Goal: Task Accomplishment & Management: Use online tool/utility

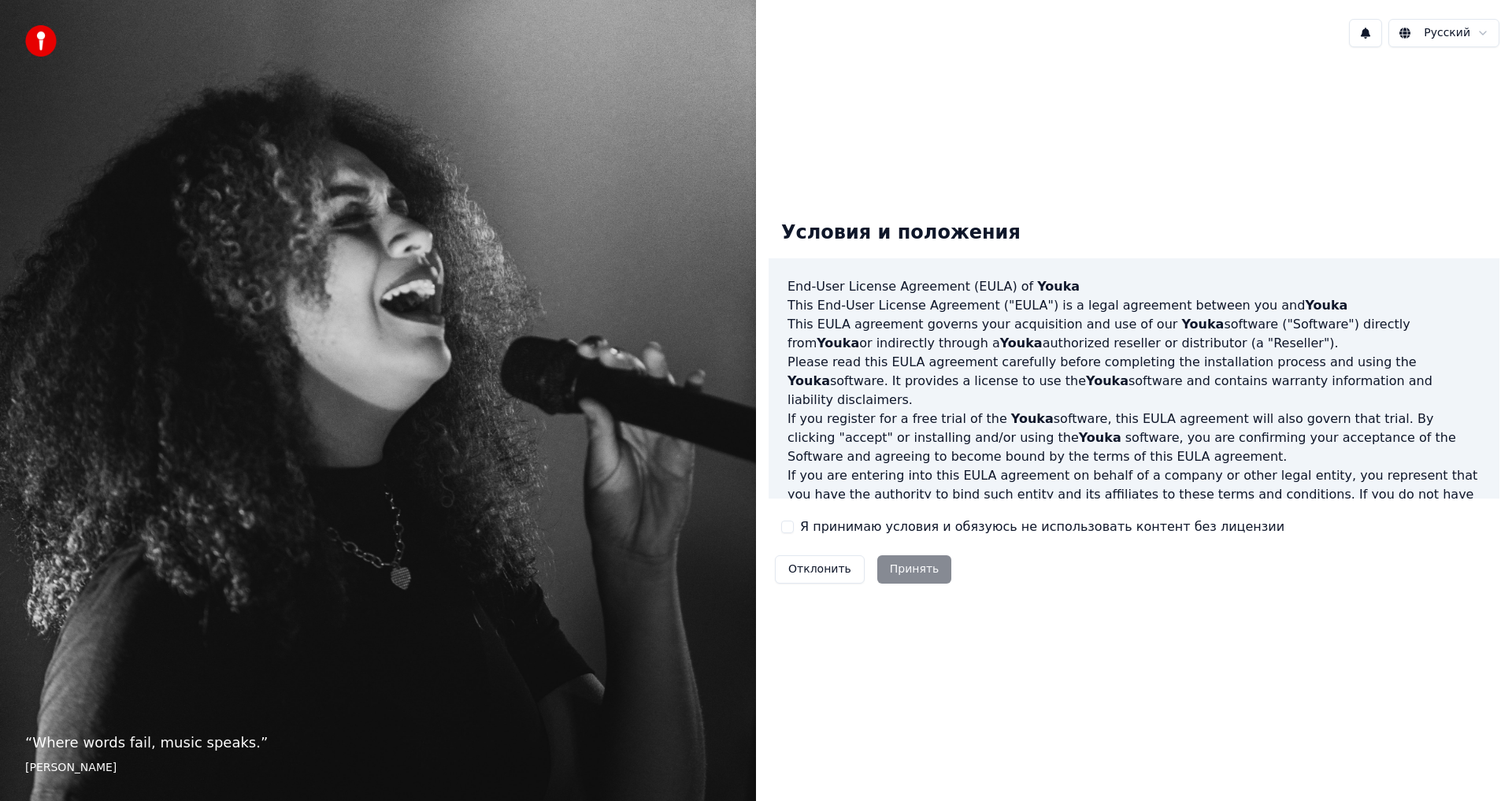
click at [787, 525] on button "Я принимаю условия и обязуюсь не использовать контент без лицензии" at bounding box center [787, 526] width 12 height 12
click at [904, 571] on button "Принять" at bounding box center [914, 569] width 74 height 28
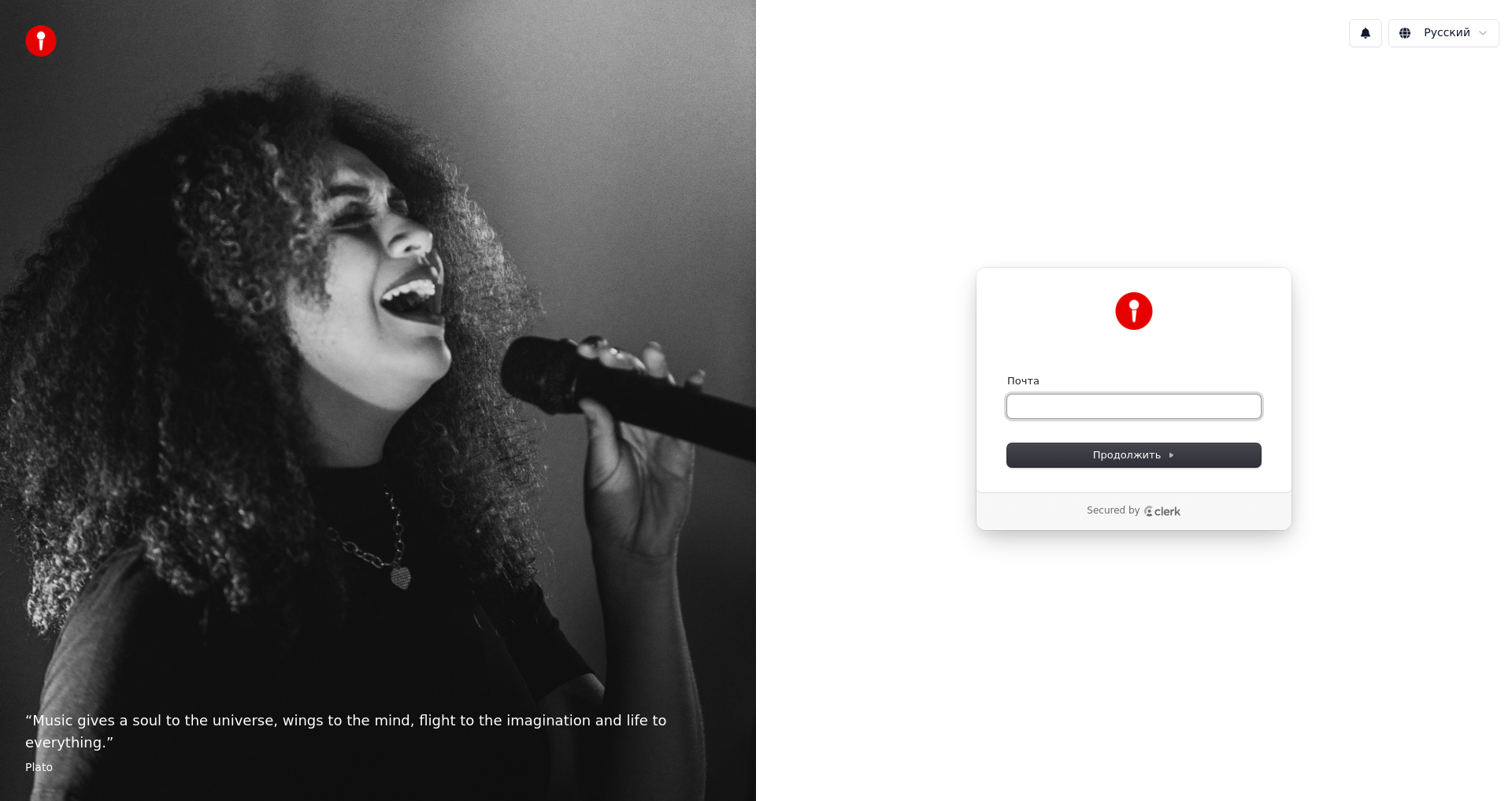
click at [1037, 397] on input "Почта" at bounding box center [1134, 406] width 253 height 24
paste input "**********"
click at [1130, 456] on span "Продолжить" at bounding box center [1134, 455] width 83 height 14
type input "**********"
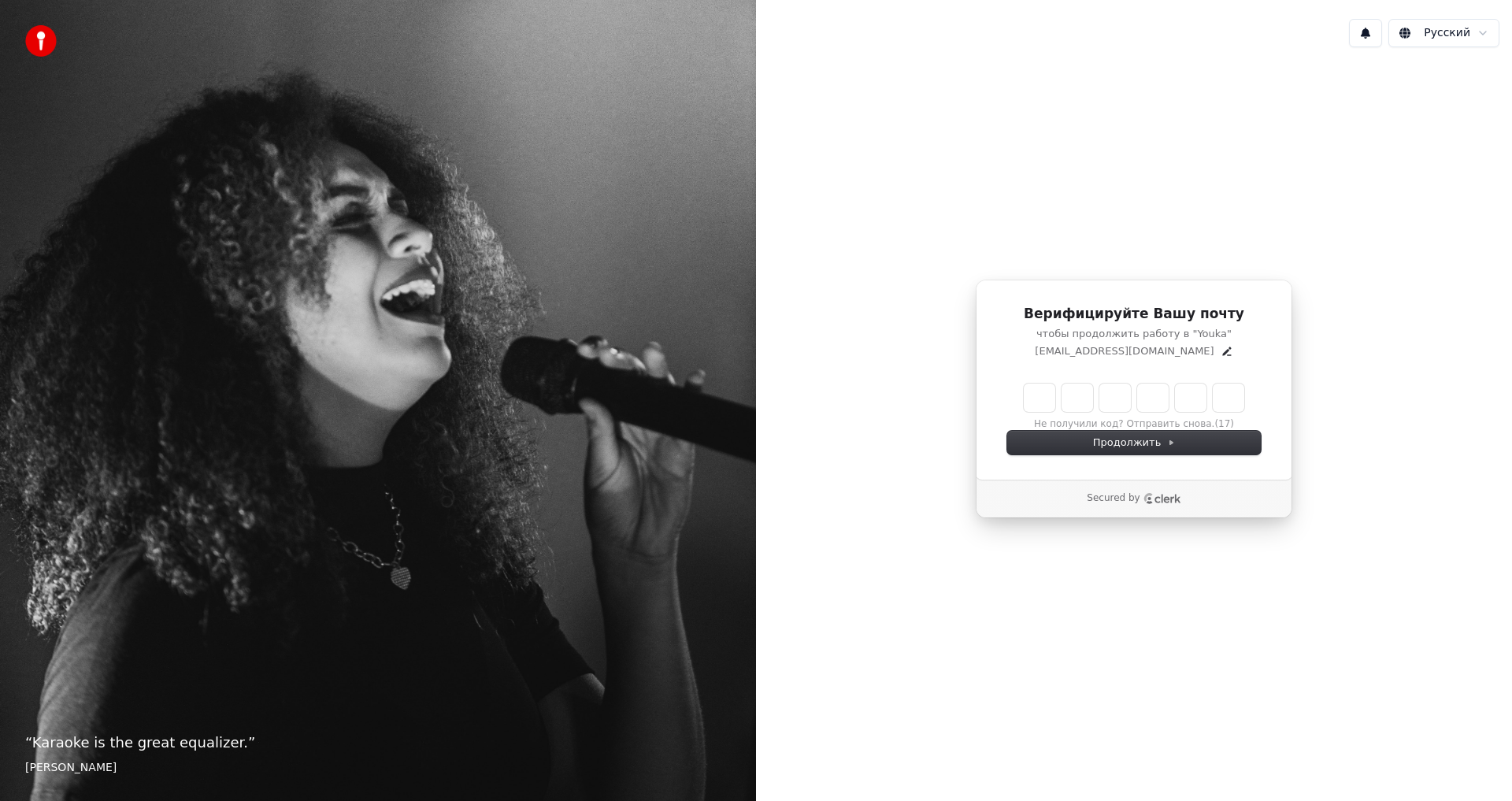
click at [1042, 397] on input "Enter verification code" at bounding box center [1134, 397] width 220 height 28
type input "******"
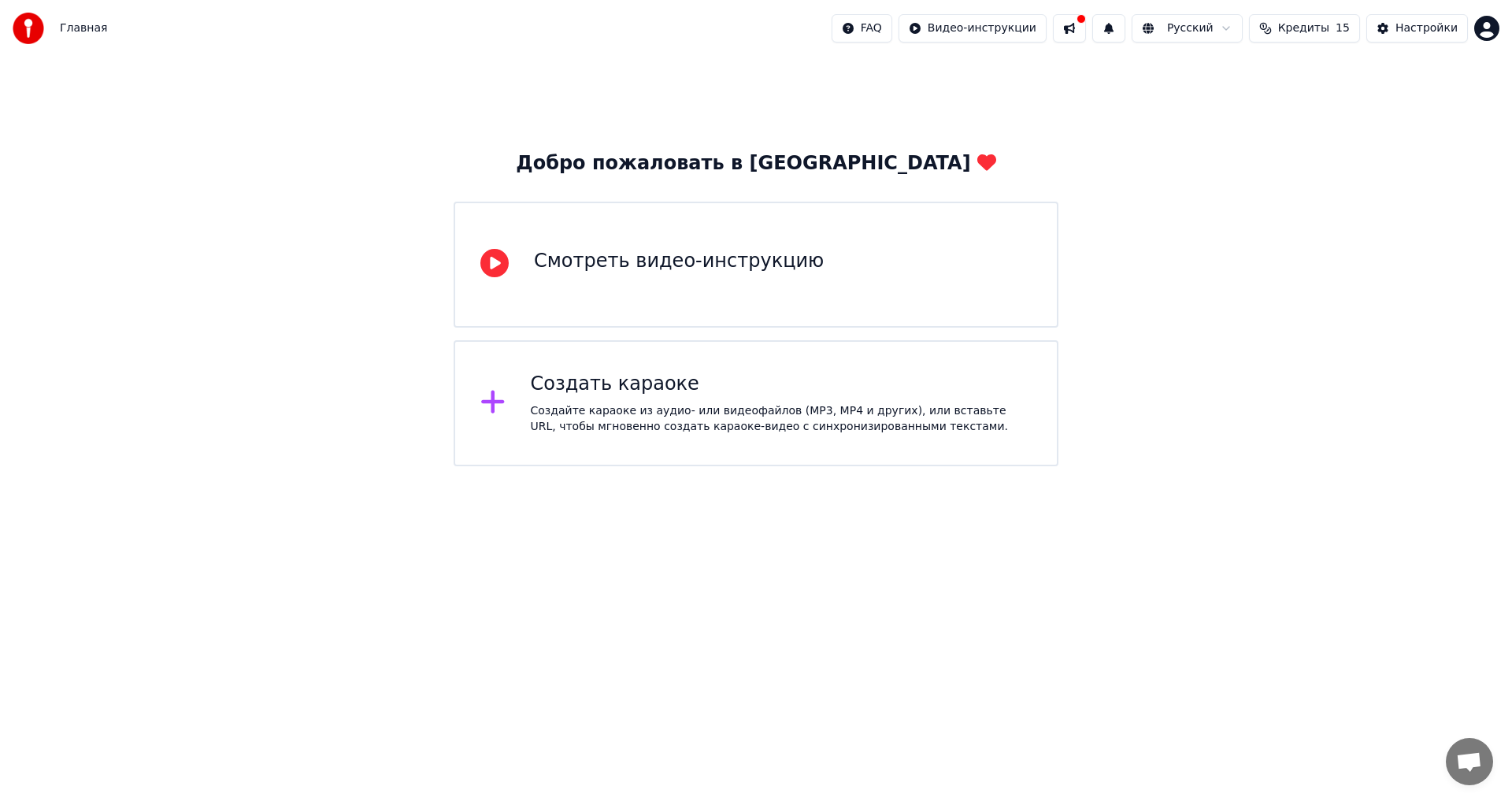
click at [625, 389] on div "Создать караоке" at bounding box center [781, 384] width 502 height 25
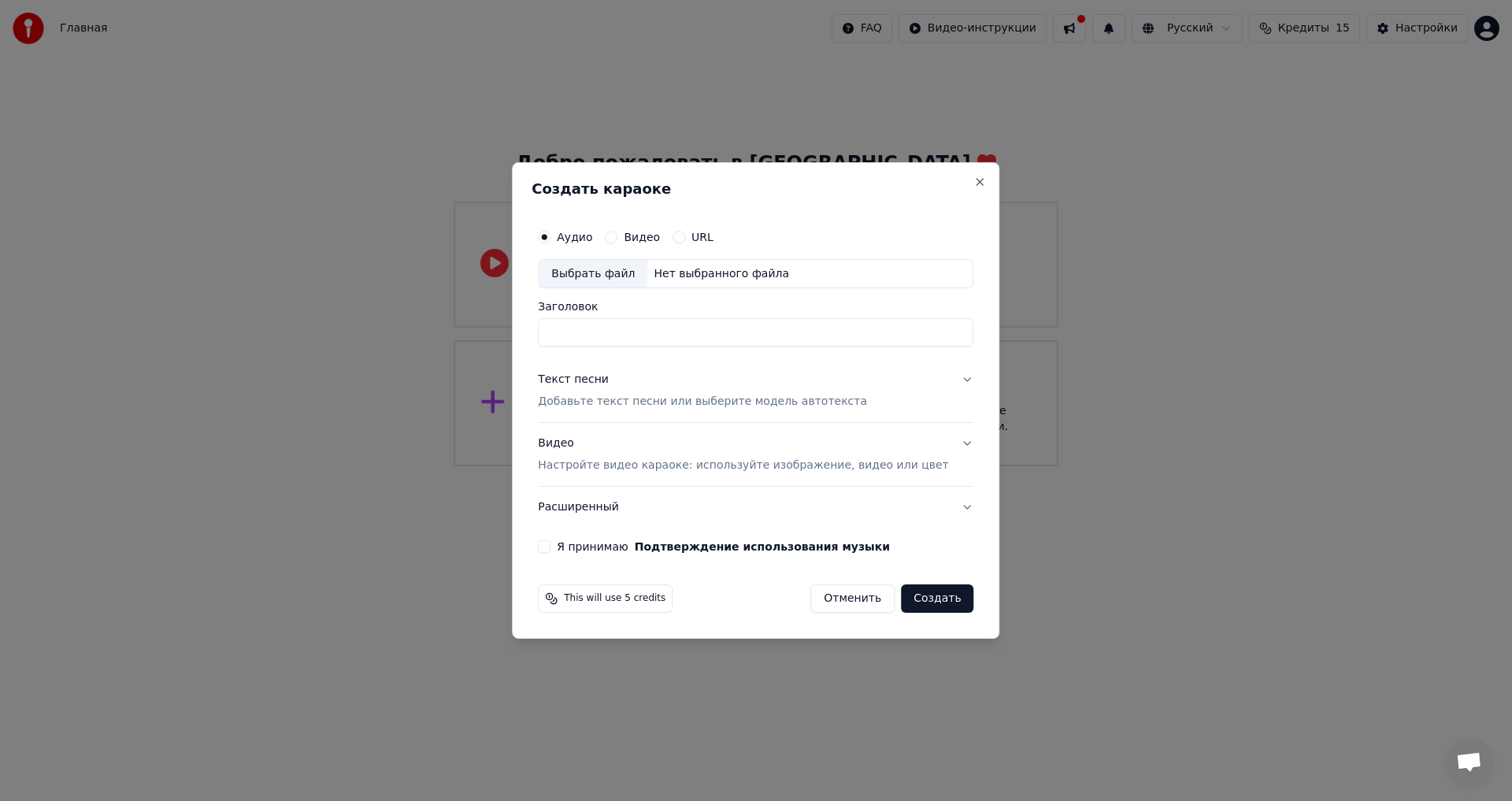
click at [612, 272] on div "Выбрать файл" at bounding box center [592, 274] width 108 height 28
type input "**********"
click at [600, 381] on div "Текст песни" at bounding box center [572, 380] width 71 height 16
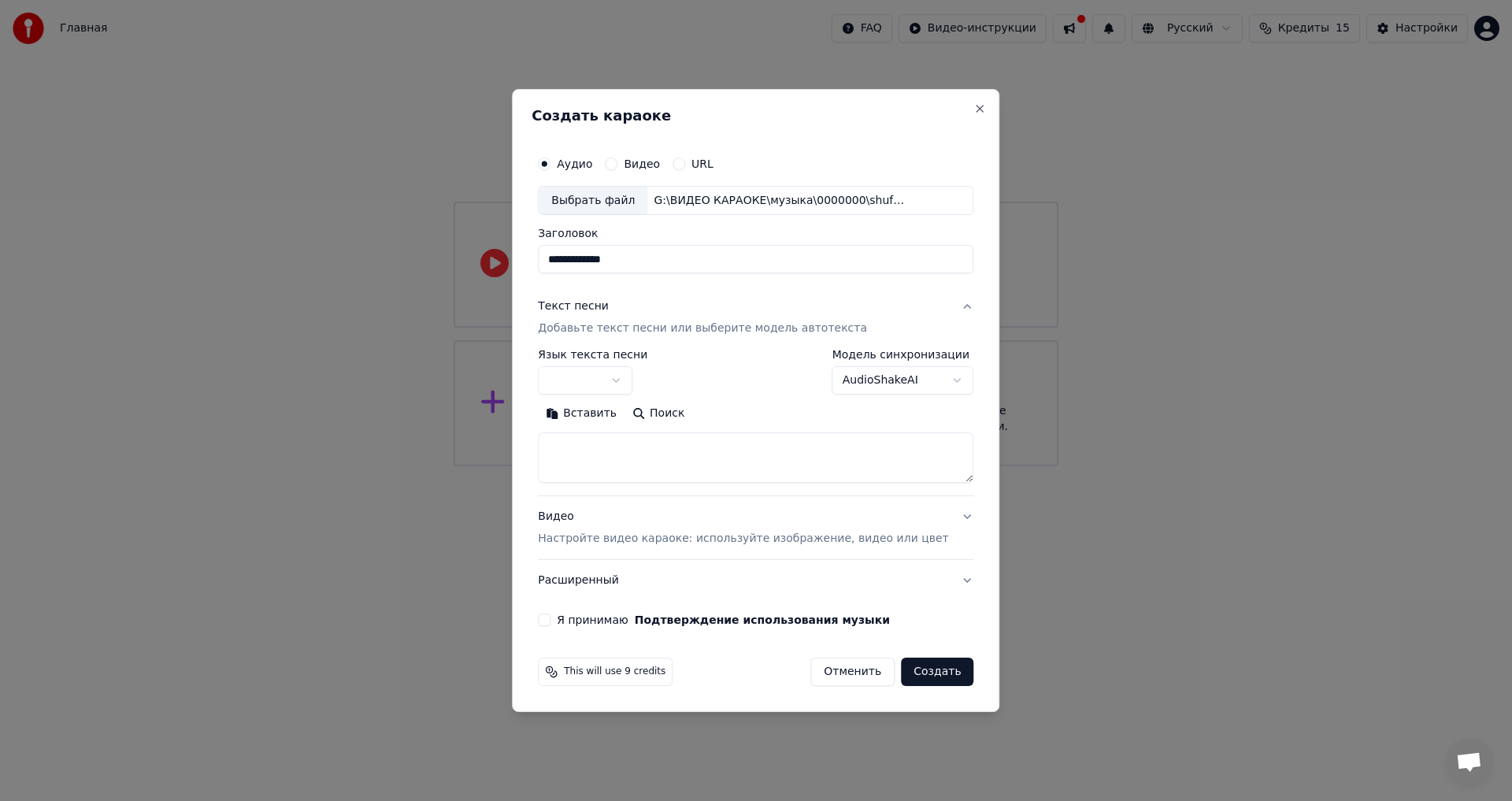
select select "**"
click at [598, 414] on button "Вставить" at bounding box center [581, 414] width 87 height 25
type textarea "**********"
click at [612, 378] on body "**********" at bounding box center [756, 232] width 1512 height 466
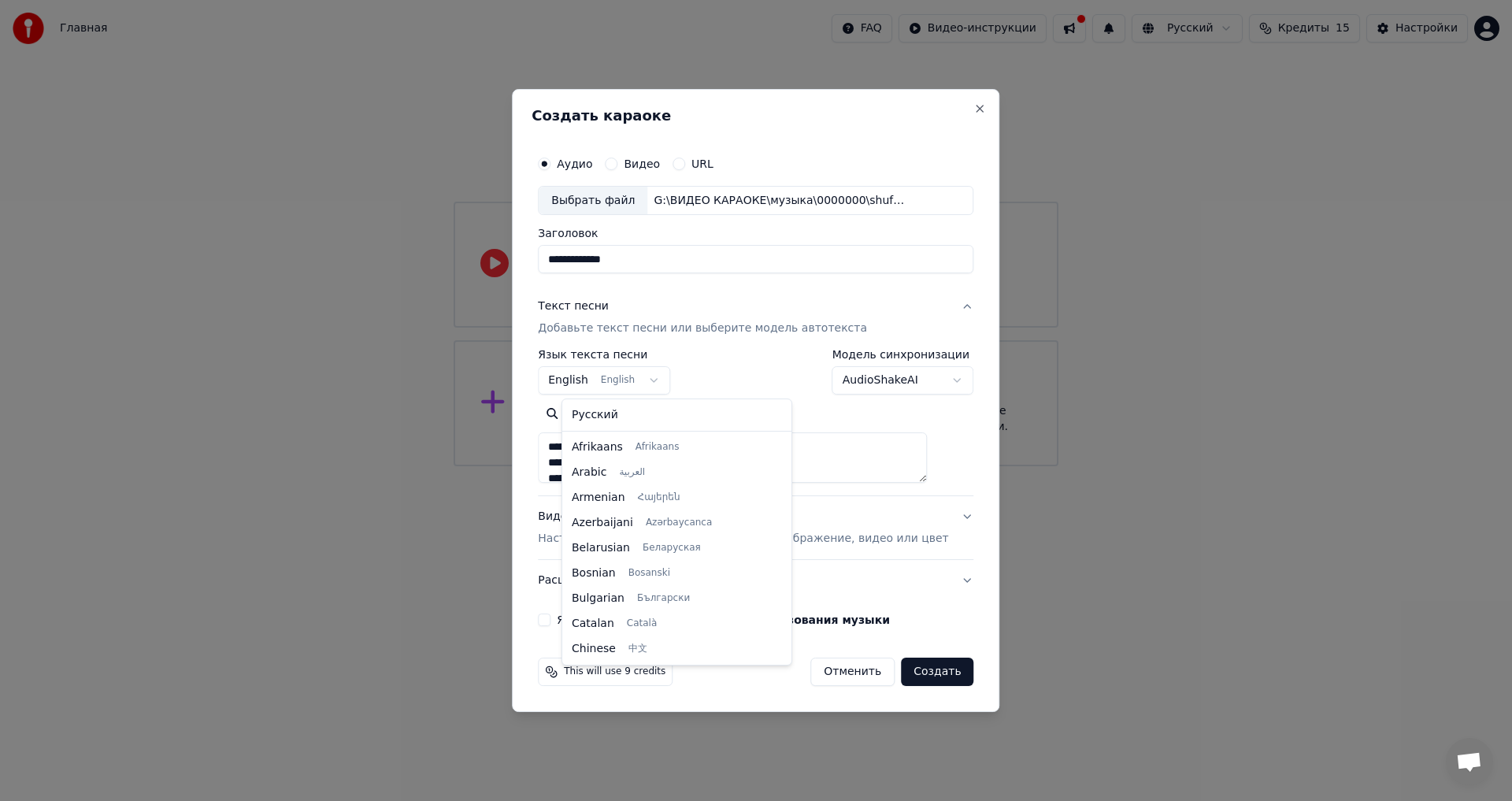
scroll to position [126, 0]
select select "**"
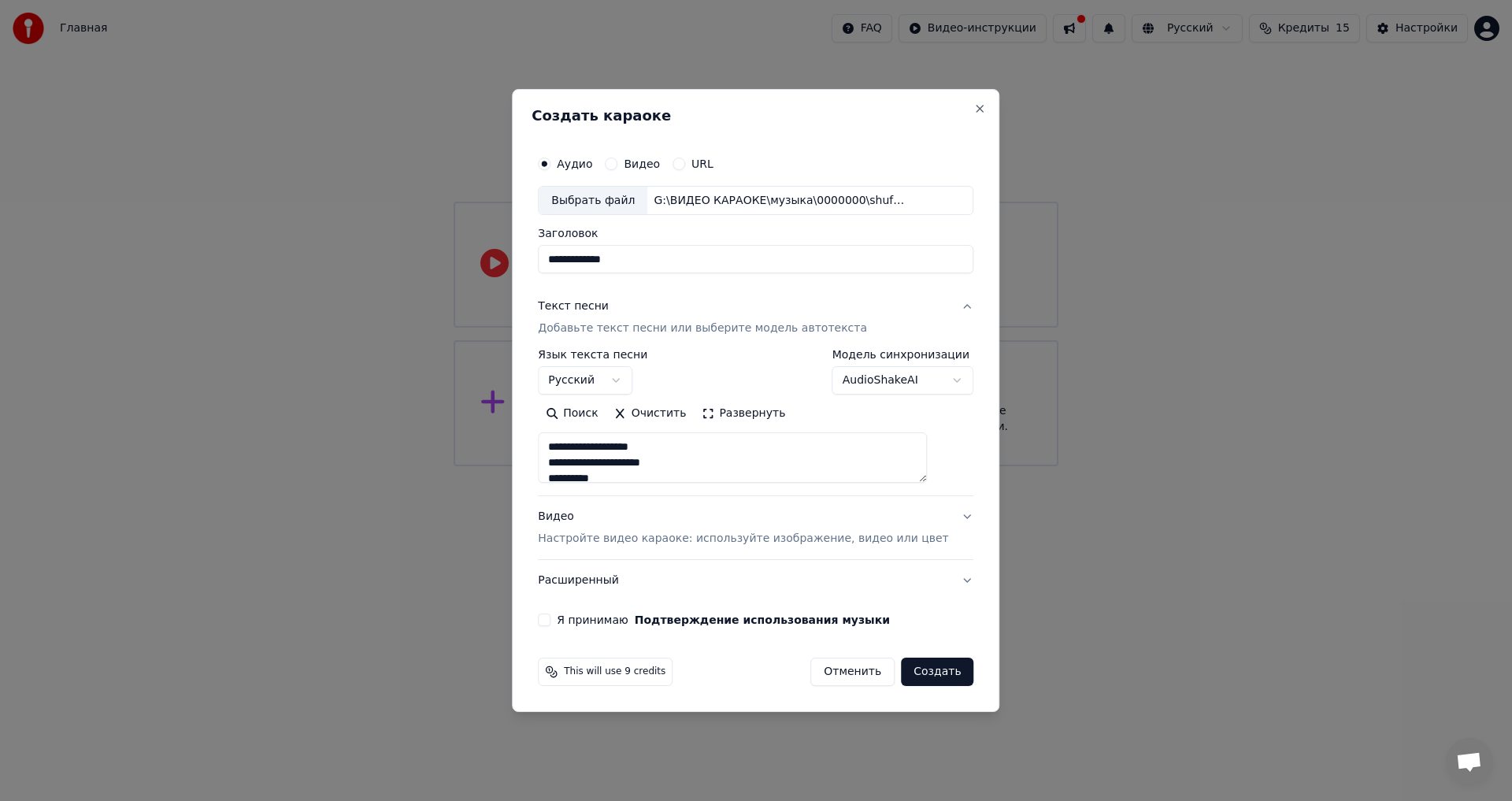
click at [686, 536] on p "Настройте видео караоке: используйте изображение, видео или цвет" at bounding box center [743, 538] width 410 height 16
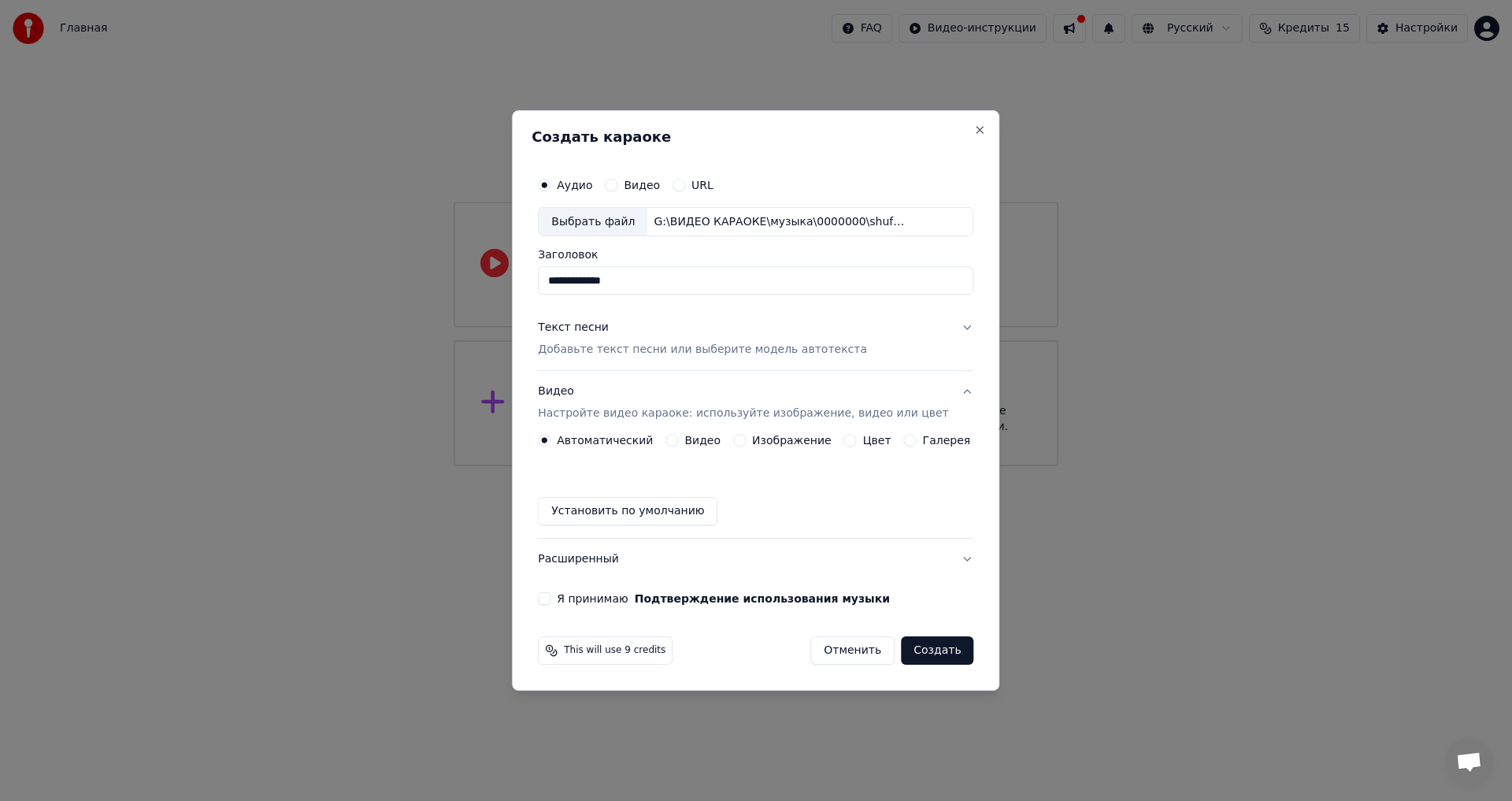
click at [845, 438] on button "Цвет" at bounding box center [850, 440] width 12 height 12
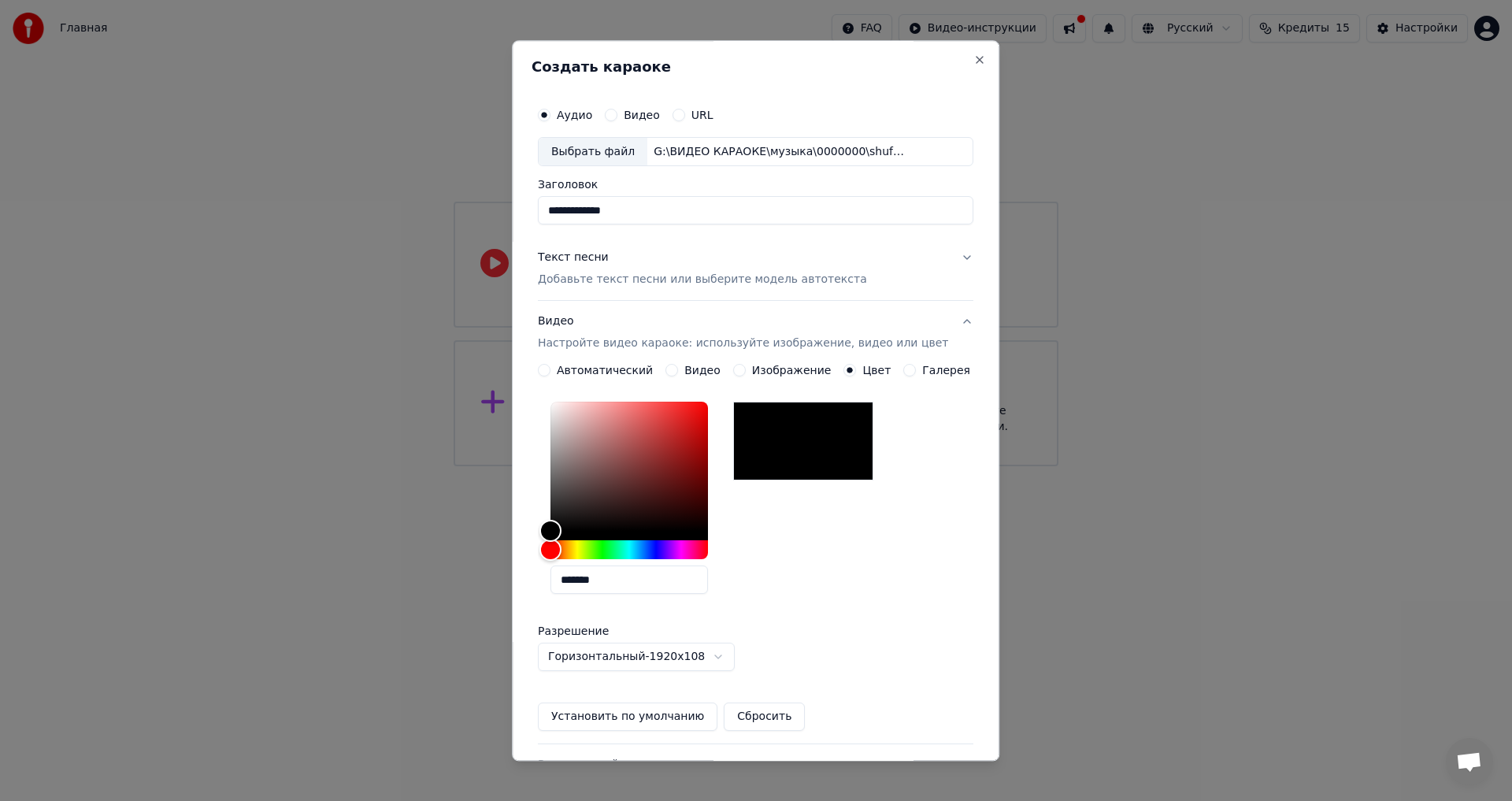
drag, startPoint x: 624, startPoint y: 575, endPoint x: 507, endPoint y: 580, distance: 117.1
click at [507, 466] on body "**********" at bounding box center [756, 232] width 1512 height 466
paste input "text"
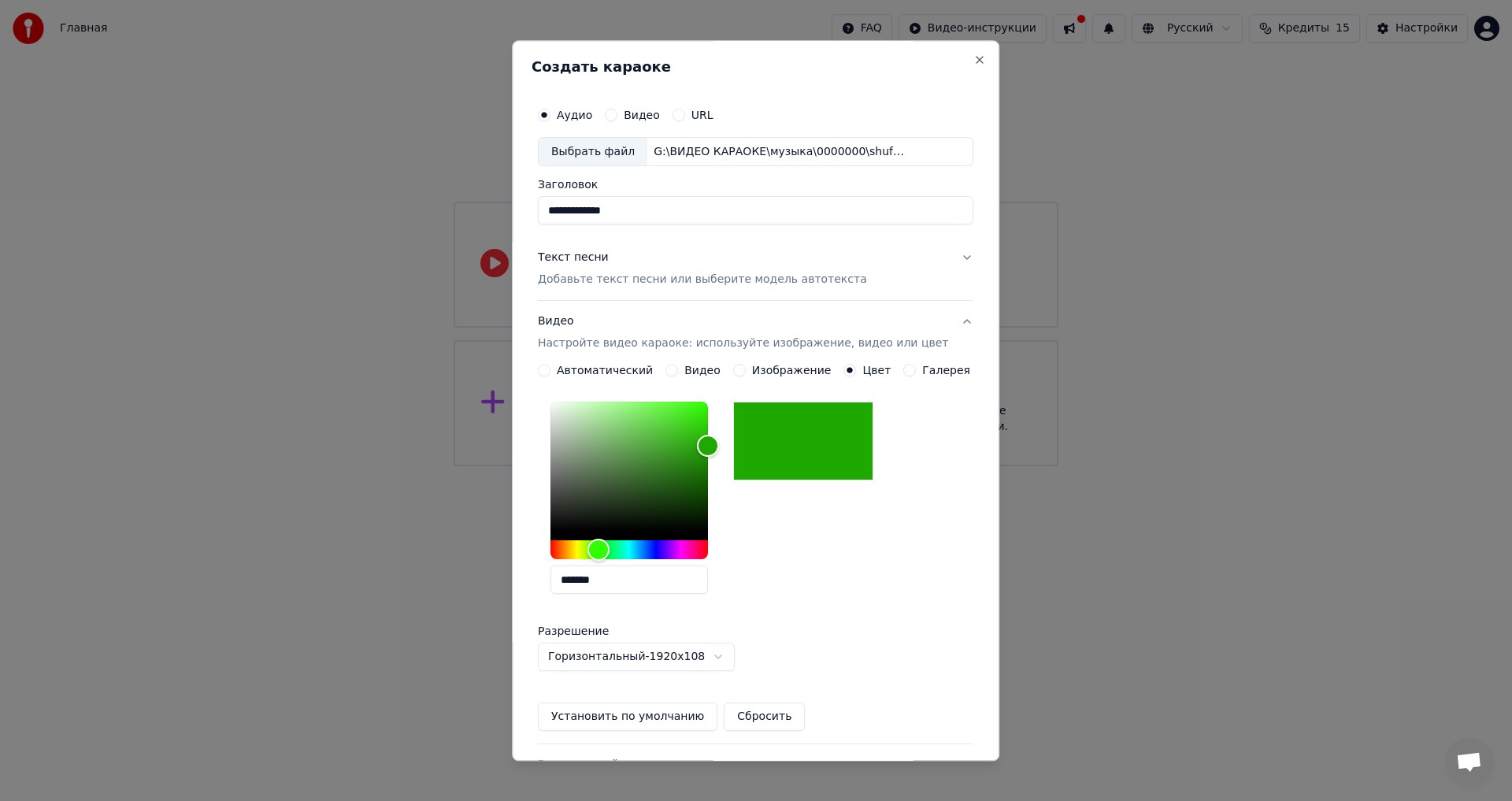
type input "*******"
click at [623, 713] on button "Установить по умолчанию" at bounding box center [627, 717] width 180 height 28
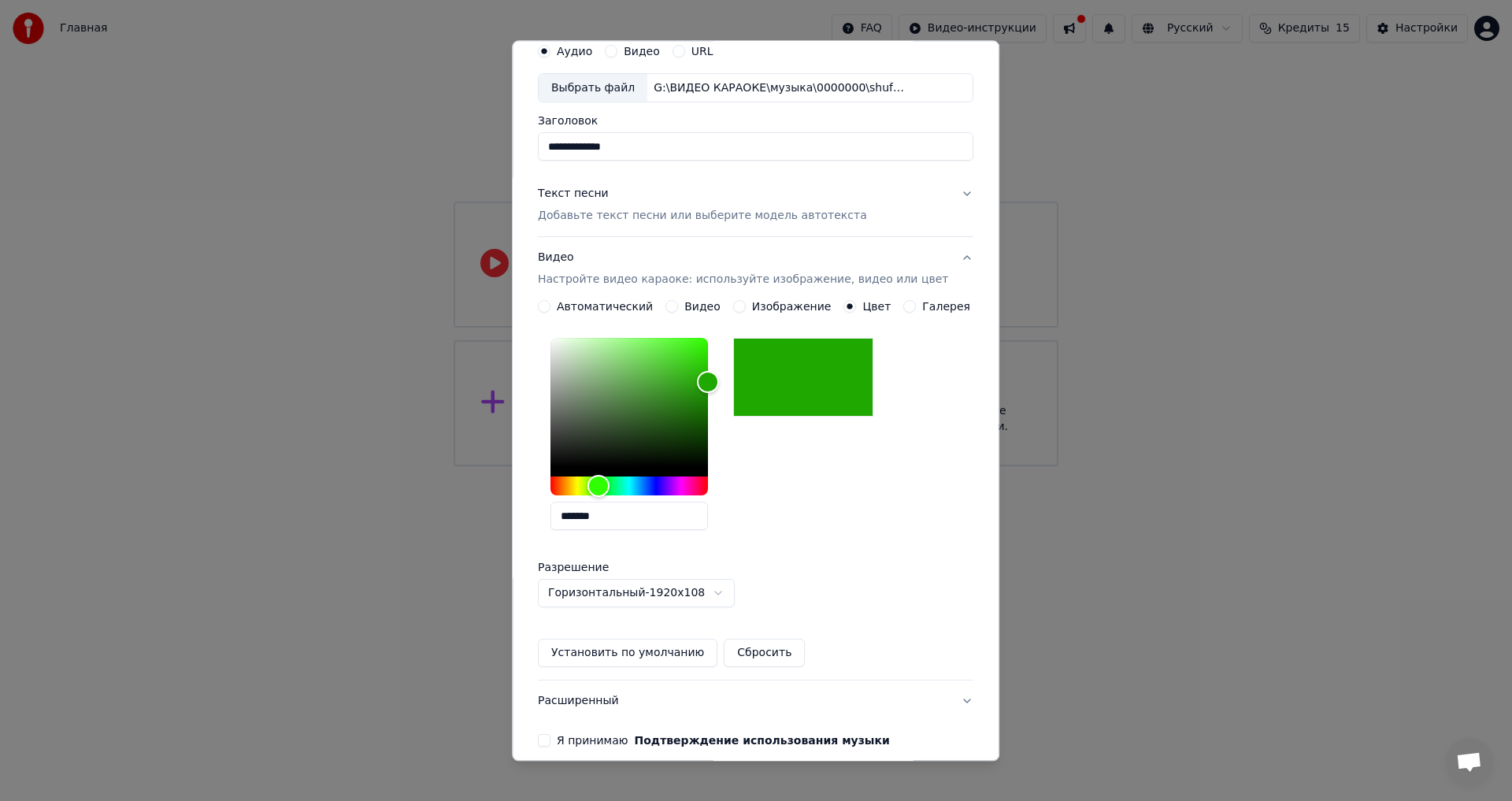
scroll to position [136, 0]
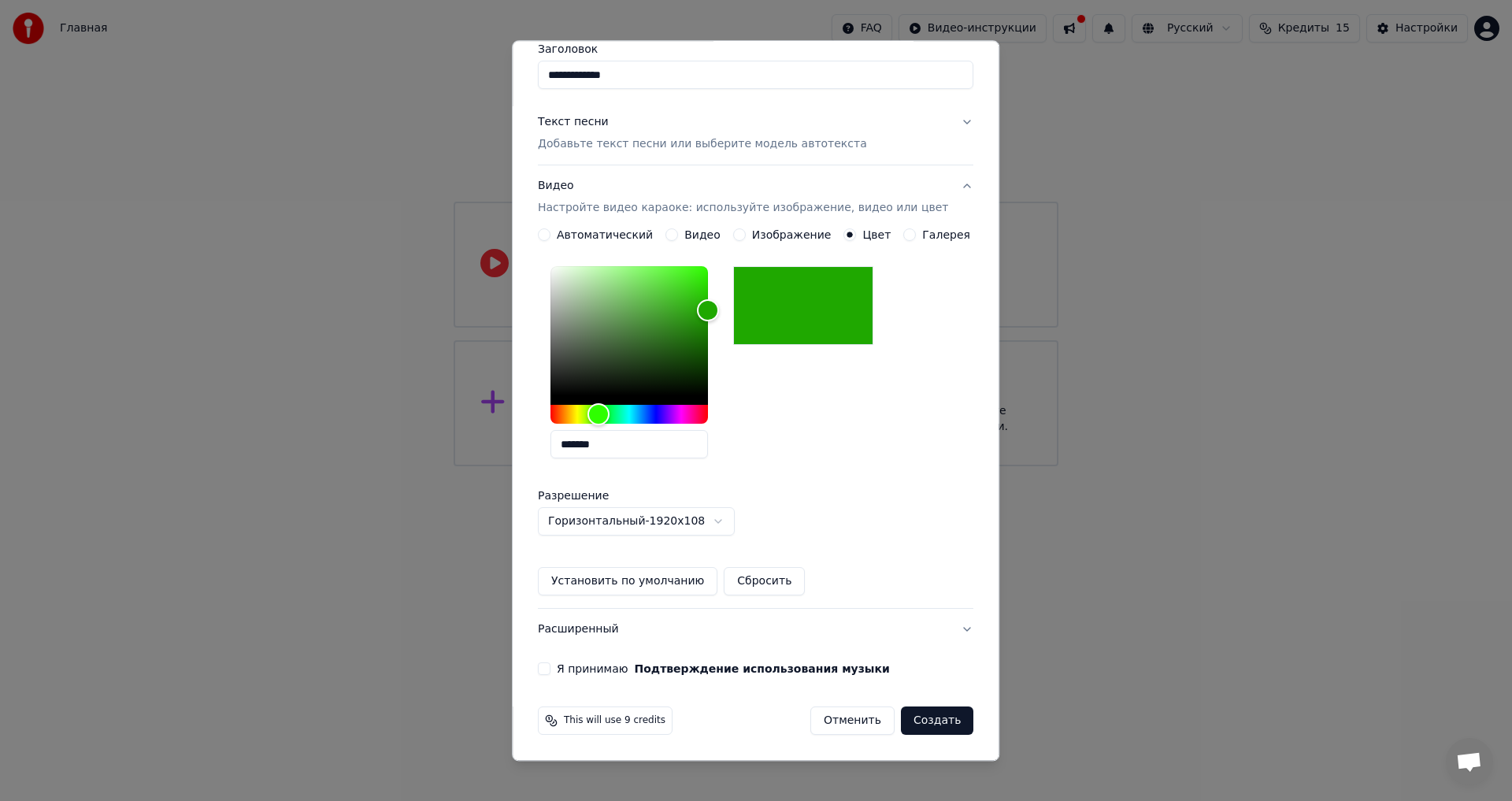
click at [551, 666] on button "Я принимаю Подтверждение использования музыки" at bounding box center [543, 668] width 12 height 12
click at [912, 716] on button "Создать" at bounding box center [937, 721] width 72 height 28
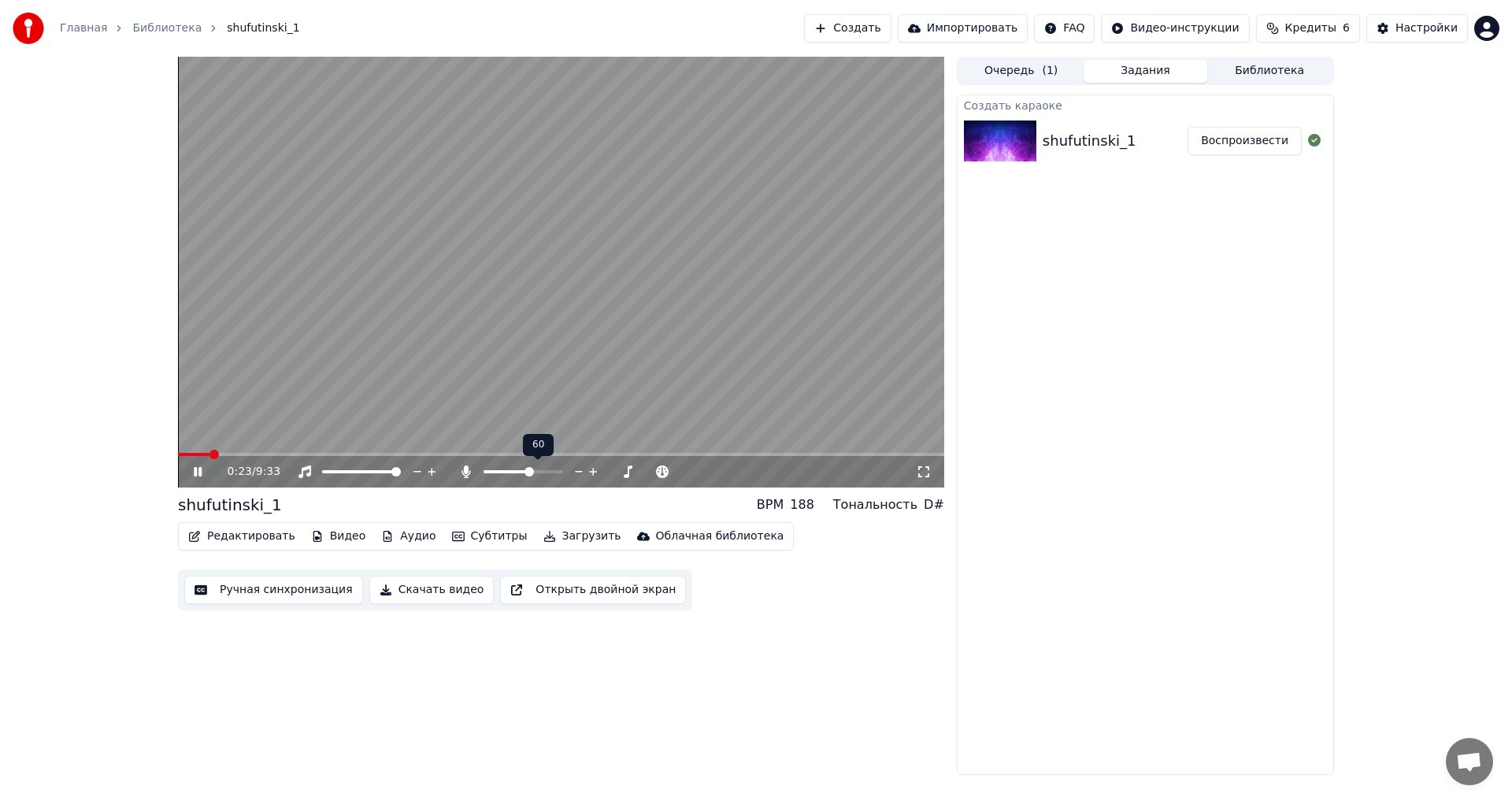
click at [531, 467] on span at bounding box center [529, 472] width 9 height 9
click at [241, 532] on button "Редактировать" at bounding box center [241, 536] width 120 height 22
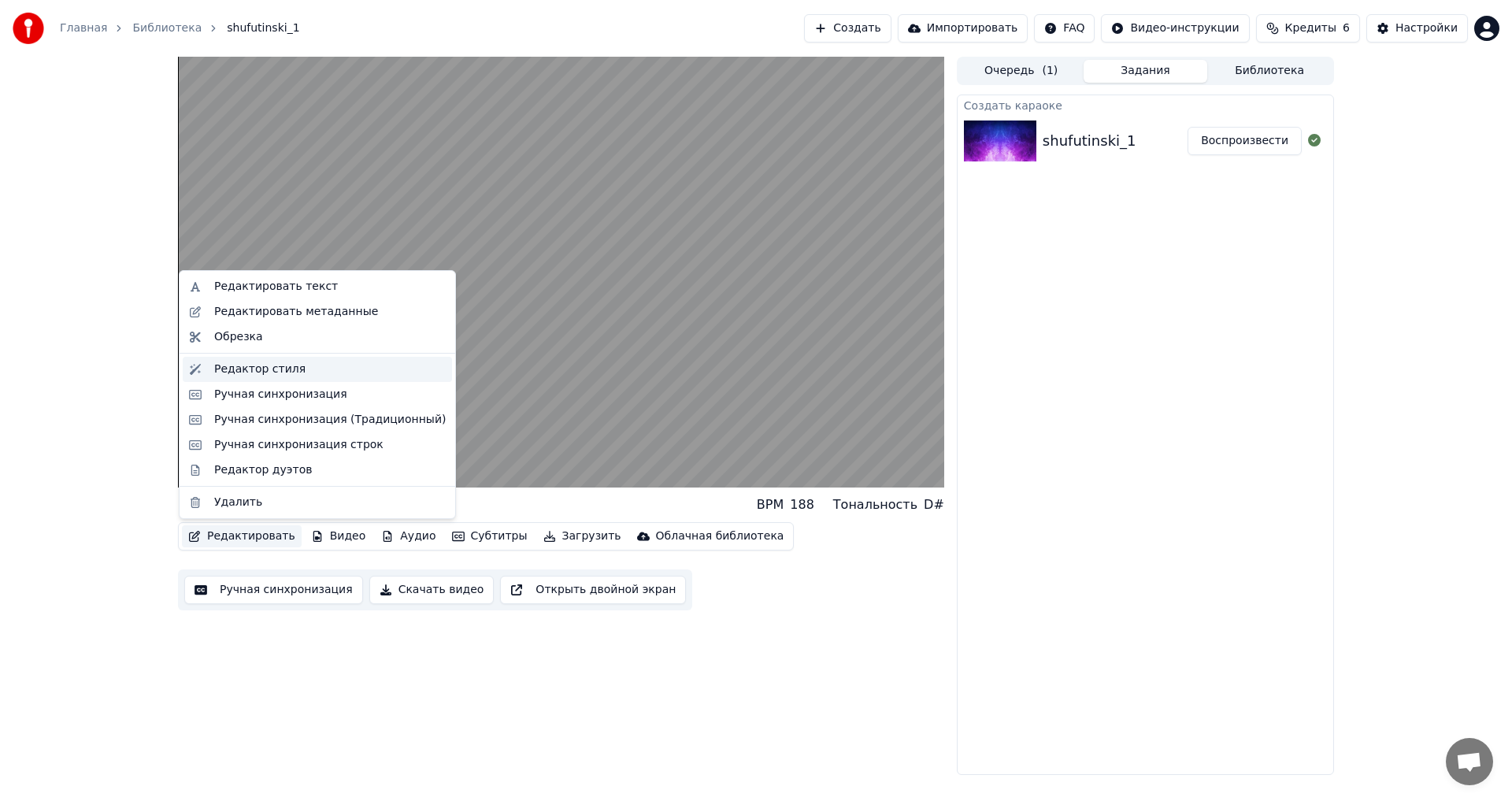
click at [261, 368] on div "Редактор стиля" at bounding box center [260, 369] width 91 height 16
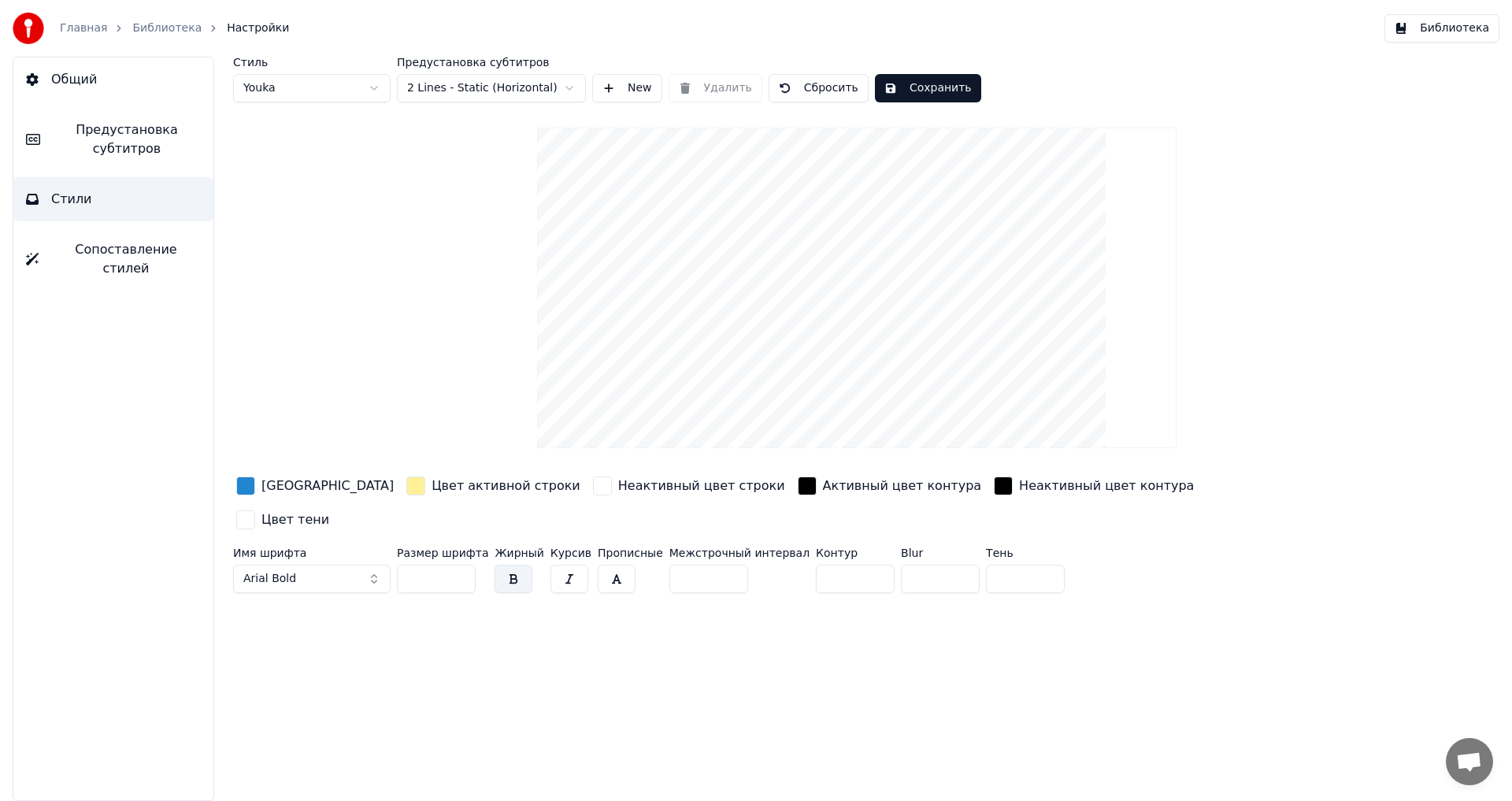
click at [244, 485] on div "button" at bounding box center [246, 486] width 19 height 19
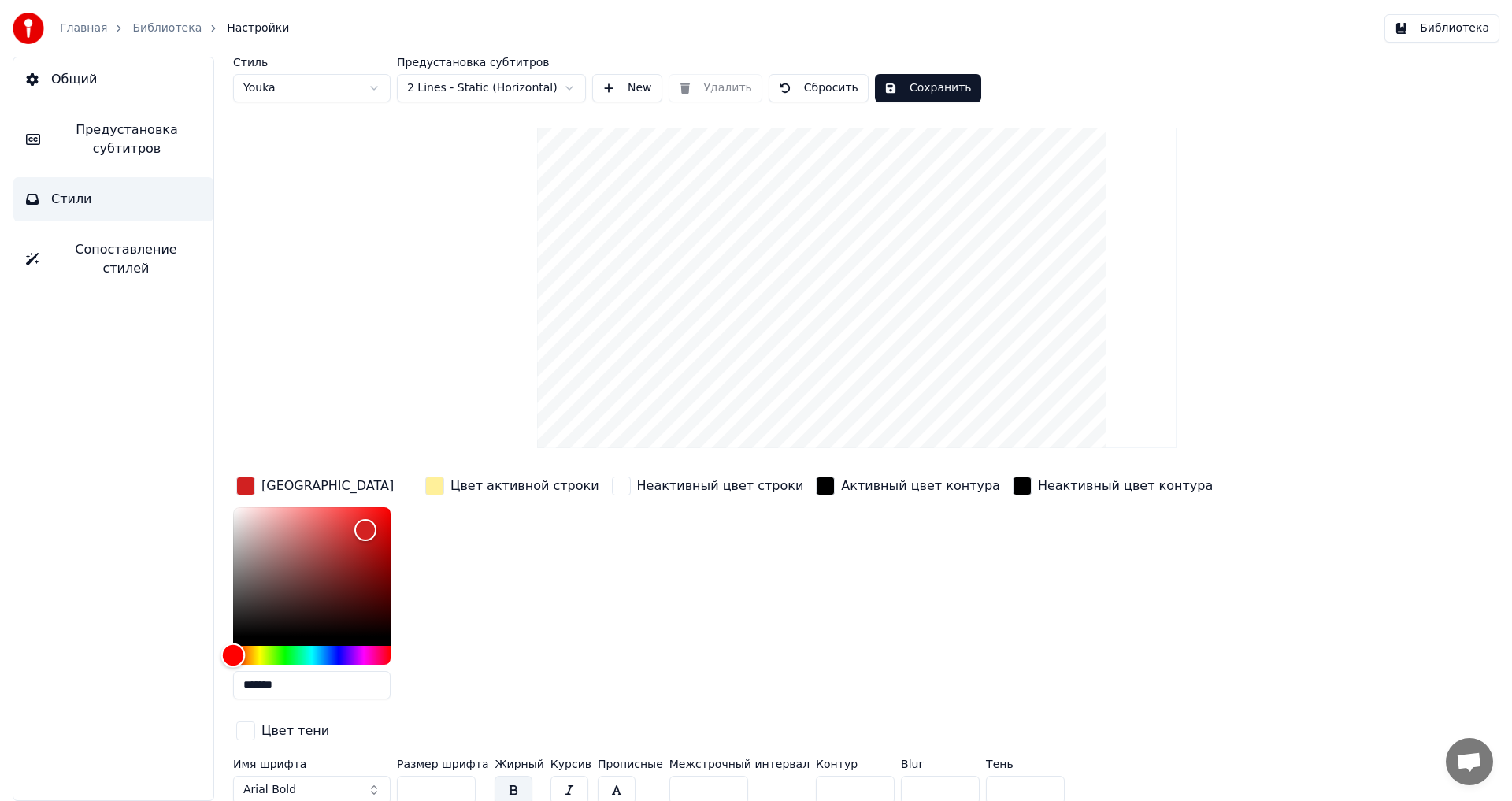
drag, startPoint x: 323, startPoint y: 654, endPoint x: 152, endPoint y: 660, distance: 171.1
click at [152, 660] on div "Общий Предустановка субтитров Стили Сопоставление стилей Стиль Youka Предустано…" at bounding box center [756, 428] width 1512 height 744
type input "*******"
drag, startPoint x: 363, startPoint y: 523, endPoint x: 446, endPoint y: 481, distance: 93.0
click at [445, 482] on div "Цвет заливки ******* Цвет активной строки Неактивный цвет строки Активный цвет …" at bounding box center [763, 609] width 1058 height 272
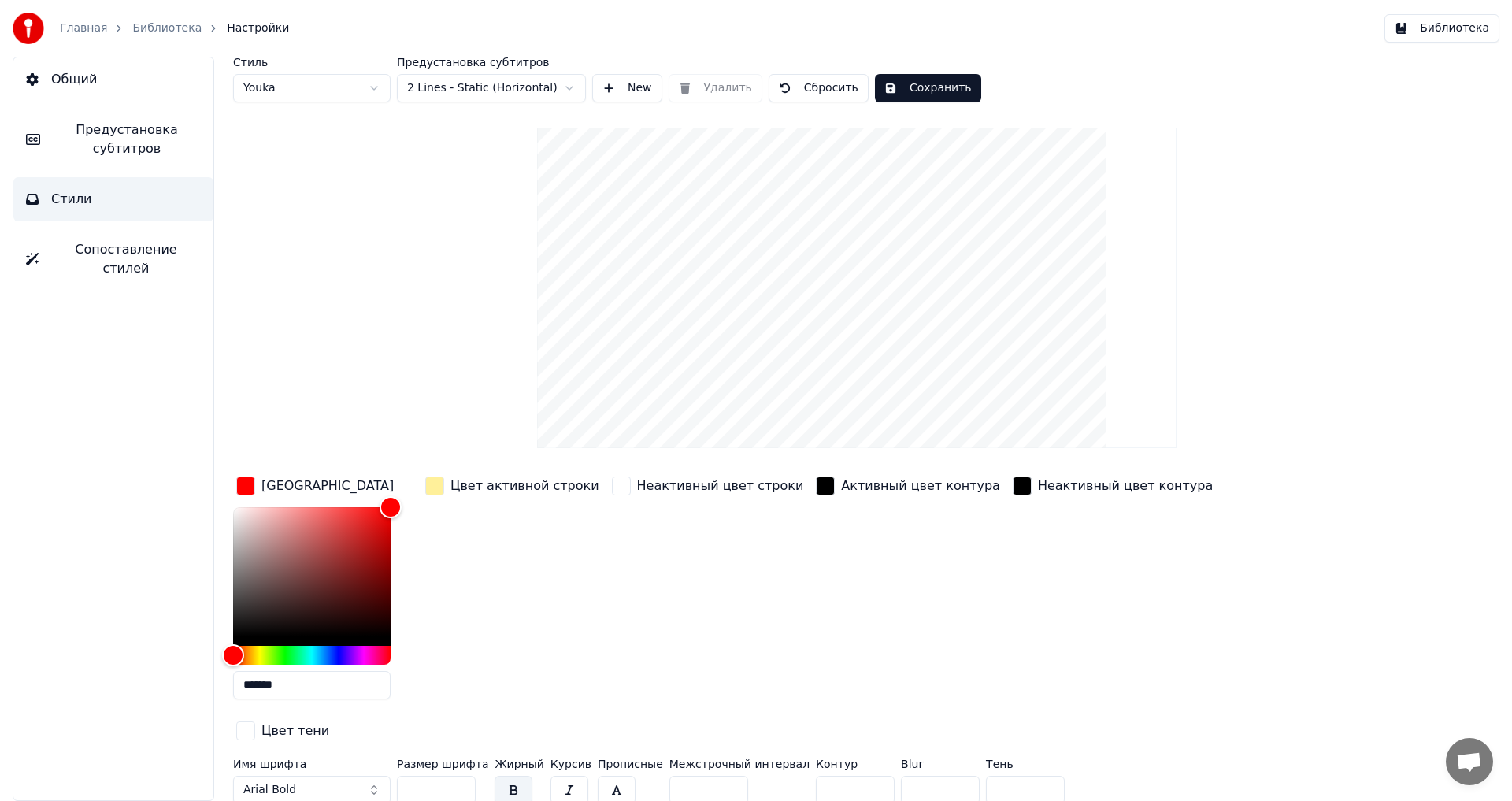
click at [439, 485] on div "button" at bounding box center [435, 486] width 19 height 19
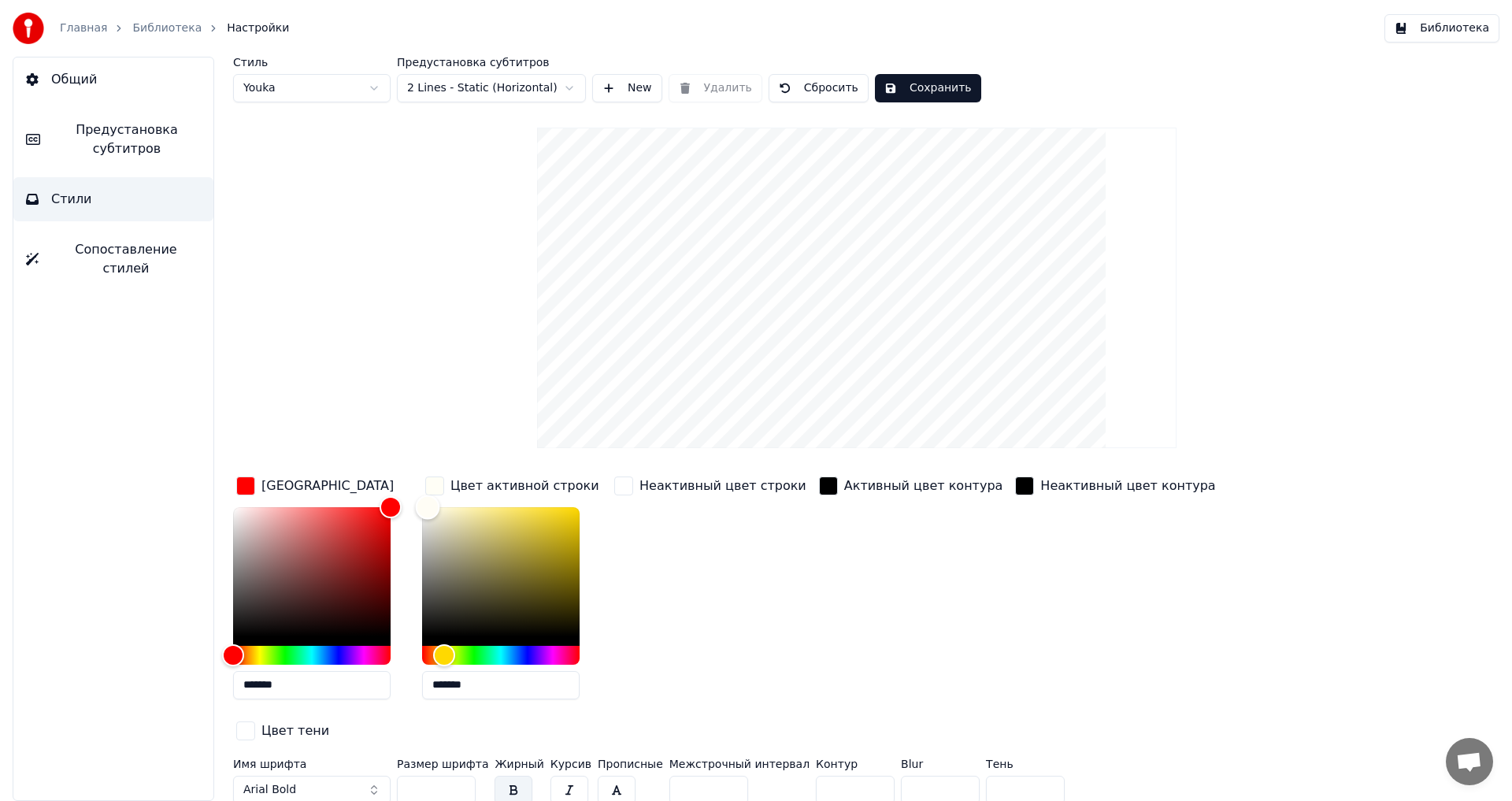
type input "*******"
drag, startPoint x: 488, startPoint y: 507, endPoint x: 383, endPoint y: 491, distance: 106.2
click at [383, 491] on div "Цвет заливки ******* Цвет активной строки ******* Неактивный цвет строки Активн…" at bounding box center [763, 609] width 1058 height 272
drag, startPoint x: 422, startPoint y: 756, endPoint x: 326, endPoint y: 756, distance: 96.0
click at [326, 759] on div "Имя шрифта Arial Bold Размер шрифта ** Жирный Курсив Прописные Межстрочный инте…" at bounding box center [763, 784] width 1058 height 52
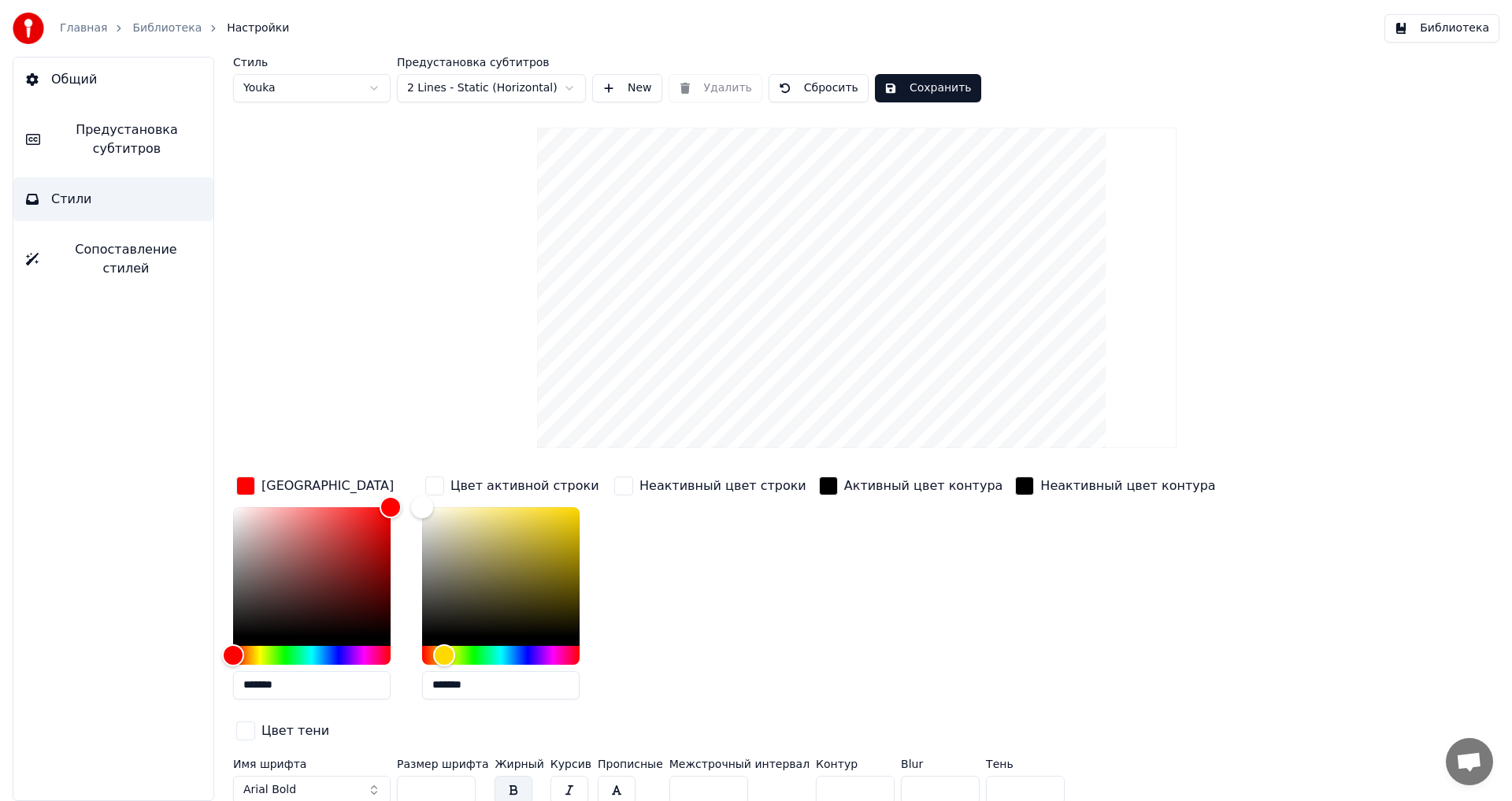
click at [459, 776] on input "**" at bounding box center [437, 790] width 79 height 28
type input "**"
click at [459, 776] on input "**" at bounding box center [437, 790] width 79 height 28
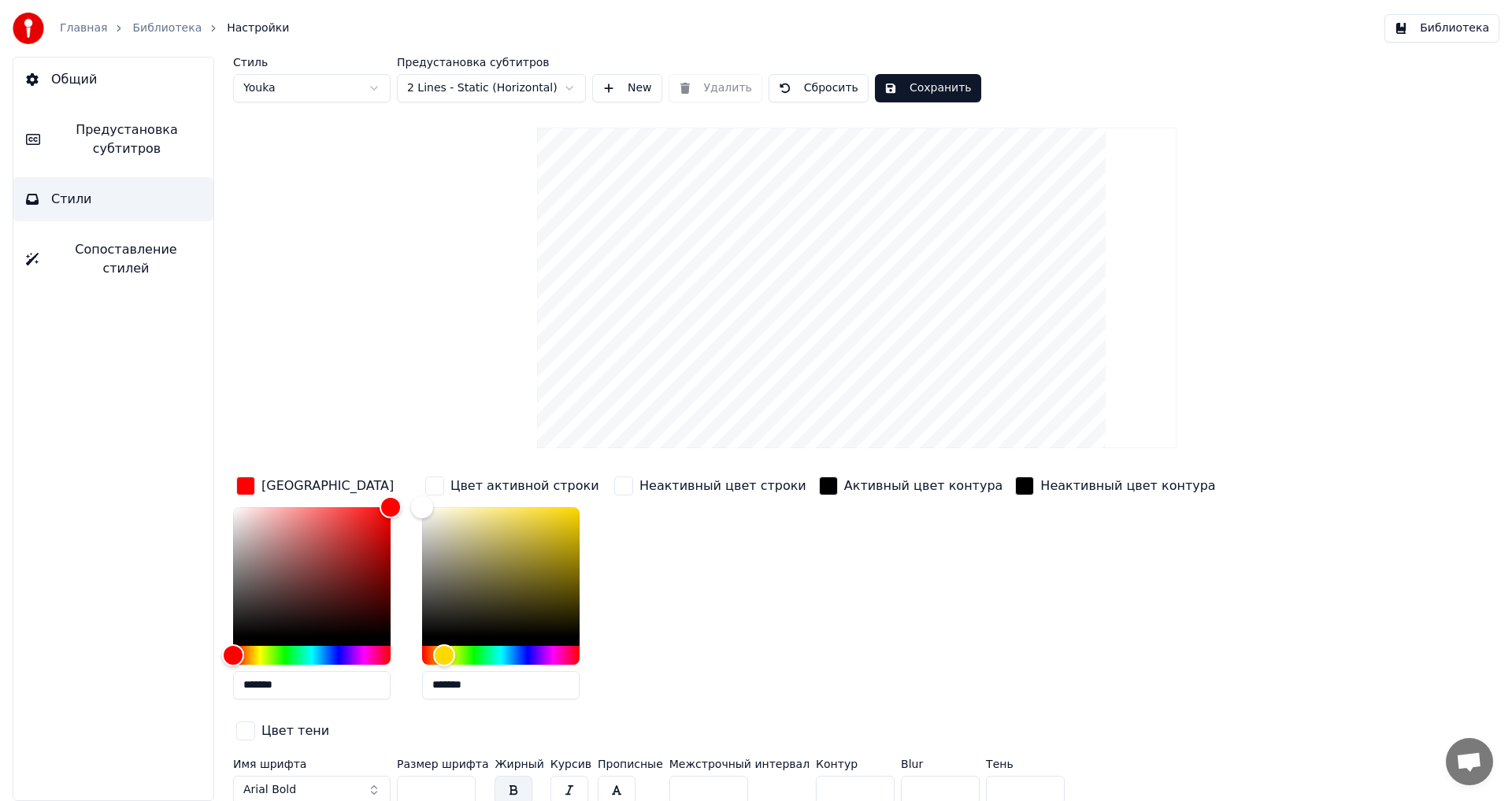
drag, startPoint x: 812, startPoint y: 758, endPoint x: 742, endPoint y: 757, distance: 70.0
click at [742, 759] on div "Имя шрифта Arial Bold Размер шрифта ** Жирный Курсив Прописные Межстрочный инте…" at bounding box center [763, 784] width 1058 height 52
type input "*"
click at [903, 88] on button "Сохранить" at bounding box center [927, 88] width 106 height 28
click at [147, 136] on span "Предустановка субтитров" at bounding box center [126, 139] width 148 height 38
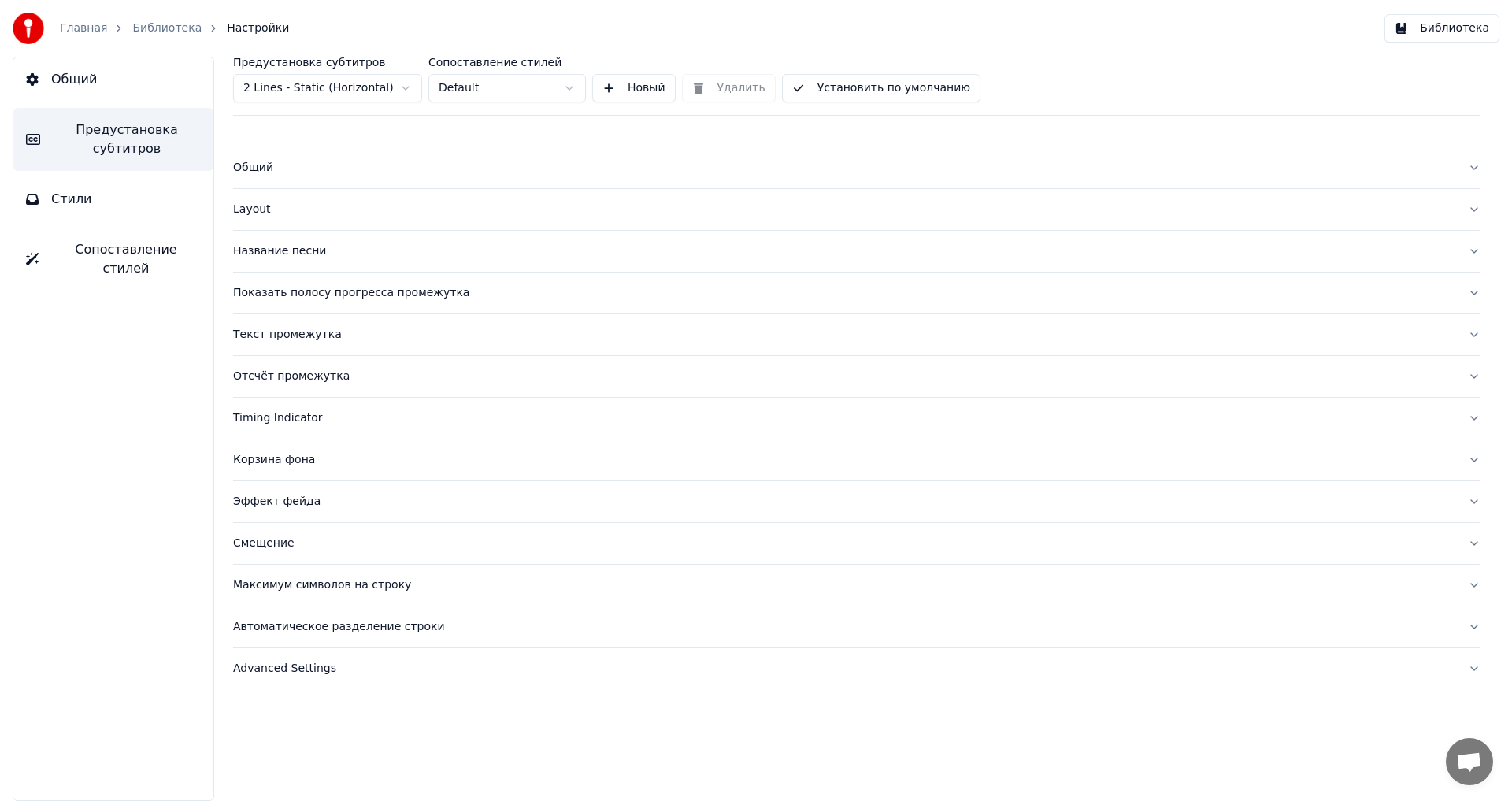
click at [267, 167] on div "Общий" at bounding box center [844, 168] width 1222 height 16
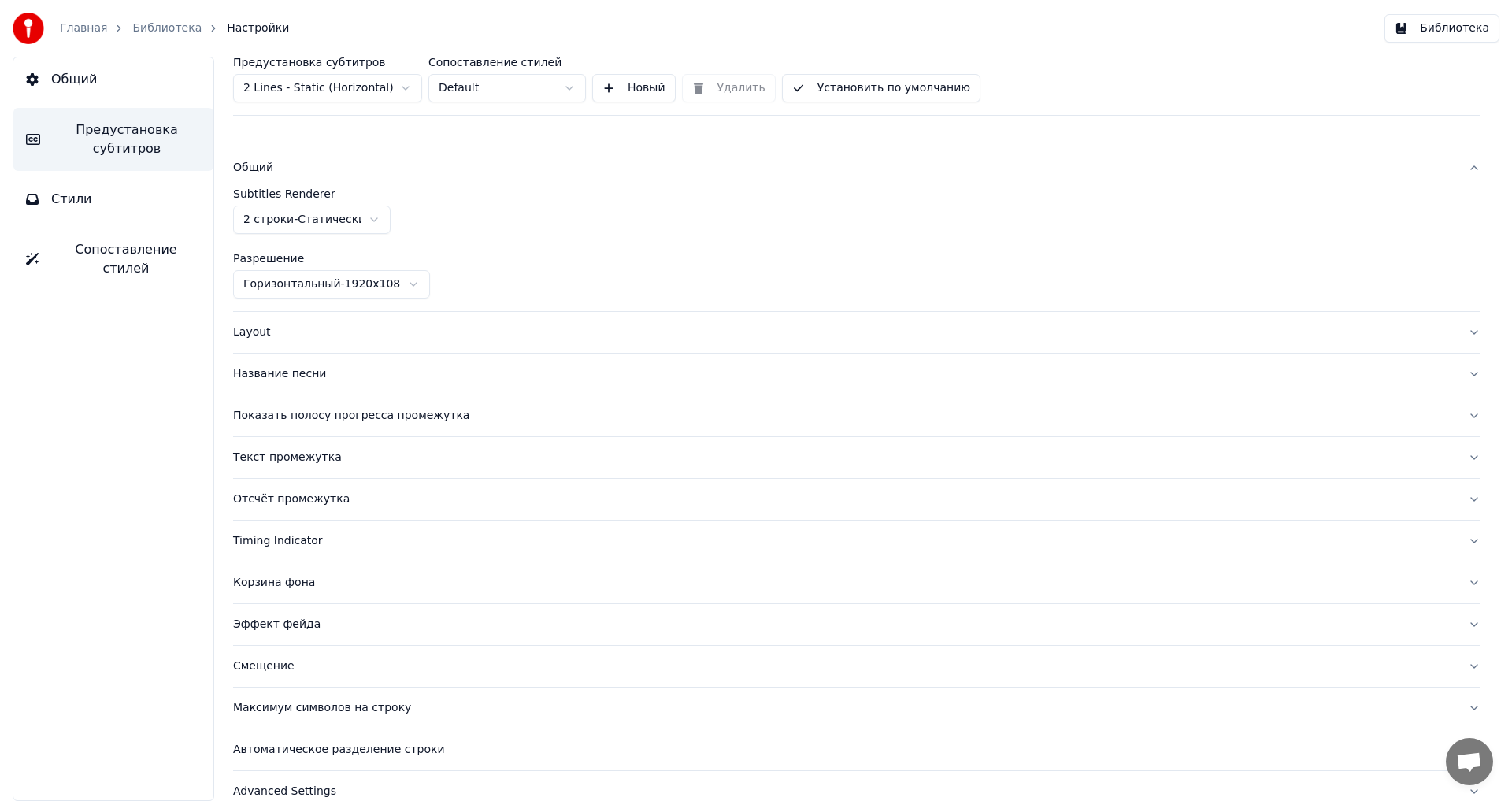
click at [245, 329] on div "Layout" at bounding box center [844, 332] width 1222 height 16
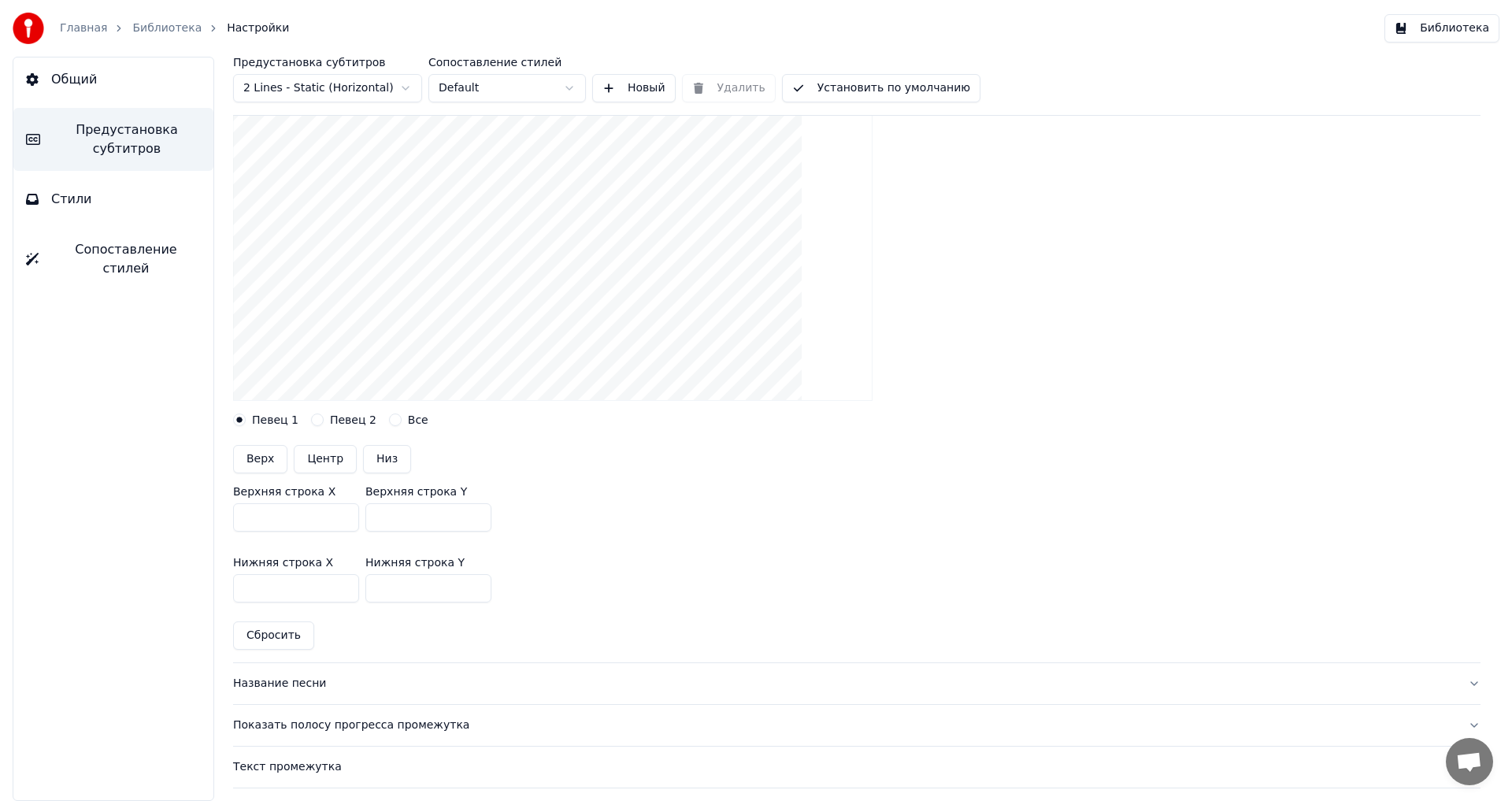
scroll to position [236, 0]
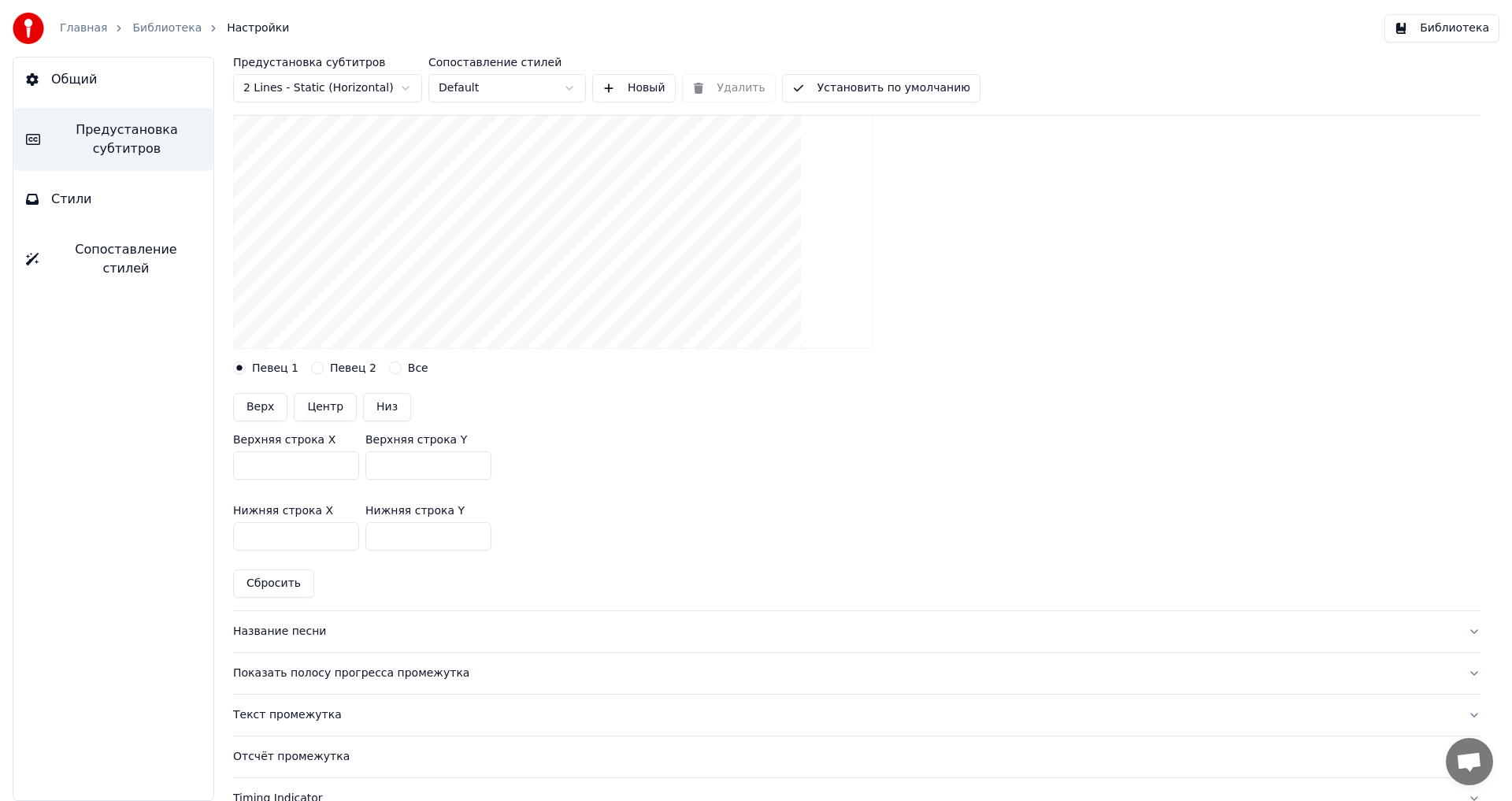
drag, startPoint x: 410, startPoint y: 465, endPoint x: 302, endPoint y: 462, distance: 108.0
click at [302, 462] on div "Верхняя строка X *** Верхняя строка Y ***" at bounding box center [857, 457] width 1247 height 71
type input "*"
type input "***"
drag, startPoint x: 402, startPoint y: 465, endPoint x: 363, endPoint y: 471, distance: 39.5
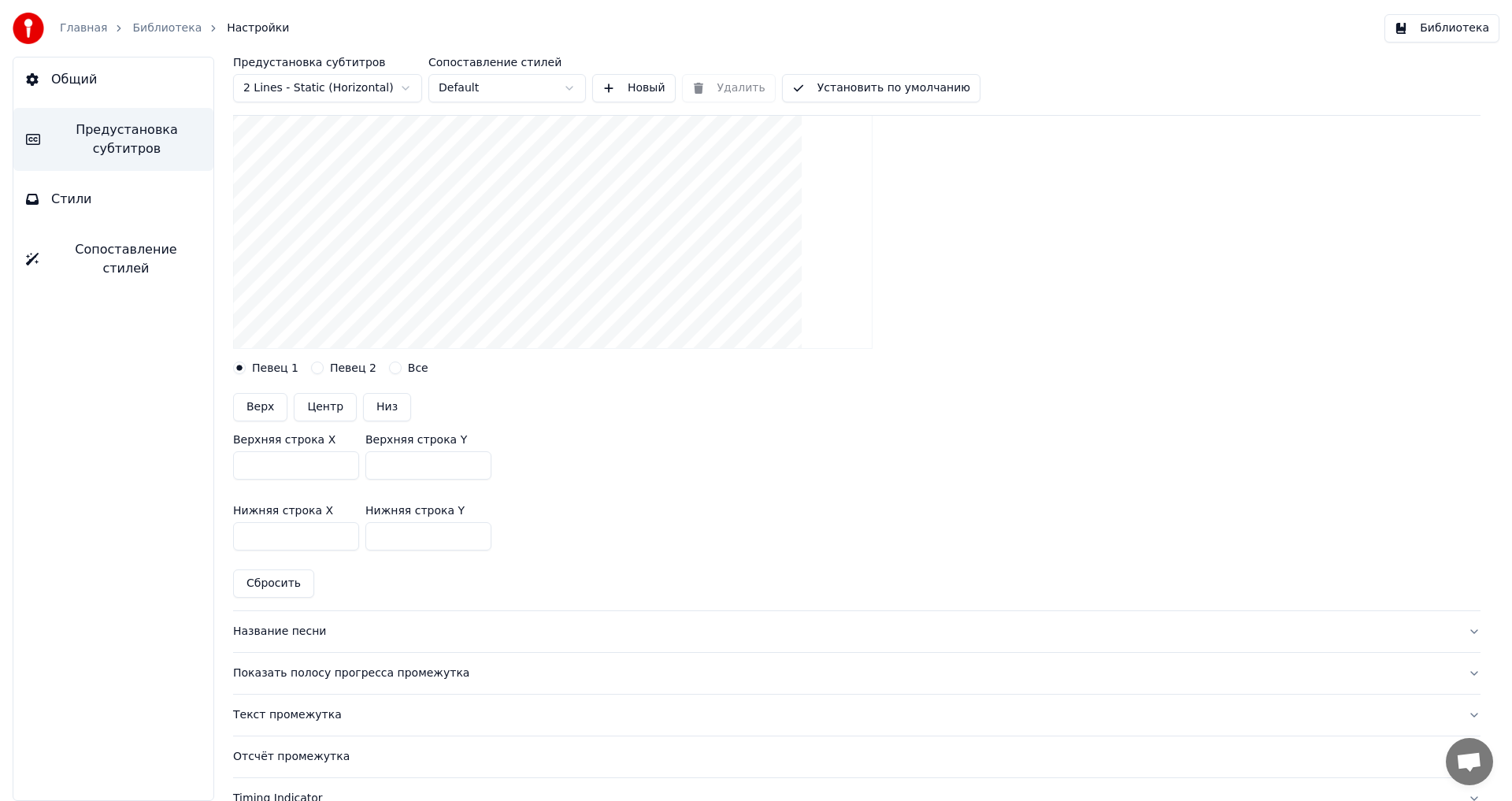
click at [363, 471] on div "Верхняя строка X *** Верхняя строка Y *" at bounding box center [857, 457] width 1247 height 71
type input "***"
drag, startPoint x: 397, startPoint y: 537, endPoint x: 363, endPoint y: 536, distance: 34.0
click at [363, 536] on div "Нижняя строка X *** Нижняя строка Y ***" at bounding box center [857, 527] width 1247 height 71
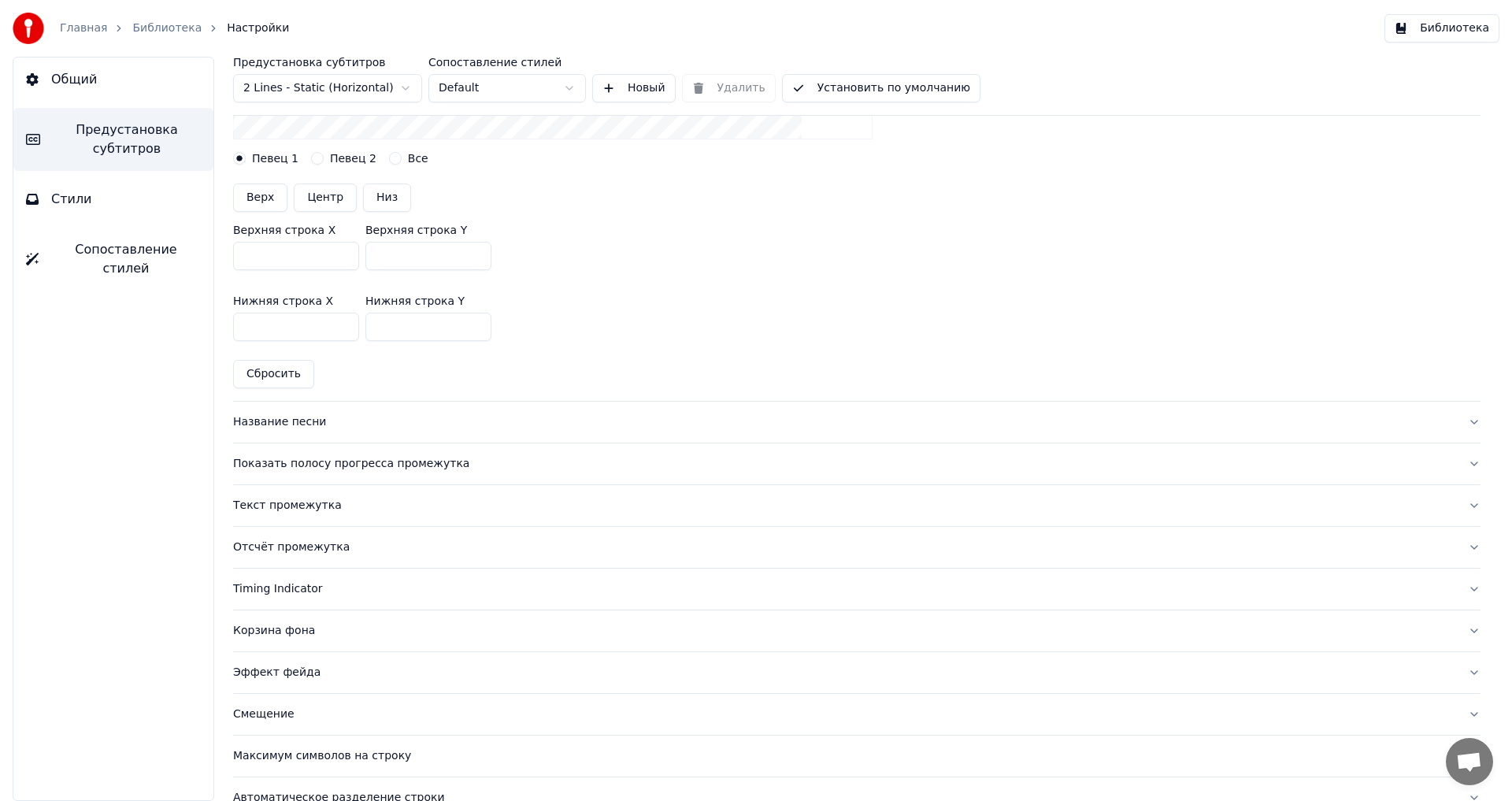
scroll to position [473, 0]
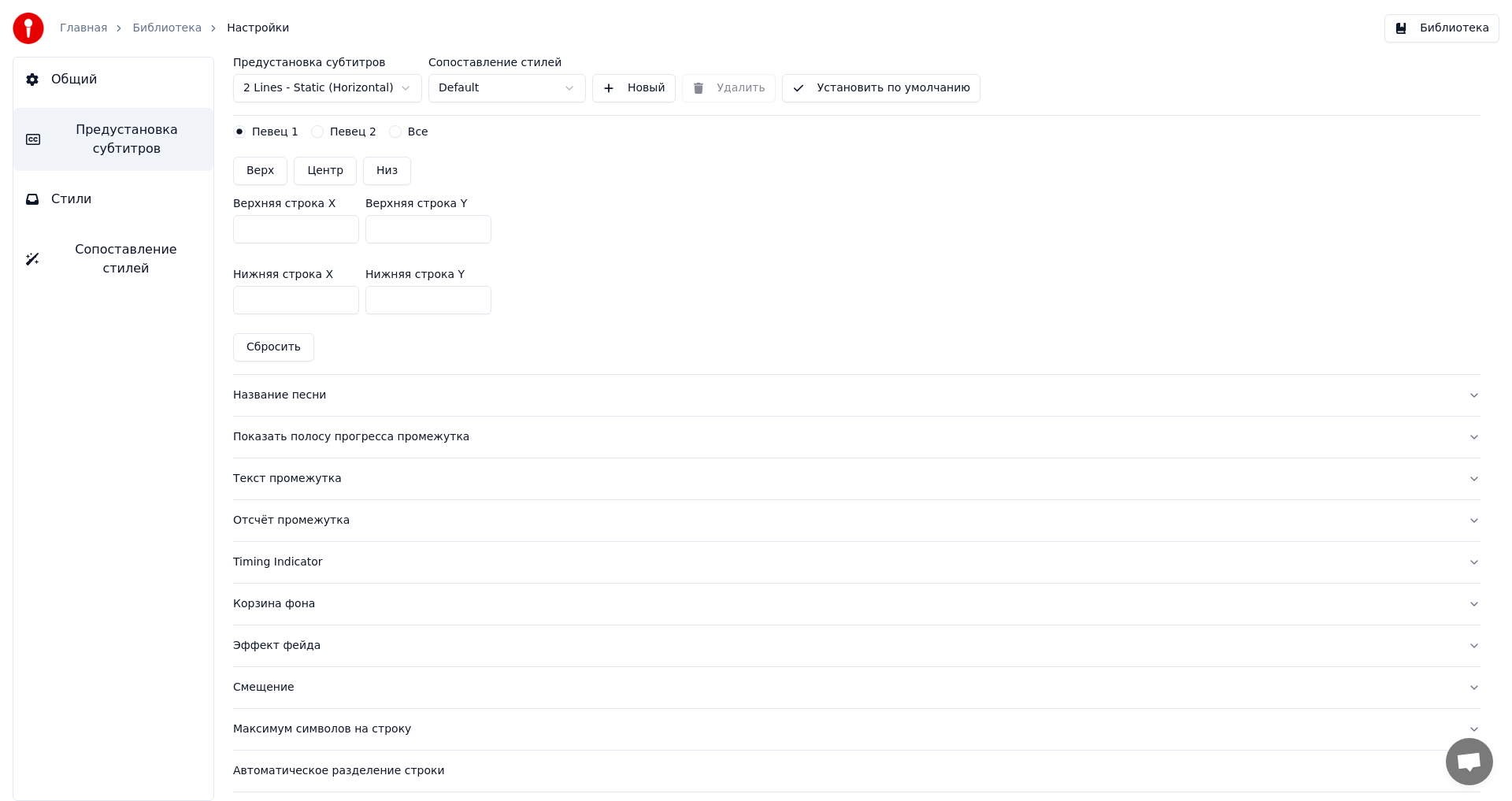
type input "***"
click at [288, 392] on div "Название песни" at bounding box center [844, 395] width 1222 height 16
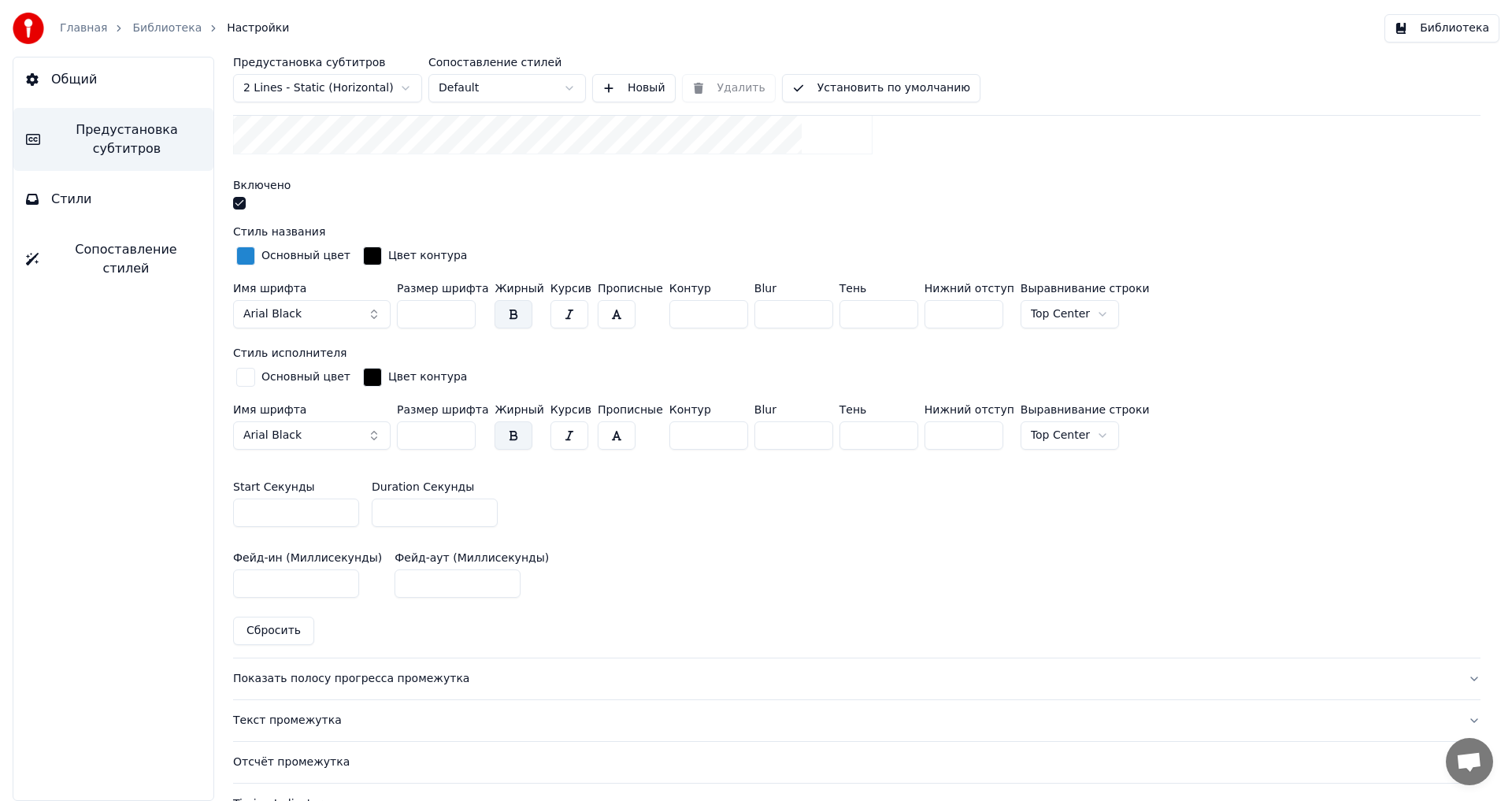
click at [238, 200] on button "button" at bounding box center [239, 202] width 12 height 12
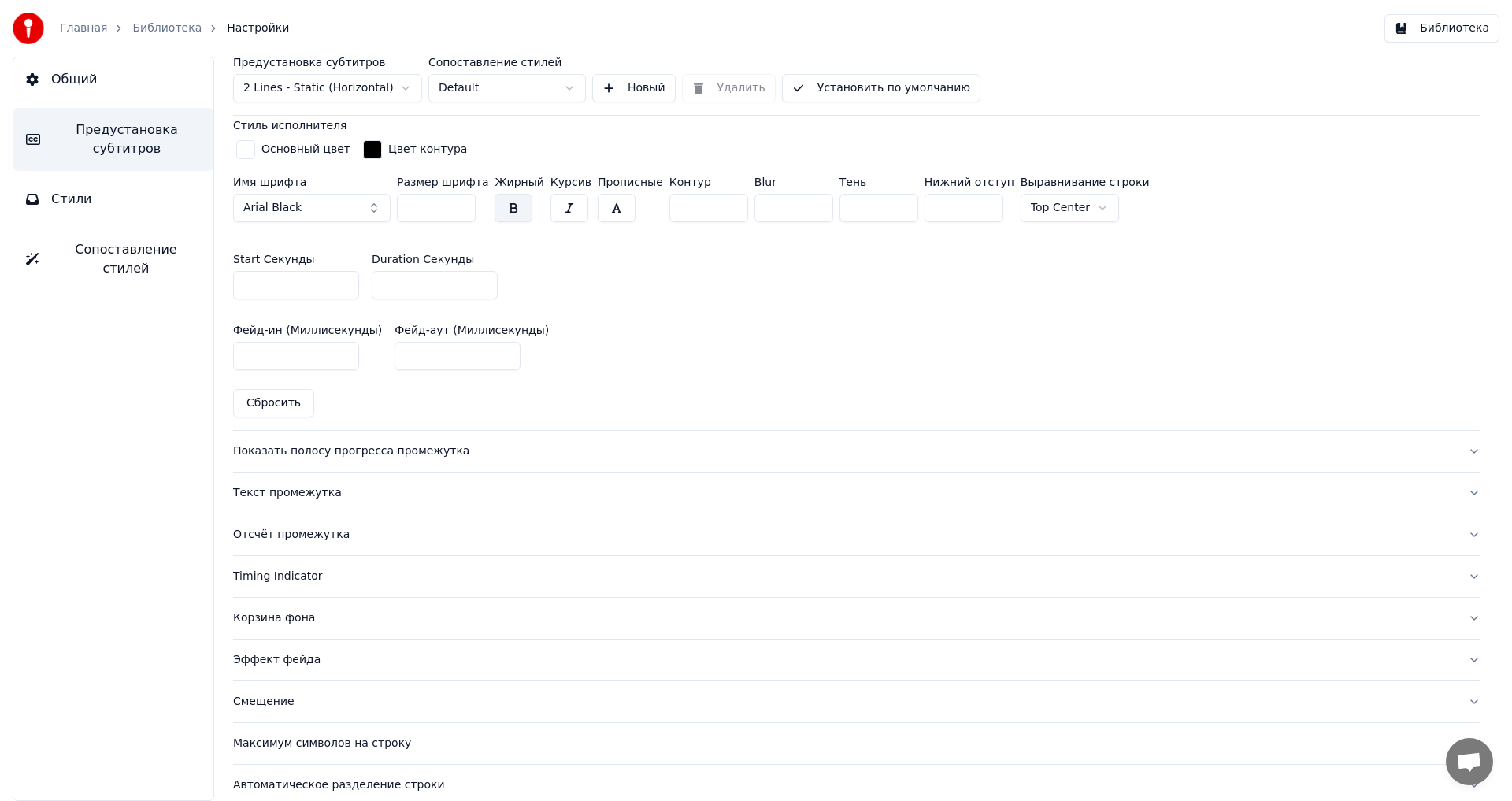
scroll to position [709, 0]
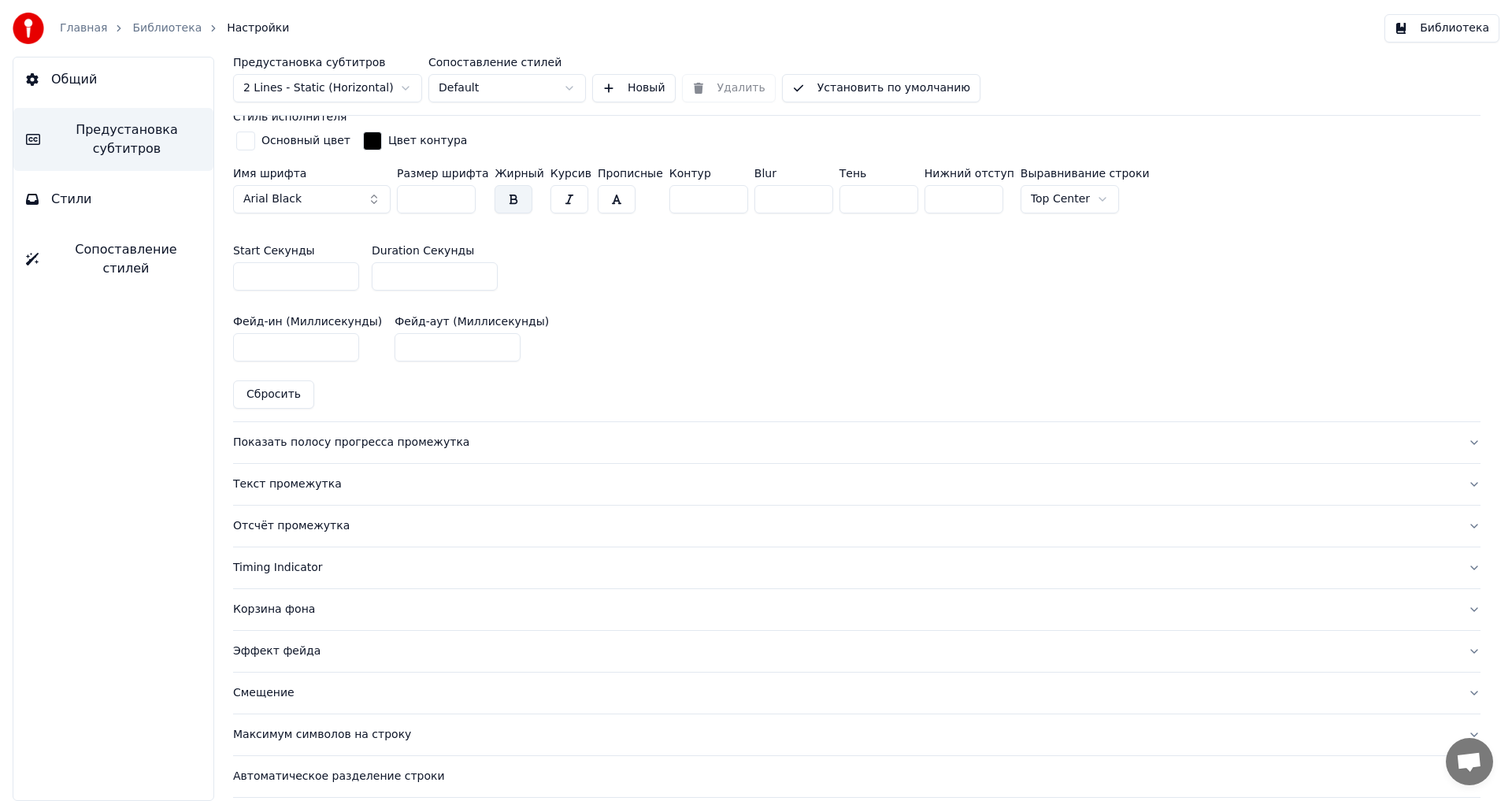
click at [302, 441] on div "Показать полосу прогресса промежутка" at bounding box center [844, 442] width 1222 height 16
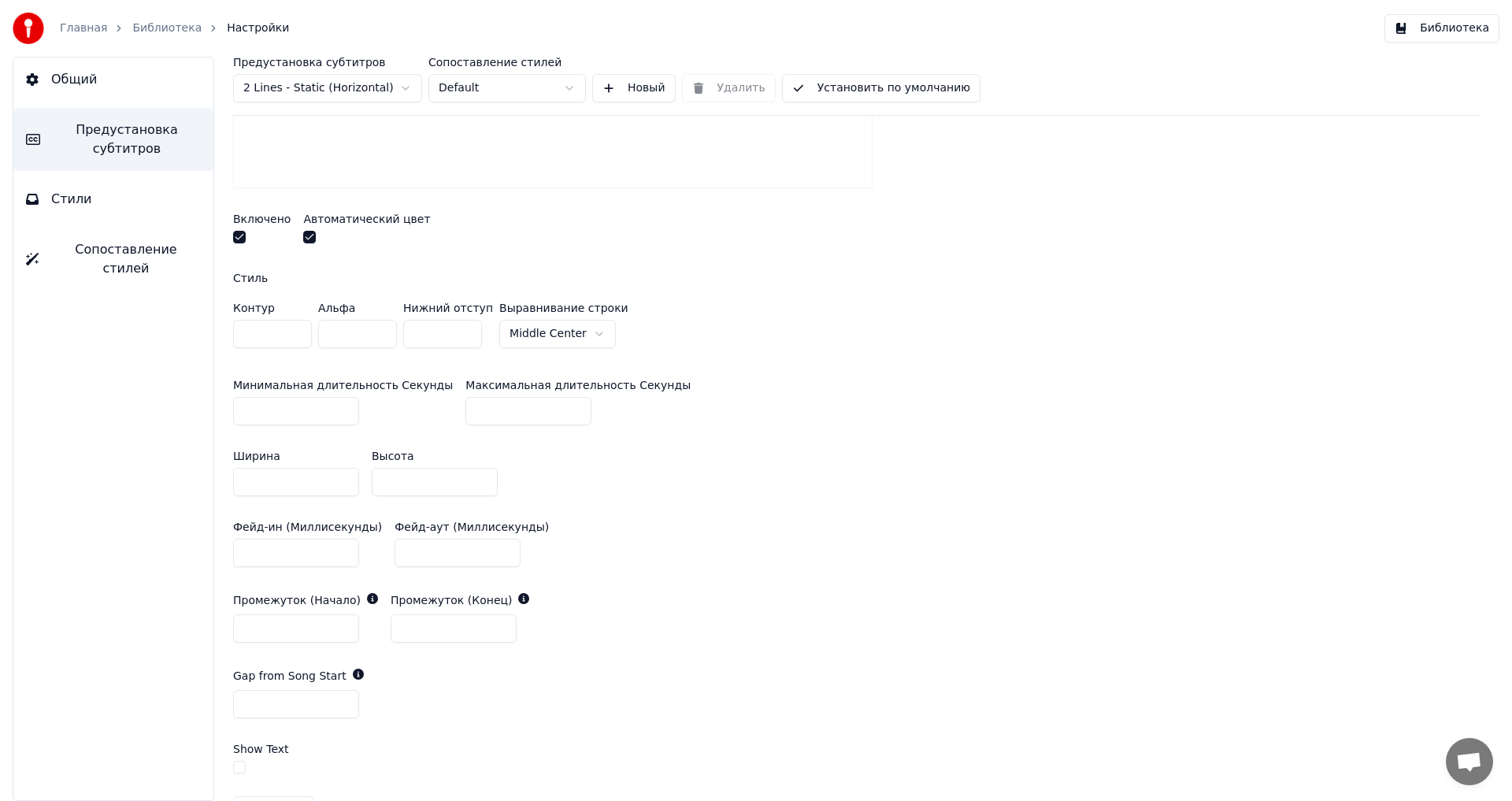
scroll to position [473, 0]
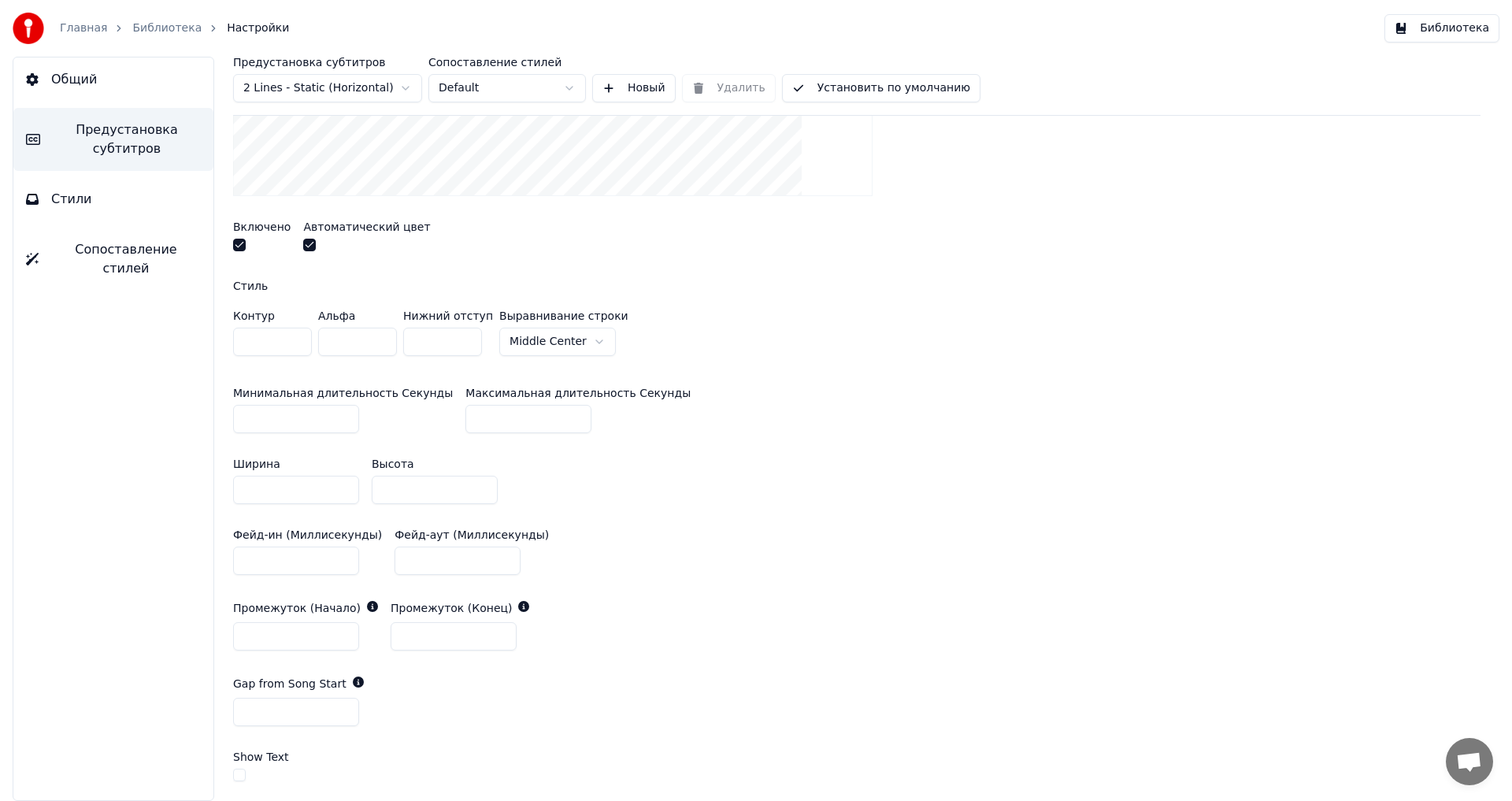
click at [234, 248] on button "button" at bounding box center [239, 244] width 12 height 12
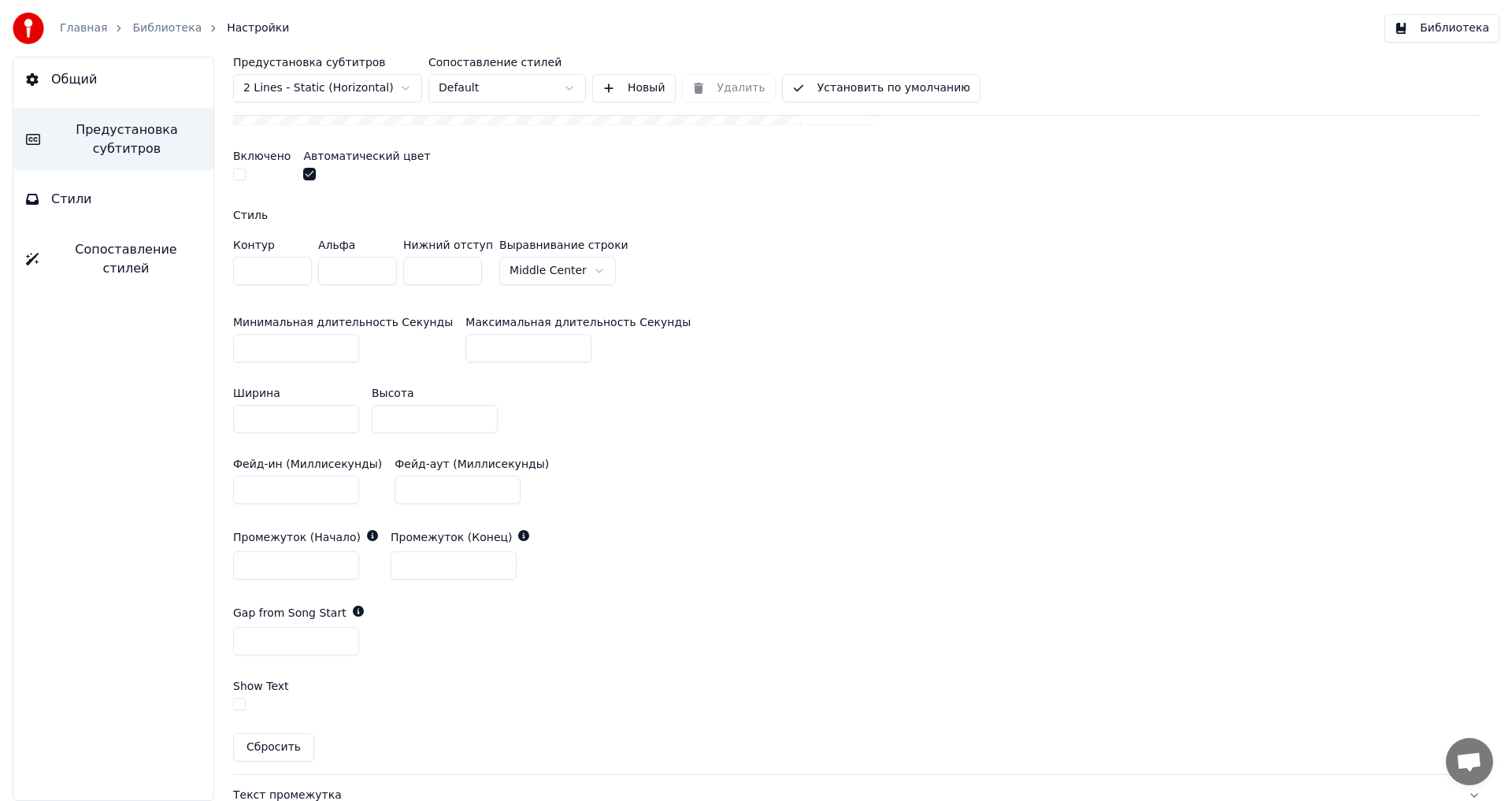
scroll to position [866, 0]
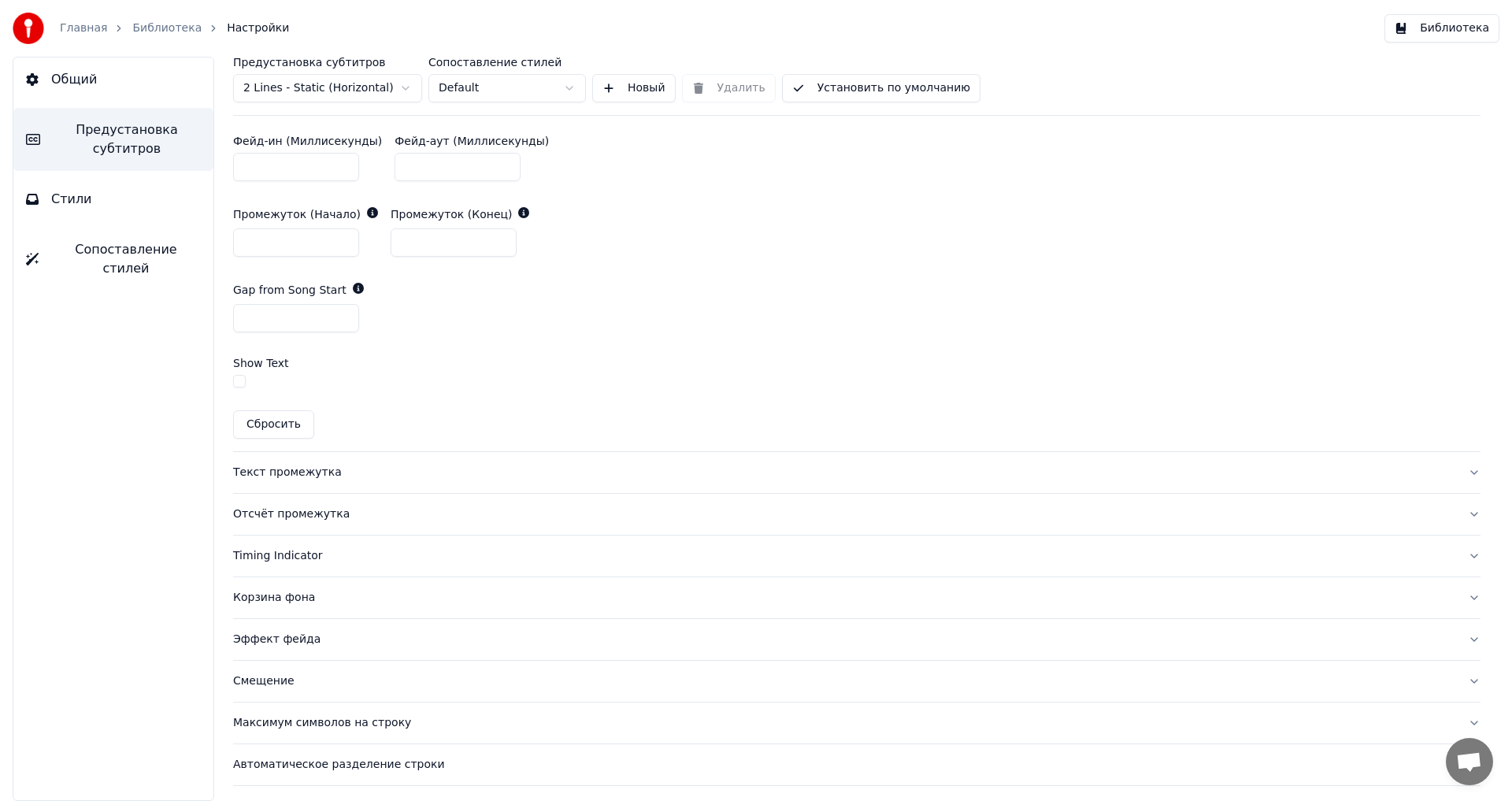
click at [267, 470] on div "Текст промежутка" at bounding box center [844, 473] width 1222 height 16
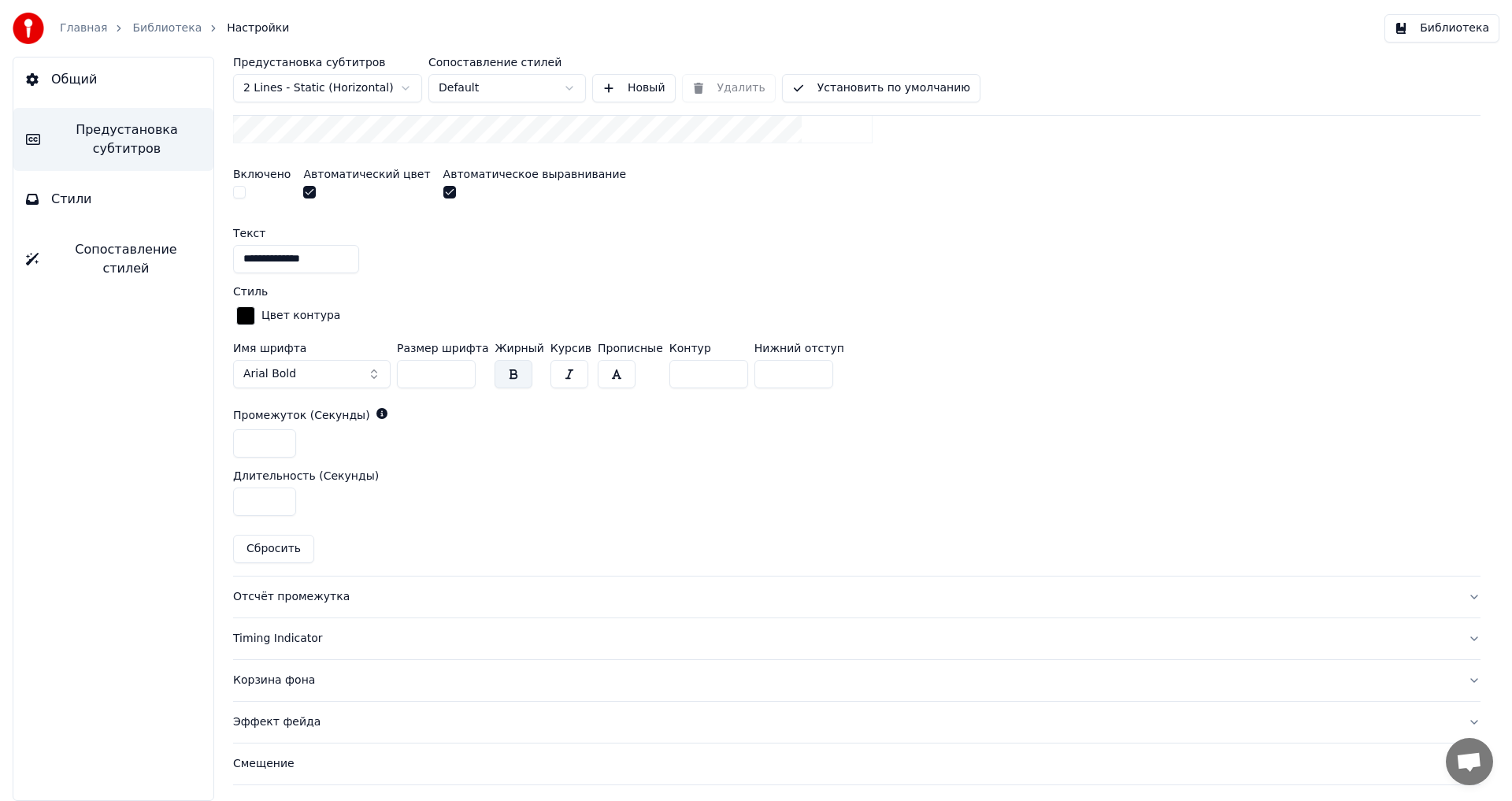
scroll to position [666, 0]
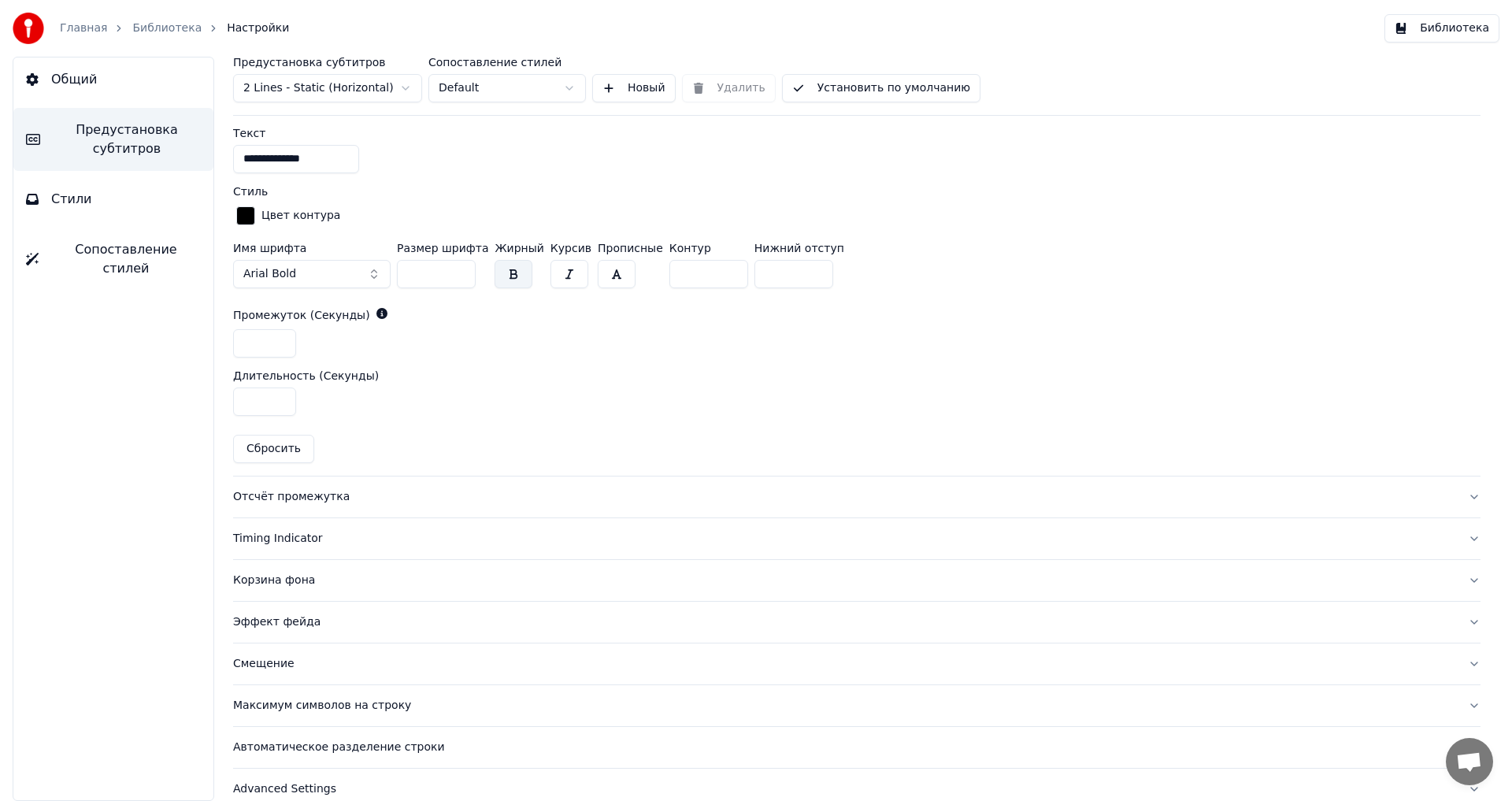
click at [268, 496] on div "Отсчёт промежутка" at bounding box center [844, 496] width 1222 height 16
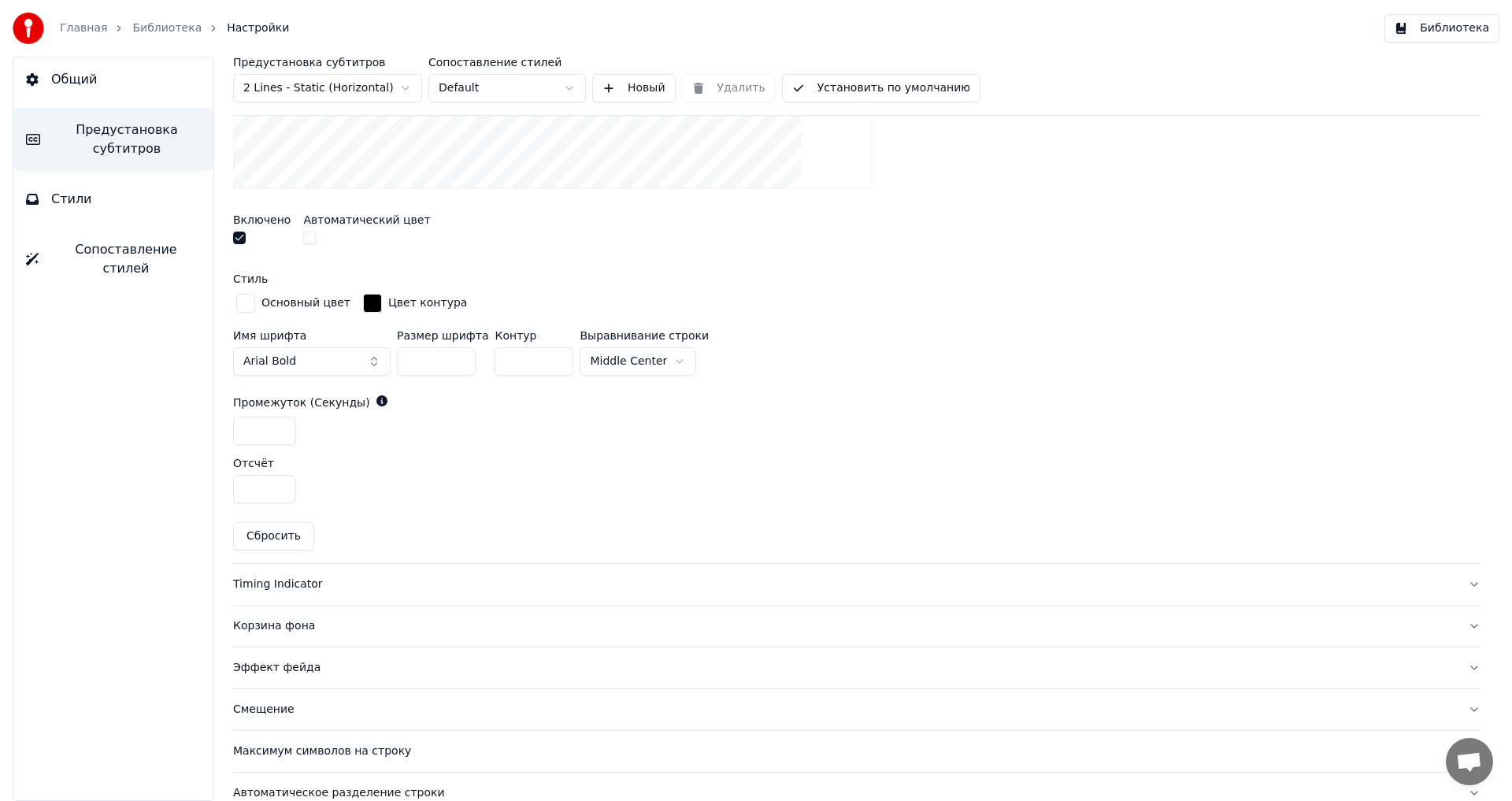
scroll to position [315, 0]
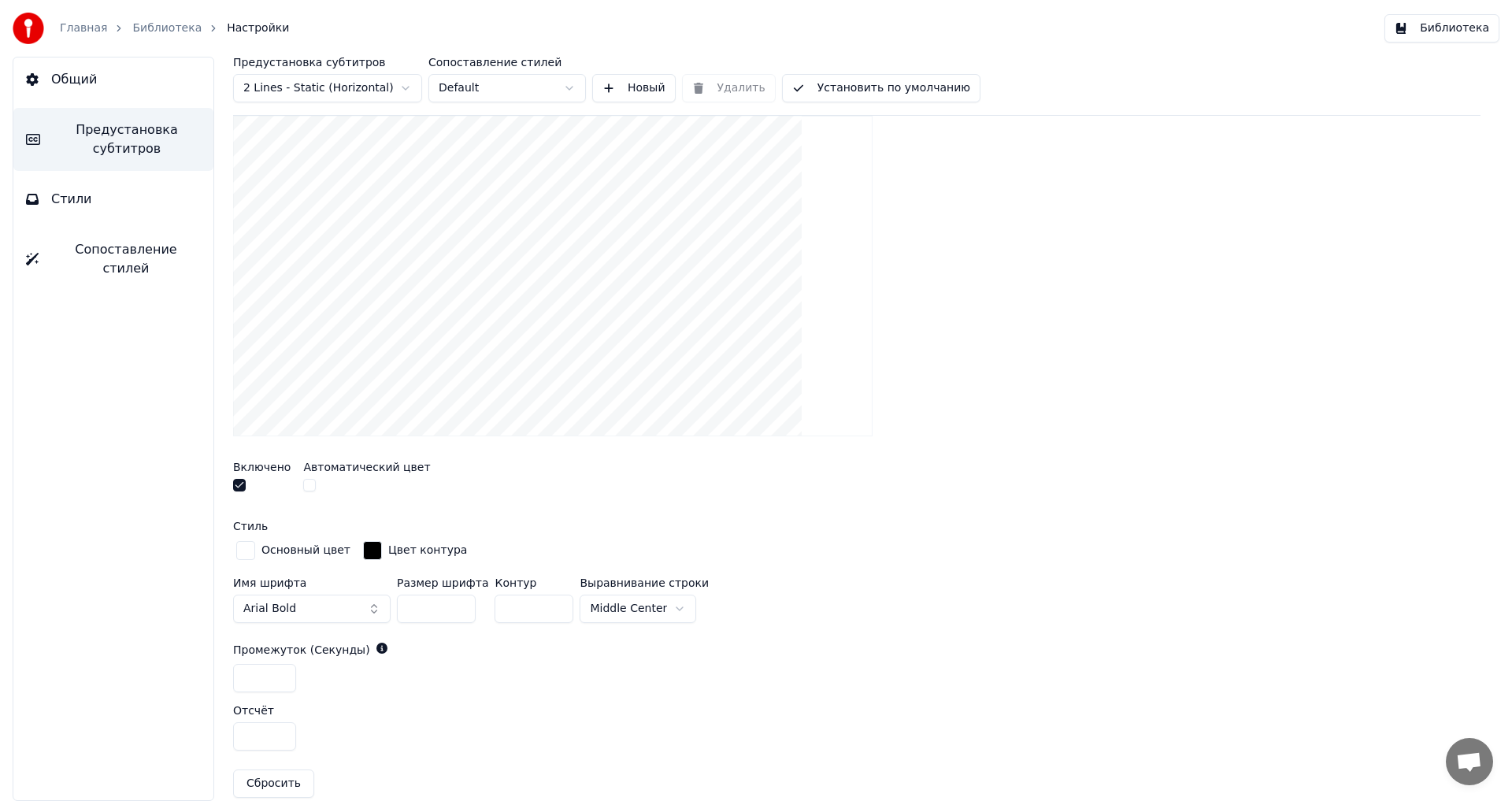
click at [239, 485] on button "button" at bounding box center [239, 485] width 12 height 12
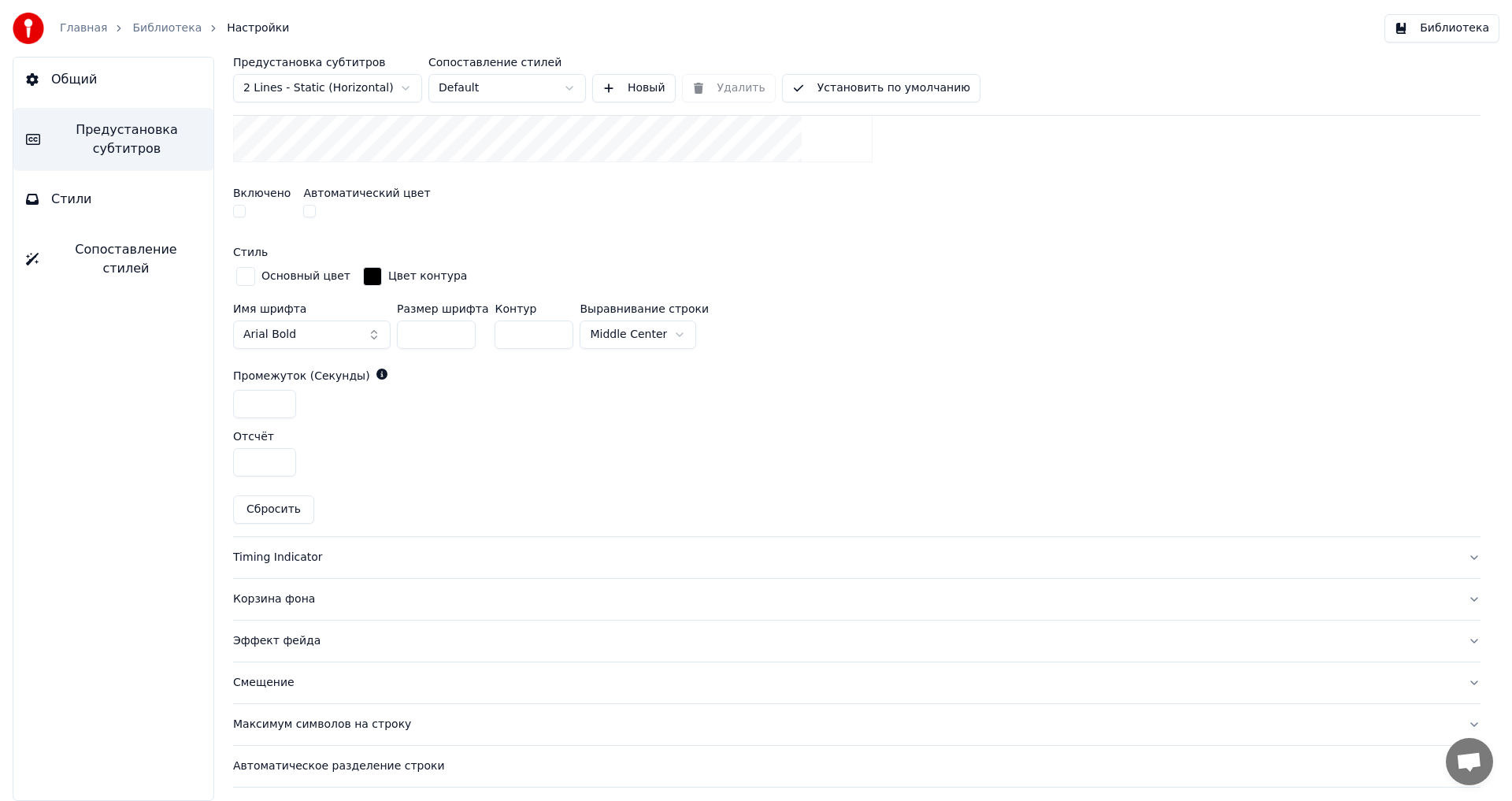
scroll to position [629, 0]
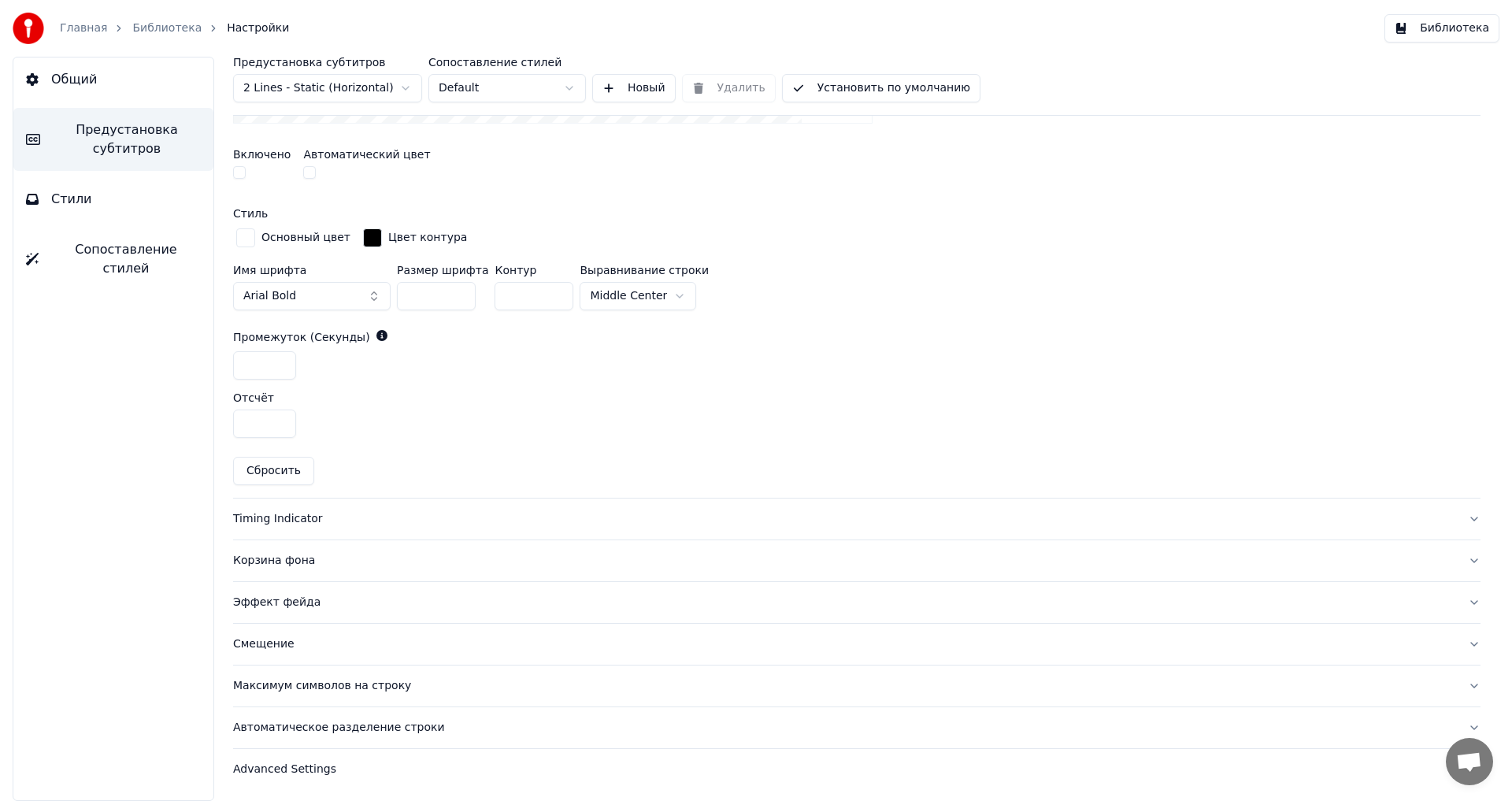
click at [270, 517] on div "Timing Indicator" at bounding box center [844, 519] width 1222 height 16
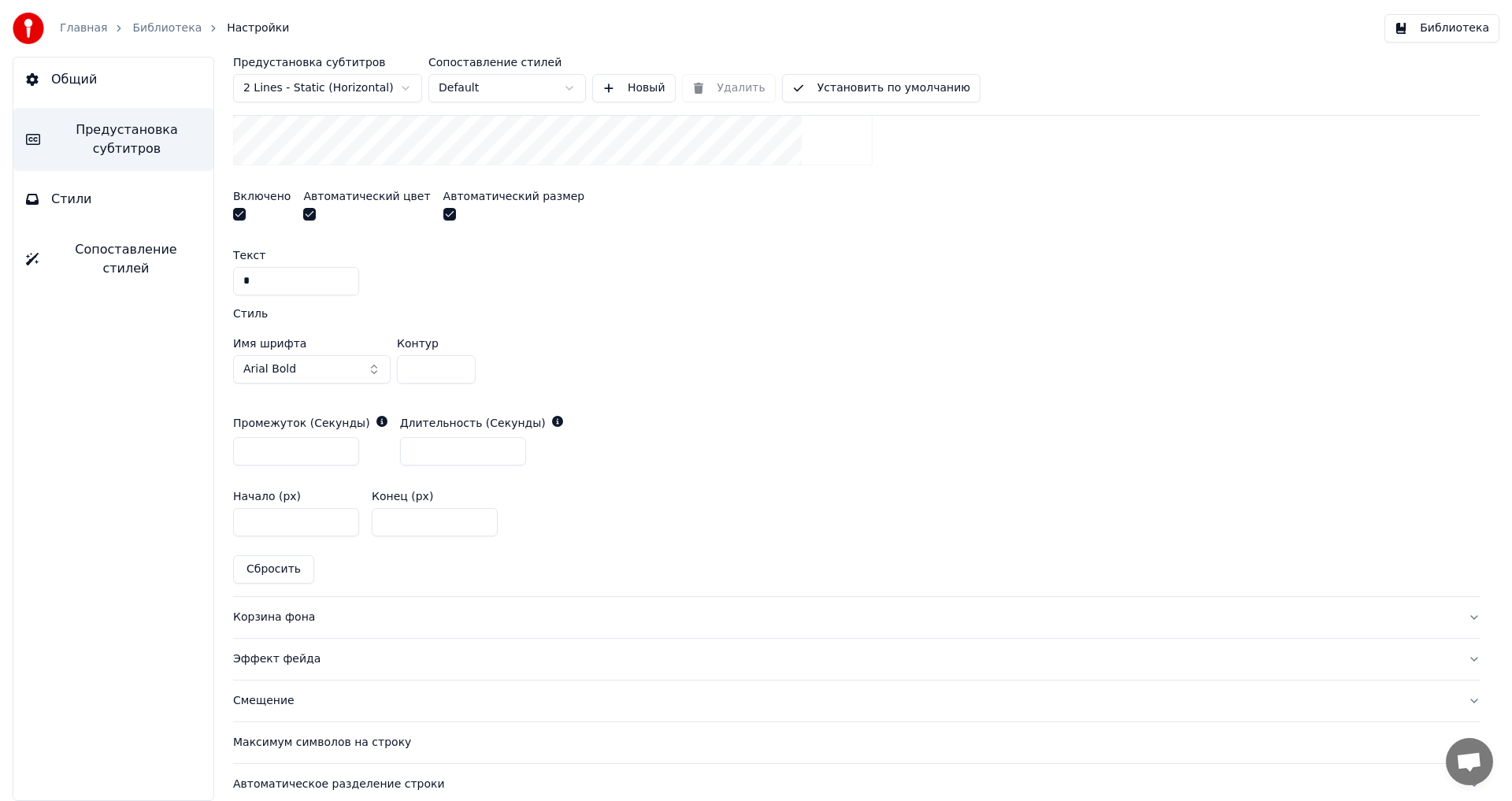
click at [239, 210] on button "button" at bounding box center [239, 214] width 12 height 12
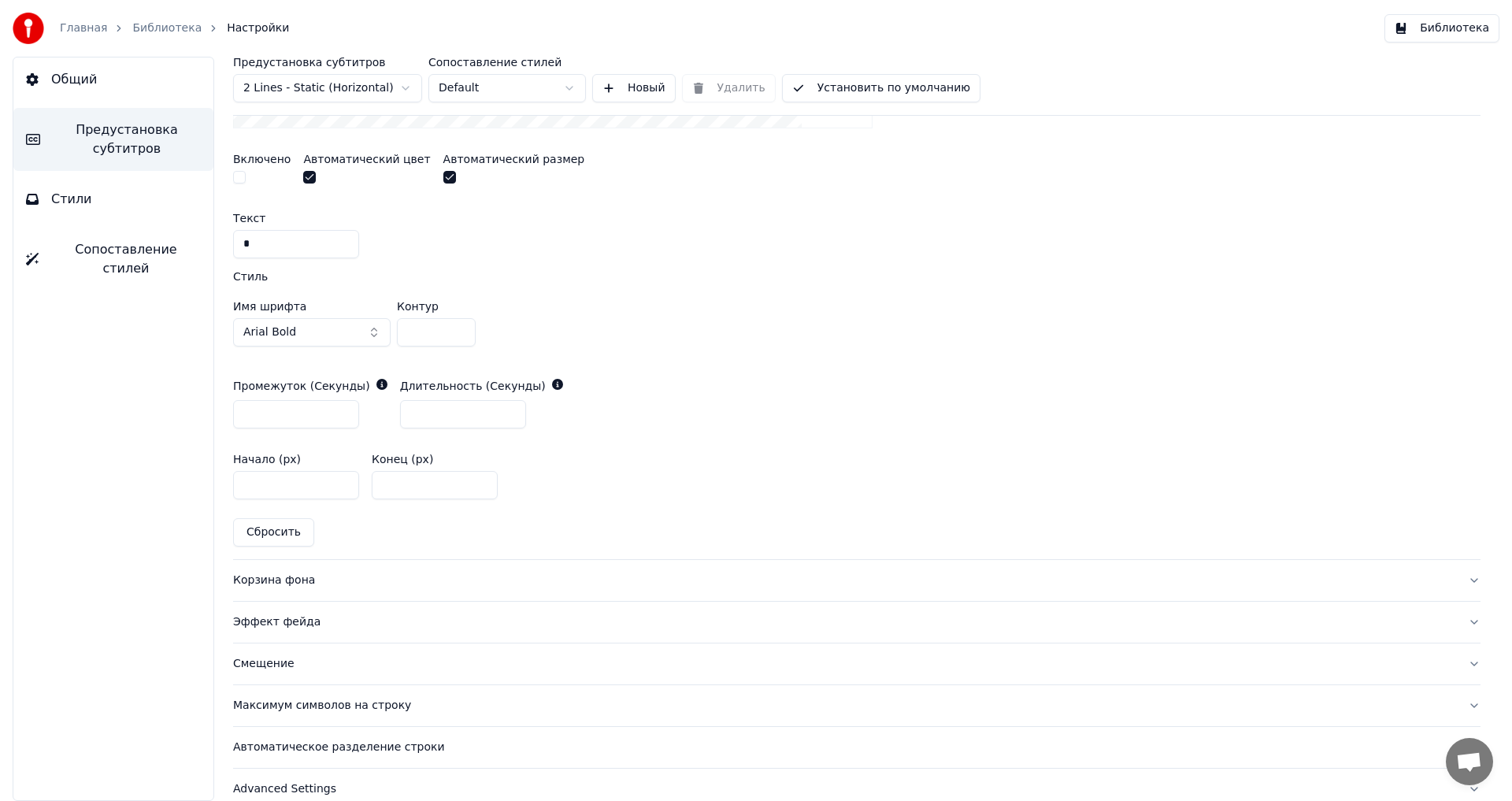
scroll to position [686, 0]
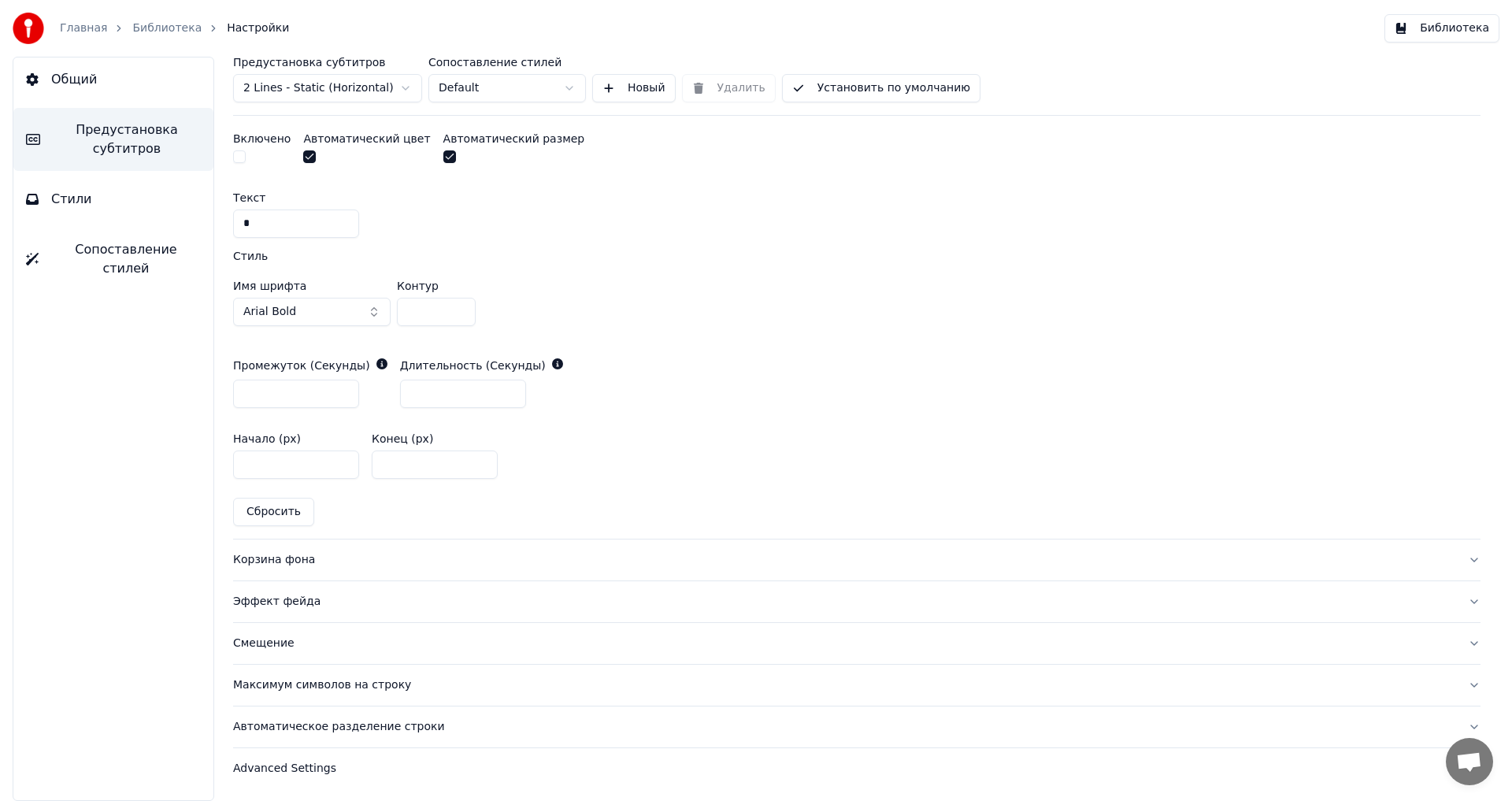
click at [272, 561] on div "Корзина фона" at bounding box center [844, 559] width 1222 height 16
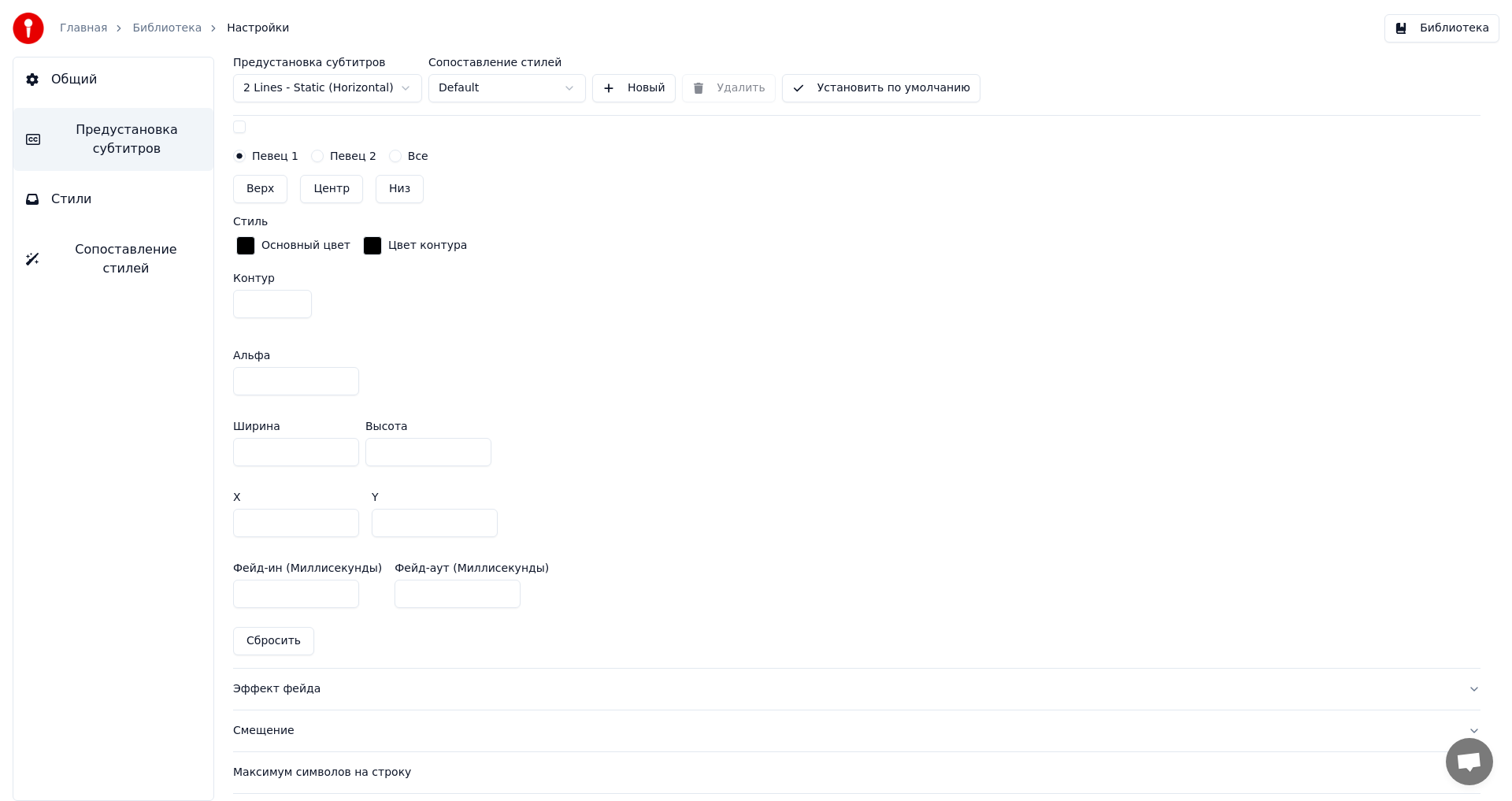
scroll to position [844, 0]
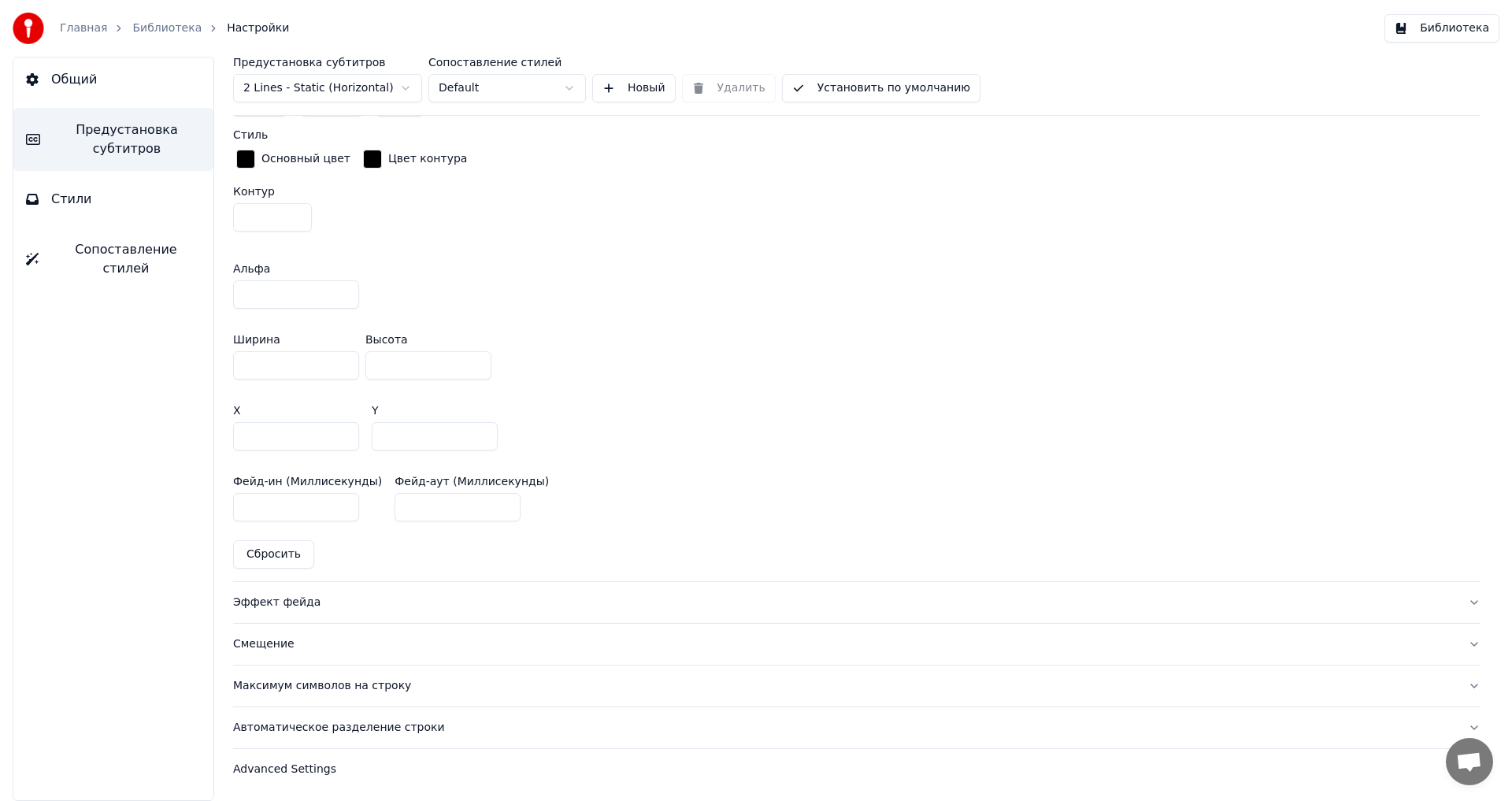
click at [282, 604] on div "Эффект фейда" at bounding box center [844, 602] width 1222 height 16
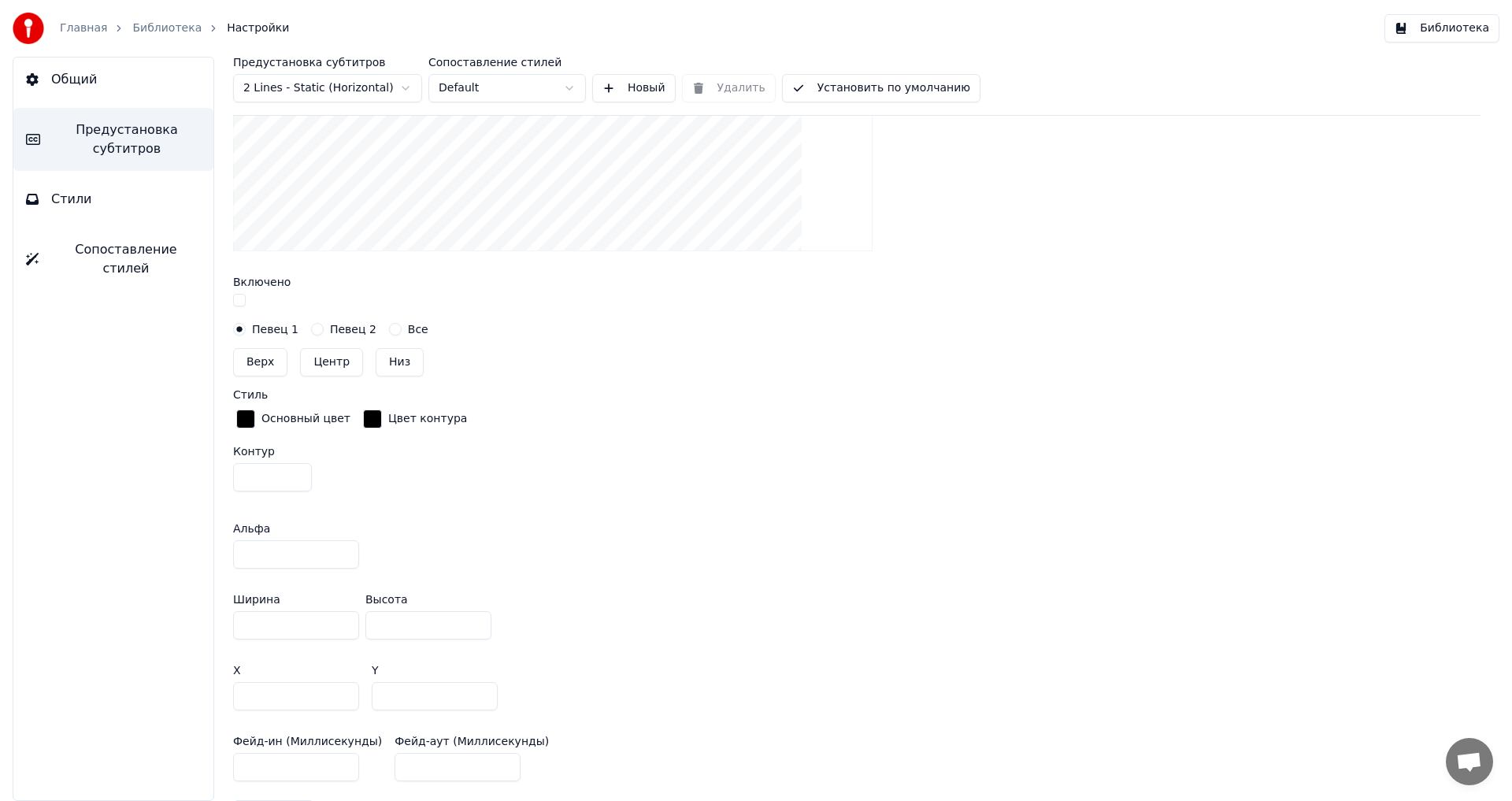
scroll to position [441, 0]
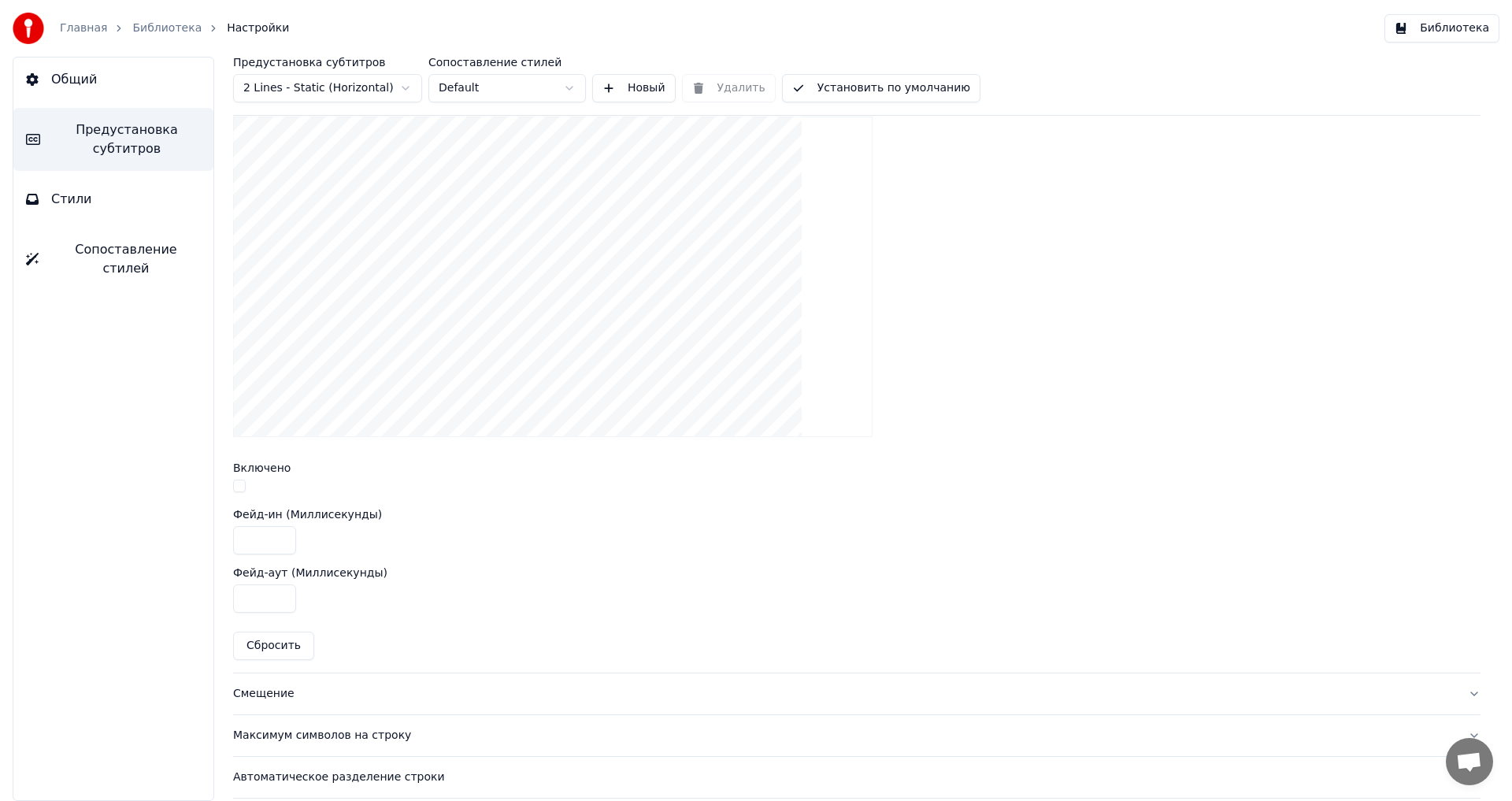
click at [241, 488] on button "button" at bounding box center [239, 485] width 12 height 12
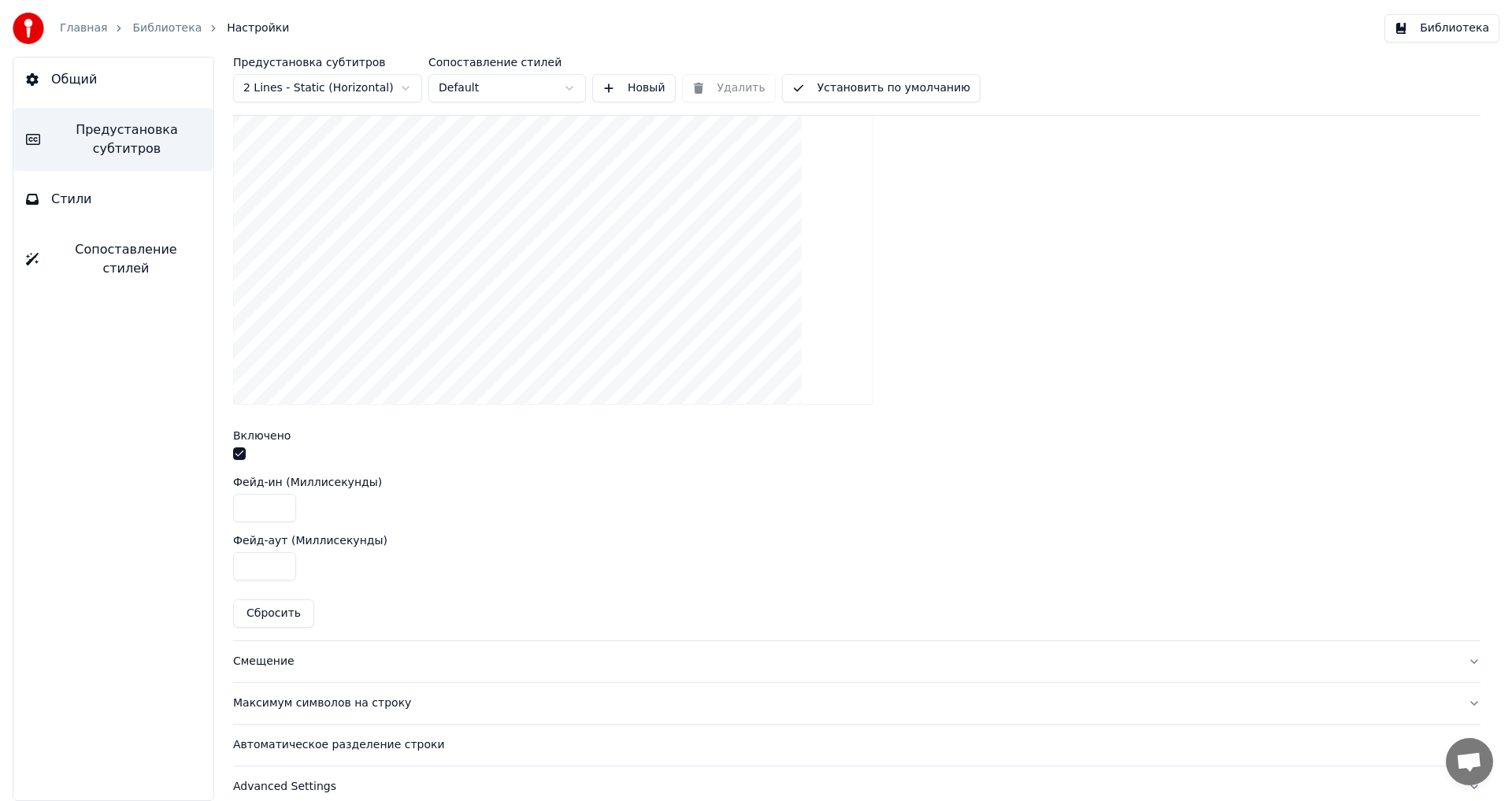
scroll to position [490, 0]
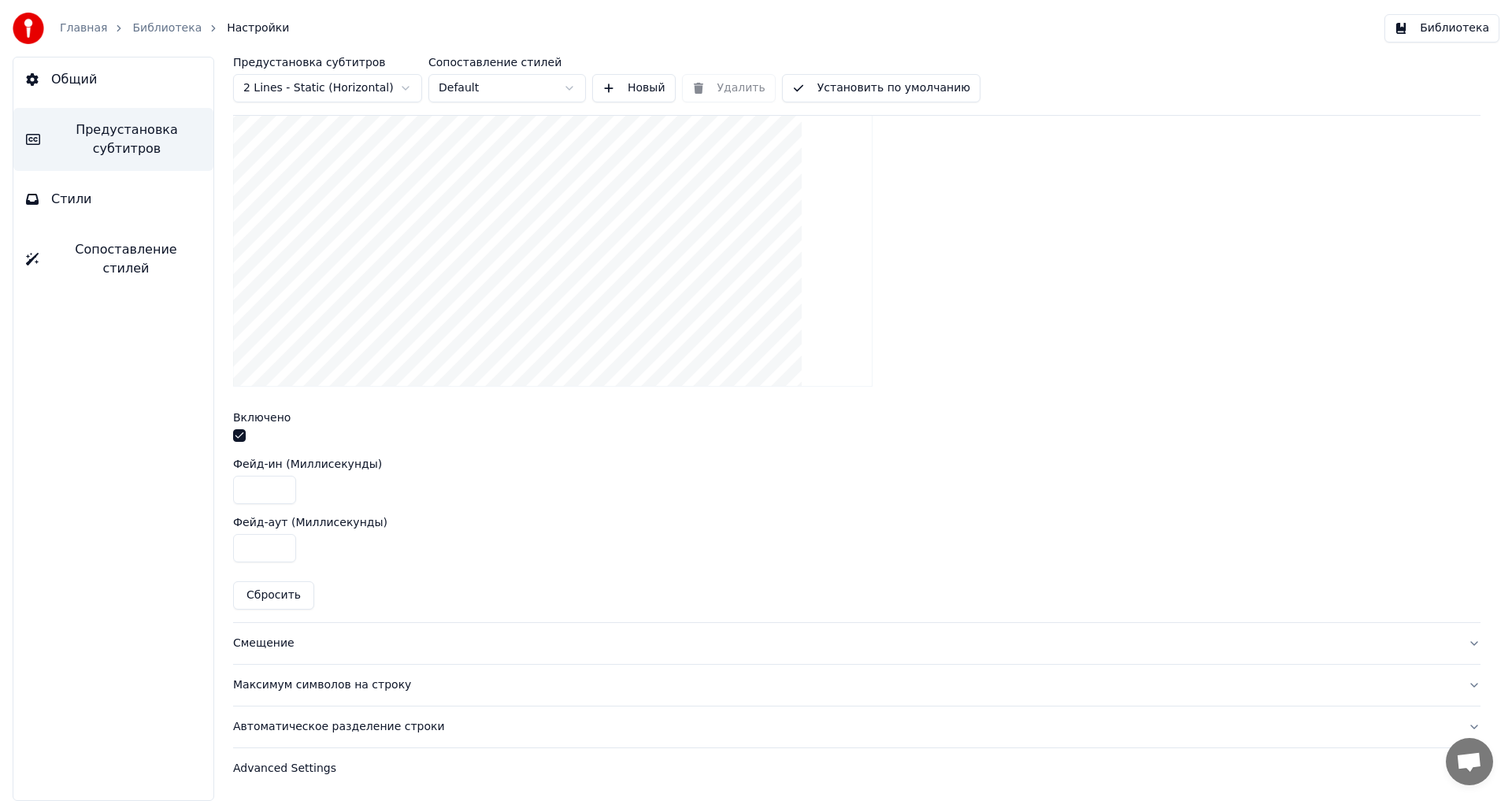
click at [272, 643] on div "Смещение" at bounding box center [844, 643] width 1222 height 16
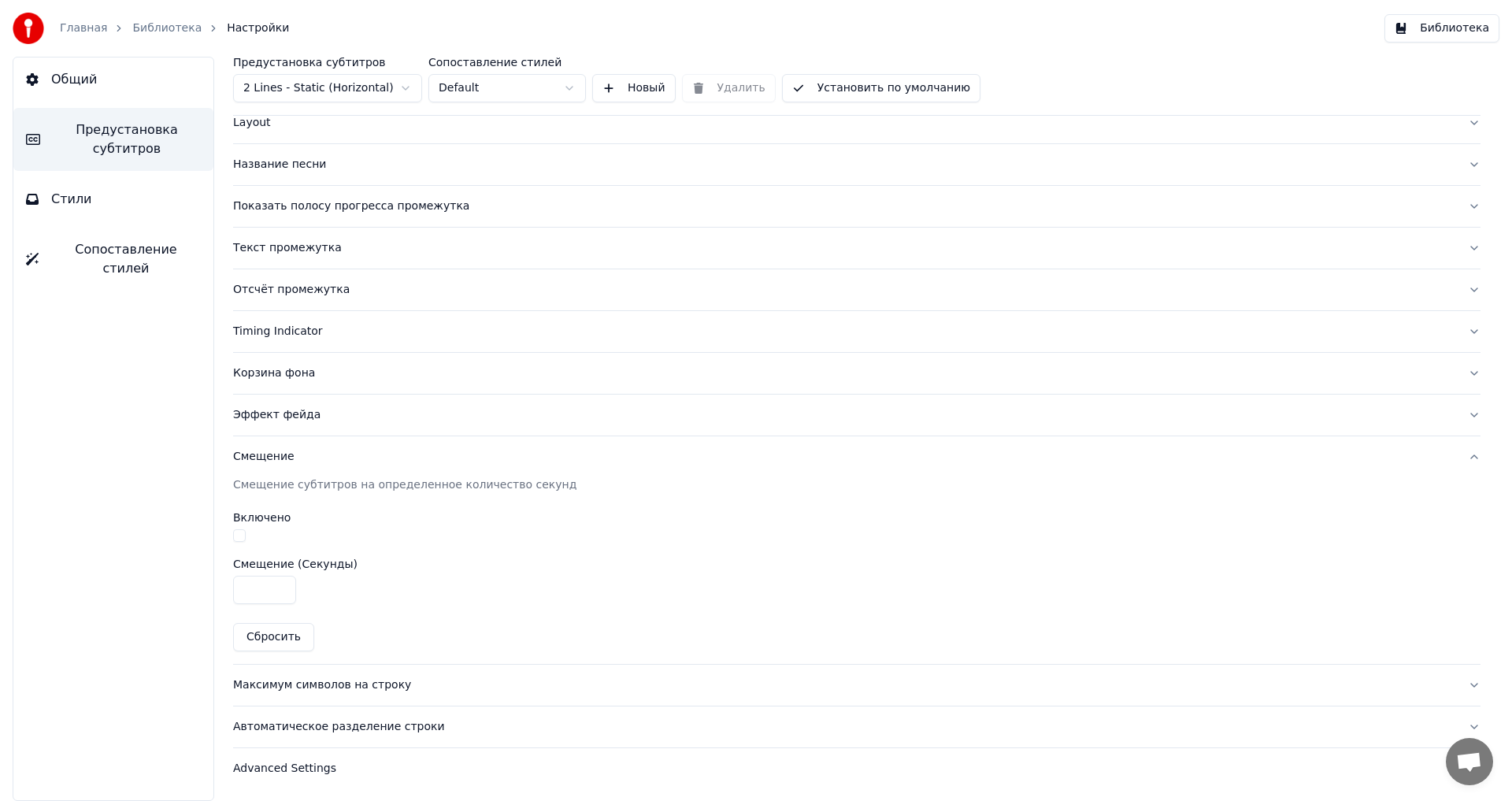
click at [239, 534] on button "button" at bounding box center [239, 535] width 12 height 12
click at [313, 681] on div "Максимум символов на строку" at bounding box center [844, 684] width 1222 height 16
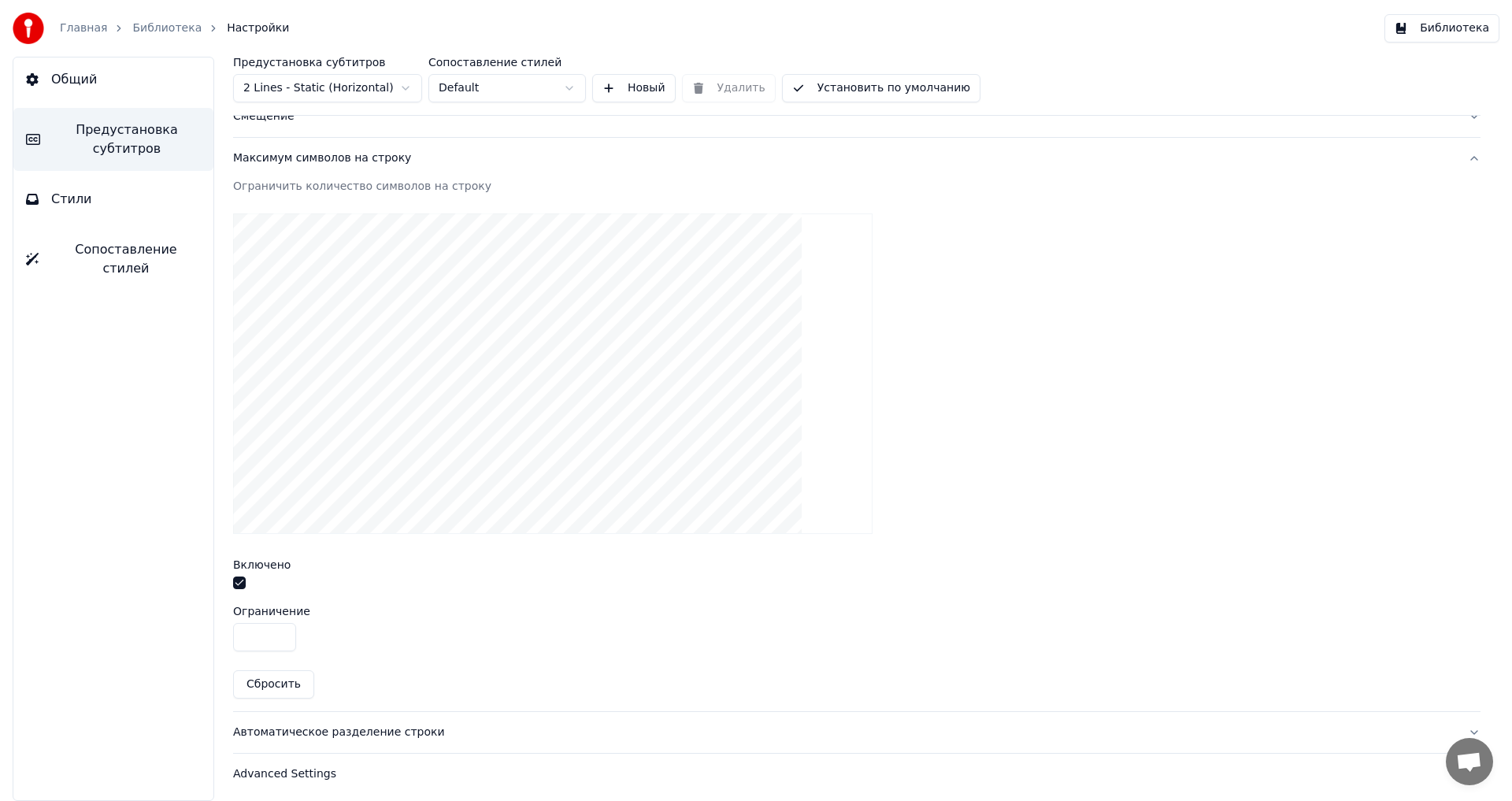
scroll to position [432, 0]
drag, startPoint x: 263, startPoint y: 629, endPoint x: 204, endPoint y: 633, distance: 59.1
click at [204, 633] on div "Предустановка субтитров 2 Lines - Static (Horizontal) Сопоставление стилей Defa…" at bounding box center [857, 428] width 1311 height 744
type input "**"
click at [301, 726] on div "Автоматическое разделение строки" at bounding box center [844, 727] width 1222 height 16
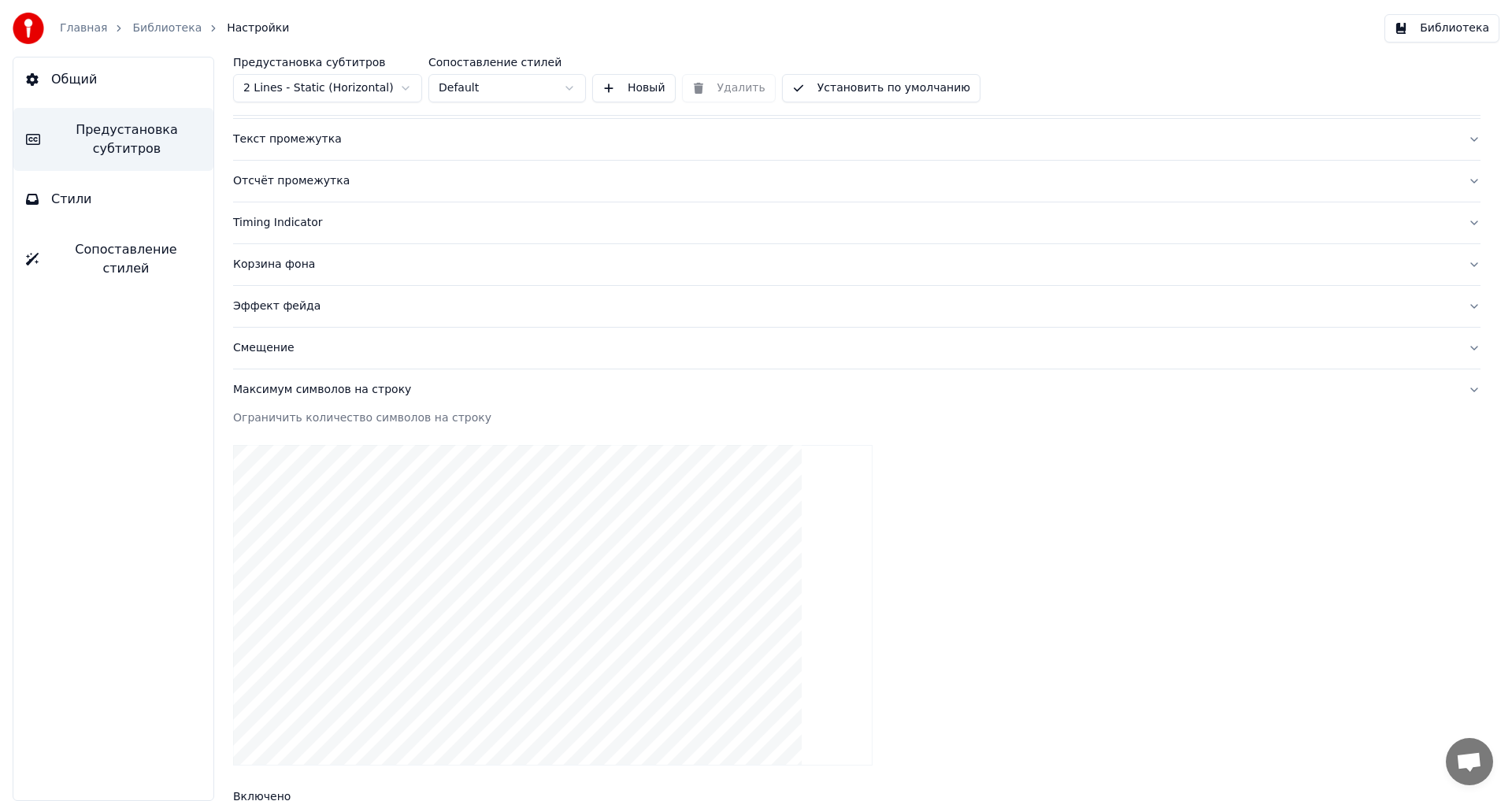
scroll to position [87, 0]
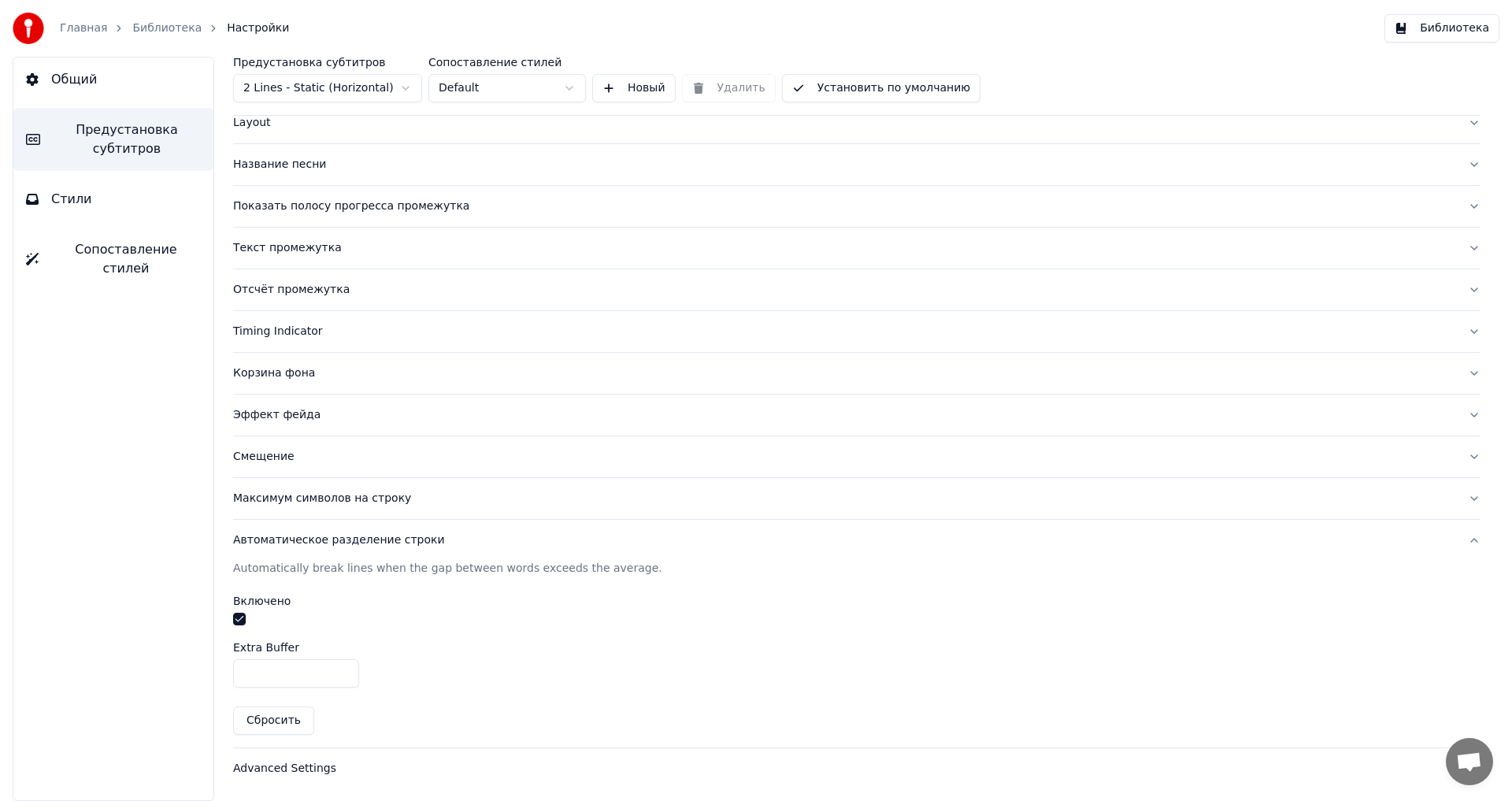
click at [267, 768] on div "Advanced Settings" at bounding box center [844, 768] width 1222 height 16
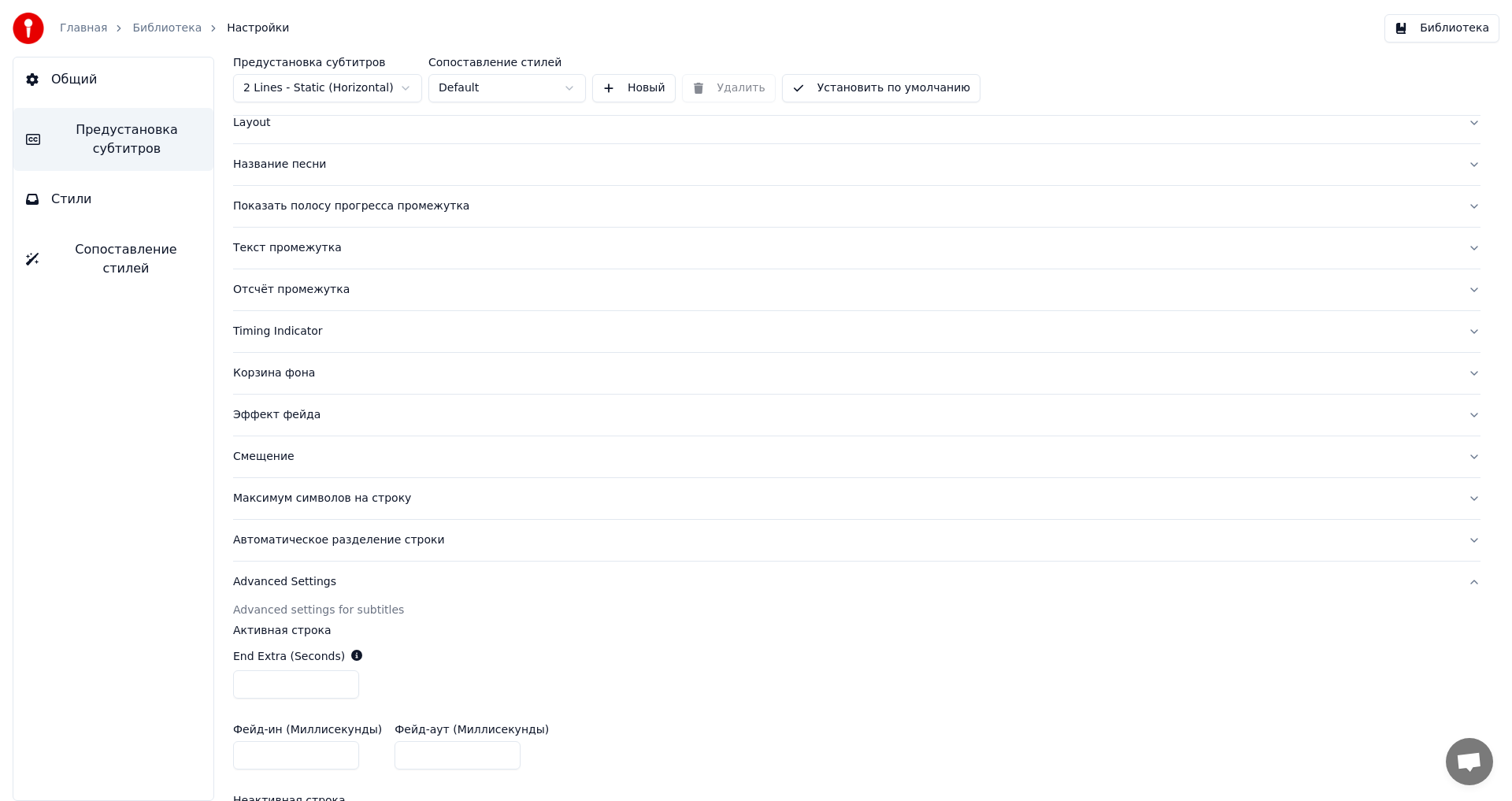
click at [345, 686] on input "***" at bounding box center [297, 684] width 126 height 28
type input "***"
click at [345, 686] on input "***" at bounding box center [297, 684] width 126 height 28
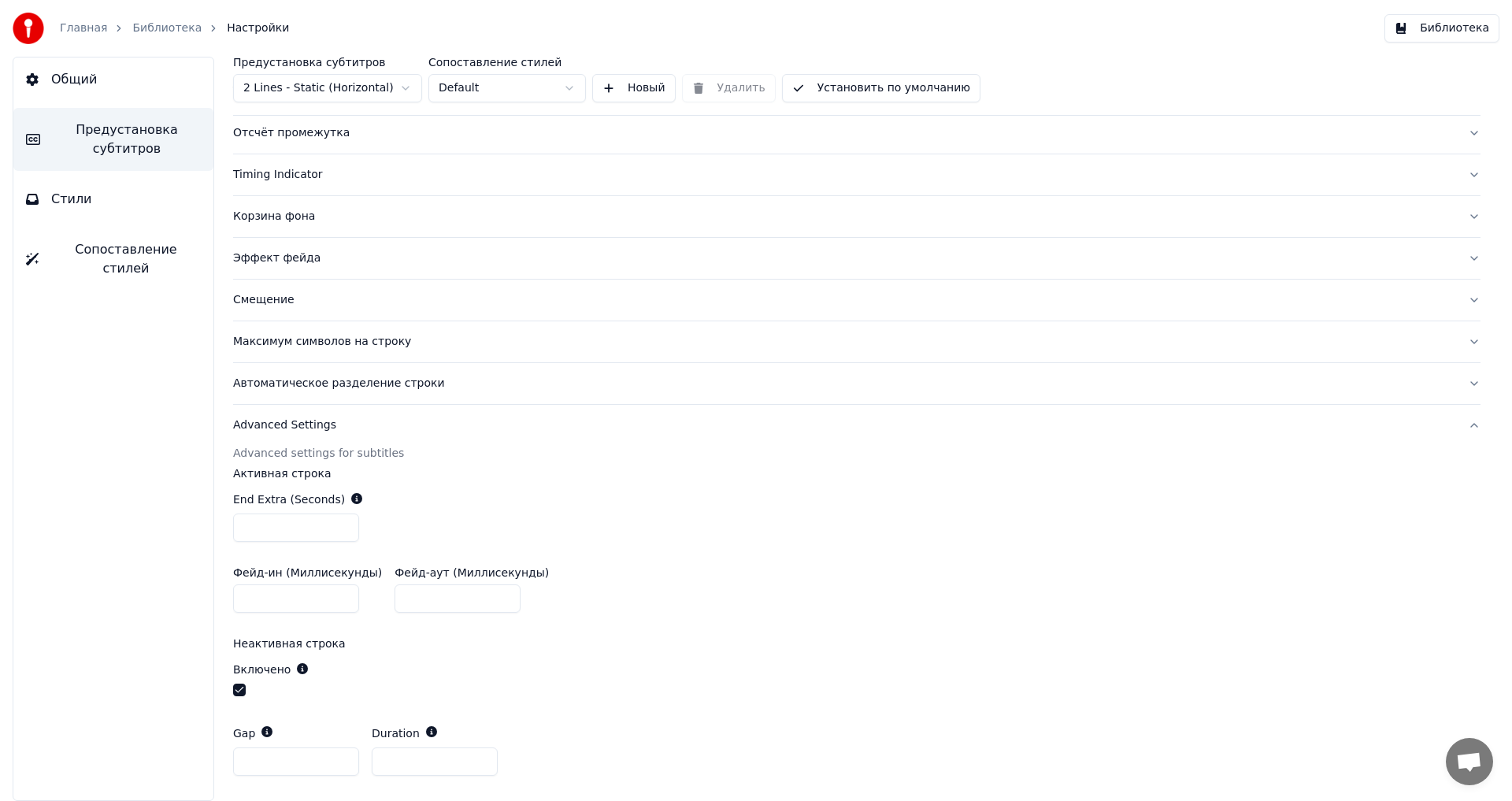
scroll to position [244, 0]
click at [242, 686] on button "button" at bounding box center [239, 688] width 12 height 12
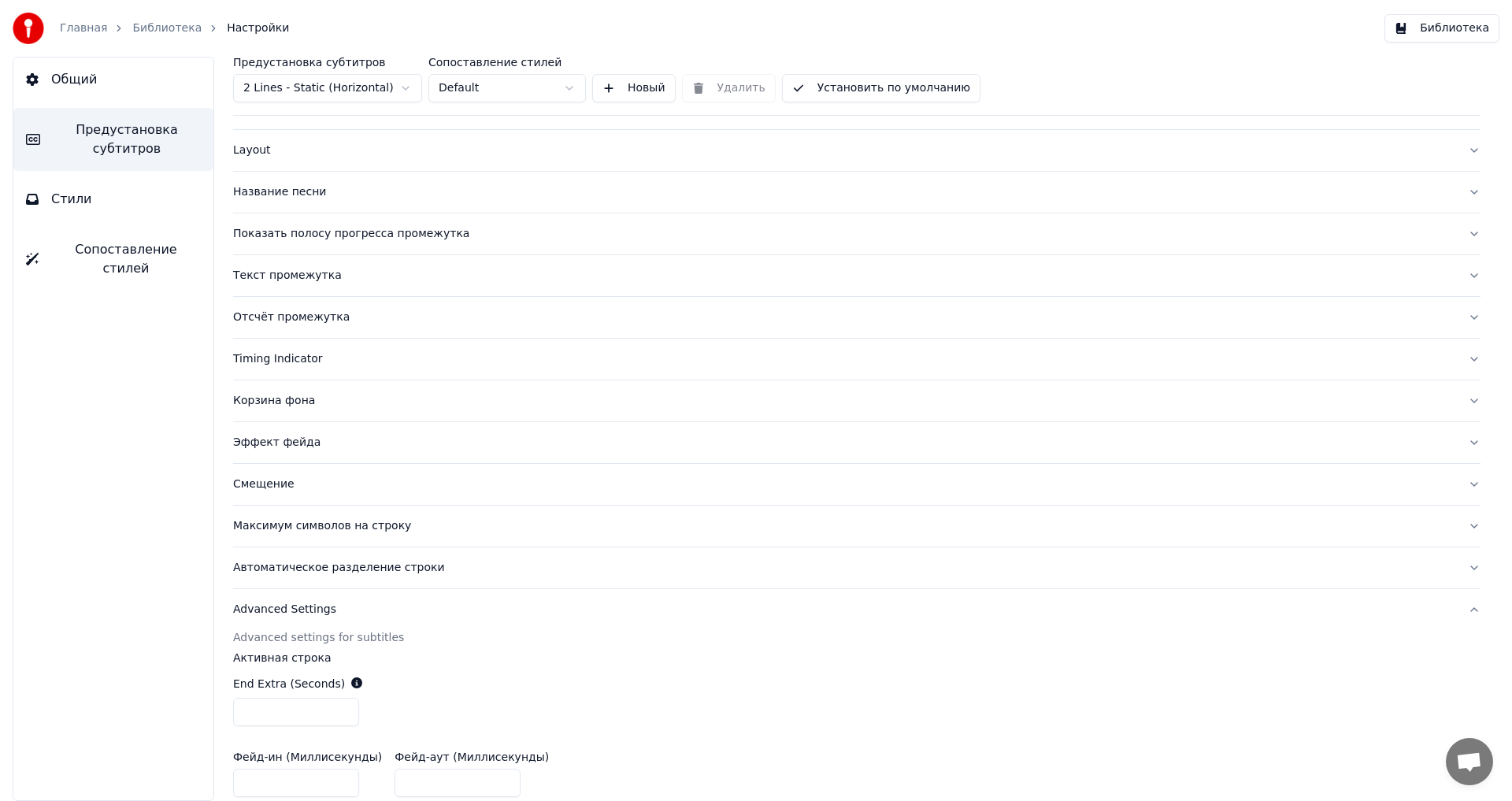
scroll to position [0, 0]
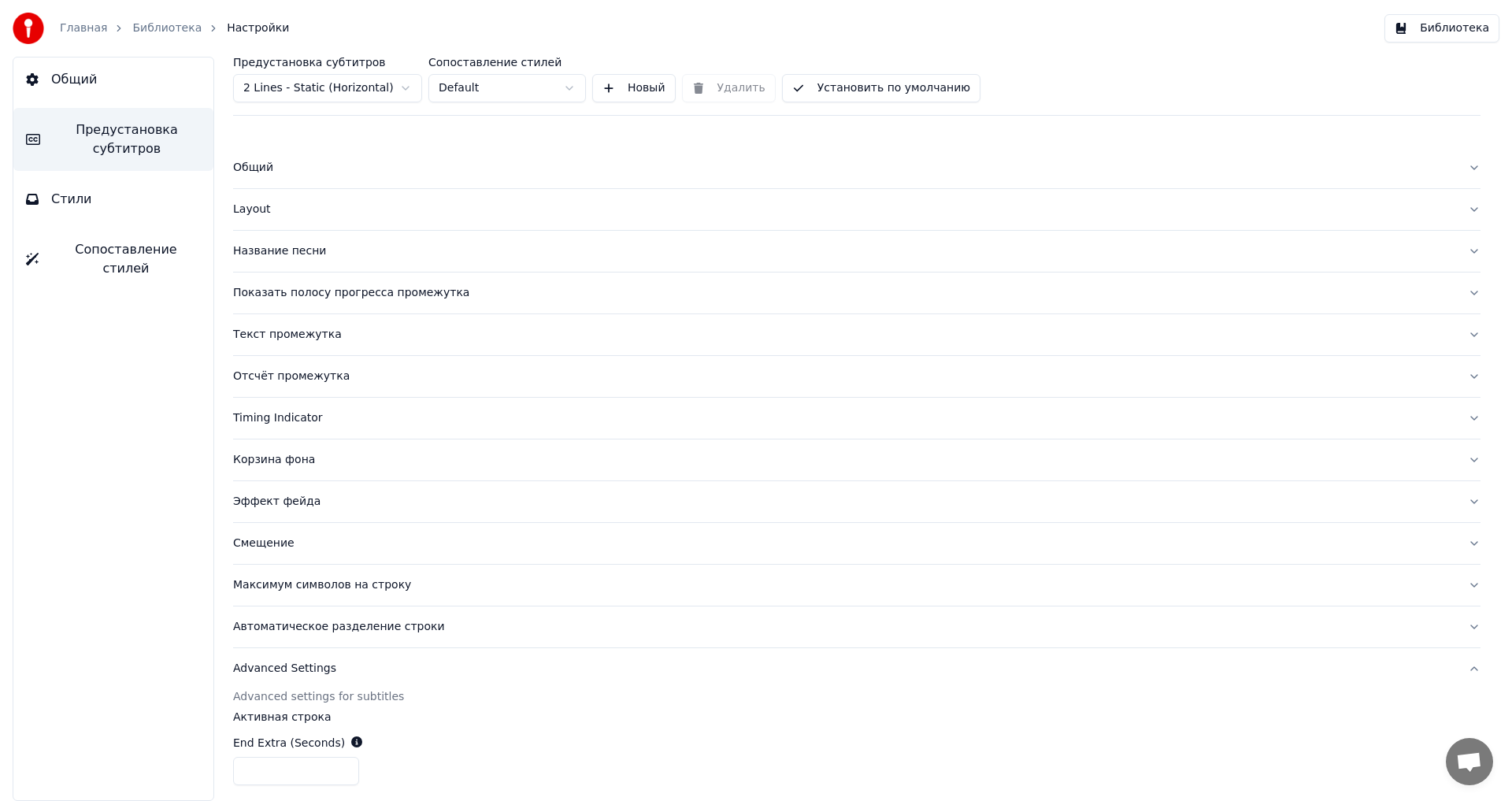
click at [71, 200] on span "Стили" at bounding box center [71, 200] width 40 height 19
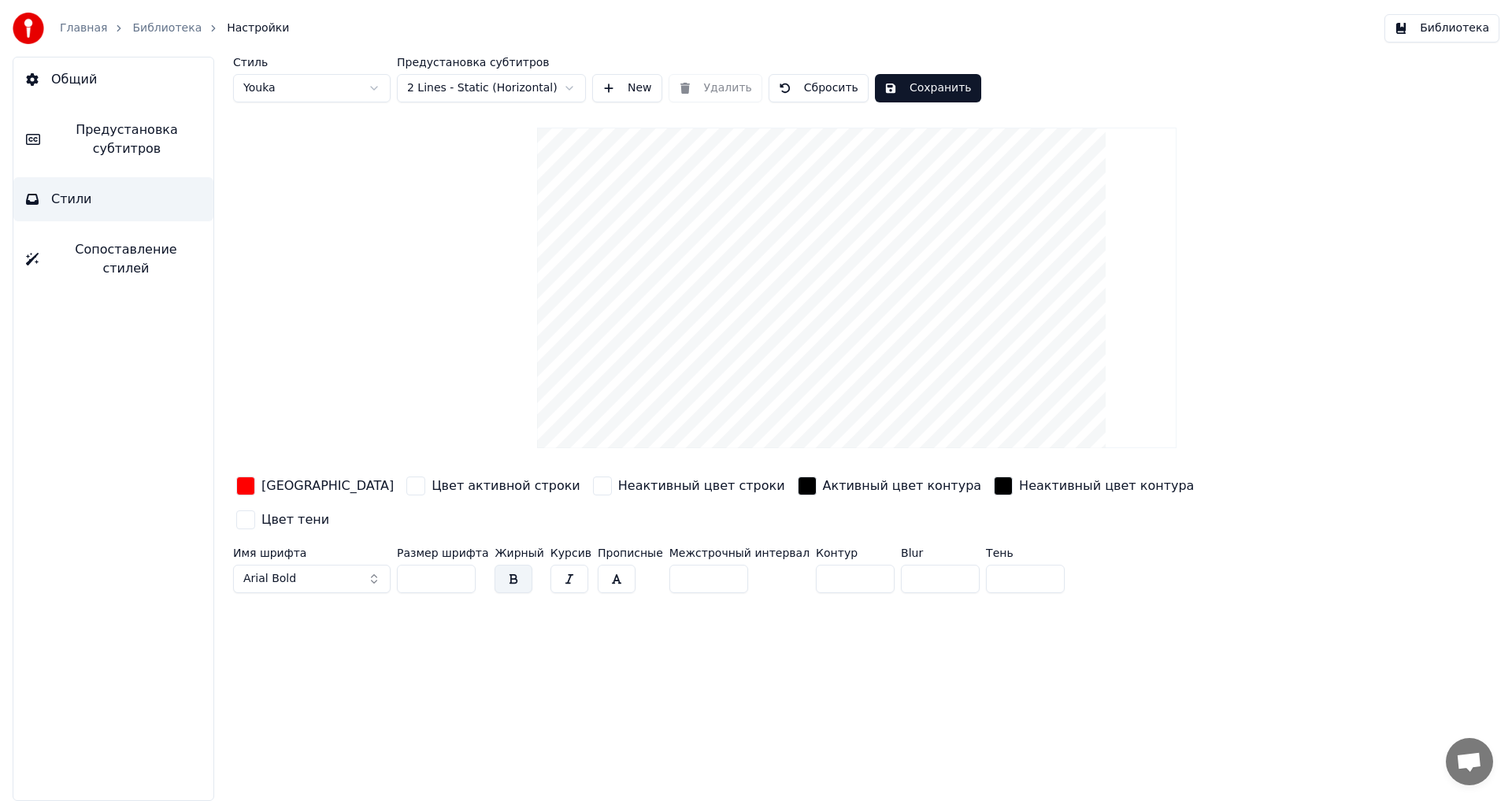
click at [1438, 26] on button "Библиотека" at bounding box center [1442, 28] width 115 height 28
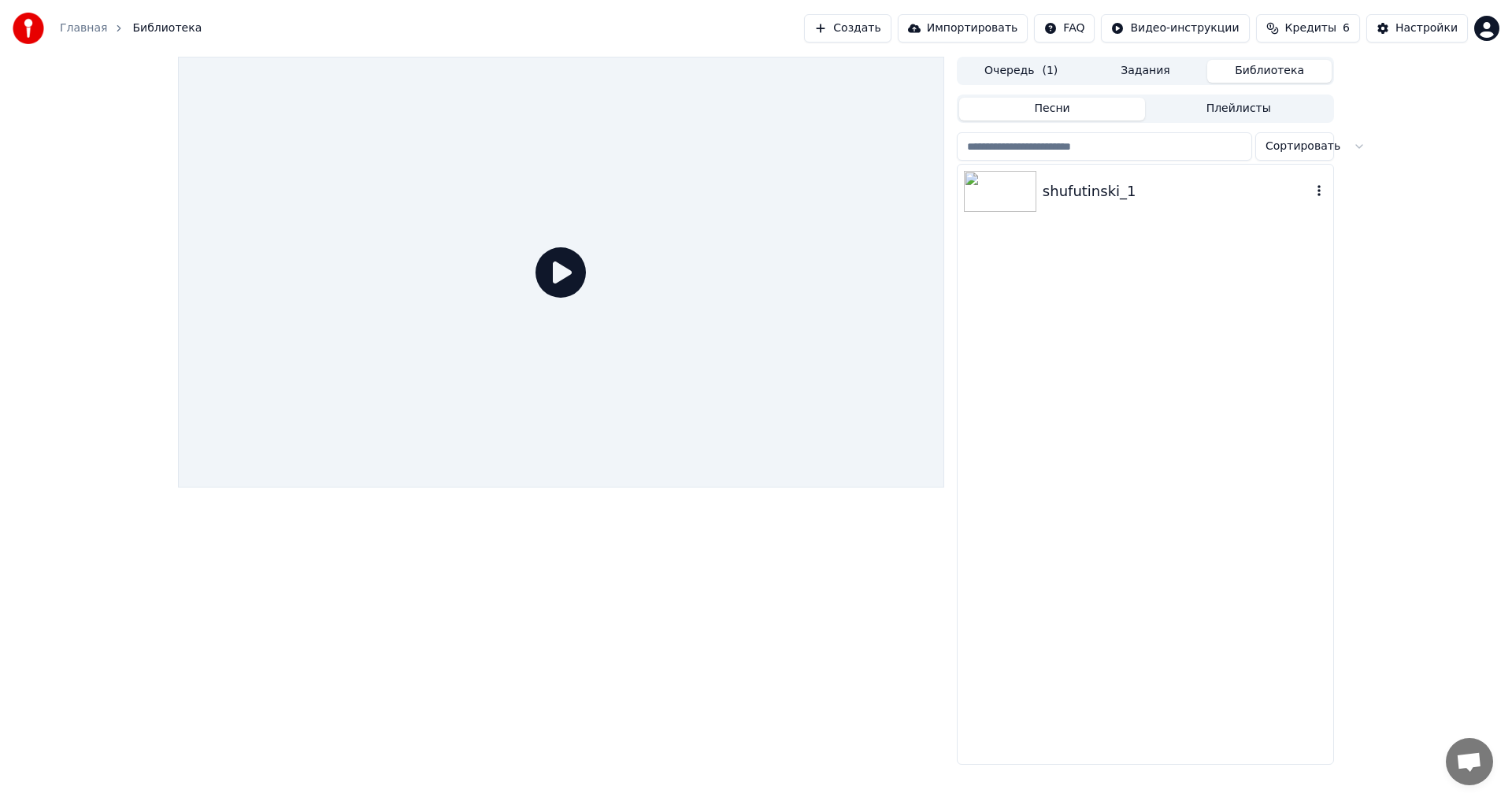
click at [1001, 192] on img at bounding box center [1000, 191] width 72 height 40
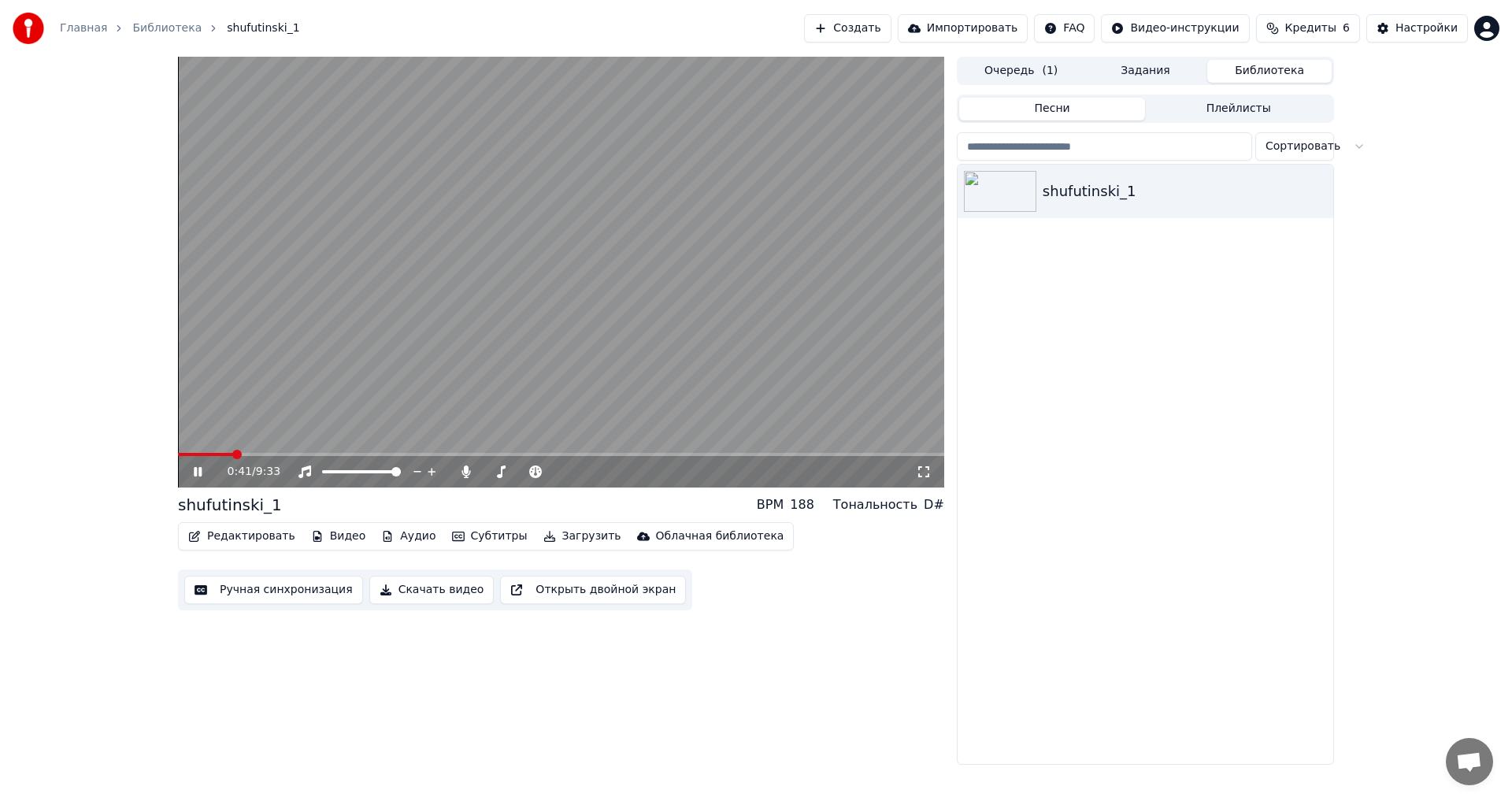
click at [233, 453] on span at bounding box center [561, 454] width 766 height 3
click at [198, 468] on icon at bounding box center [208, 471] width 37 height 12
click at [238, 533] on button "Редактировать" at bounding box center [241, 536] width 120 height 22
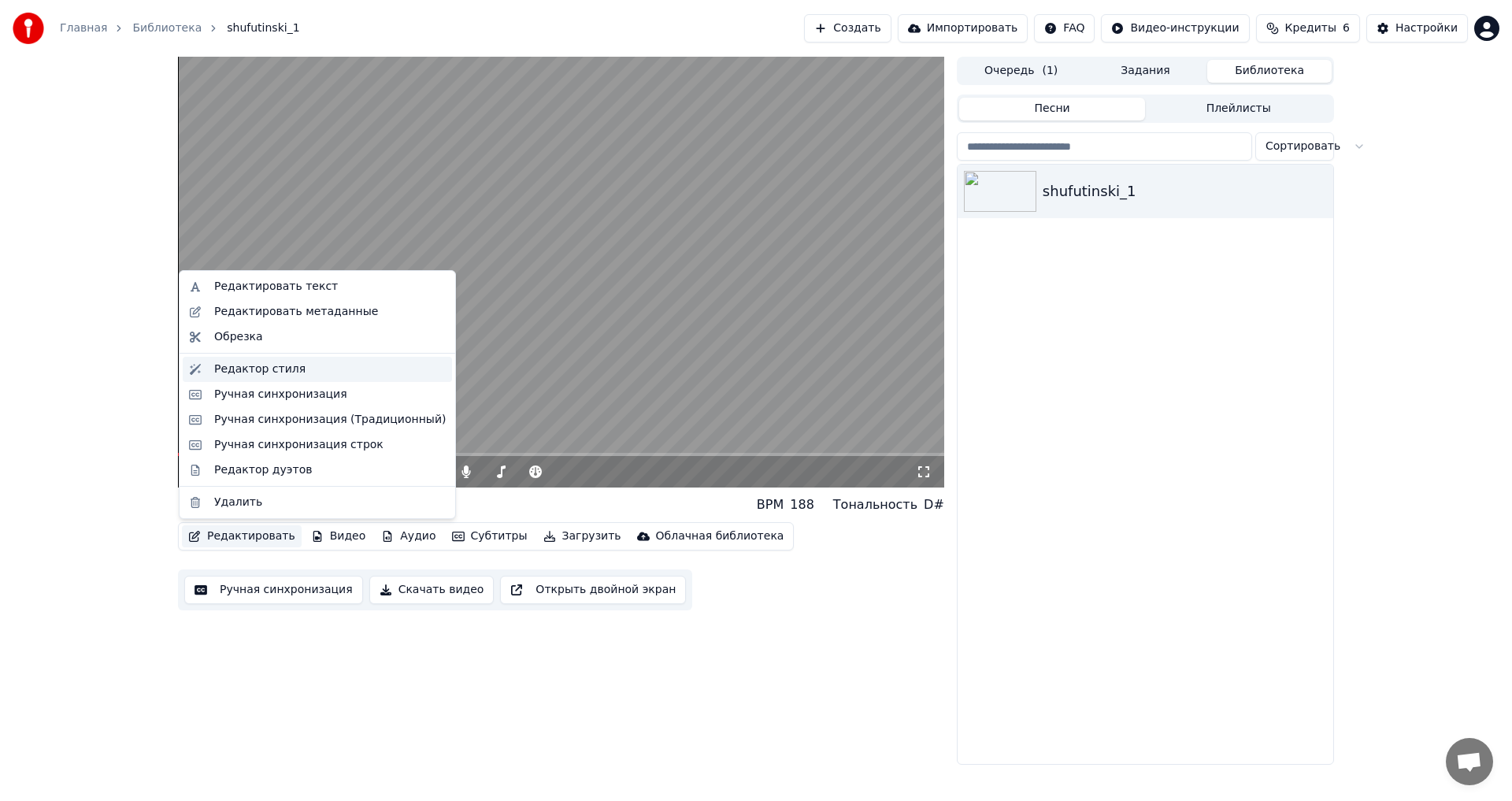
click at [253, 373] on div "Редактор стиля" at bounding box center [260, 369] width 91 height 16
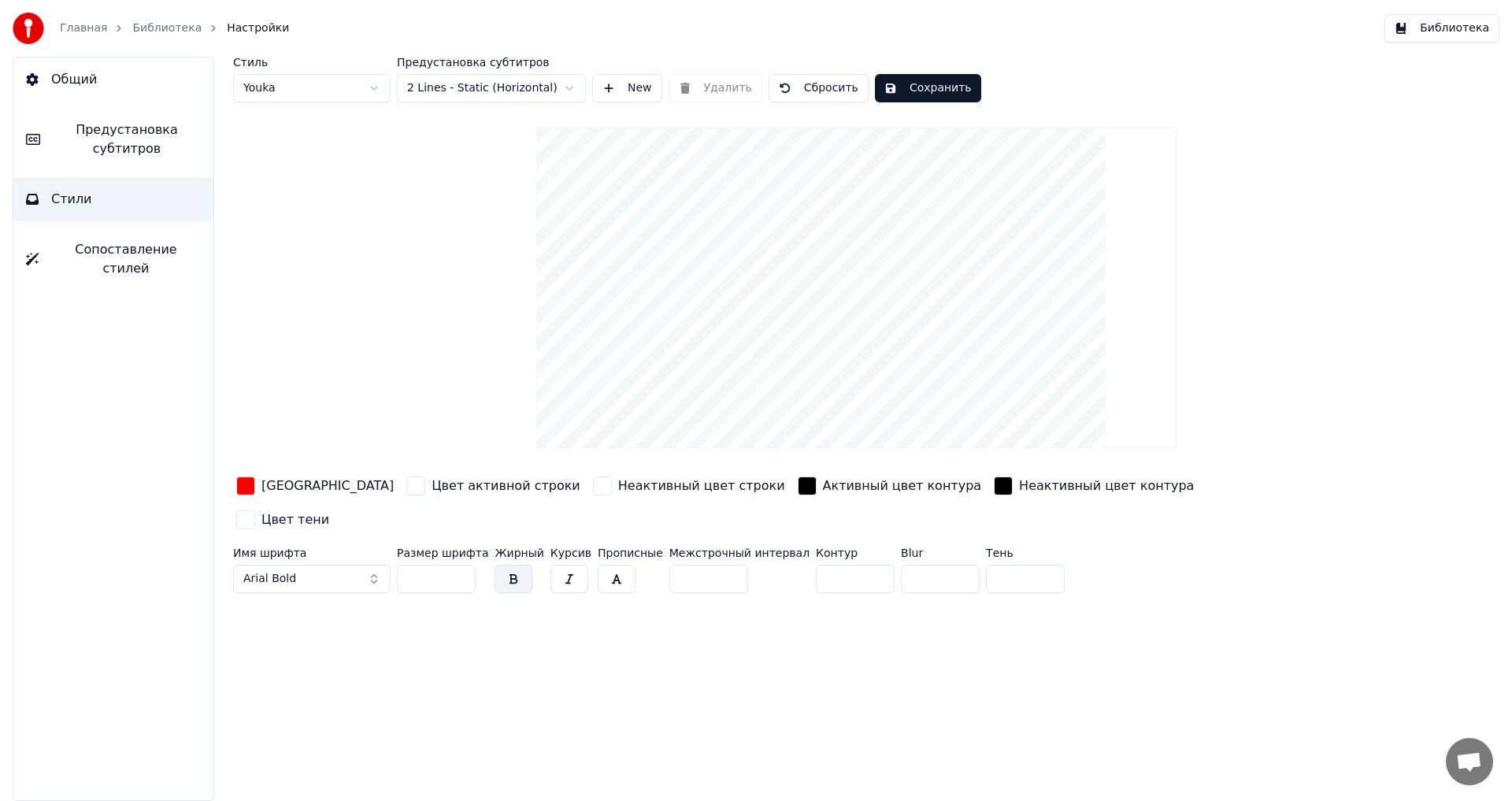
click at [99, 145] on span "Предустановка субтитров" at bounding box center [126, 139] width 148 height 38
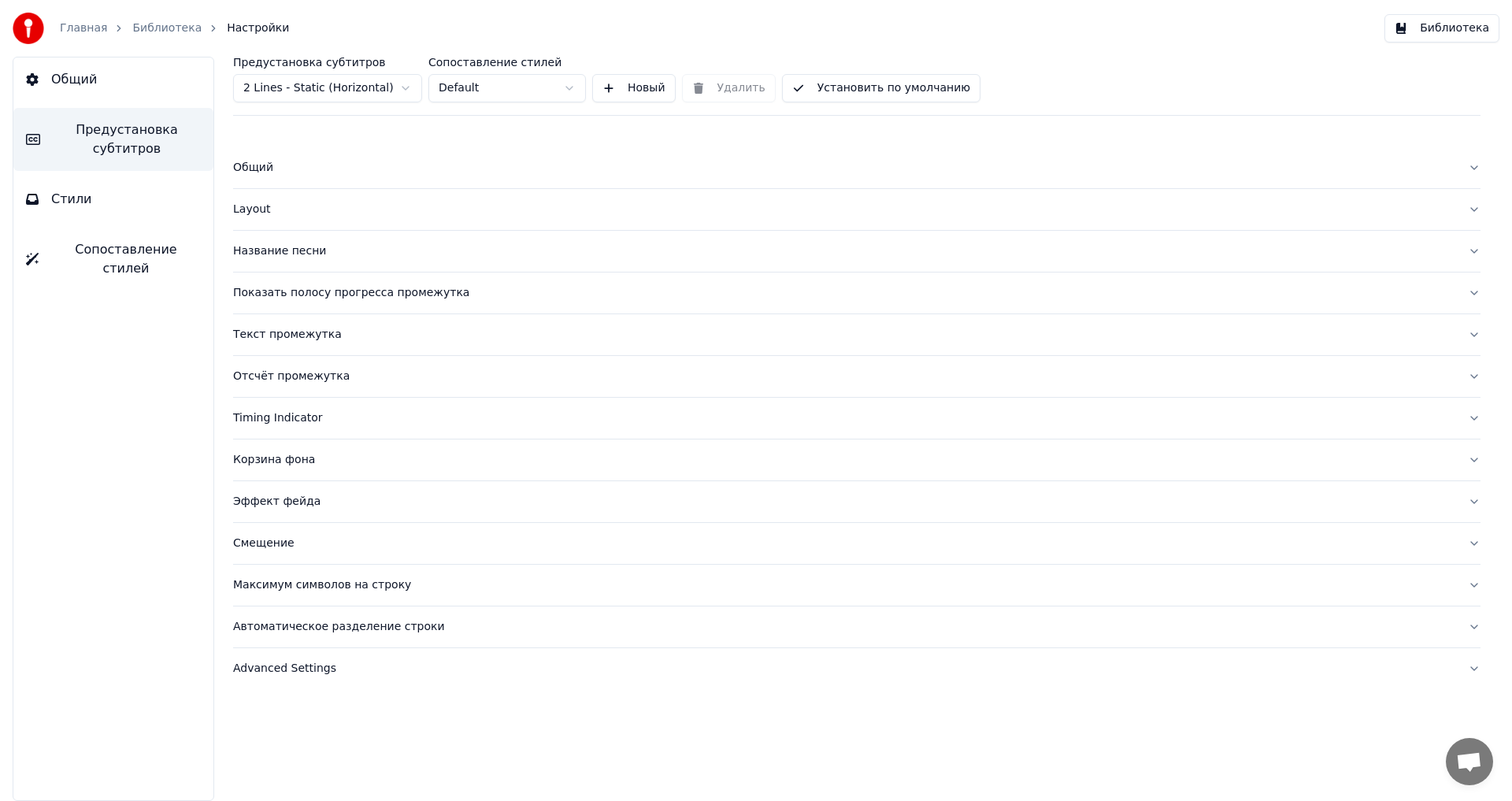
click at [274, 504] on div "Эффект фейда" at bounding box center [844, 501] width 1222 height 16
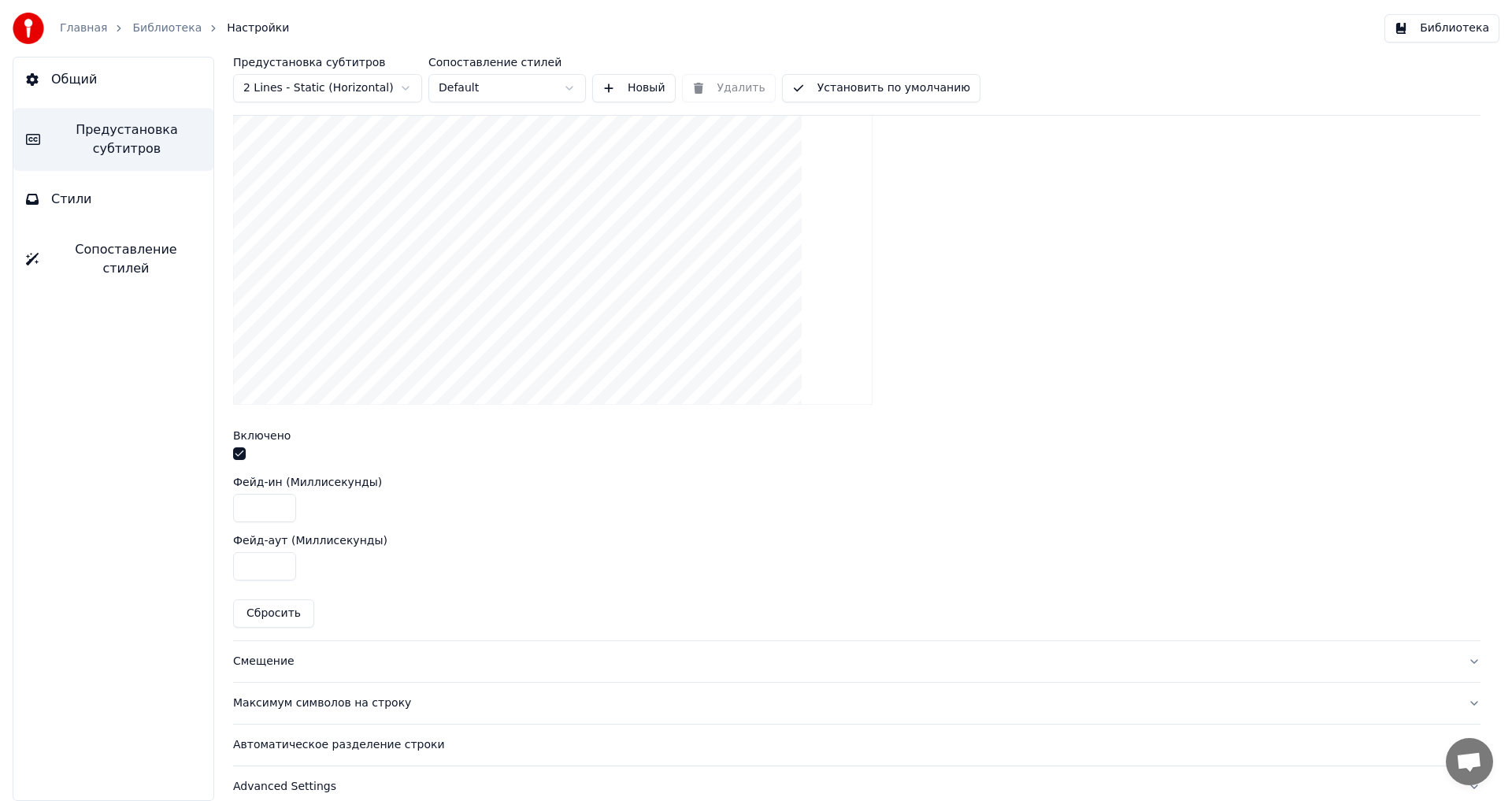
scroll to position [490, 0]
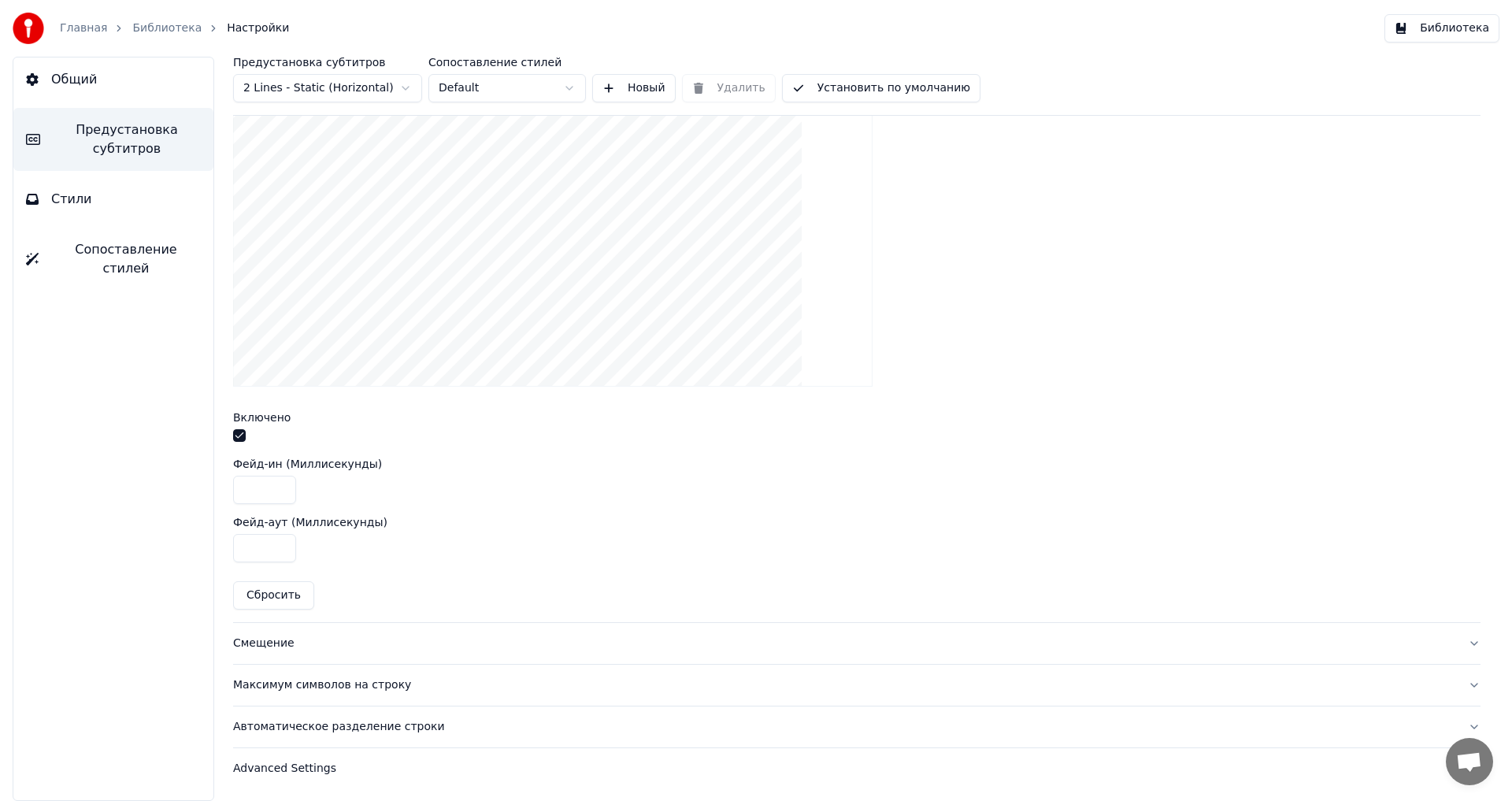
click at [253, 640] on div "Смещение" at bounding box center [844, 643] width 1222 height 16
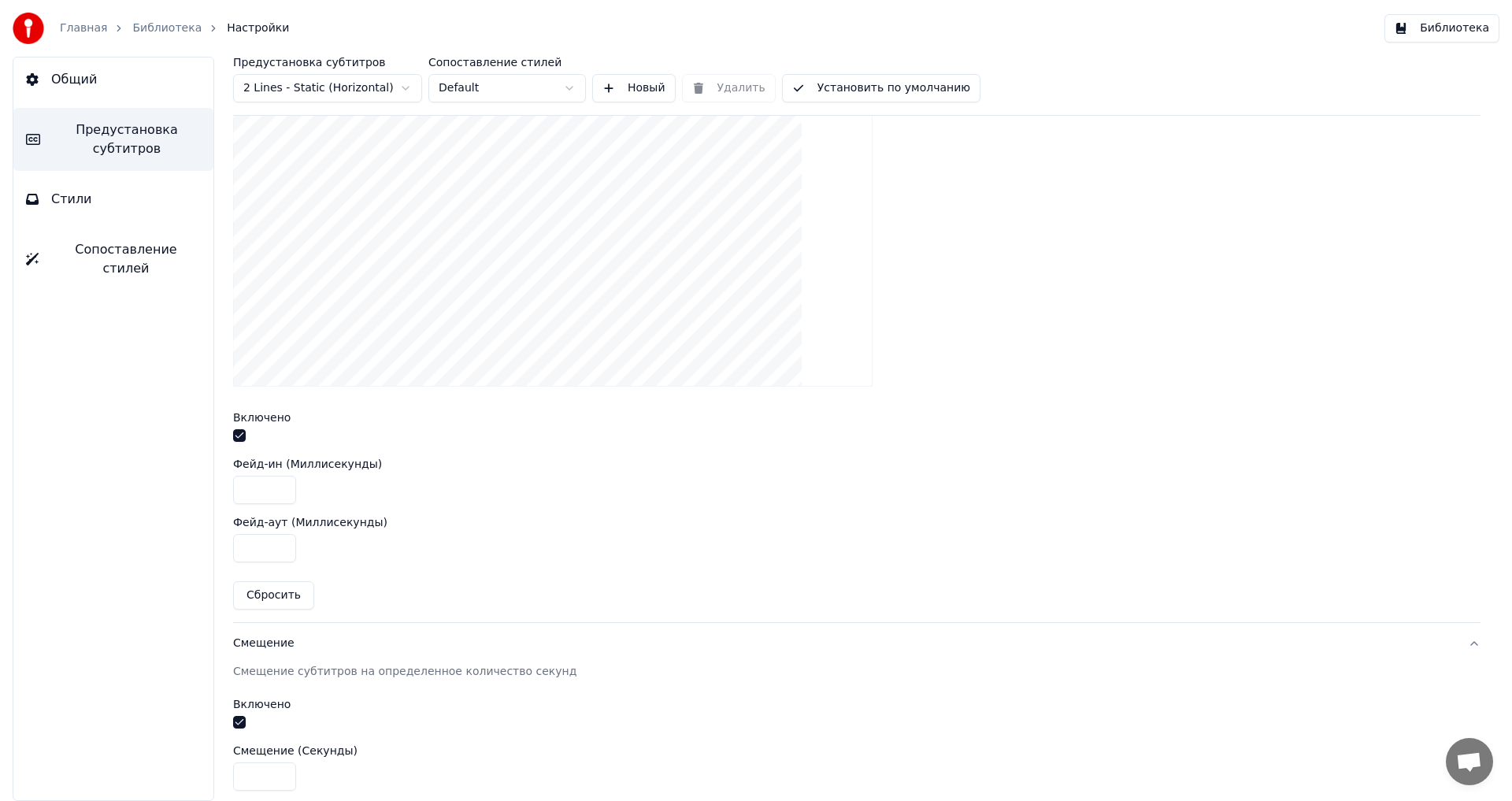
scroll to position [87, 0]
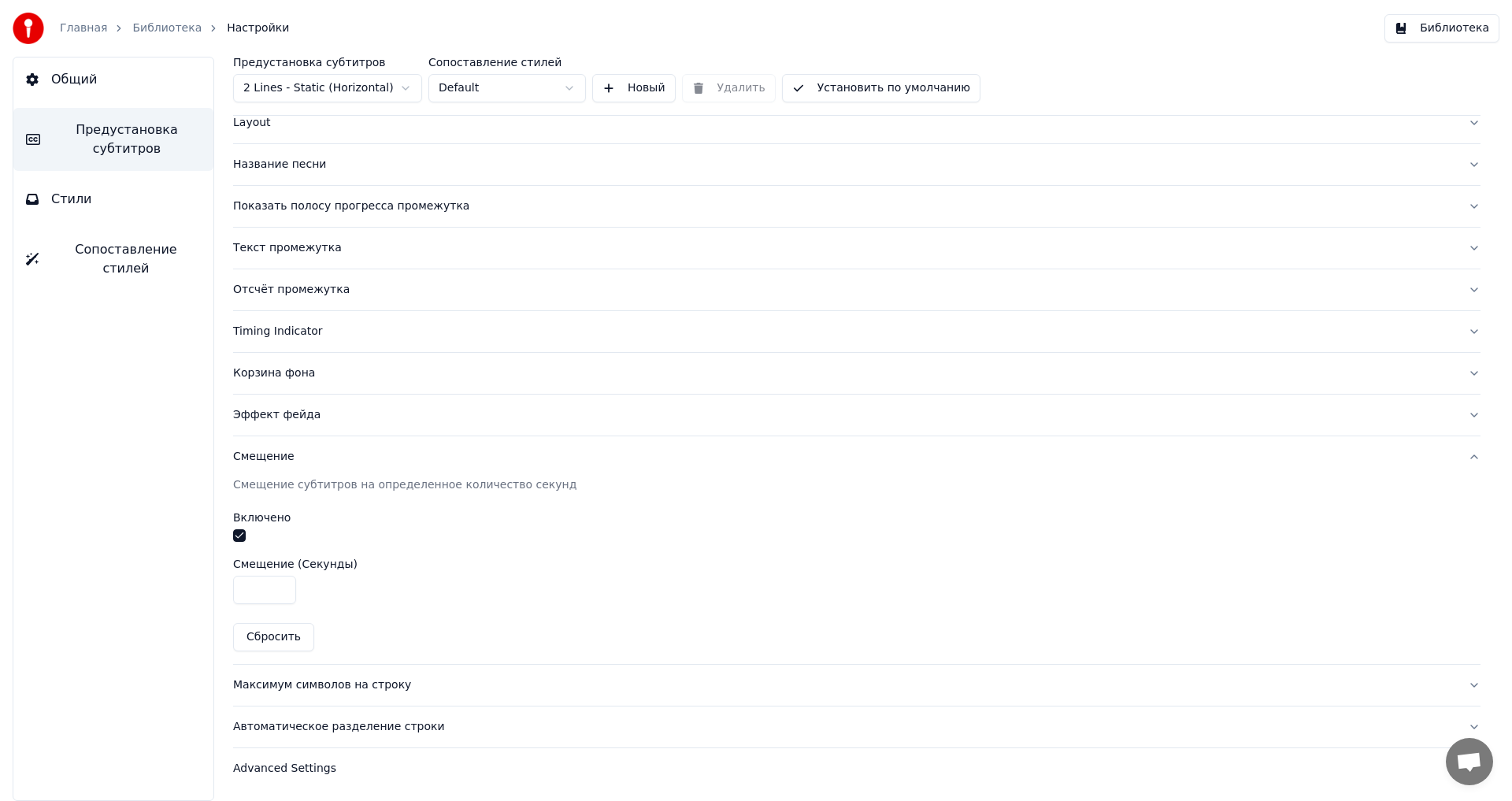
click at [286, 681] on div "Максимум символов на строку" at bounding box center [844, 684] width 1222 height 16
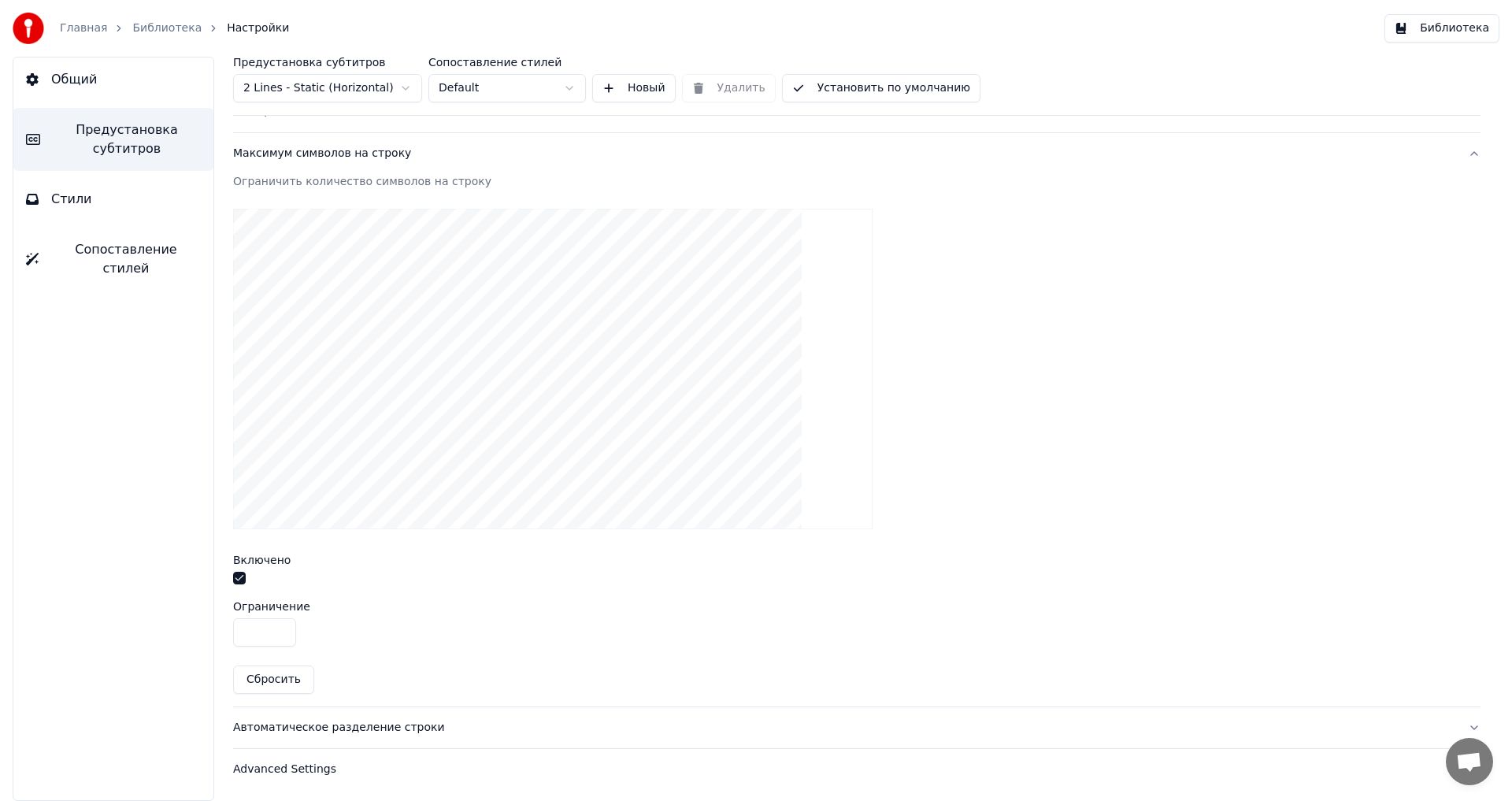
scroll to position [432, 0]
click at [282, 729] on div "Автоматическое разделение строки" at bounding box center [844, 727] width 1222 height 16
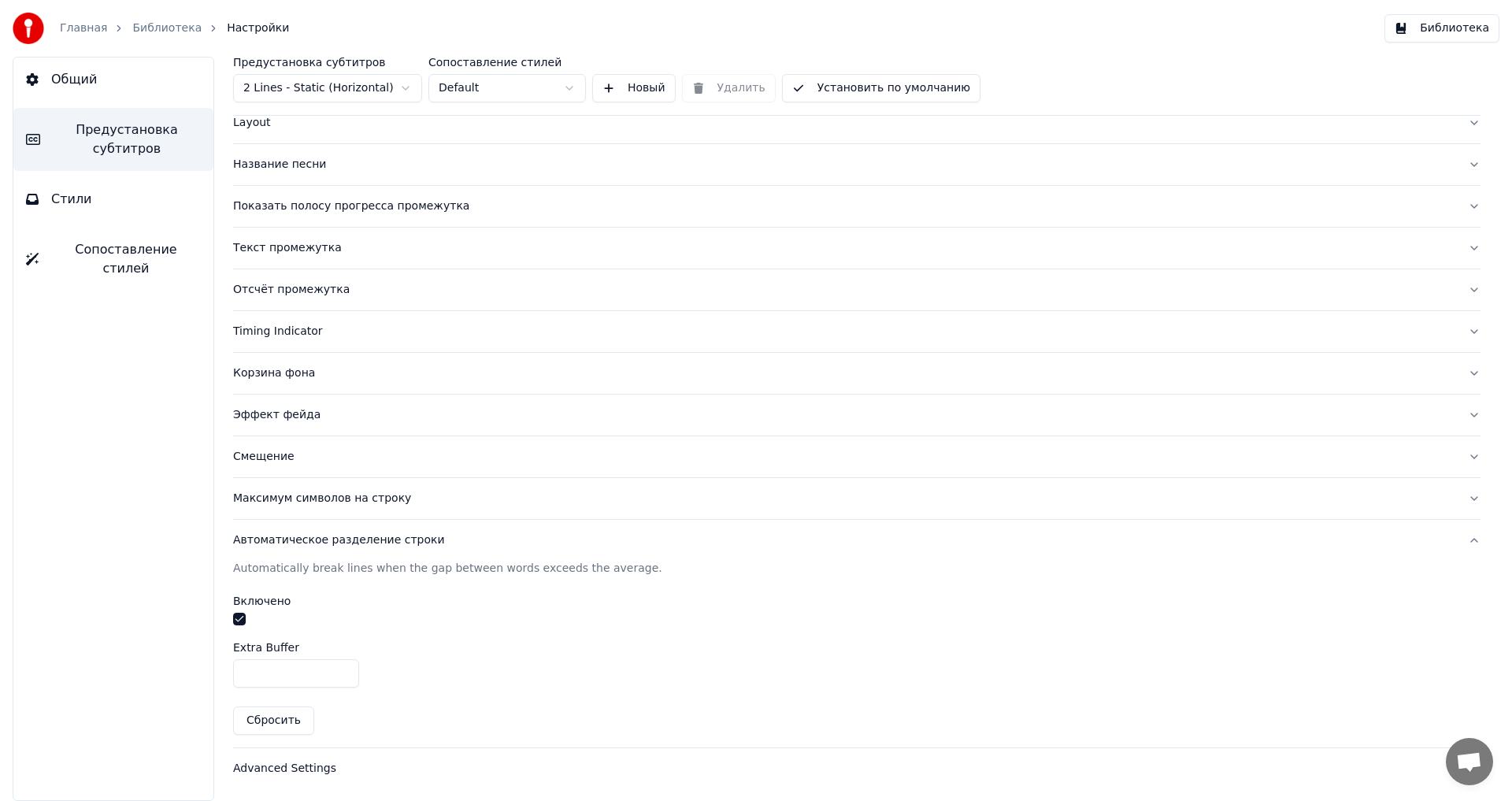
click at [267, 768] on div "Advanced Settings" at bounding box center [844, 768] width 1222 height 16
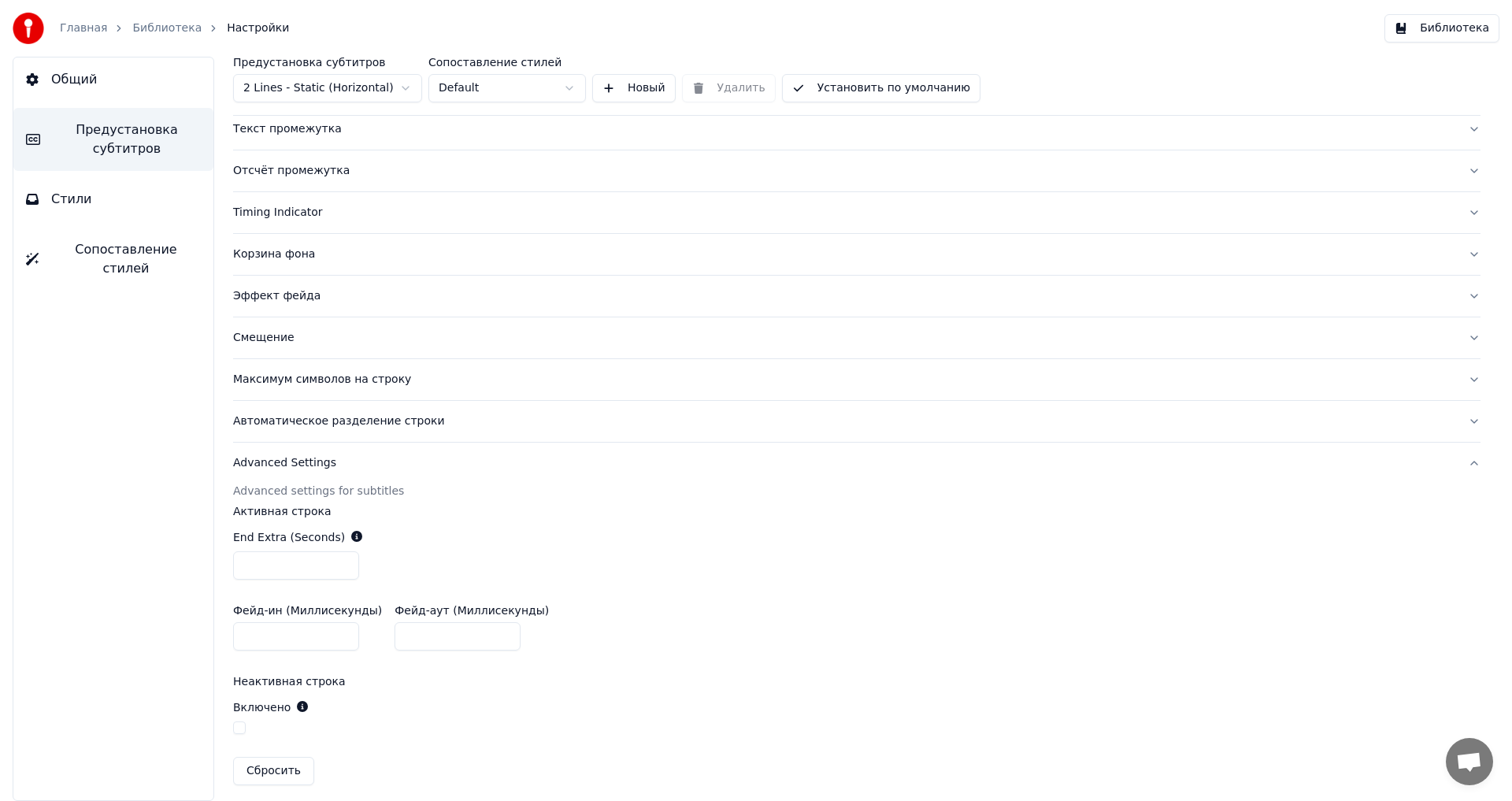
scroll to position [215, 0]
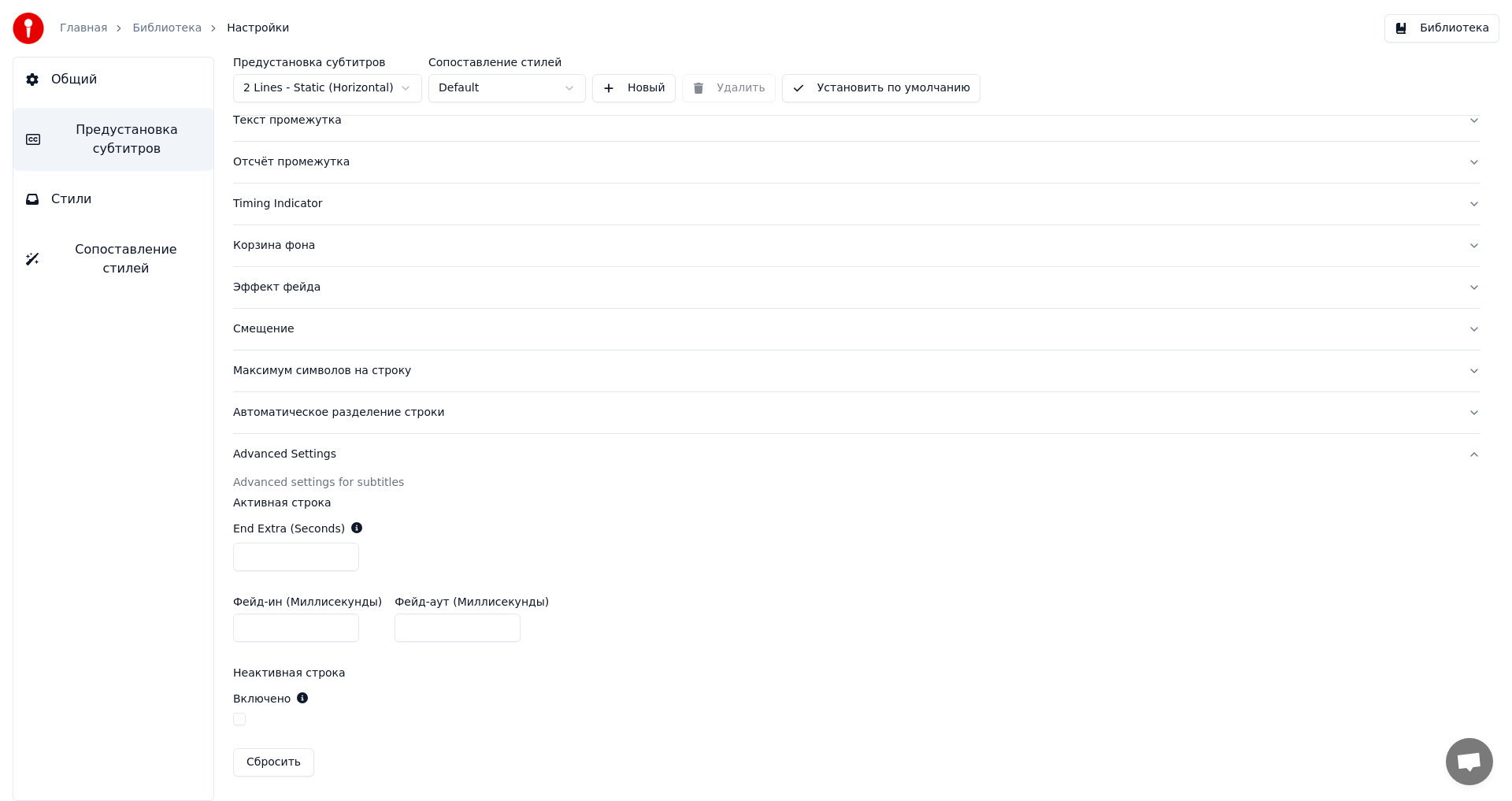
click at [286, 417] on div "Автоматическое разделение строки" at bounding box center [844, 412] width 1222 height 16
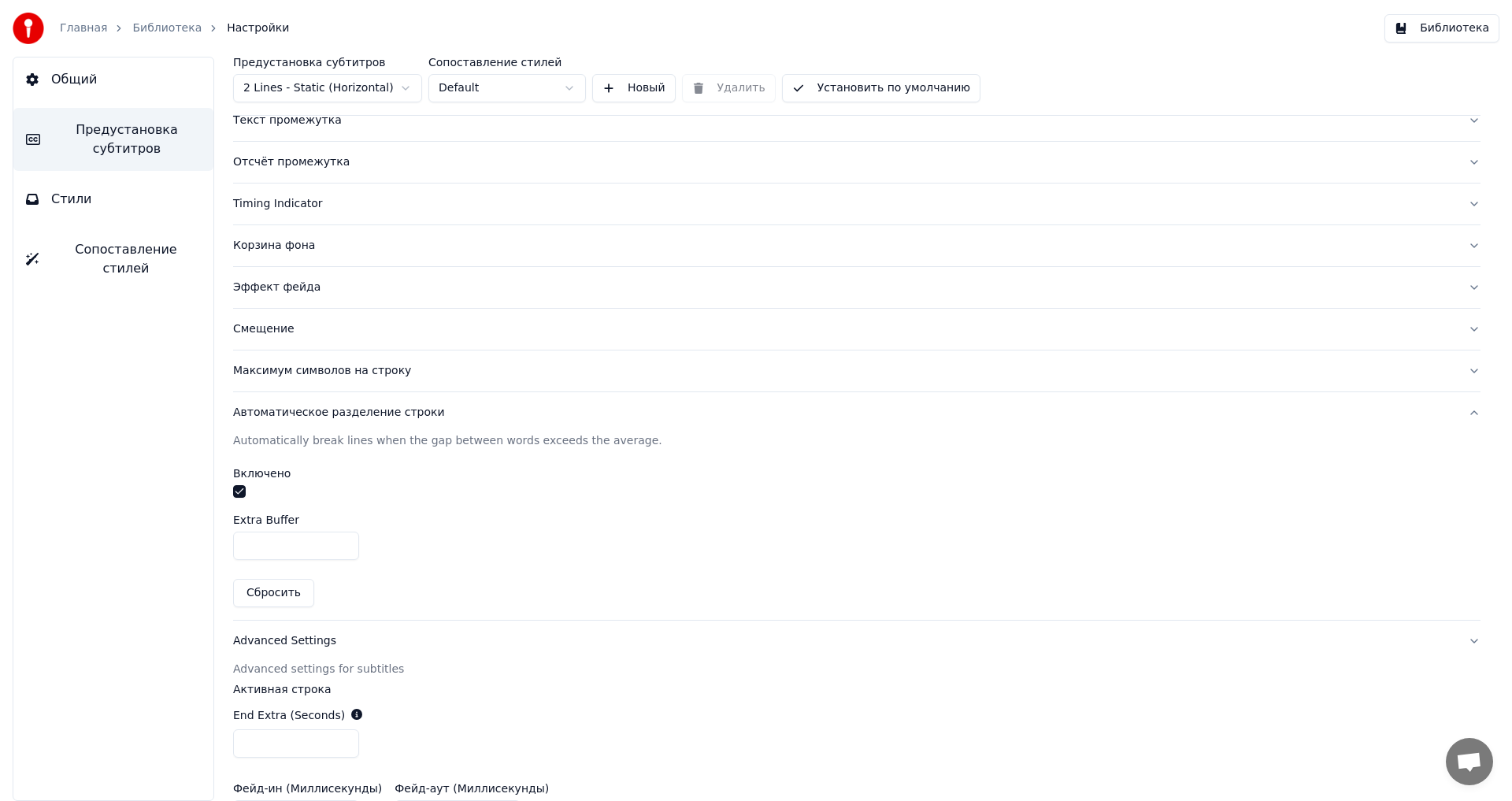
scroll to position [87, 0]
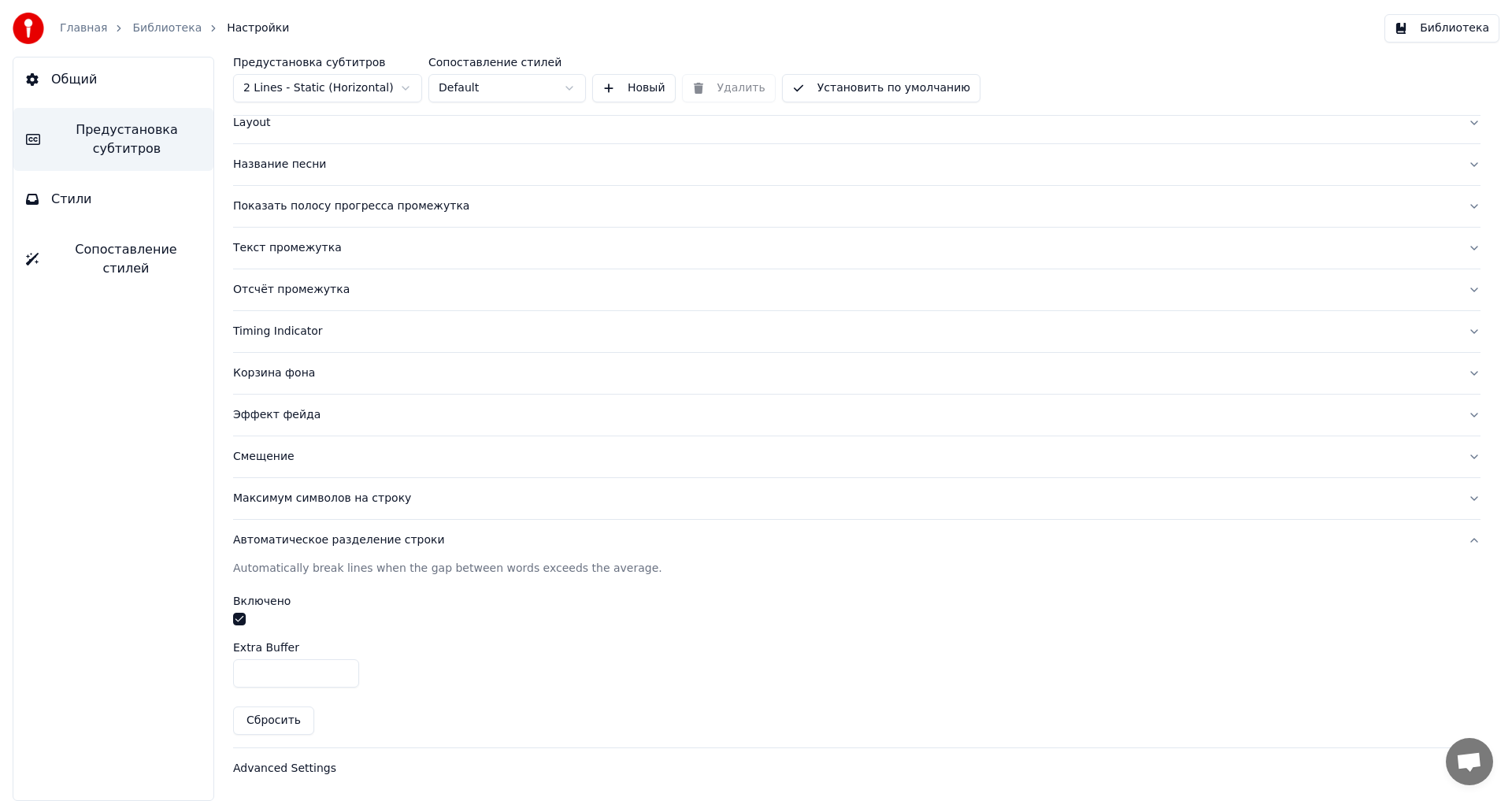
click at [279, 674] on input "***" at bounding box center [297, 673] width 126 height 28
drag, startPoint x: 279, startPoint y: 674, endPoint x: 211, endPoint y: 674, distance: 68.0
click at [211, 674] on div "Предустановка субтитров 2 Lines - Static (Horizontal) Сопоставление стилей Defa…" at bounding box center [857, 428] width 1311 height 744
type input "*"
click at [464, 677] on div "*" at bounding box center [857, 673] width 1247 height 28
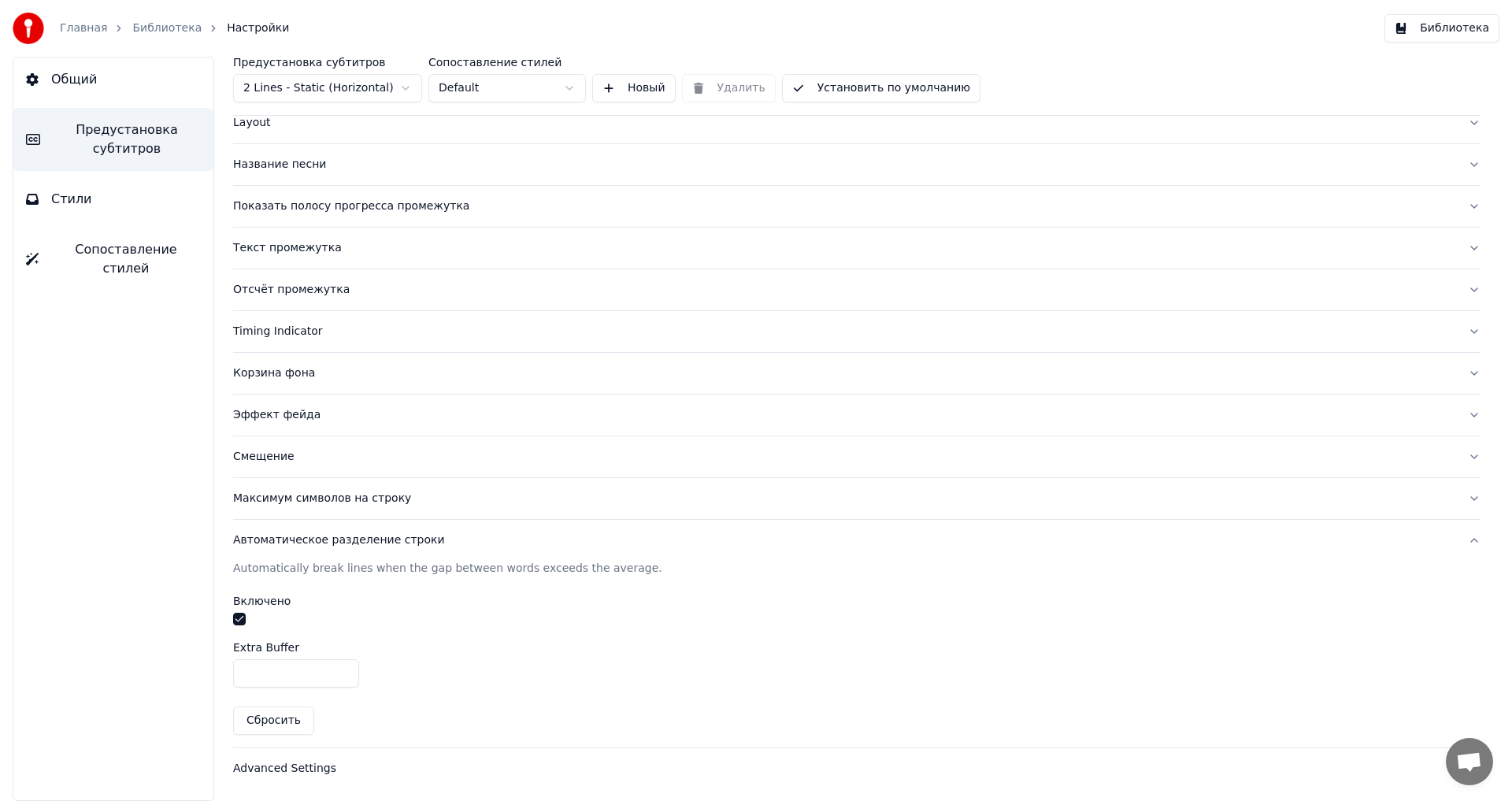
click at [1434, 30] on button "Библиотека" at bounding box center [1442, 28] width 115 height 28
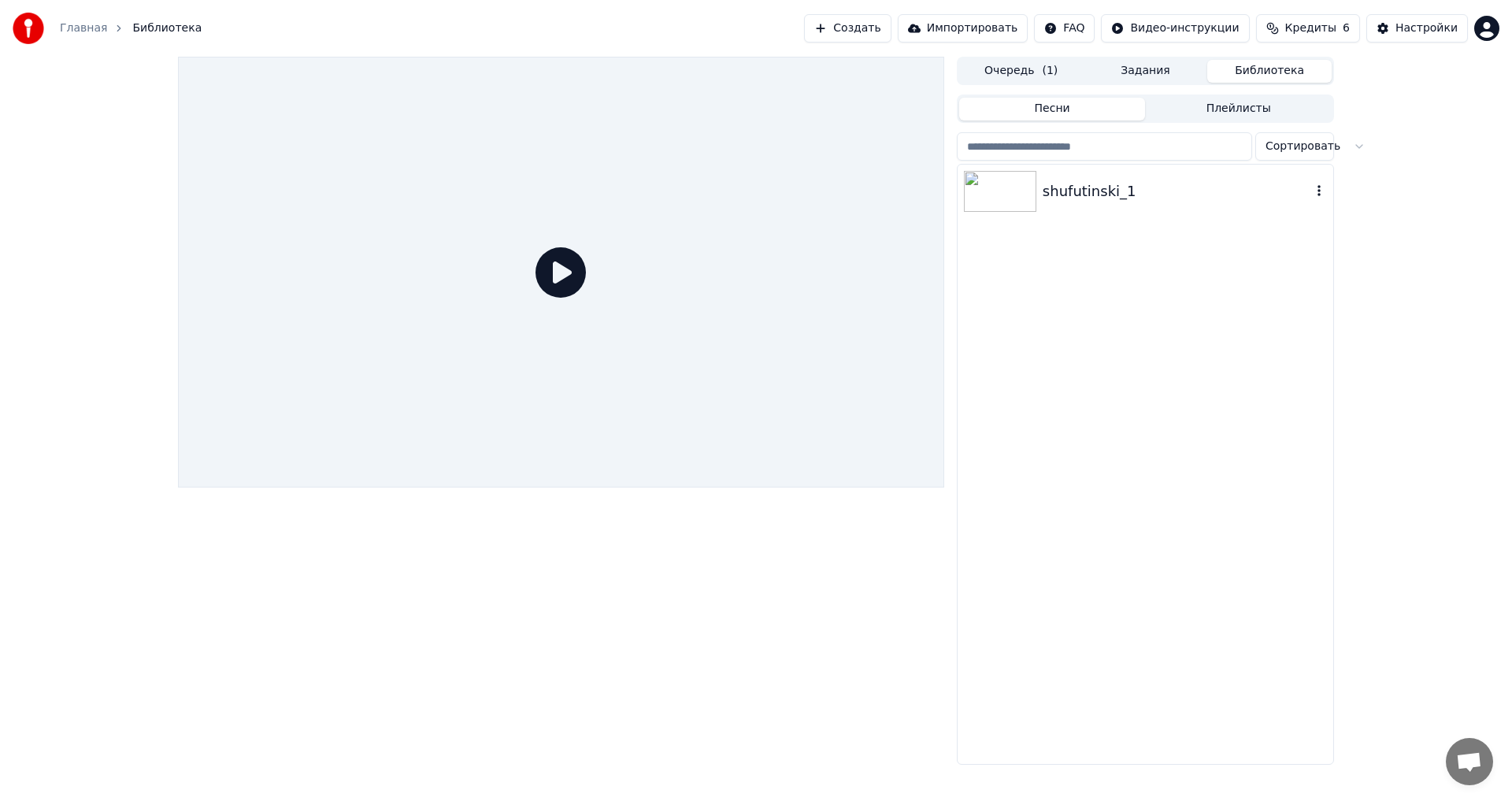
click at [1013, 184] on img at bounding box center [1000, 191] width 72 height 40
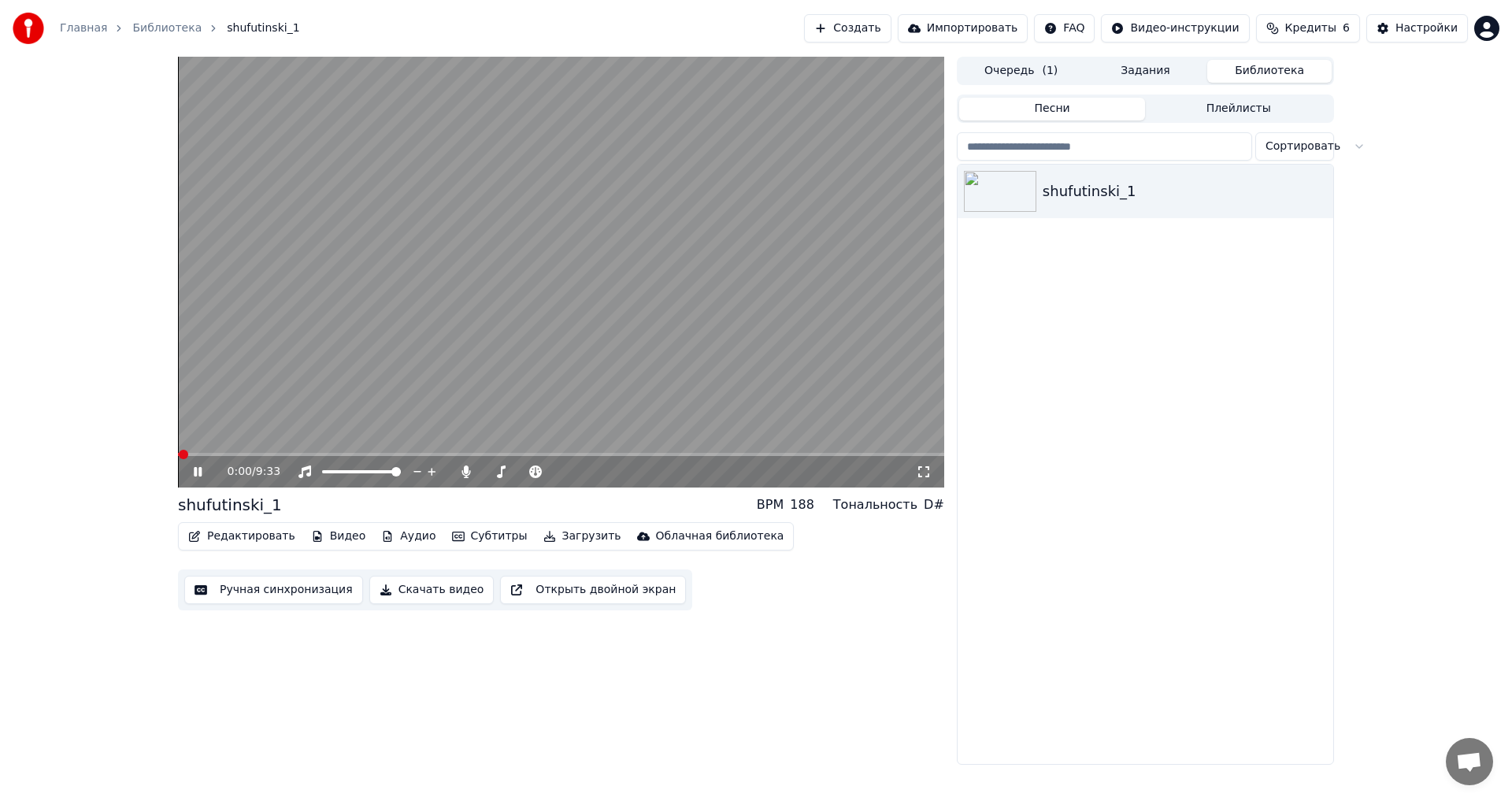
click at [246, 455] on span at bounding box center [561, 454] width 766 height 3
click at [250, 455] on span at bounding box center [214, 454] width 72 height 3
click at [243, 454] on span at bounding box center [210, 454] width 65 height 3
click at [195, 470] on icon at bounding box center [198, 472] width 8 height 9
click at [1408, 26] on div "Настройки" at bounding box center [1426, 28] width 62 height 16
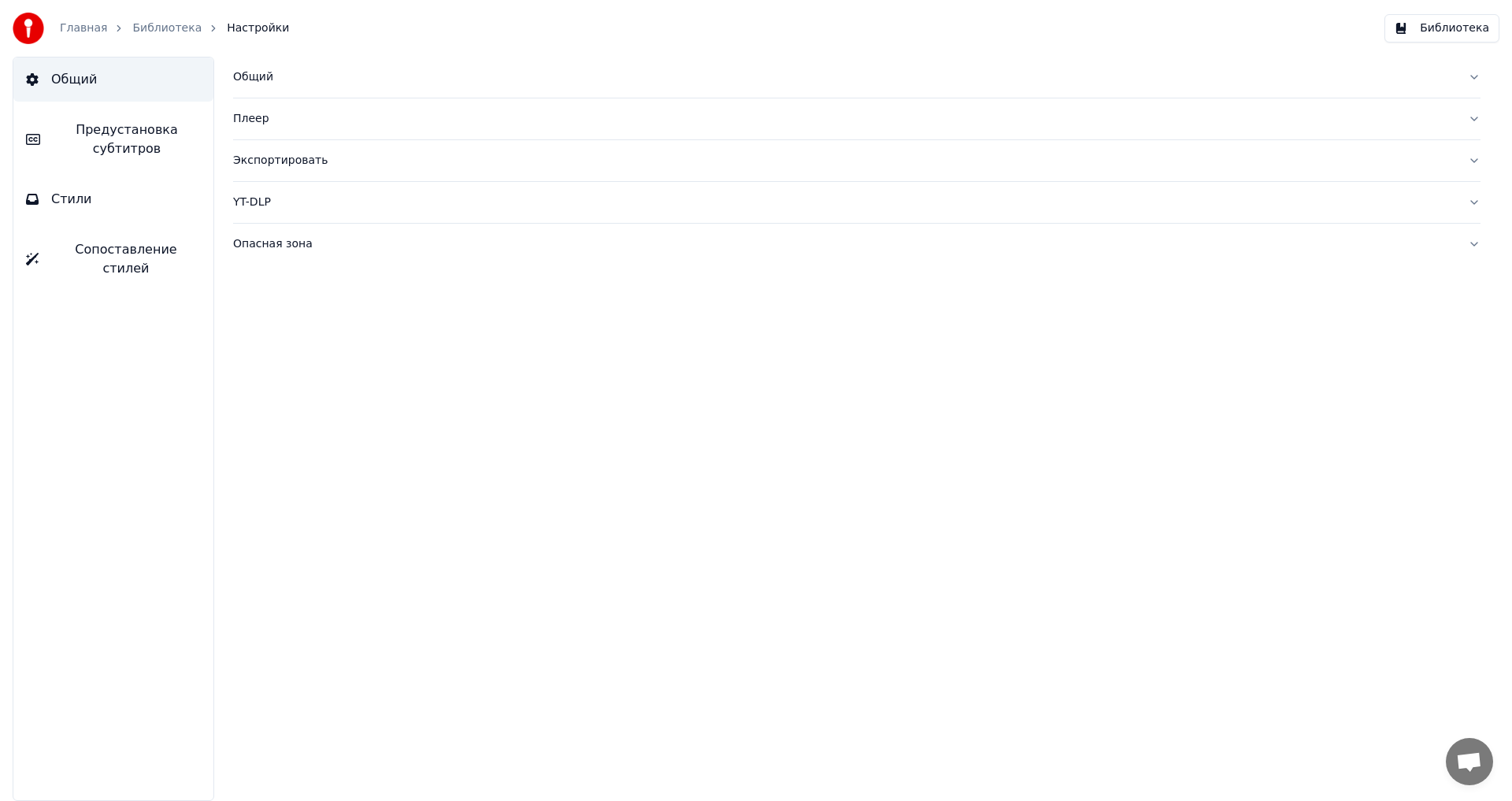
click at [112, 144] on span "Предустановка субтитров" at bounding box center [126, 139] width 148 height 38
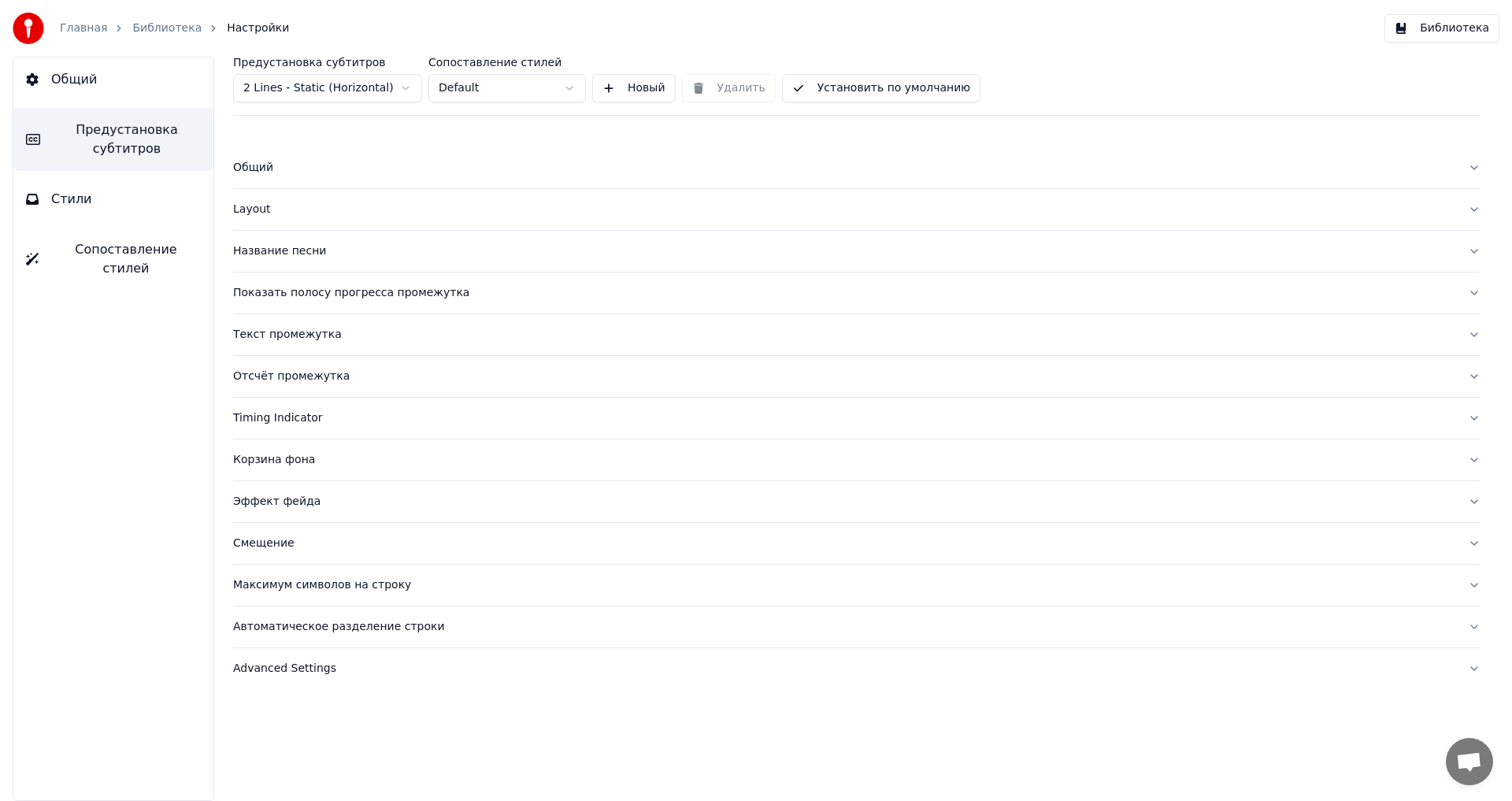
click at [281, 626] on div "Автоматическое разделение строки" at bounding box center [844, 626] width 1222 height 16
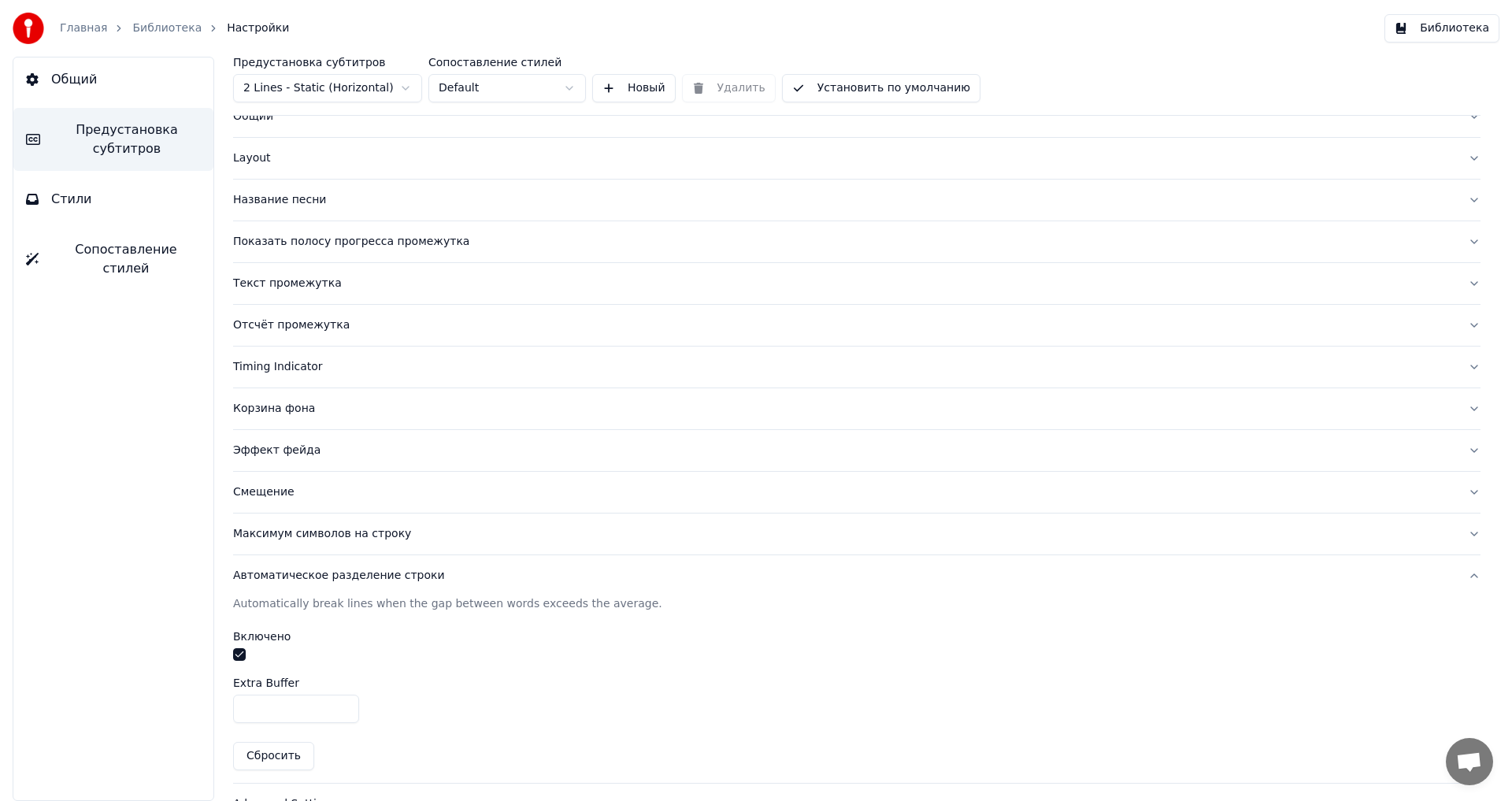
scroll to position [87, 0]
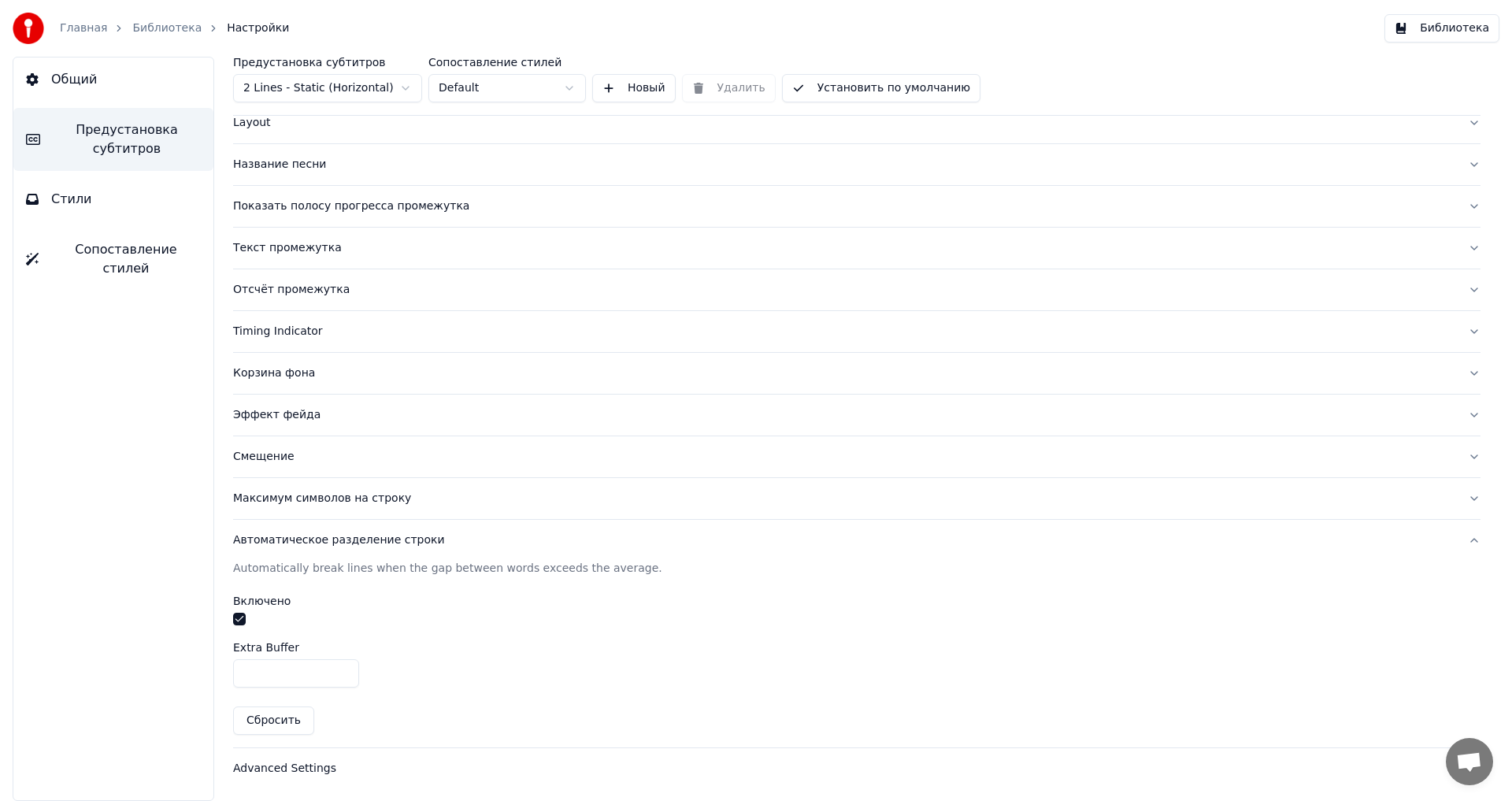
type input "*"
click at [342, 666] on input "*" at bounding box center [297, 673] width 126 height 28
click at [1440, 26] on button "Библиотека" at bounding box center [1442, 28] width 115 height 28
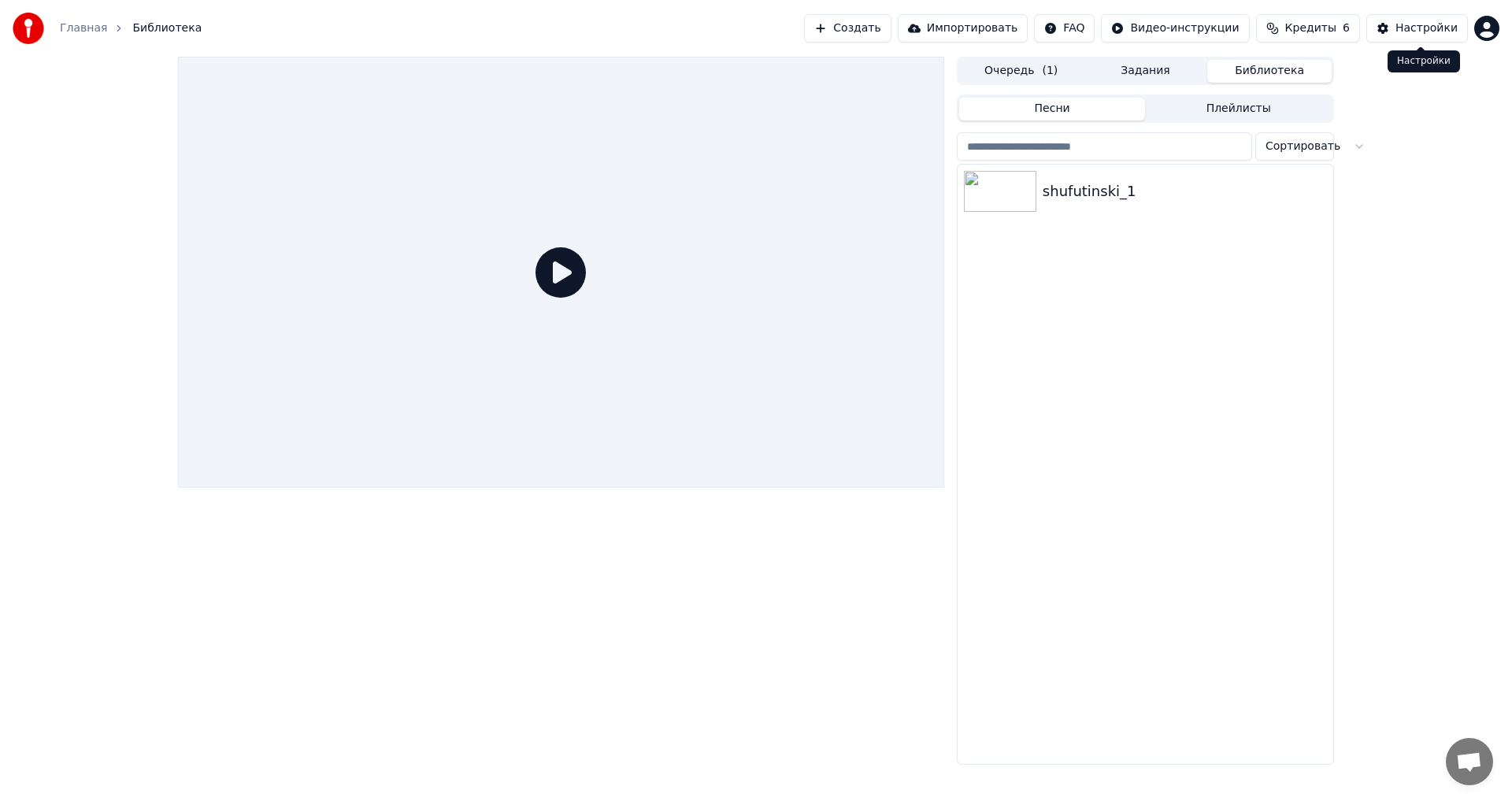
click at [1428, 26] on div "Настройки" at bounding box center [1426, 28] width 62 height 16
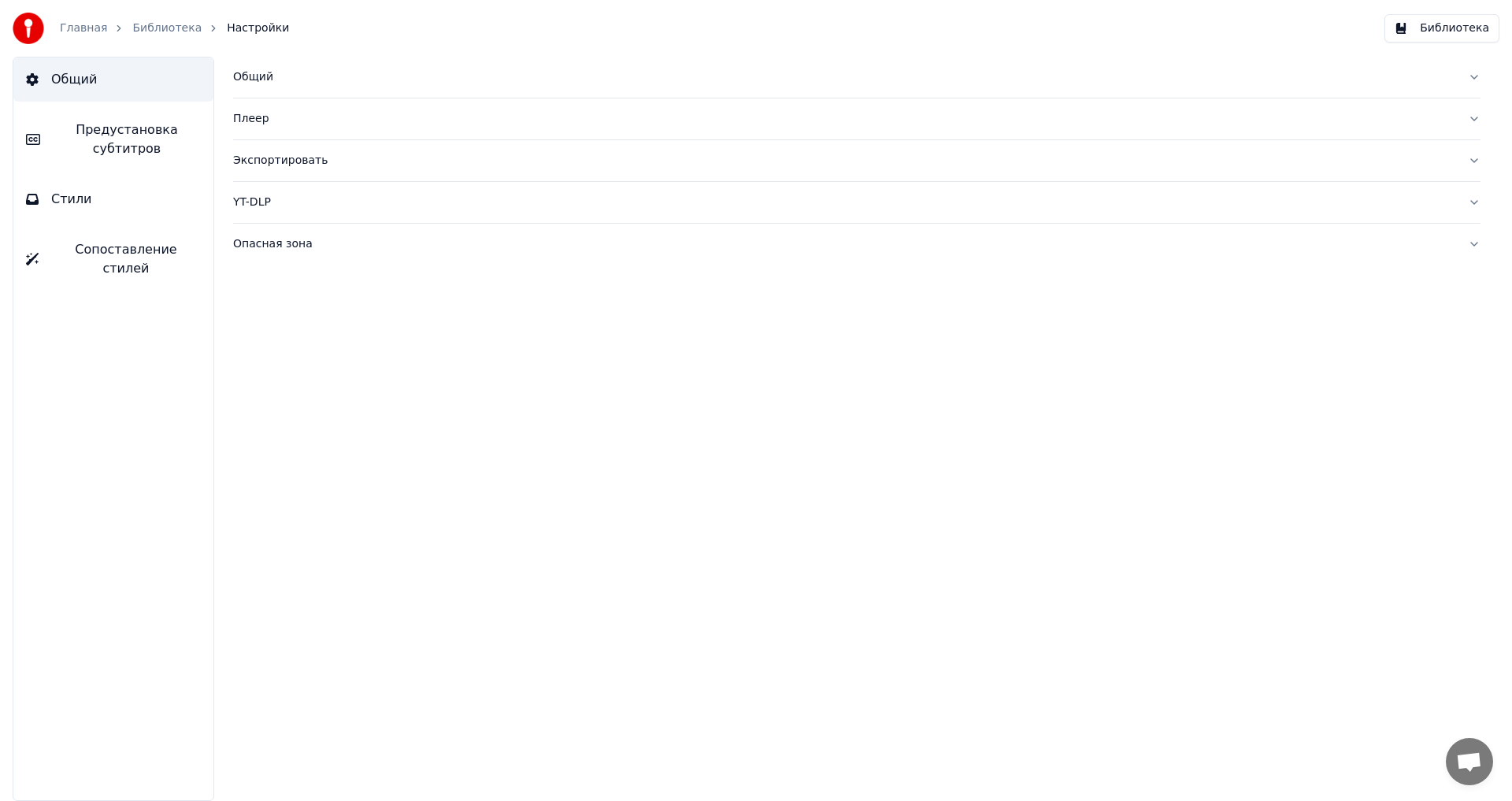
click at [115, 152] on span "Предустановка субтитров" at bounding box center [126, 139] width 148 height 38
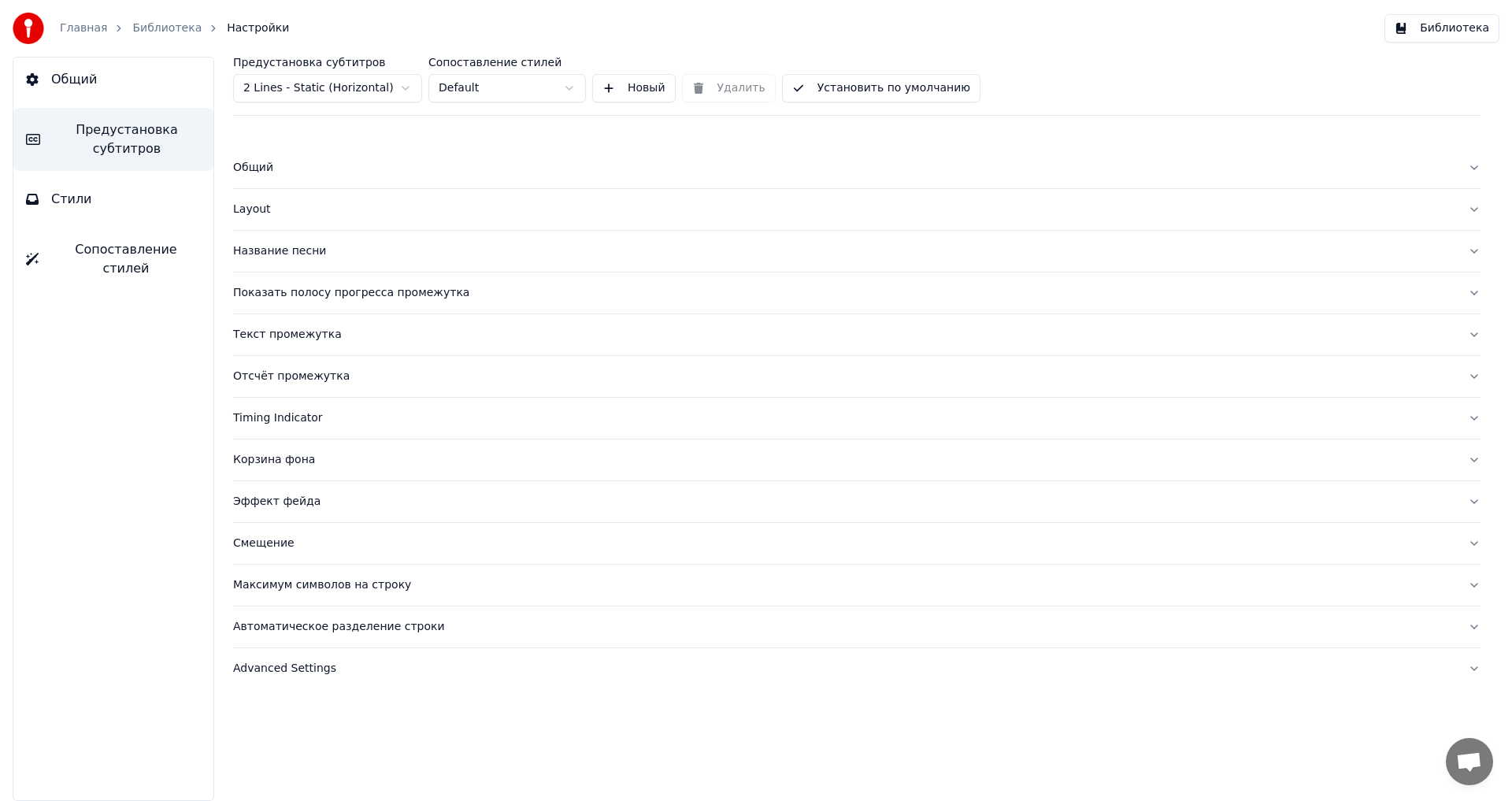
click at [308, 629] on div "Автоматическое разделение строки" at bounding box center [844, 626] width 1222 height 16
click at [1438, 26] on button "Библиотека" at bounding box center [1442, 28] width 115 height 28
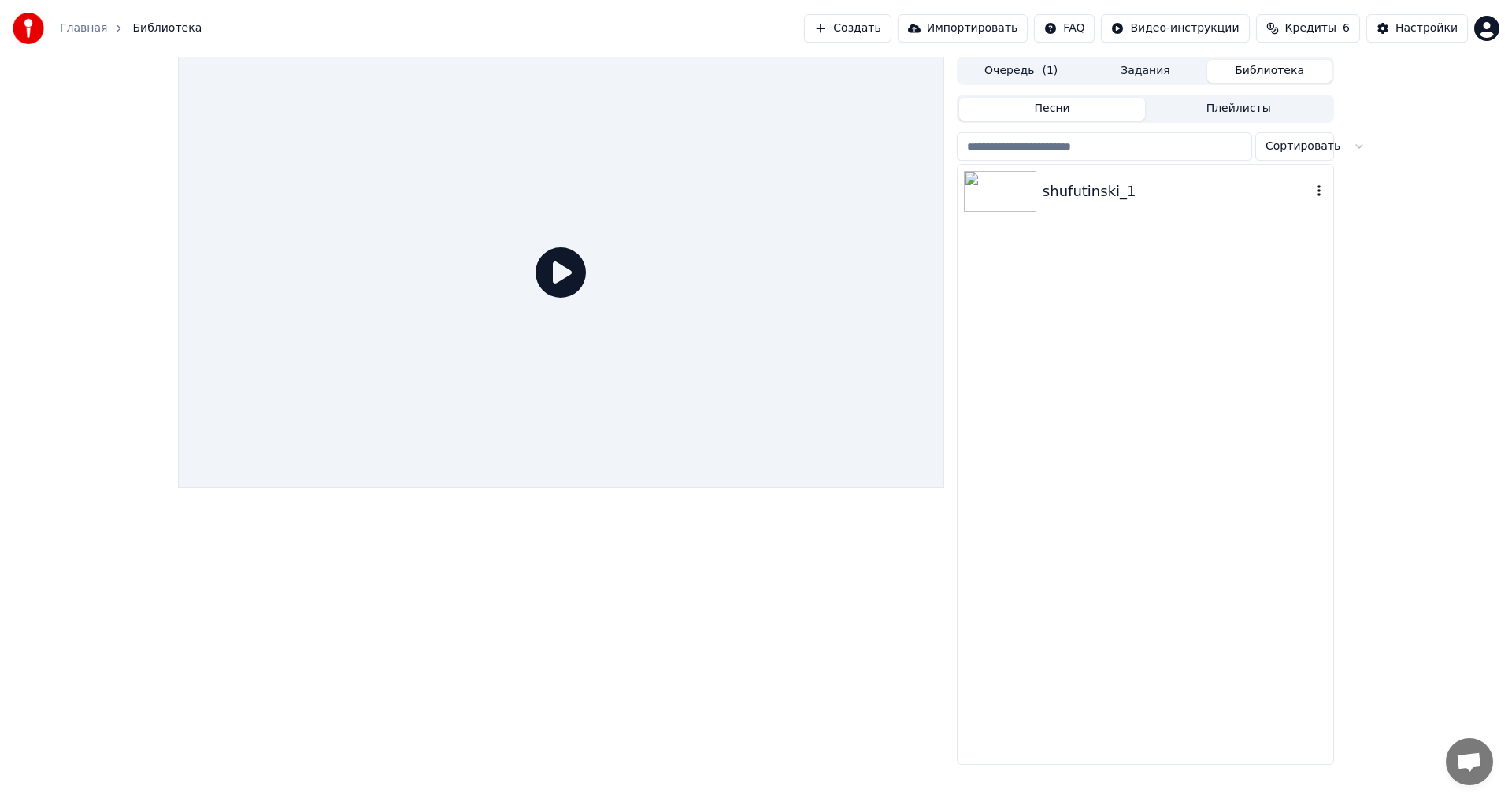
click at [1014, 190] on img at bounding box center [1000, 191] width 72 height 40
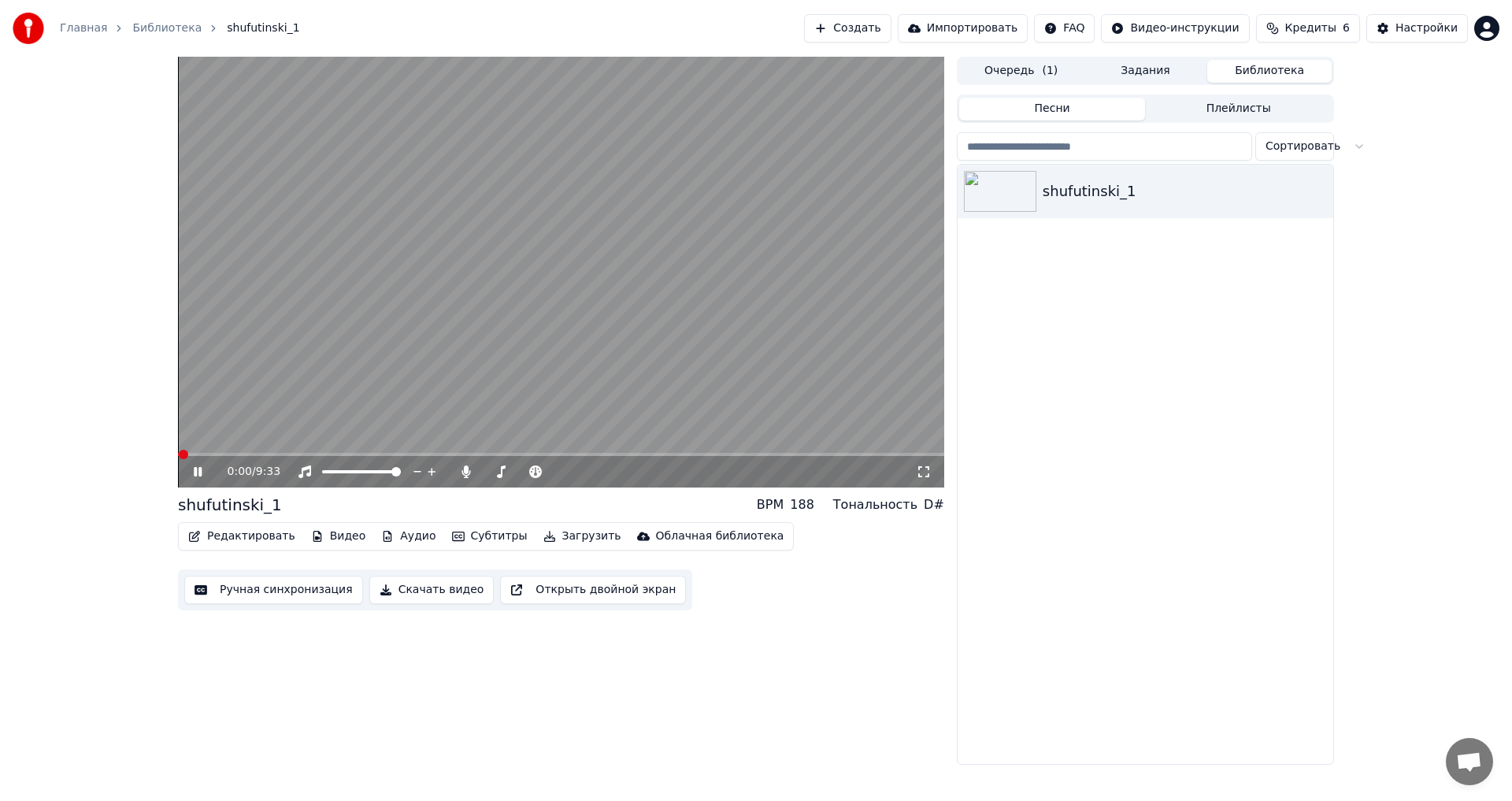
click at [233, 451] on video at bounding box center [561, 272] width 766 height 431
click at [239, 454] on span at bounding box center [561, 454] width 766 height 3
click at [195, 470] on icon at bounding box center [198, 472] width 9 height 11
click at [200, 468] on icon at bounding box center [198, 472] width 8 height 9
click at [252, 535] on button "Редактировать" at bounding box center [241, 536] width 120 height 22
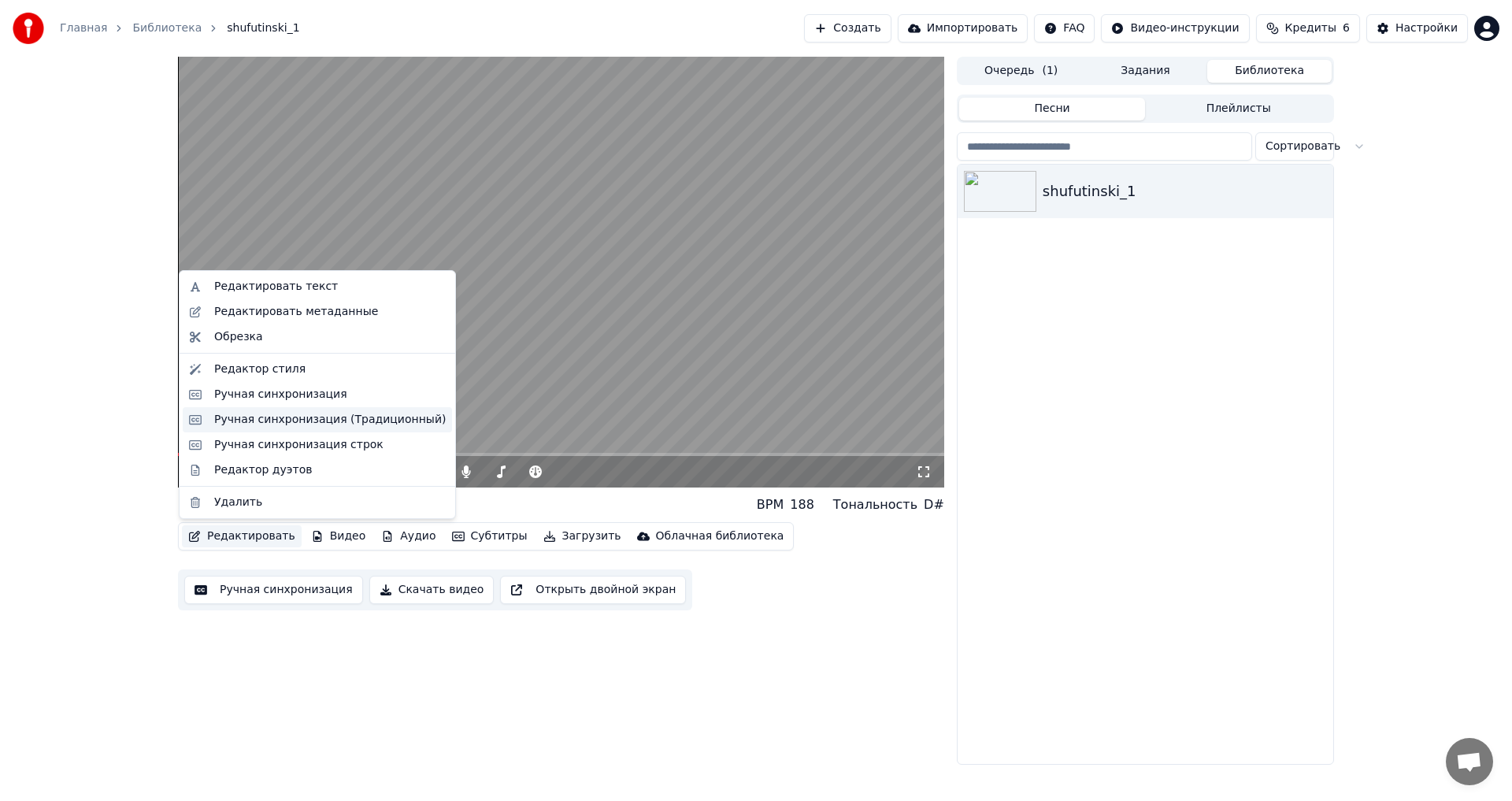
click at [265, 422] on div "Ручная синхронизация (Традиционный)" at bounding box center [330, 419] width 232 height 16
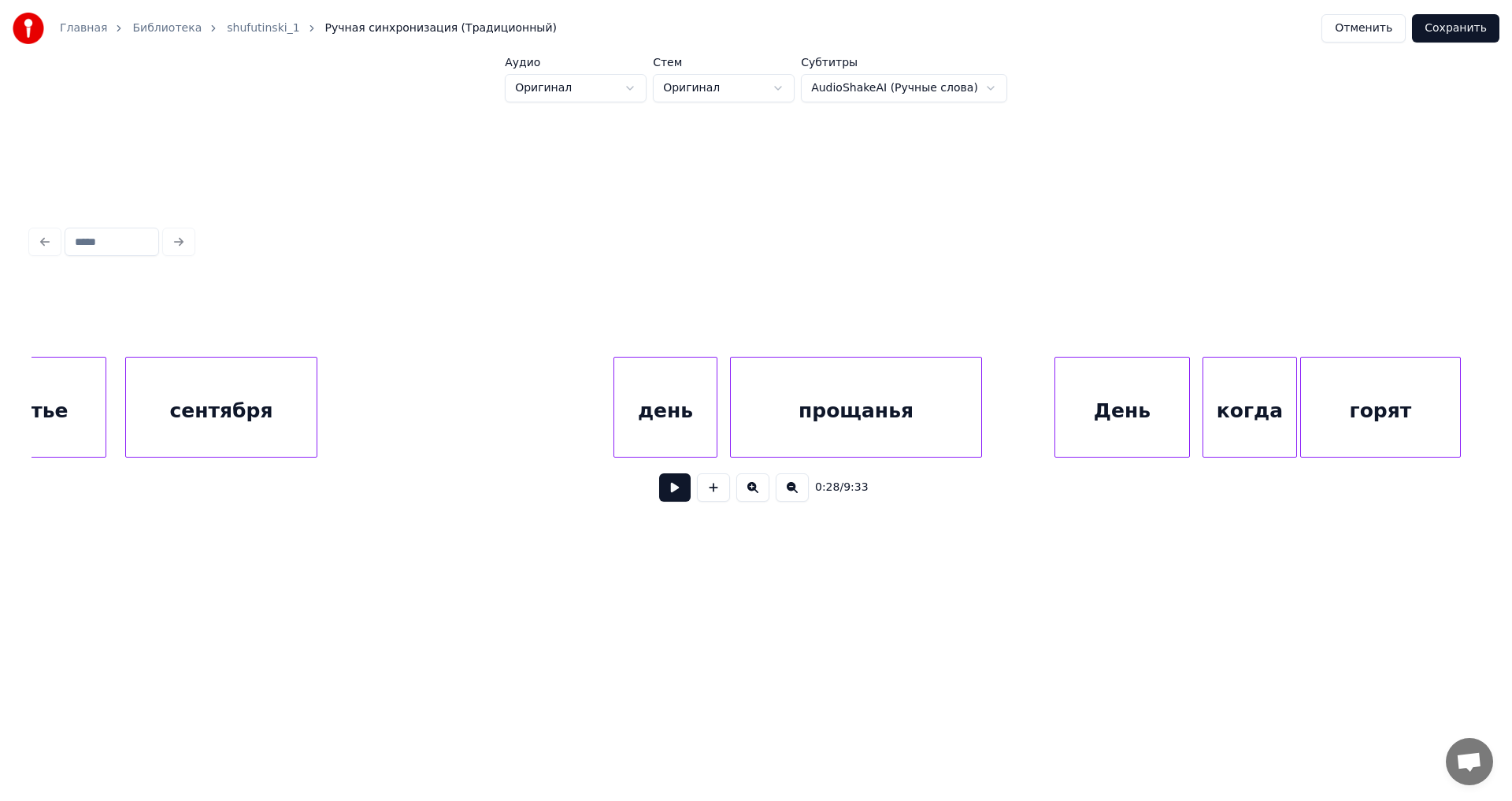
scroll to position [0, 9060]
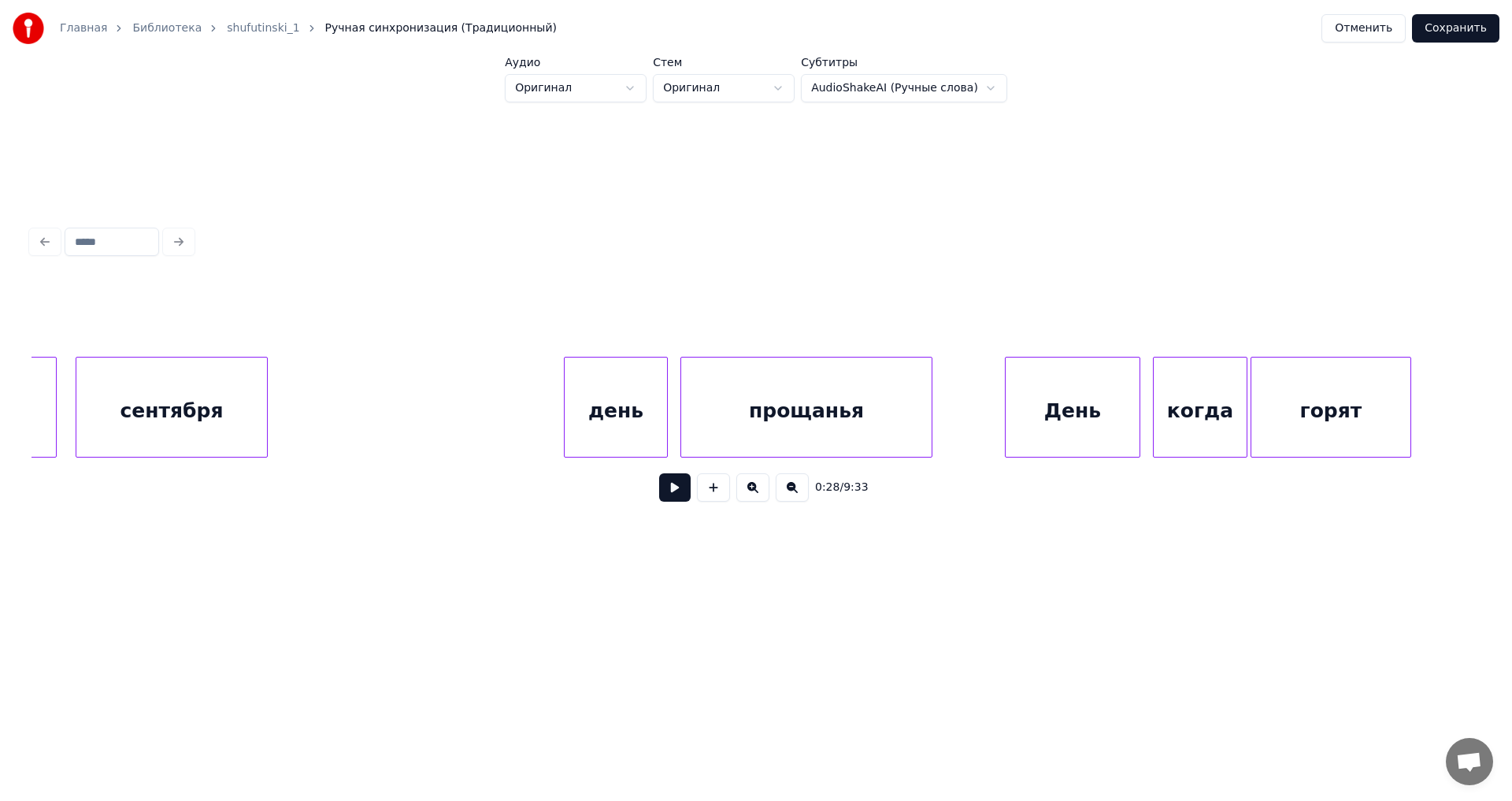
click at [790, 393] on div "прощанья" at bounding box center [807, 411] width 250 height 107
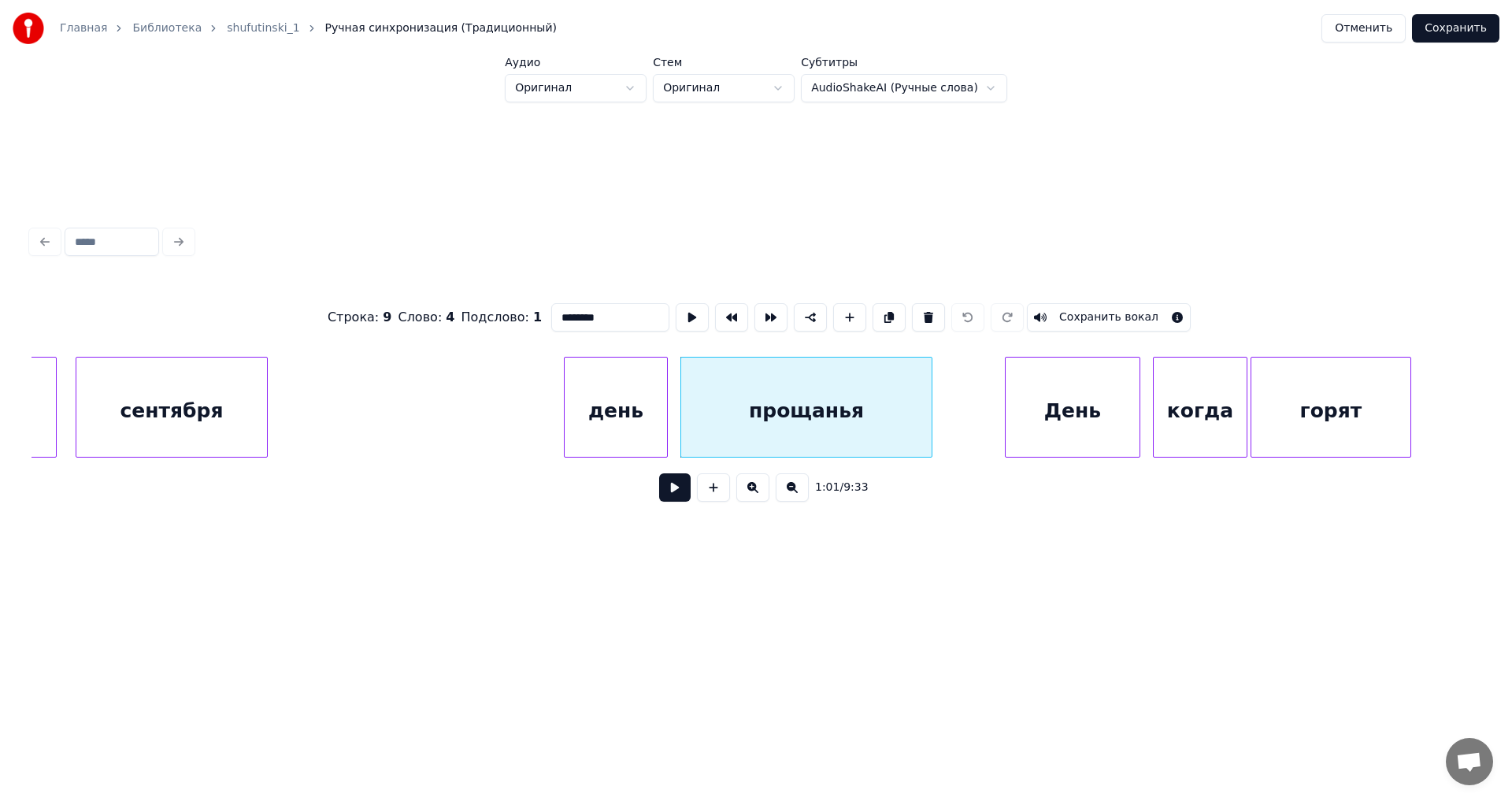
click at [672, 493] on button at bounding box center [674, 488] width 31 height 28
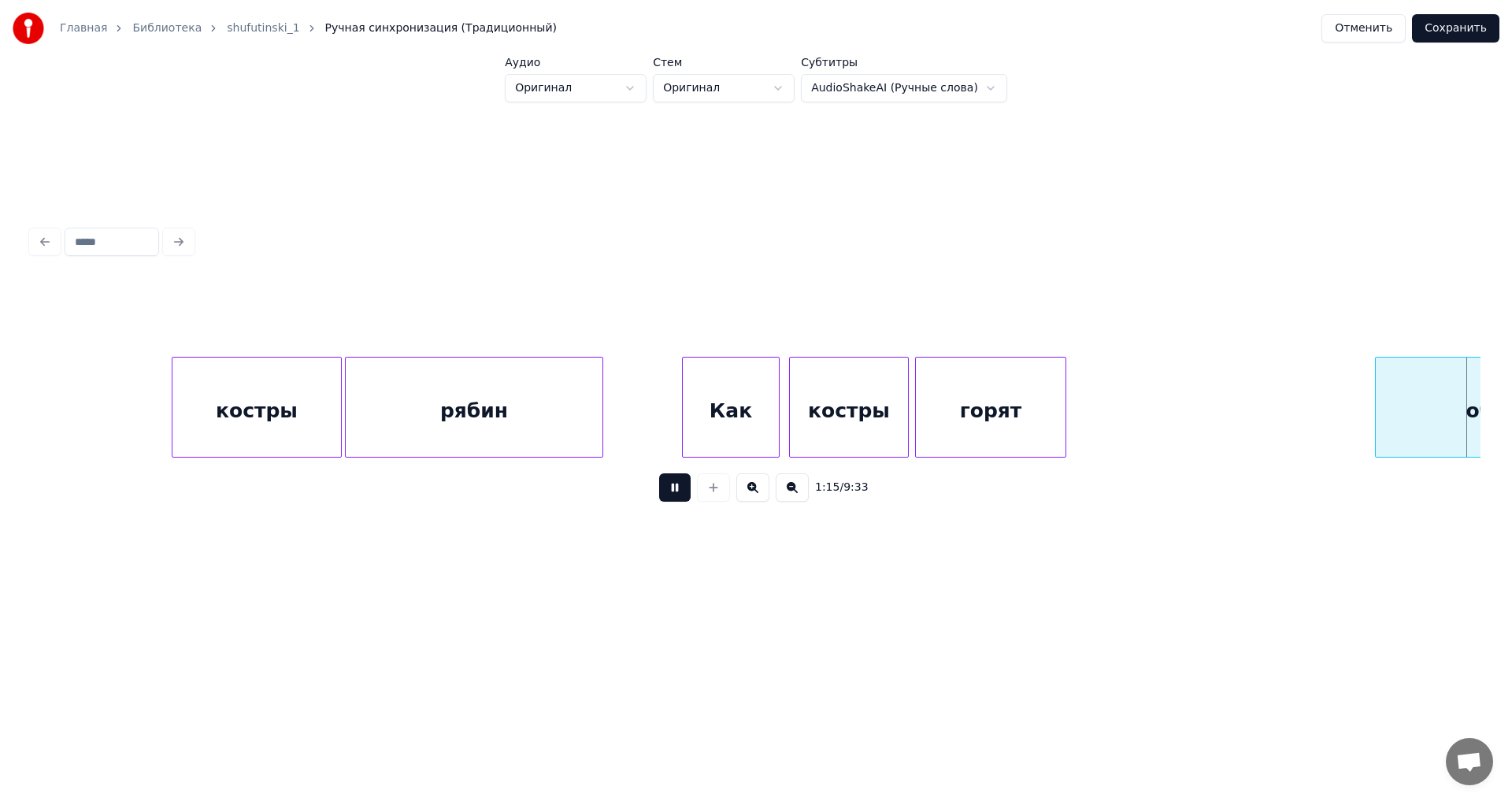
scroll to position [0, 11959]
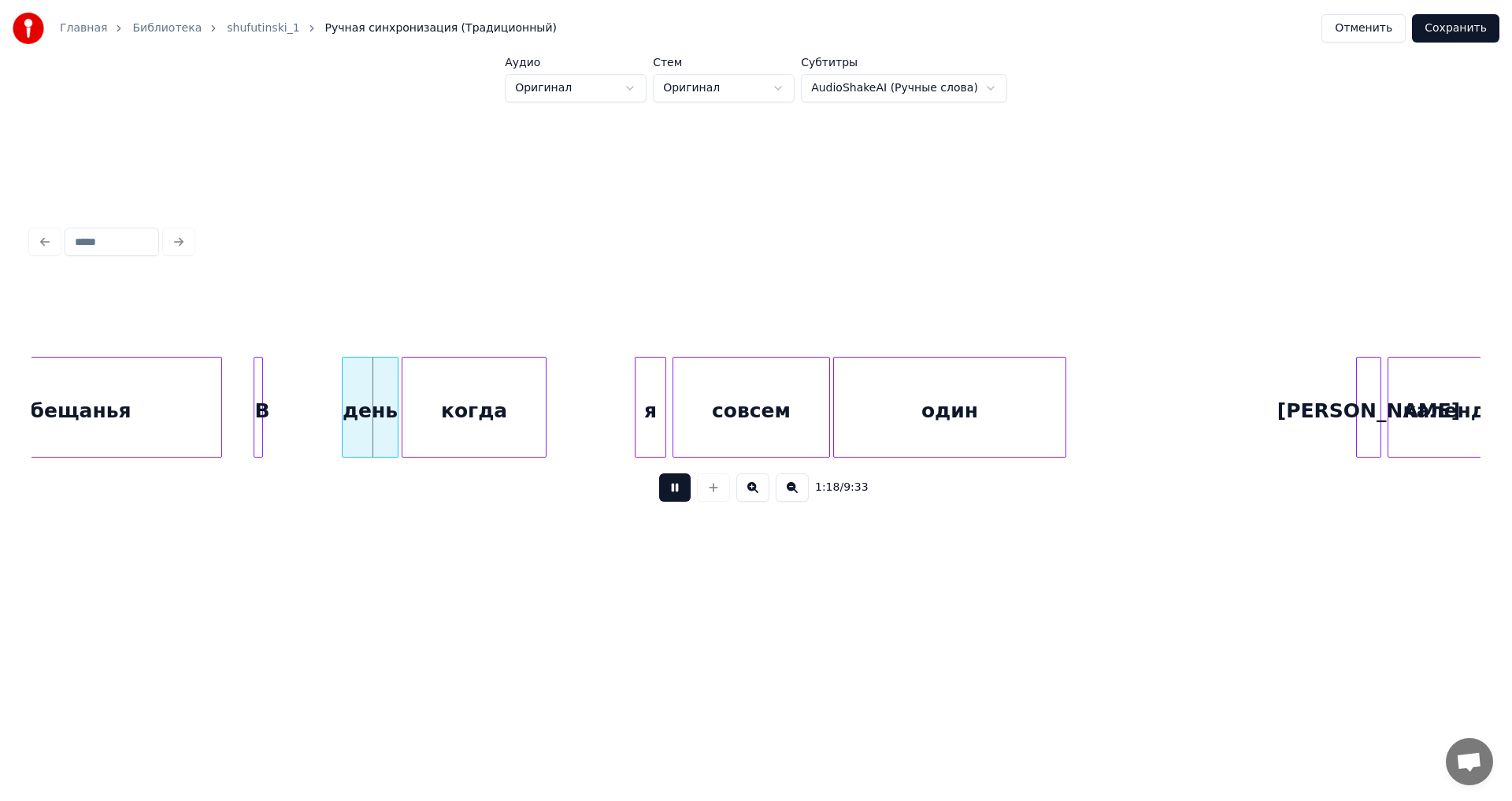
click at [672, 493] on button at bounding box center [674, 488] width 31 height 28
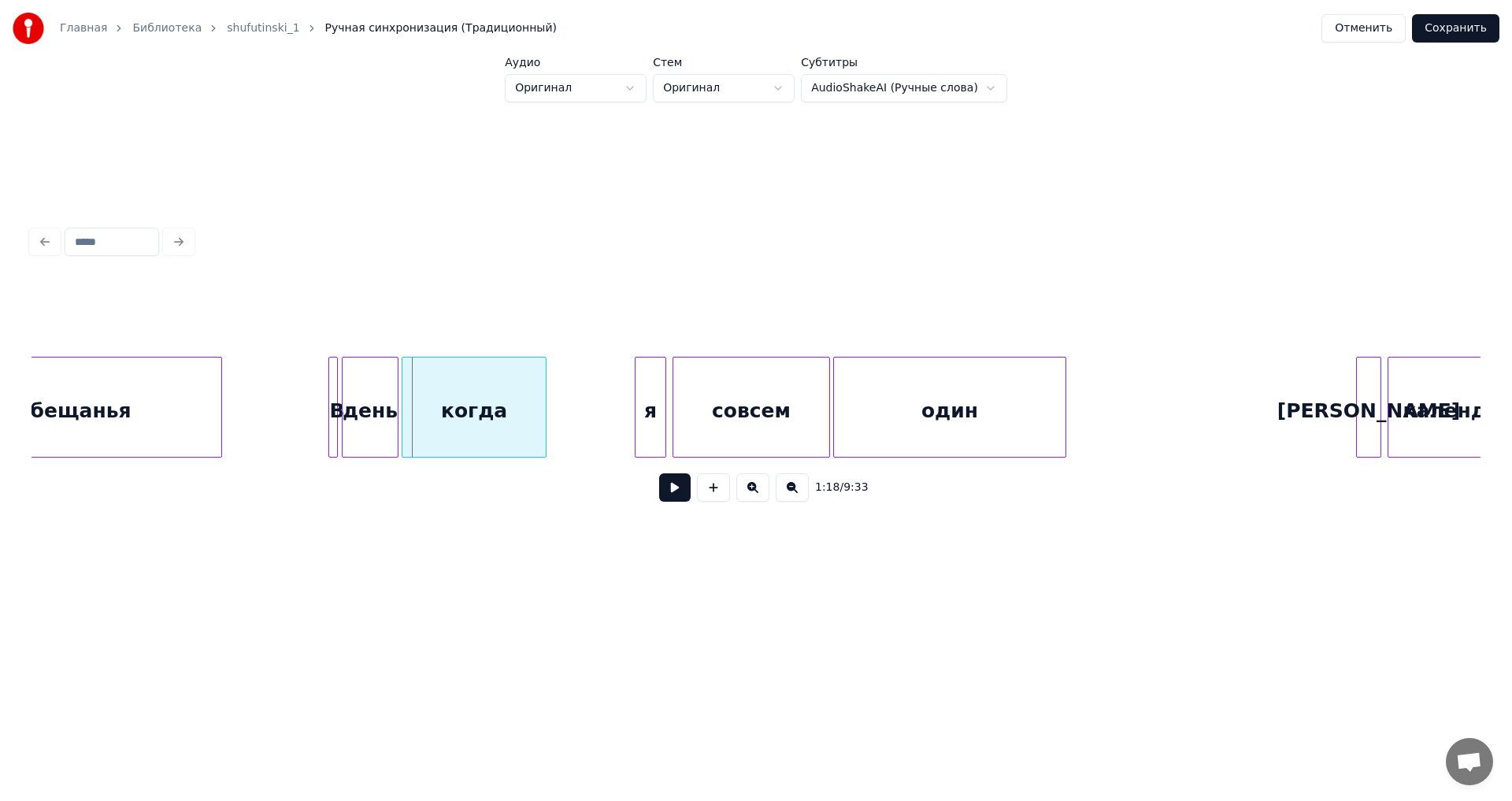
click at [329, 392] on div "В" at bounding box center [333, 407] width 9 height 101
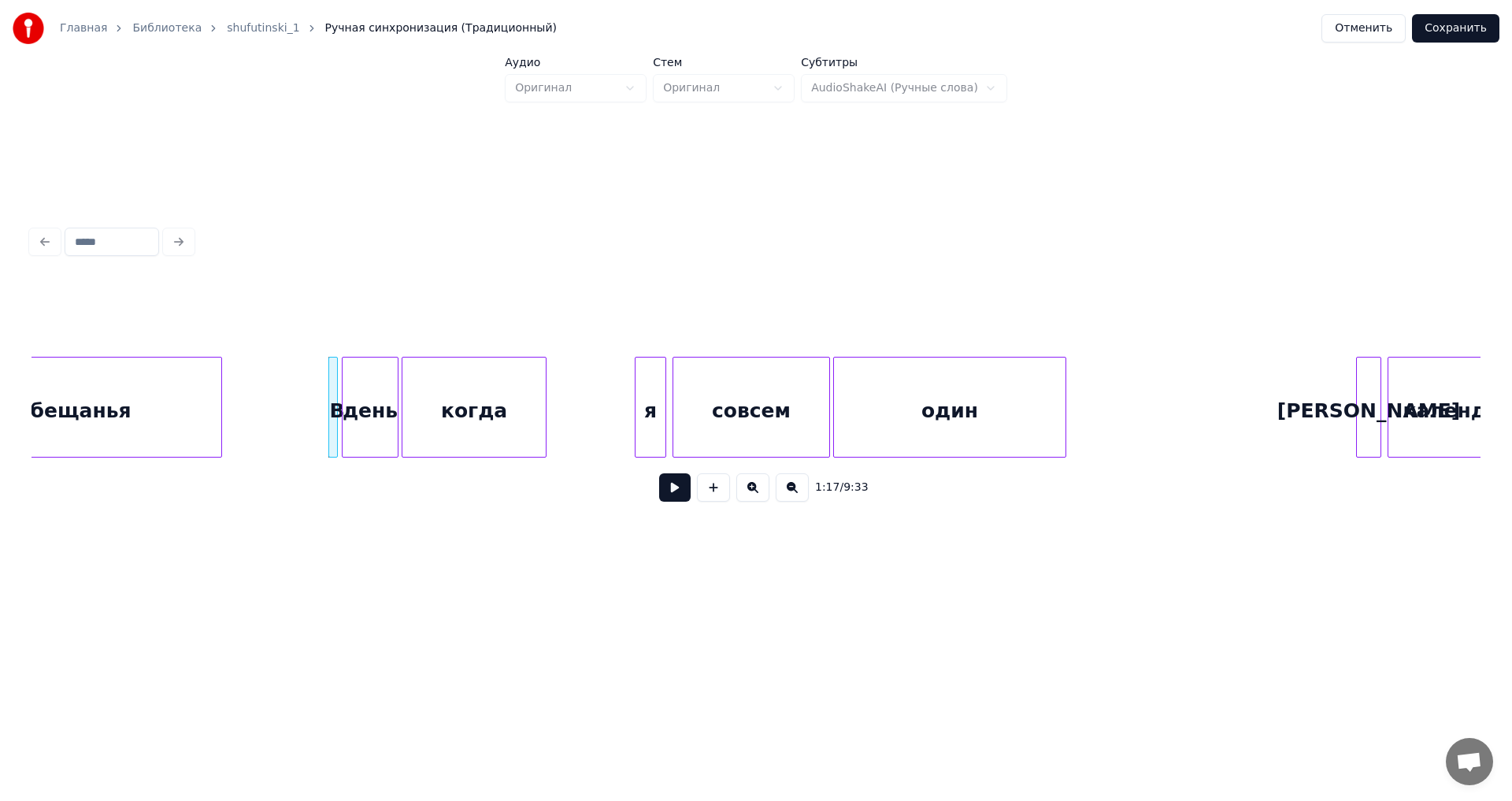
click at [184, 406] on div "обещанья" at bounding box center [73, 411] width 295 height 107
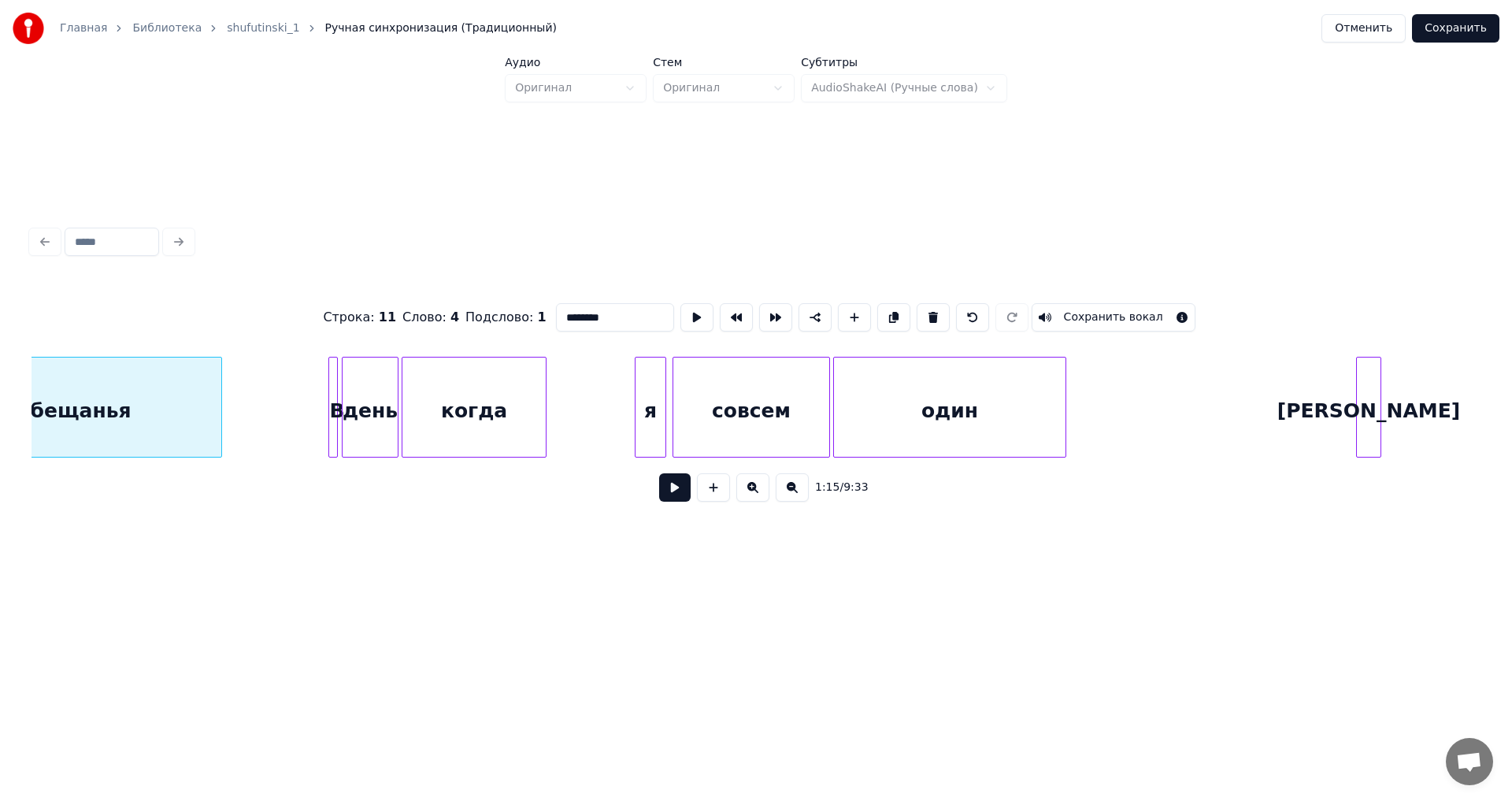
scroll to position [0, 11854]
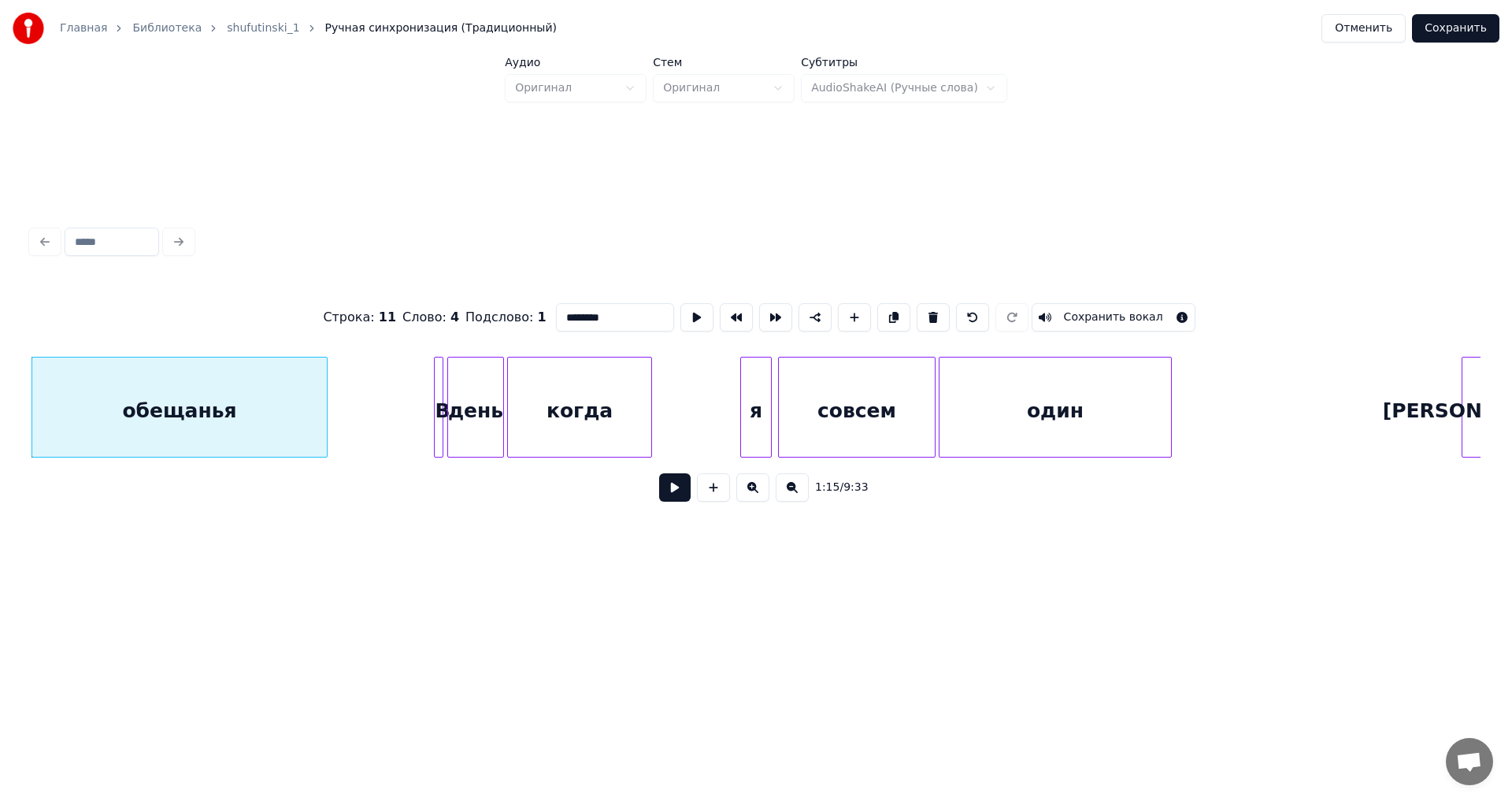
click at [676, 493] on button at bounding box center [674, 488] width 31 height 28
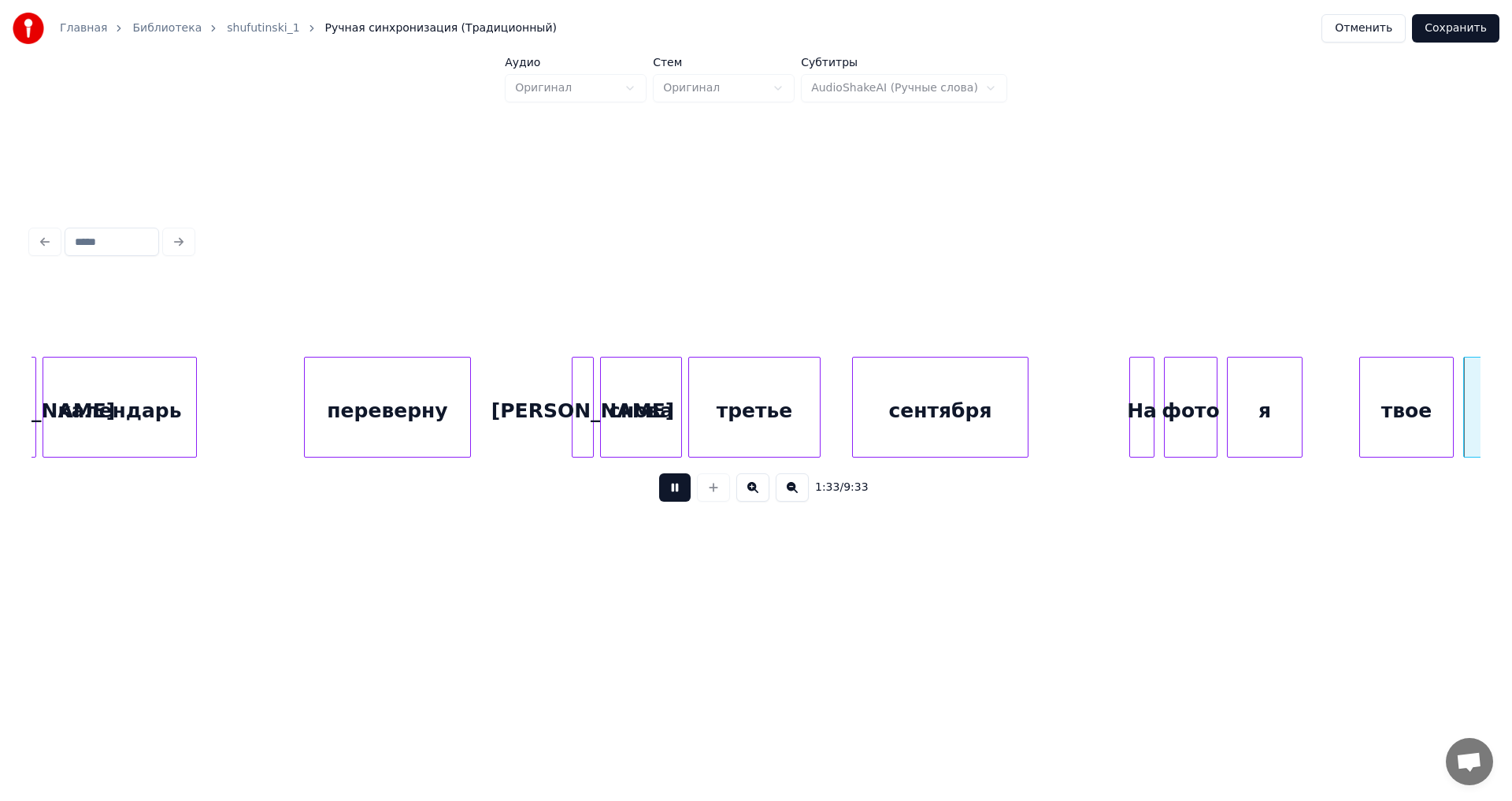
scroll to position [0, 14755]
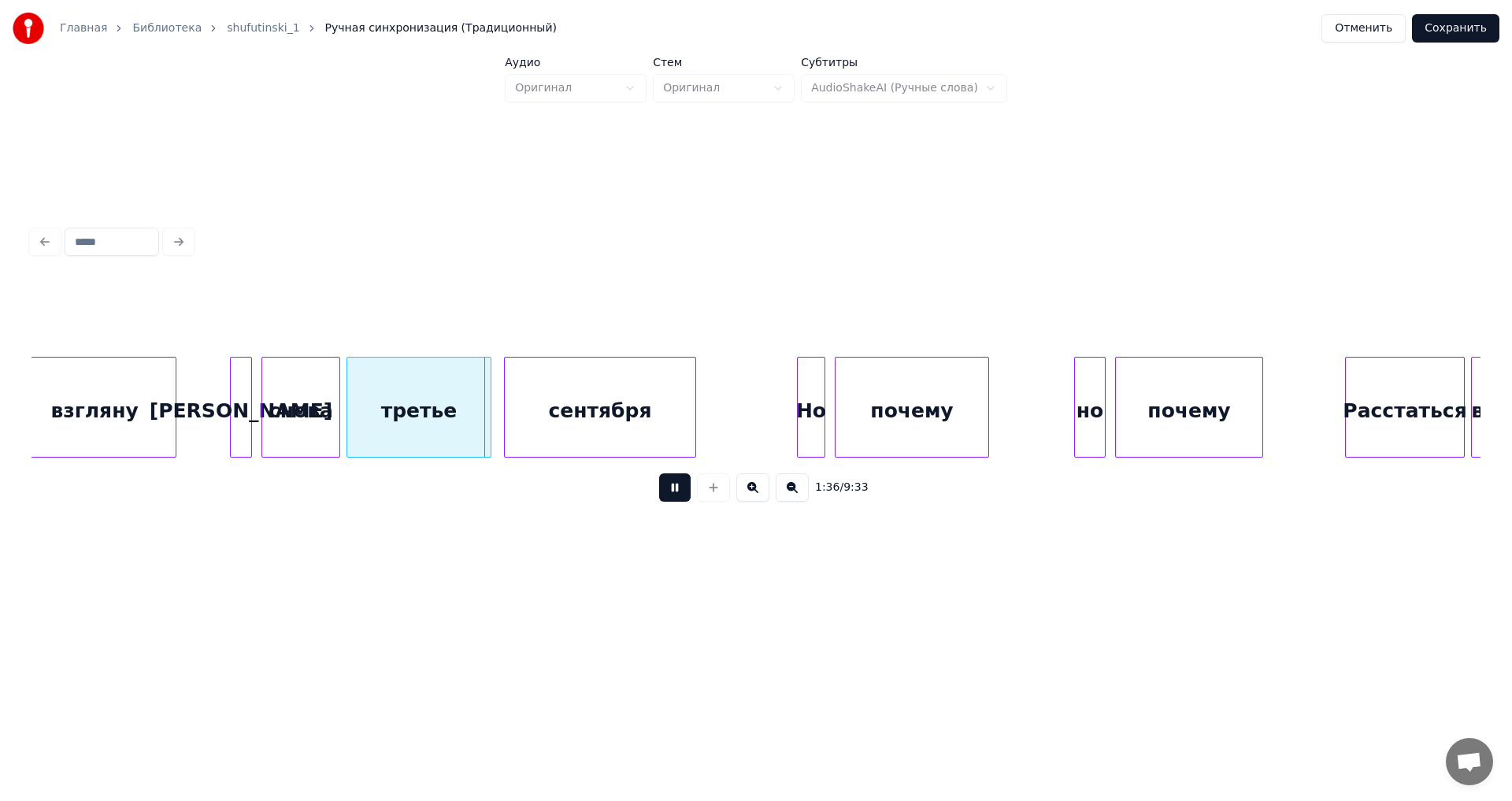
click at [676, 493] on button at bounding box center [674, 488] width 31 height 28
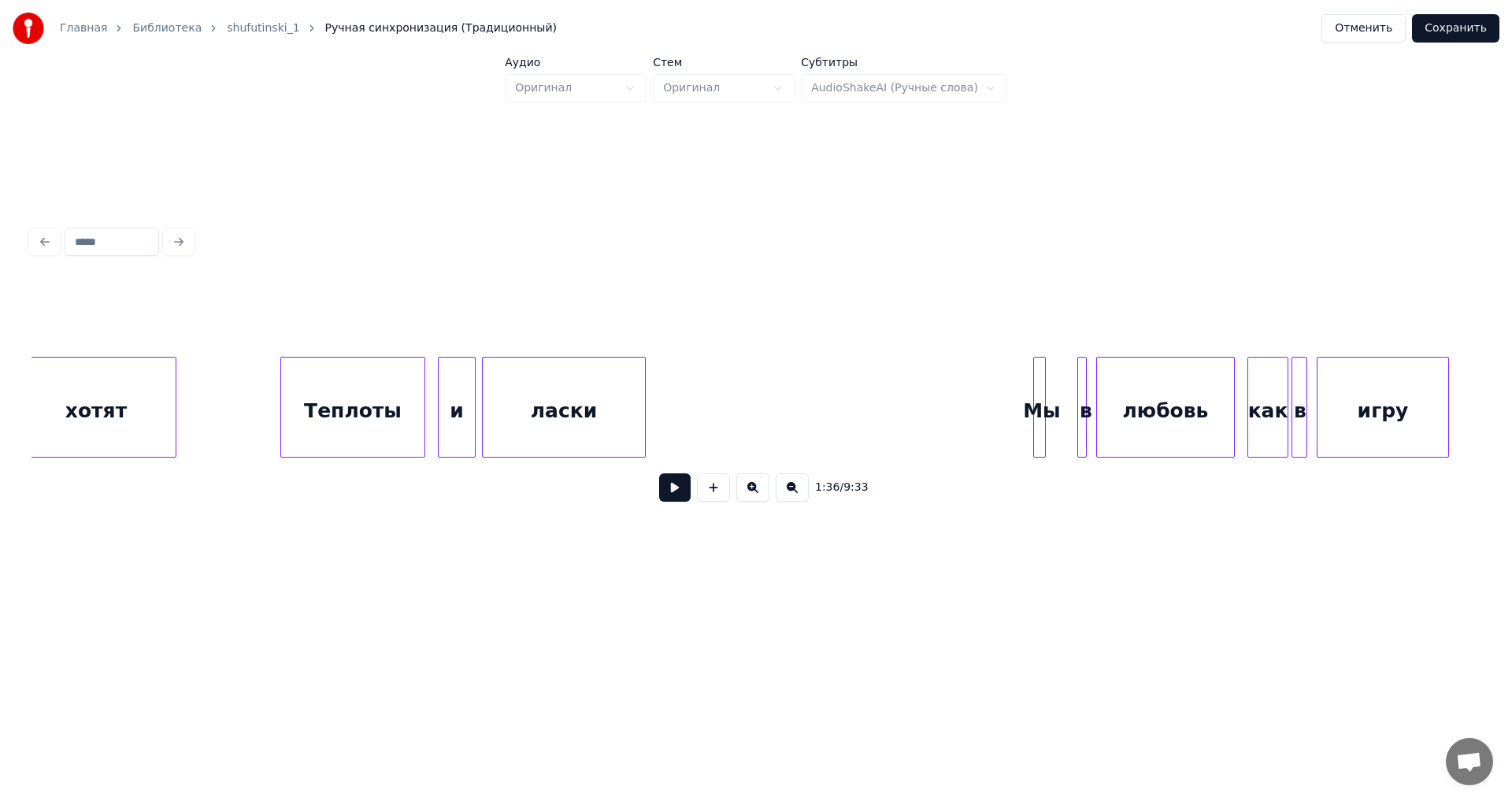
scroll to position [0, 22475]
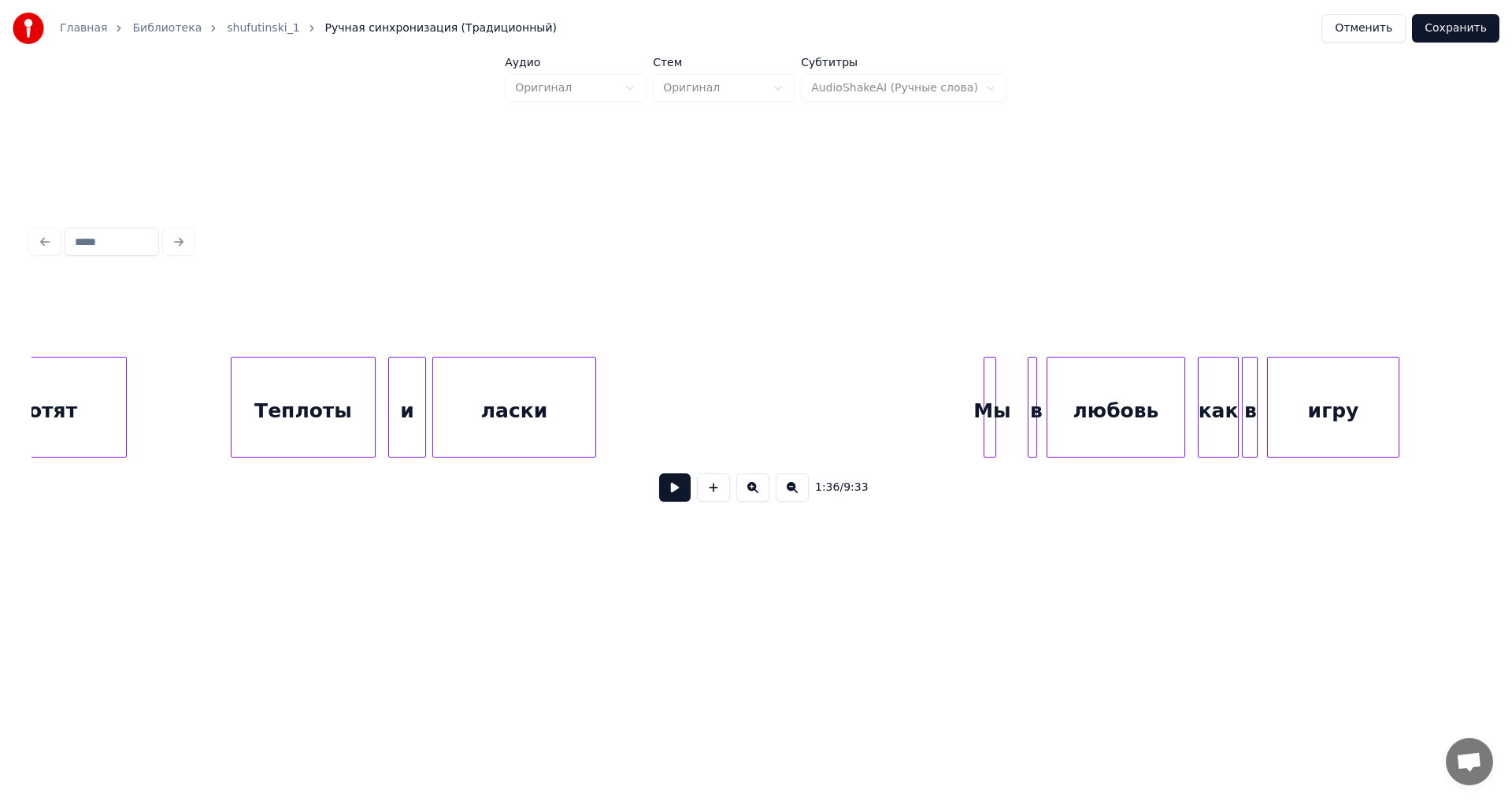
click at [989, 424] on div "Мы" at bounding box center [992, 411] width 16 height 107
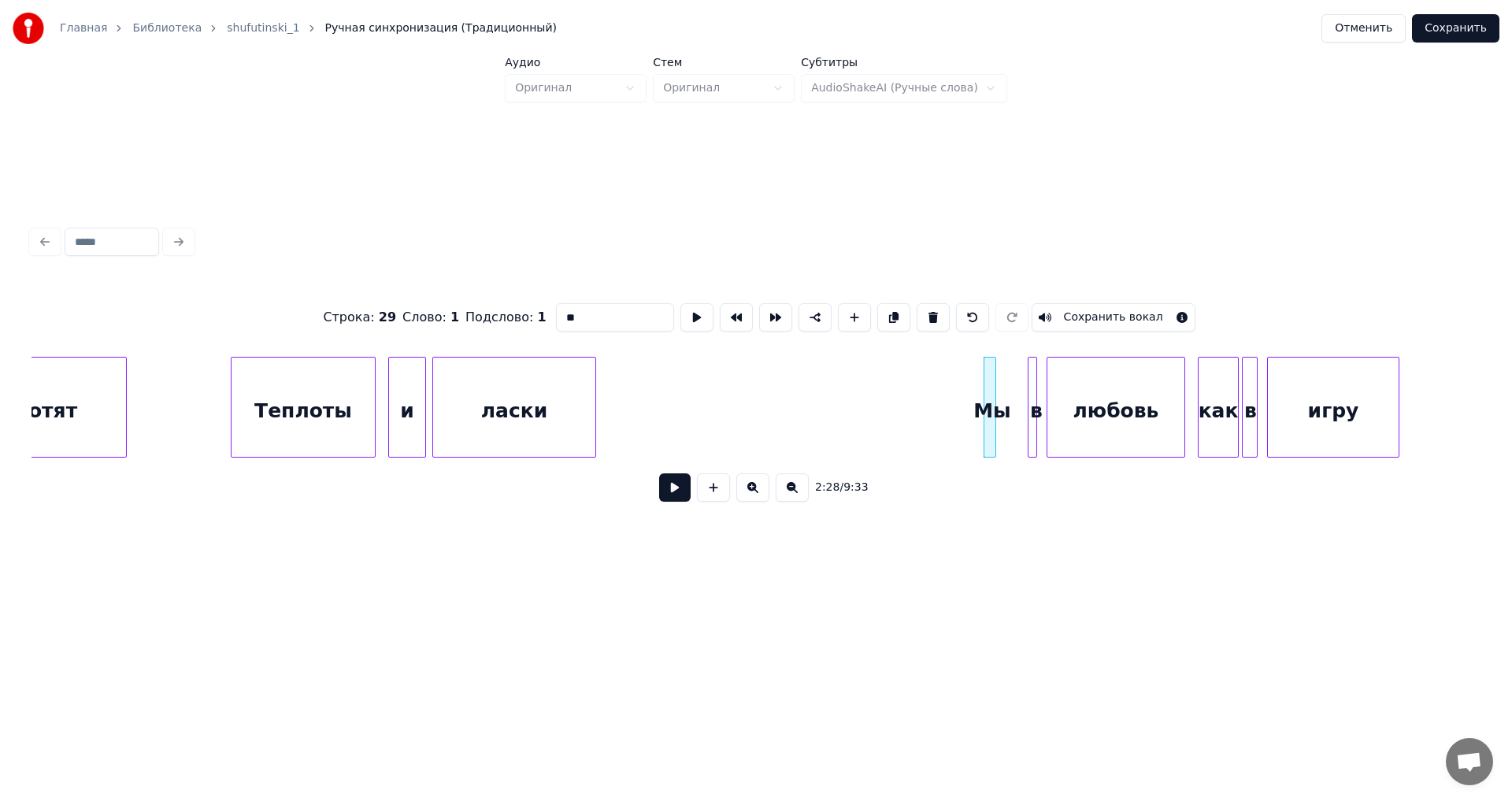
click at [674, 493] on button at bounding box center [674, 488] width 31 height 28
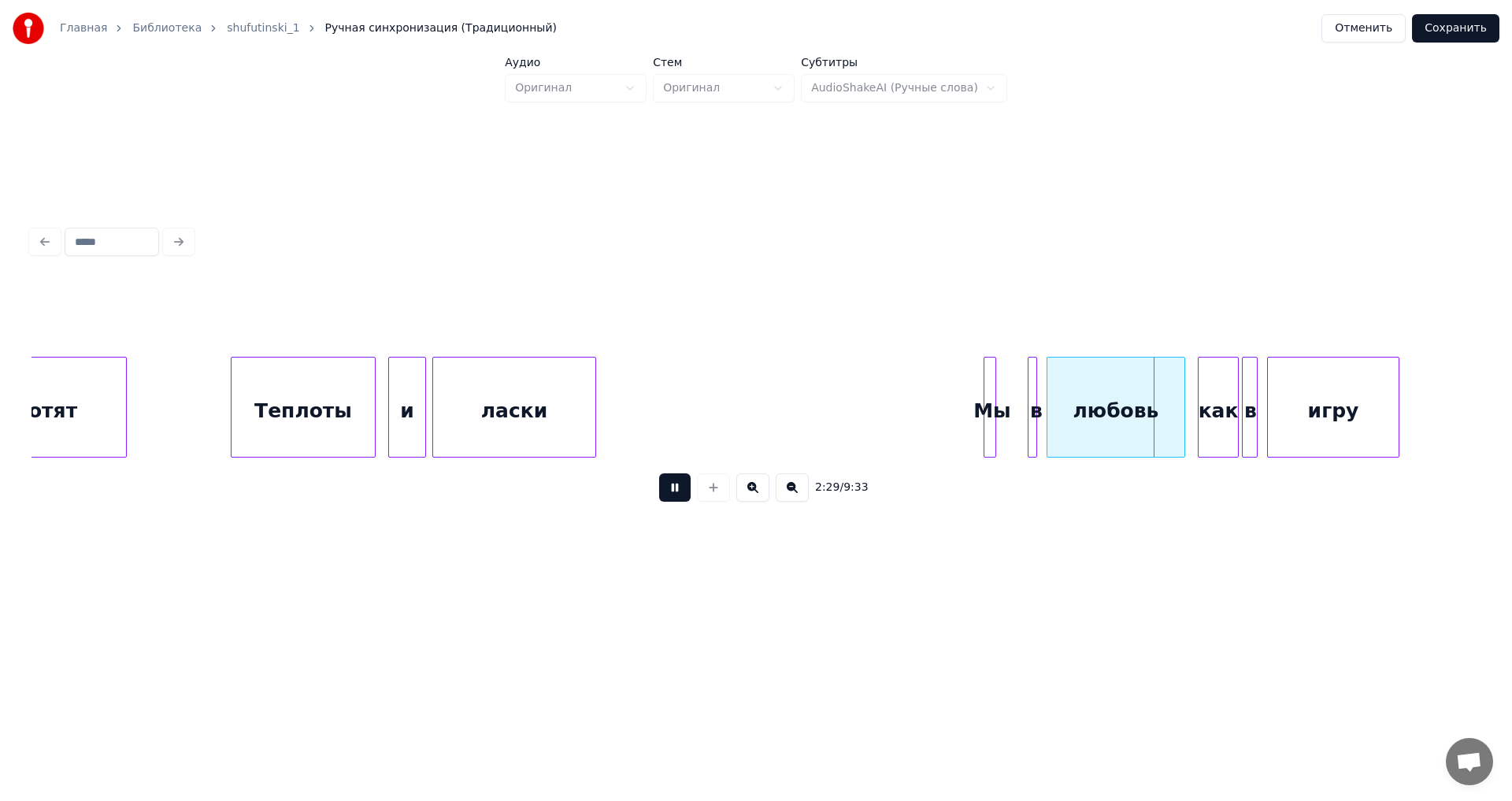
click at [674, 493] on button at bounding box center [674, 488] width 31 height 28
click at [1010, 426] on div at bounding box center [1011, 407] width 5 height 99
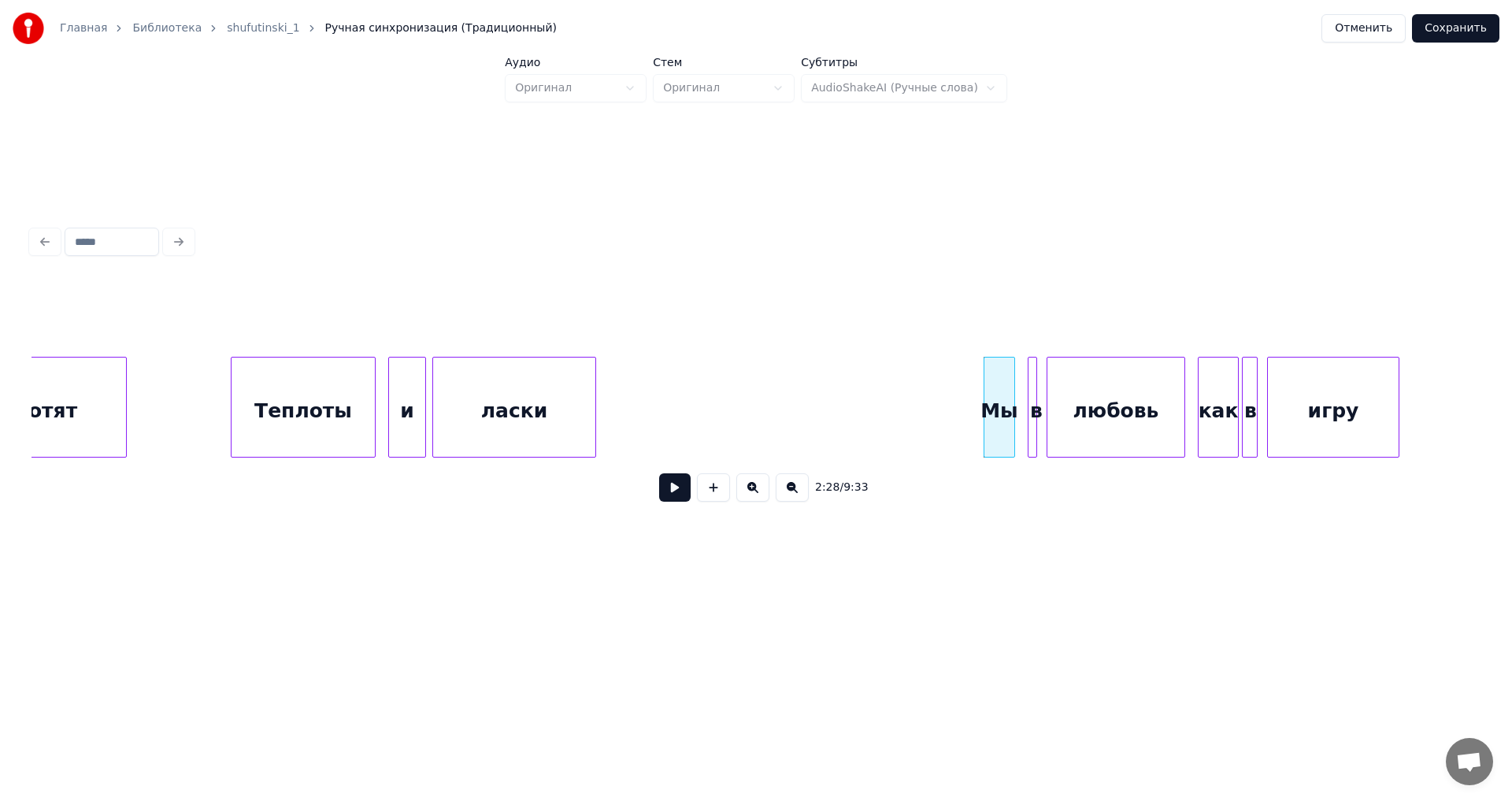
click at [1002, 427] on div "Мы" at bounding box center [1000, 411] width 30 height 107
click at [681, 492] on button at bounding box center [674, 488] width 31 height 28
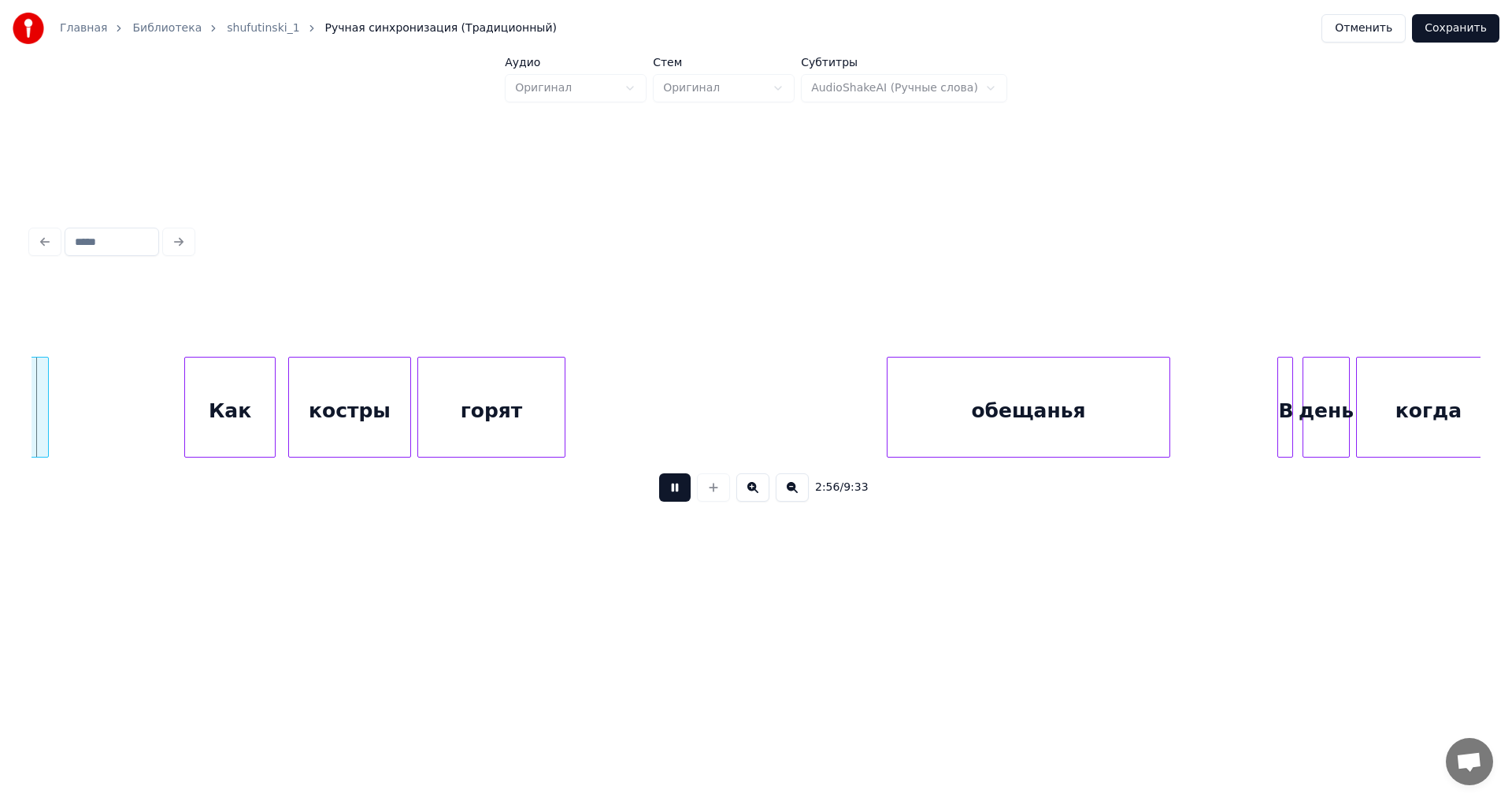
scroll to position [0, 27774]
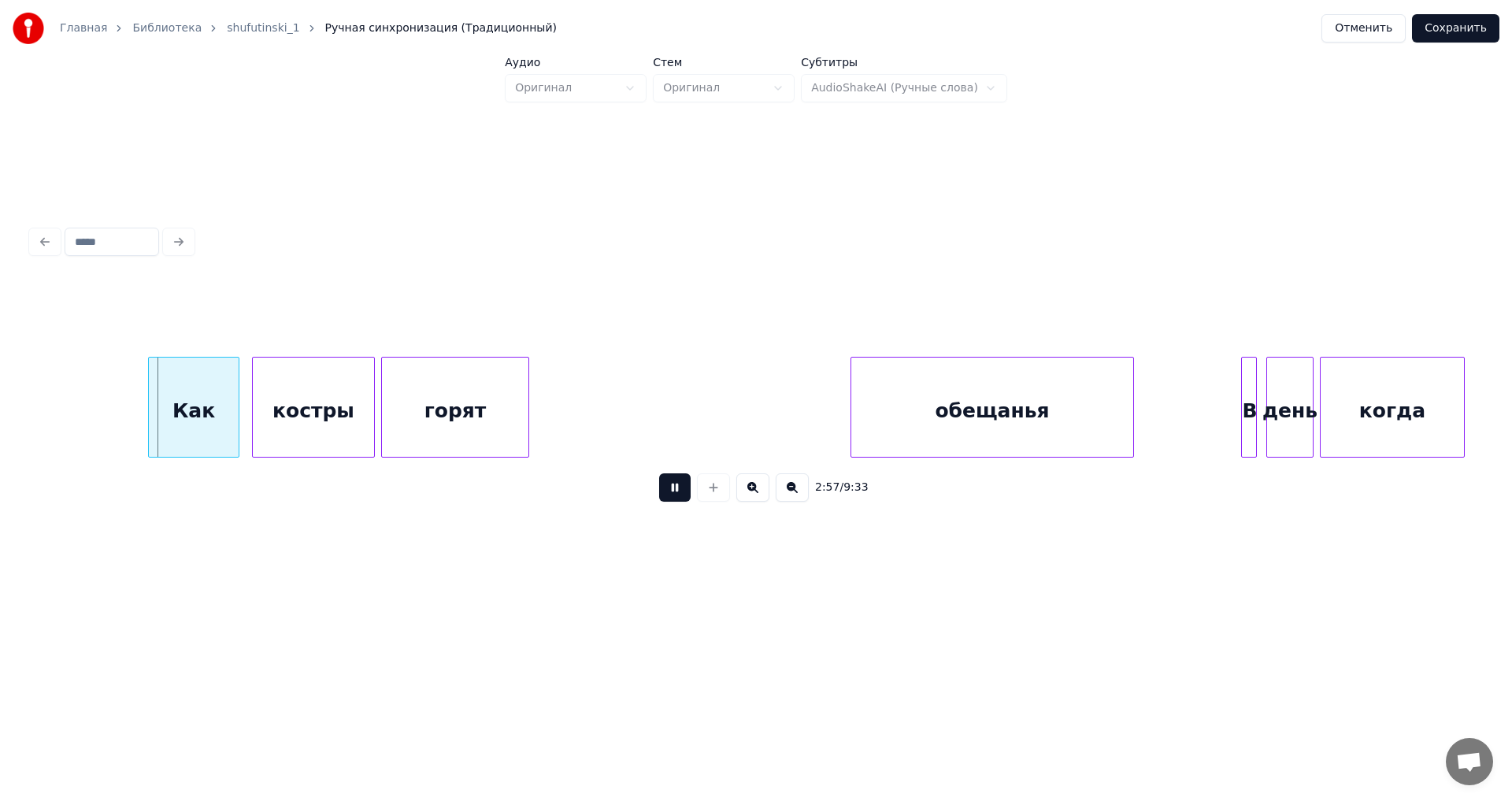
click at [952, 403] on div "обещанья" at bounding box center [991, 411] width 281 height 107
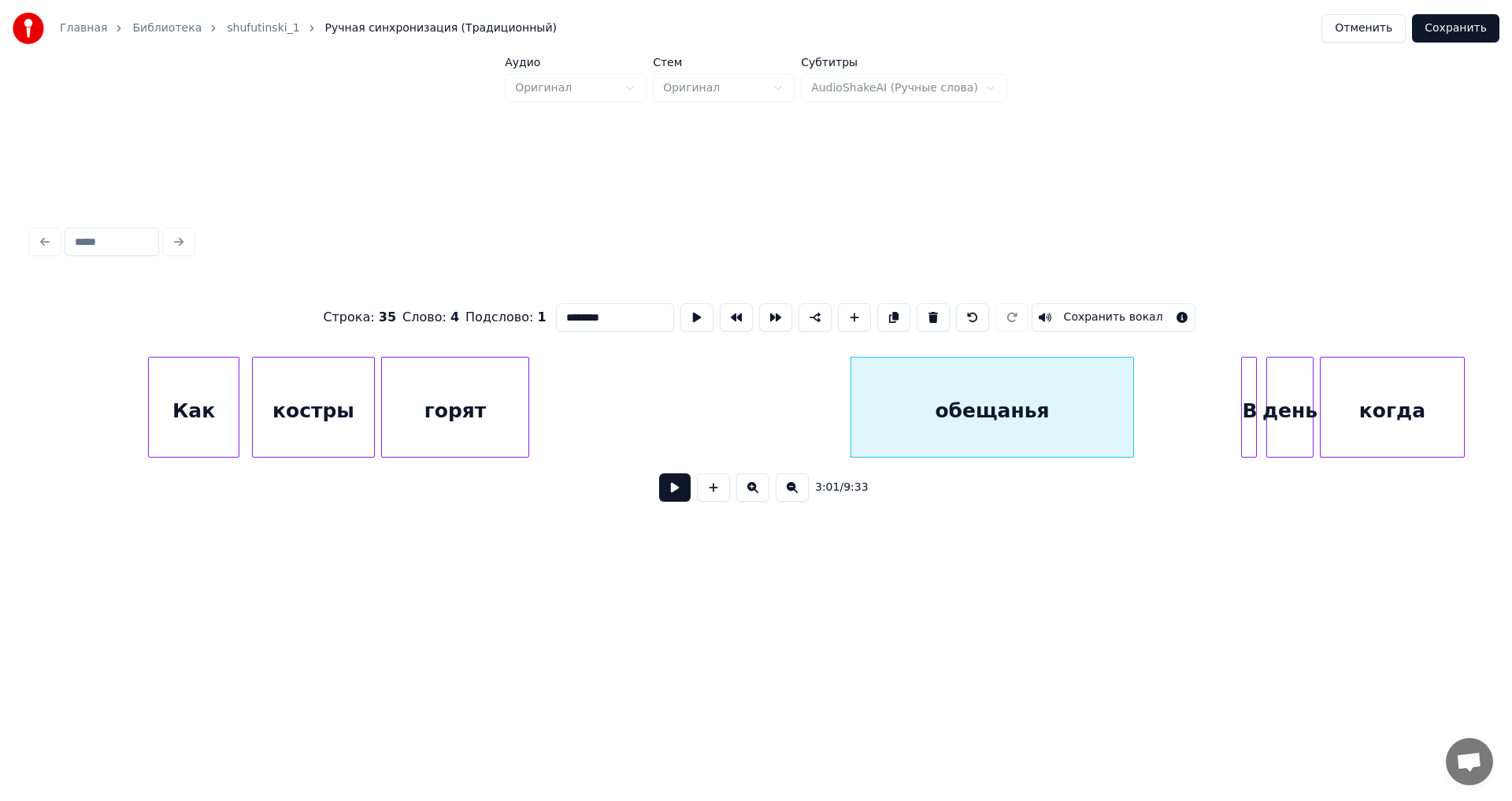
click at [1037, 431] on div "обещанья" at bounding box center [991, 411] width 281 height 107
click at [671, 492] on button at bounding box center [674, 488] width 31 height 28
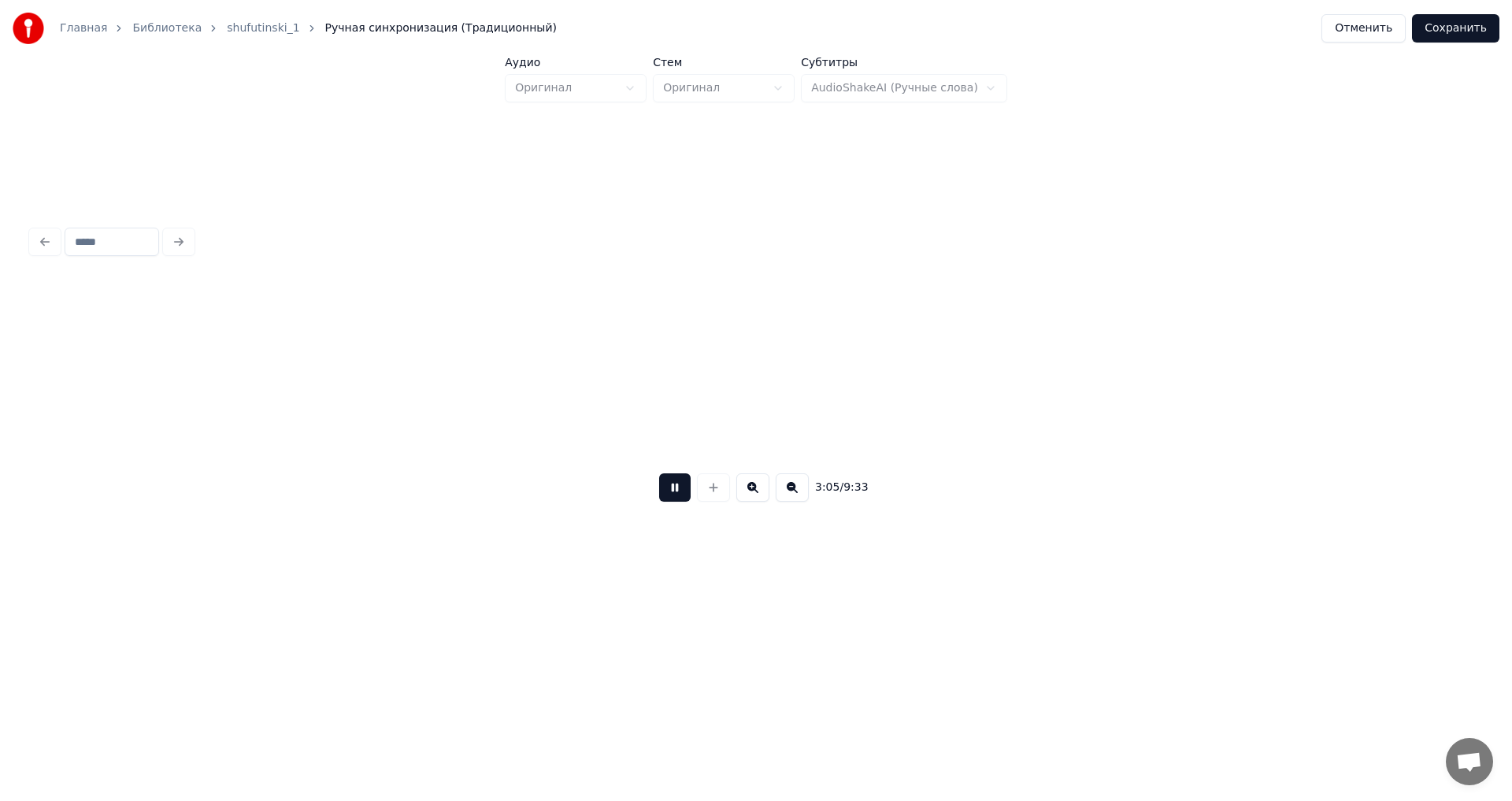
scroll to position [0, 29224]
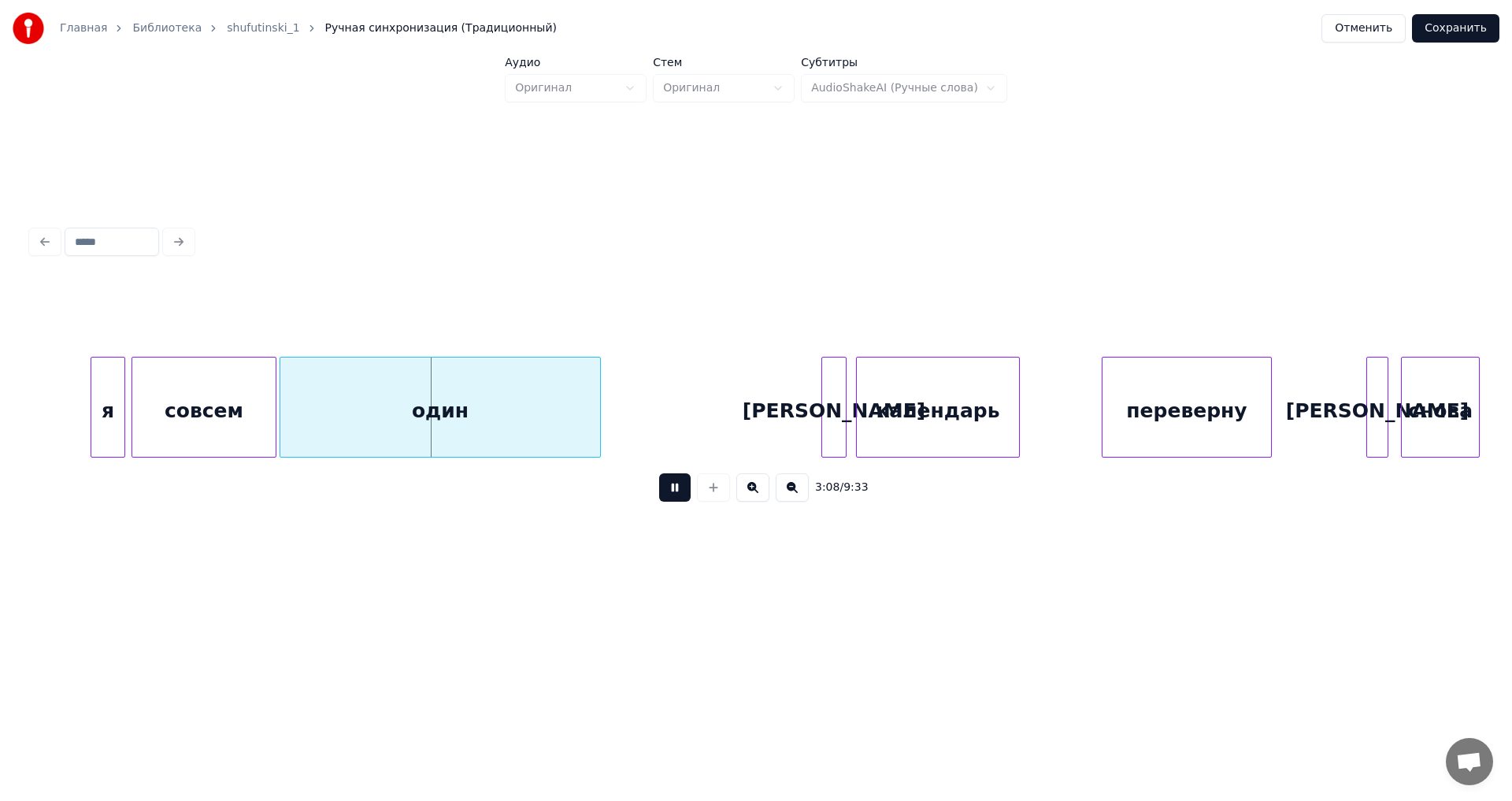
click at [678, 489] on button at bounding box center [674, 488] width 31 height 28
click at [1450, 31] on button "Сохранить" at bounding box center [1456, 28] width 88 height 28
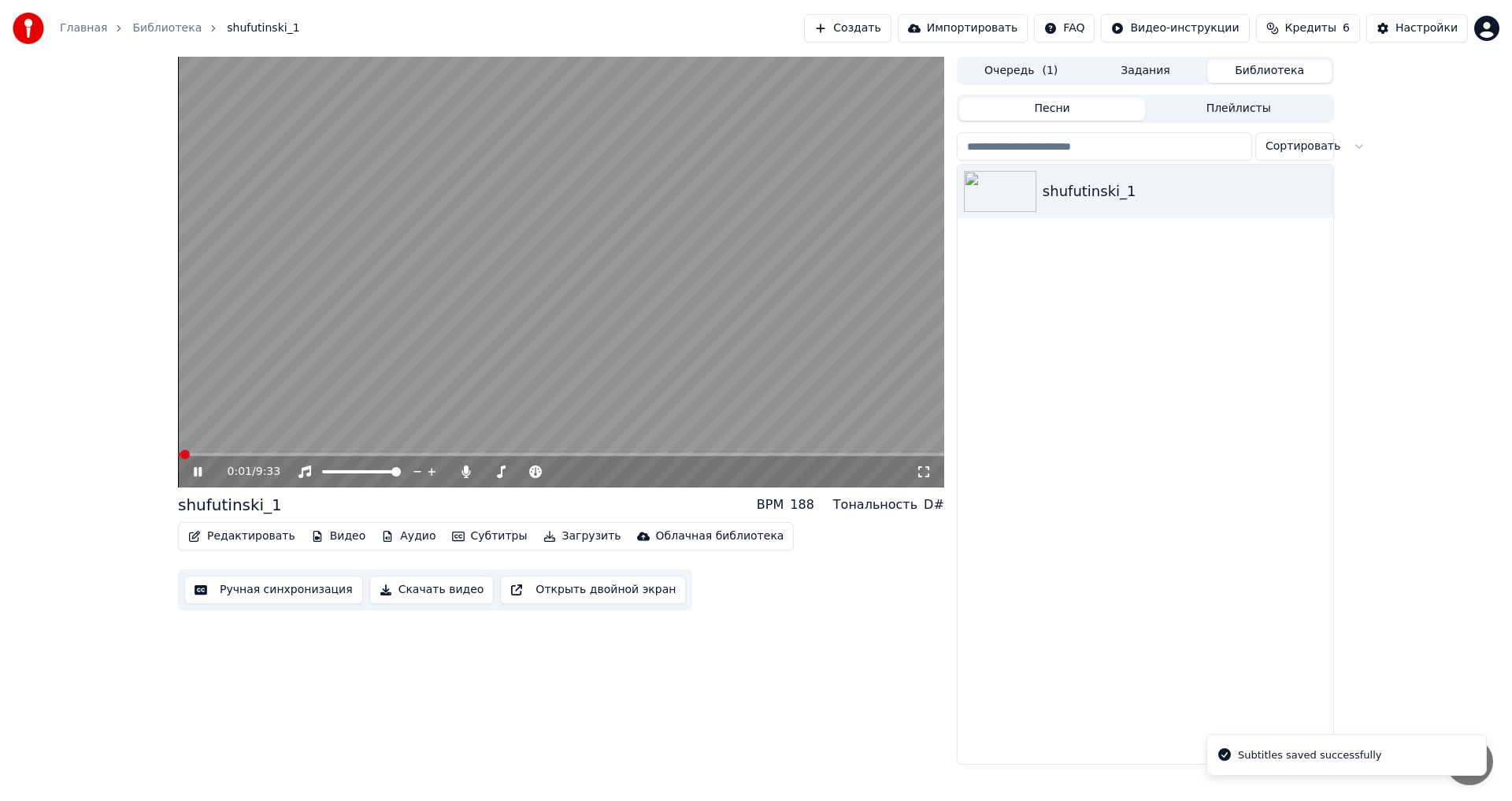
click at [229, 455] on span at bounding box center [561, 454] width 766 height 3
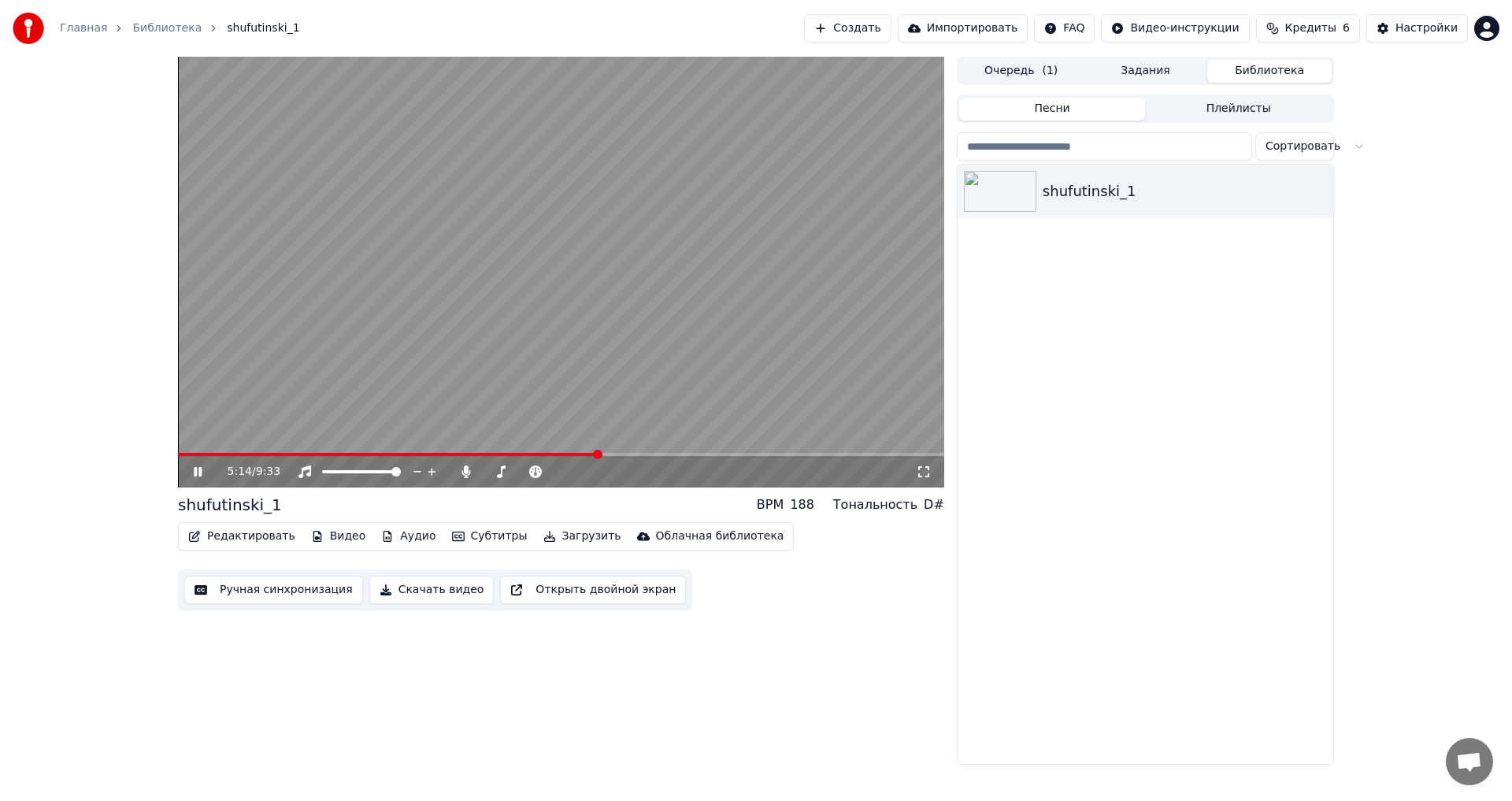
click at [655, 452] on video at bounding box center [561, 272] width 766 height 431
click at [655, 453] on span at bounding box center [561, 454] width 766 height 3
click at [199, 470] on icon at bounding box center [198, 472] width 9 height 11
click at [669, 453] on span at bounding box center [561, 454] width 766 height 3
click at [678, 453] on span at bounding box center [561, 454] width 766 height 3
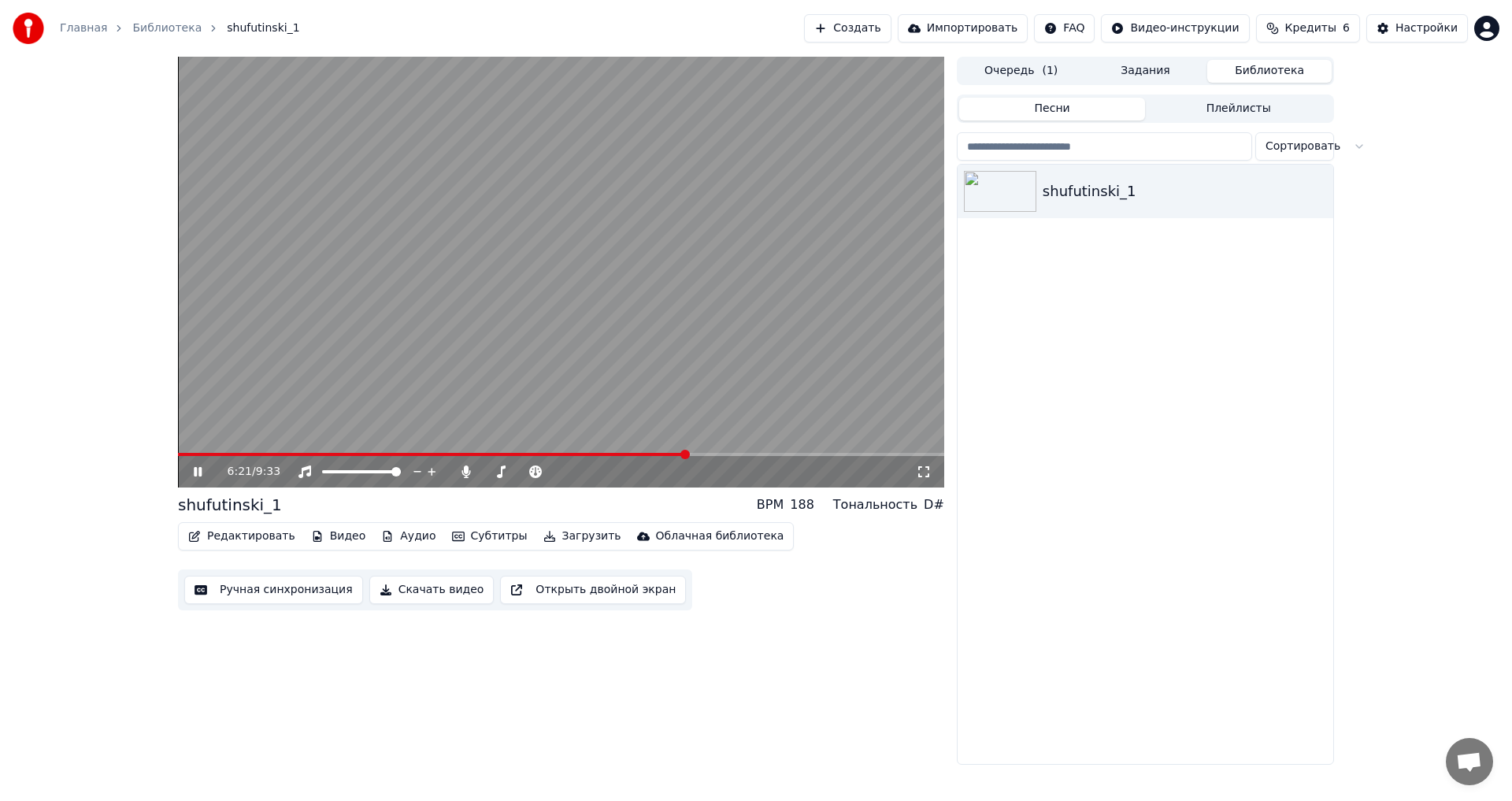
click at [687, 453] on span at bounding box center [561, 454] width 766 height 3
click at [705, 454] on span at bounding box center [561, 454] width 766 height 3
click at [898, 454] on span at bounding box center [545, 454] width 734 height 3
click at [198, 468] on icon at bounding box center [208, 471] width 37 height 12
click at [205, 454] on span at bounding box center [561, 454] width 766 height 3
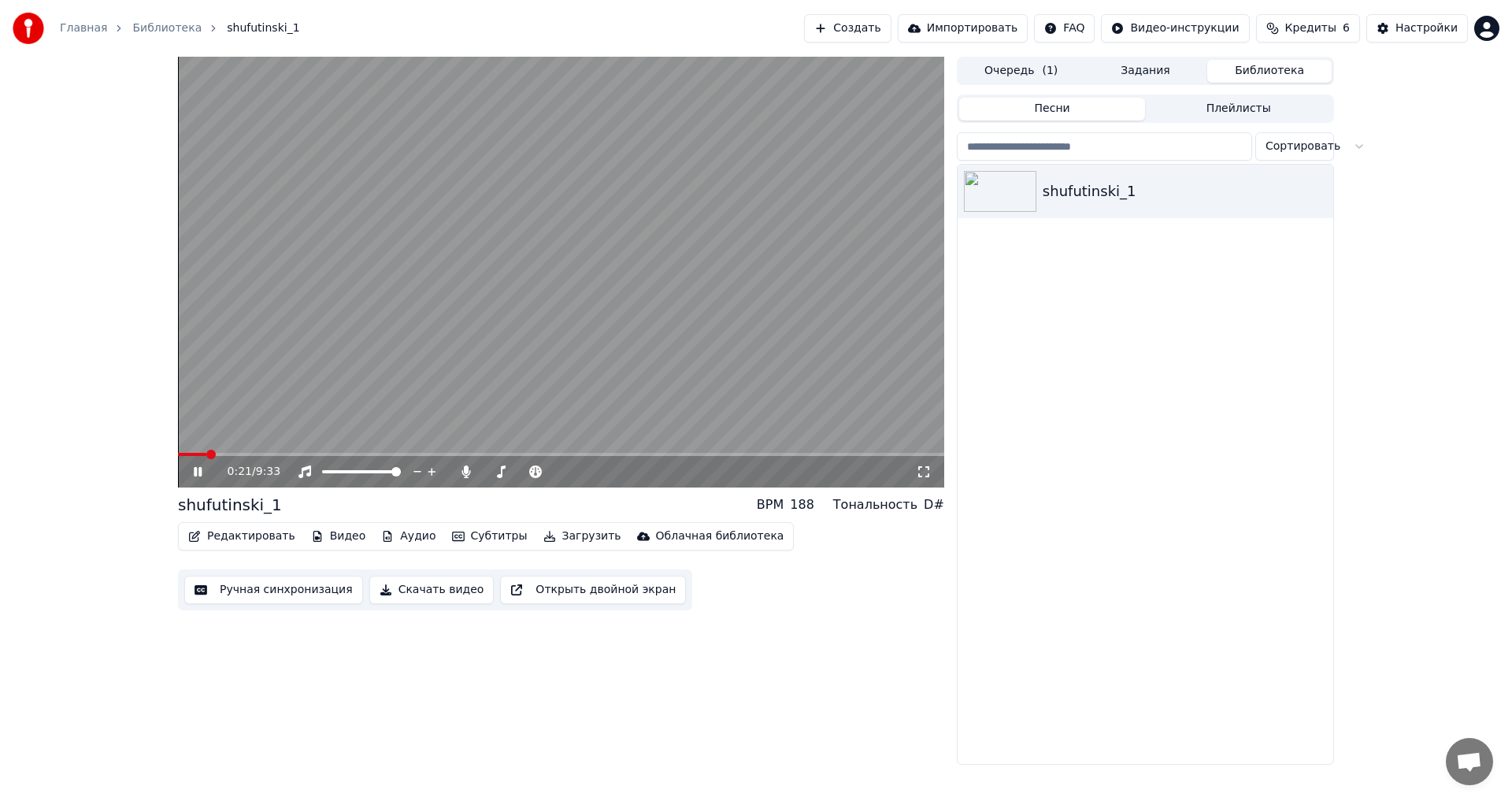
click at [221, 454] on span at bounding box center [561, 454] width 766 height 3
click at [214, 454] on span at bounding box center [199, 454] width 42 height 3
click at [208, 454] on span at bounding box center [198, 454] width 40 height 3
click at [205, 454] on span at bounding box center [198, 454] width 40 height 3
click at [197, 471] on icon at bounding box center [198, 472] width 8 height 9
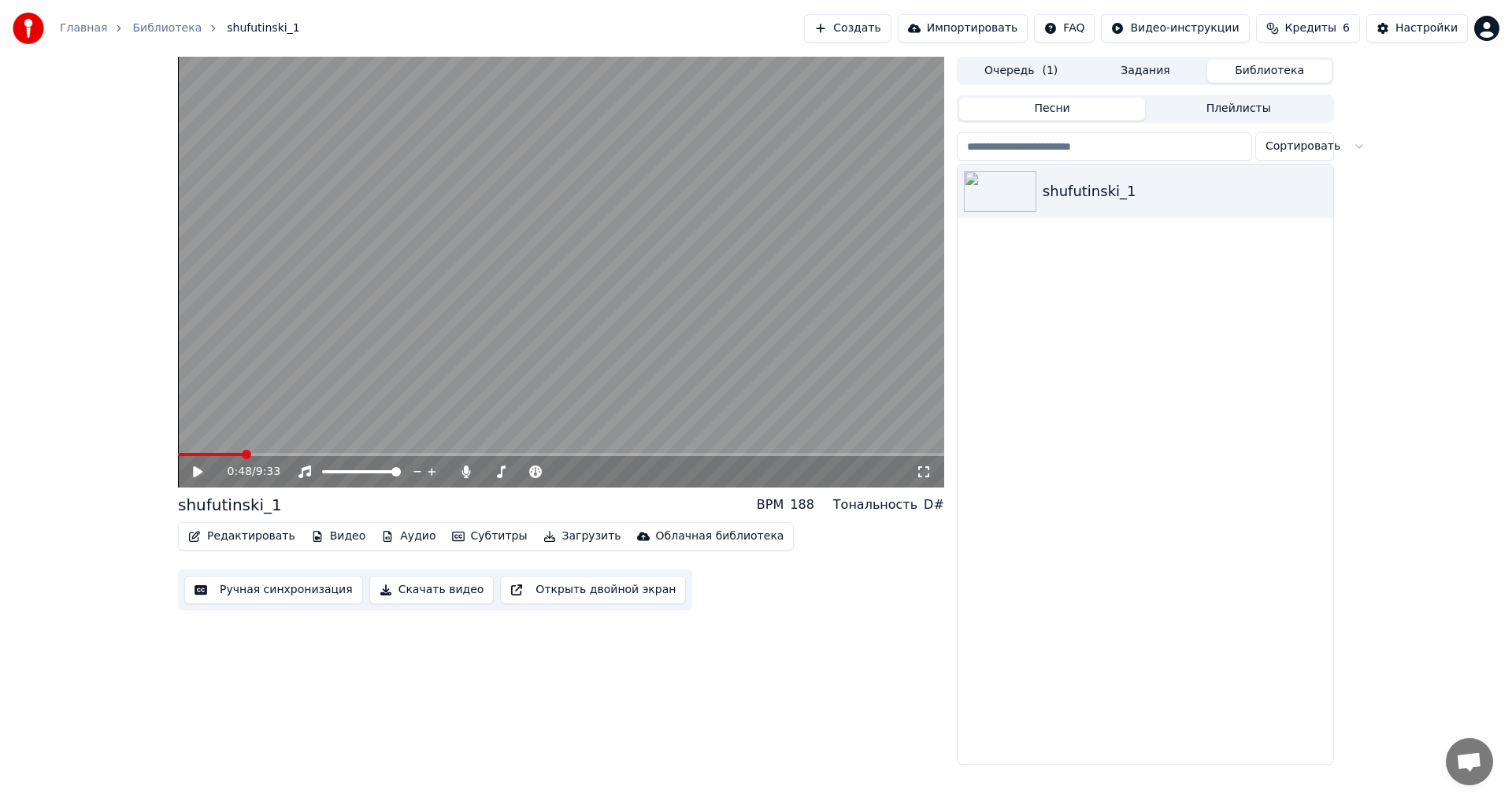
click at [559, 537] on button "Загрузить" at bounding box center [582, 536] width 90 height 22
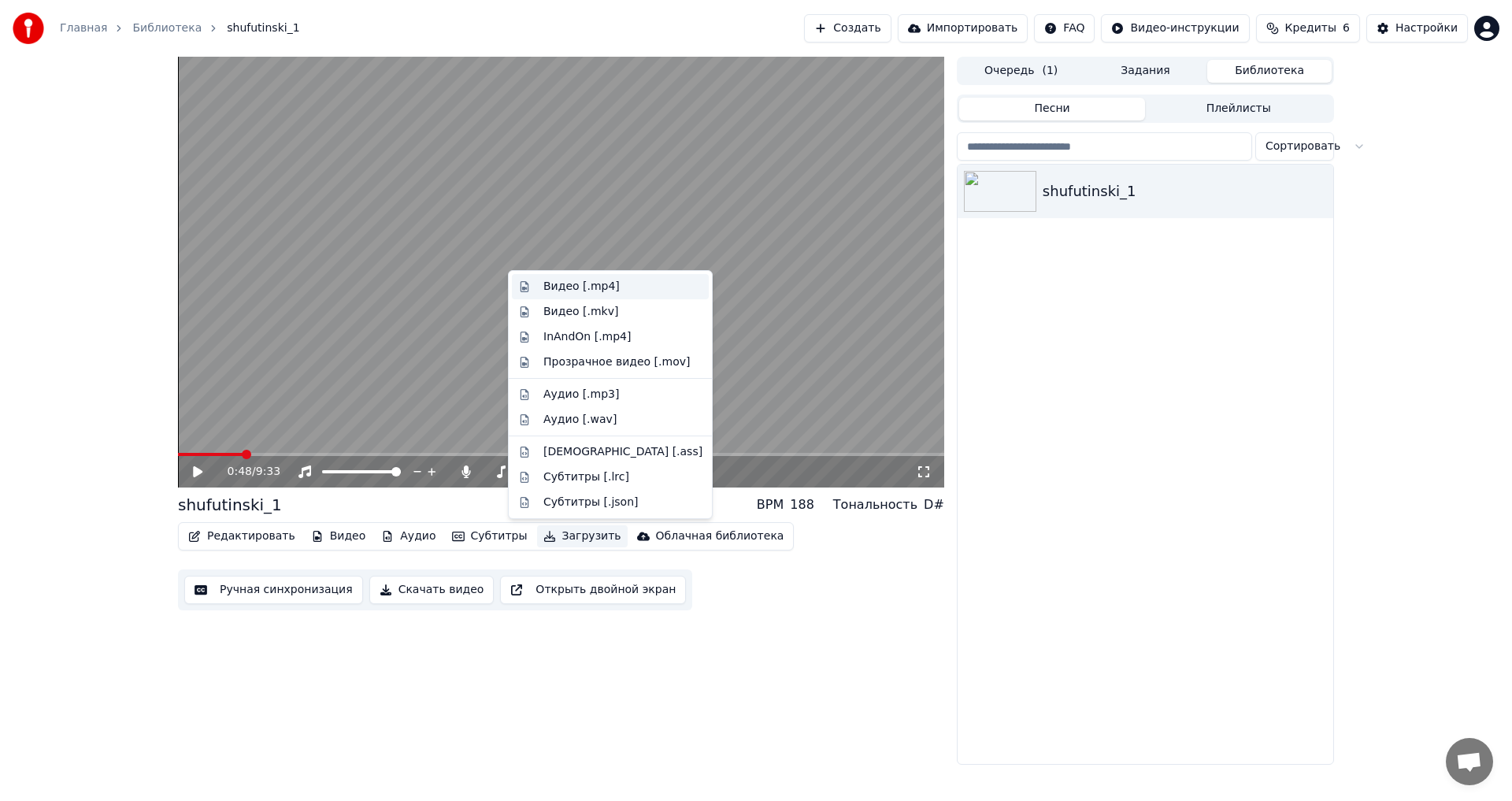
click at [562, 288] on div "Видео [.mp4]" at bounding box center [581, 286] width 76 height 16
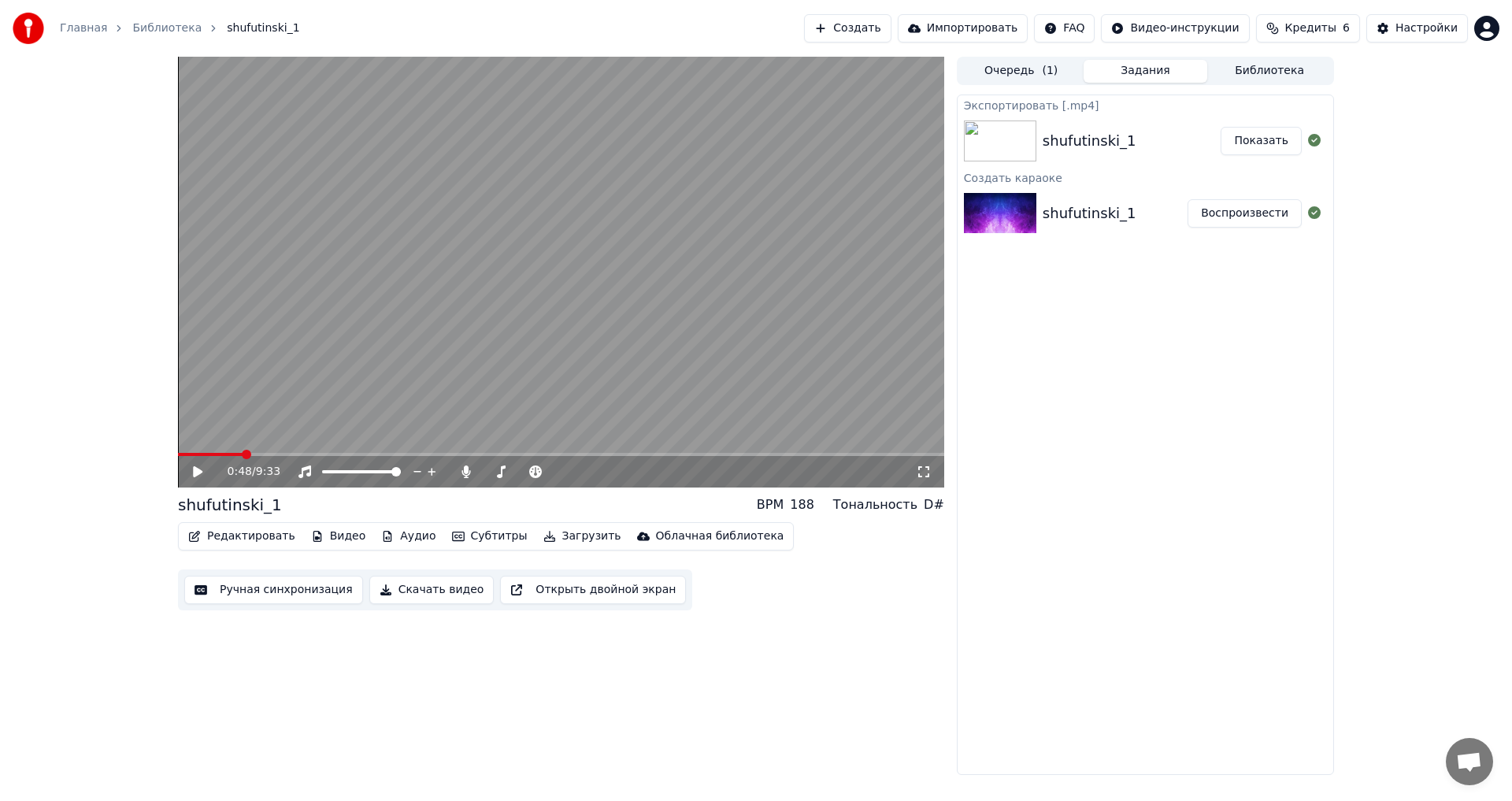
click at [1249, 140] on button "Показать" at bounding box center [1262, 141] width 81 height 28
